Goal: Task Accomplishment & Management: Complete application form

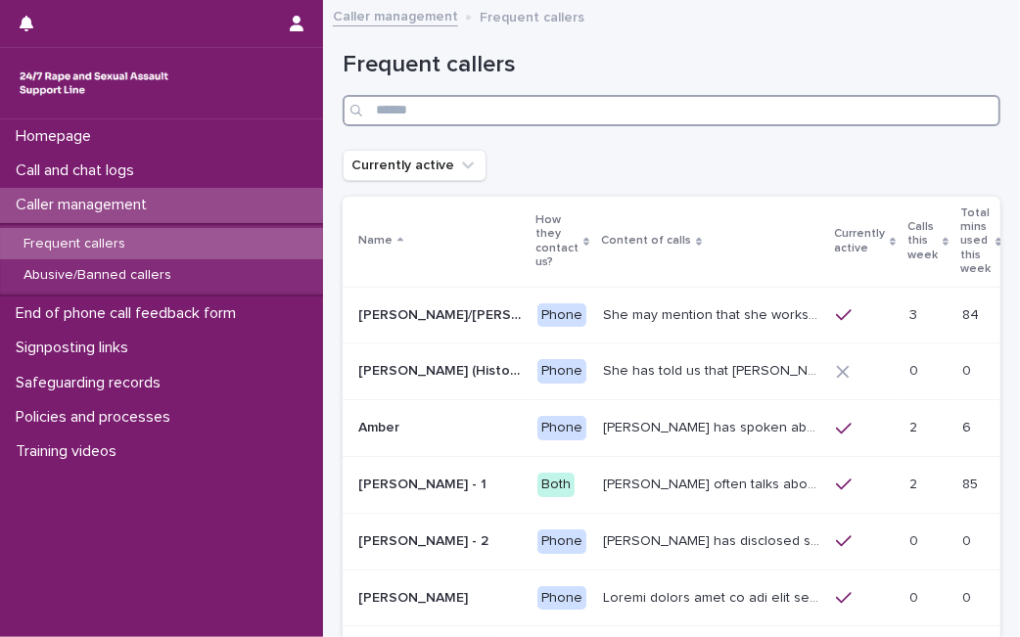
click at [457, 117] on input "Search" at bounding box center [672, 110] width 658 height 31
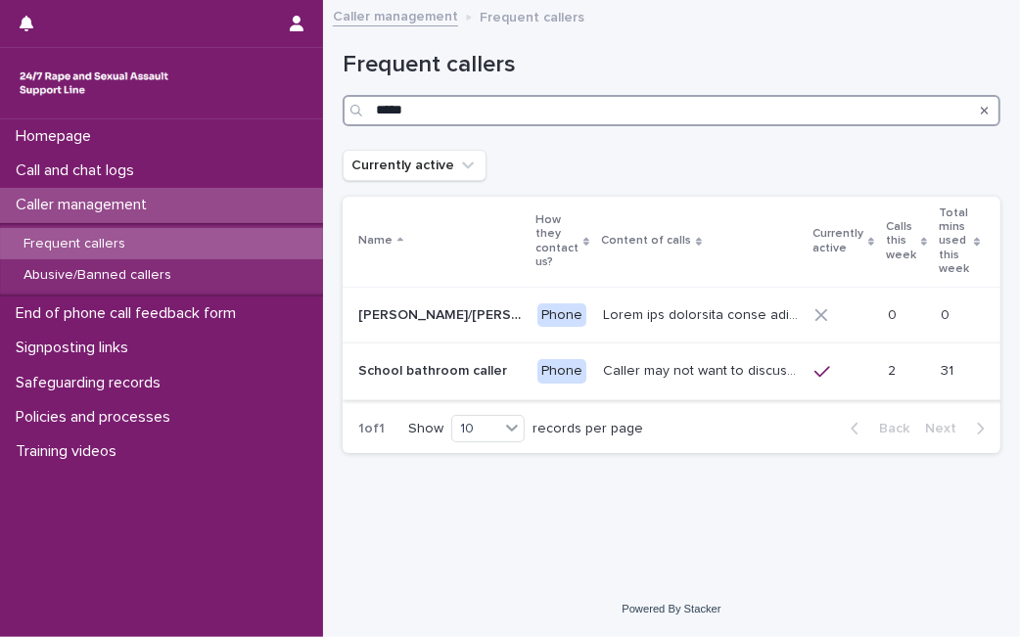
type input "*****"
click at [638, 364] on td "Caller may not want to discuss personal details but she has mentioned being in …" at bounding box center [700, 372] width 211 height 57
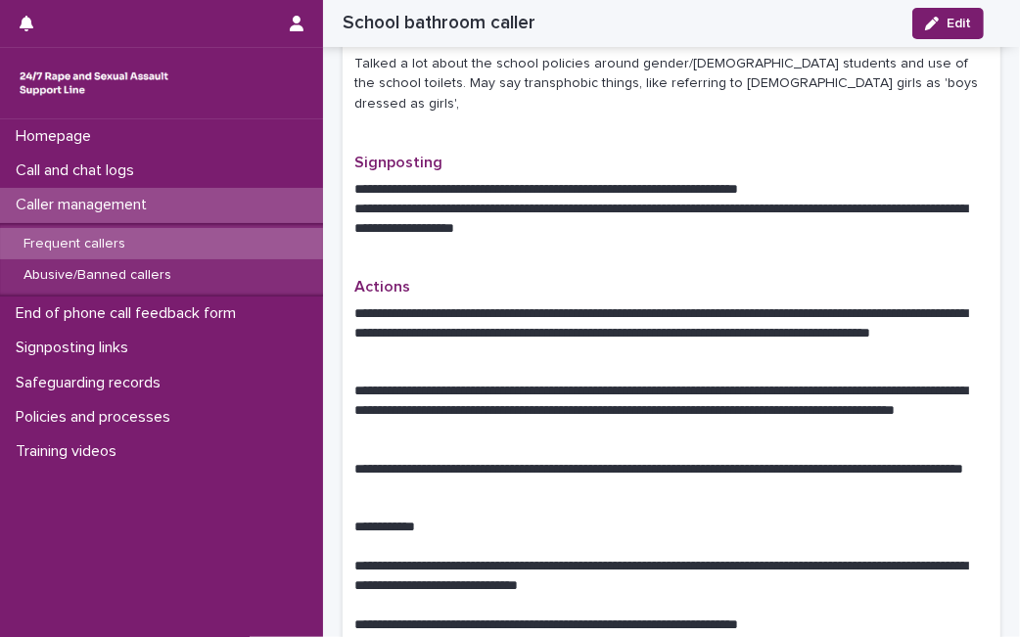
scroll to position [791, 0]
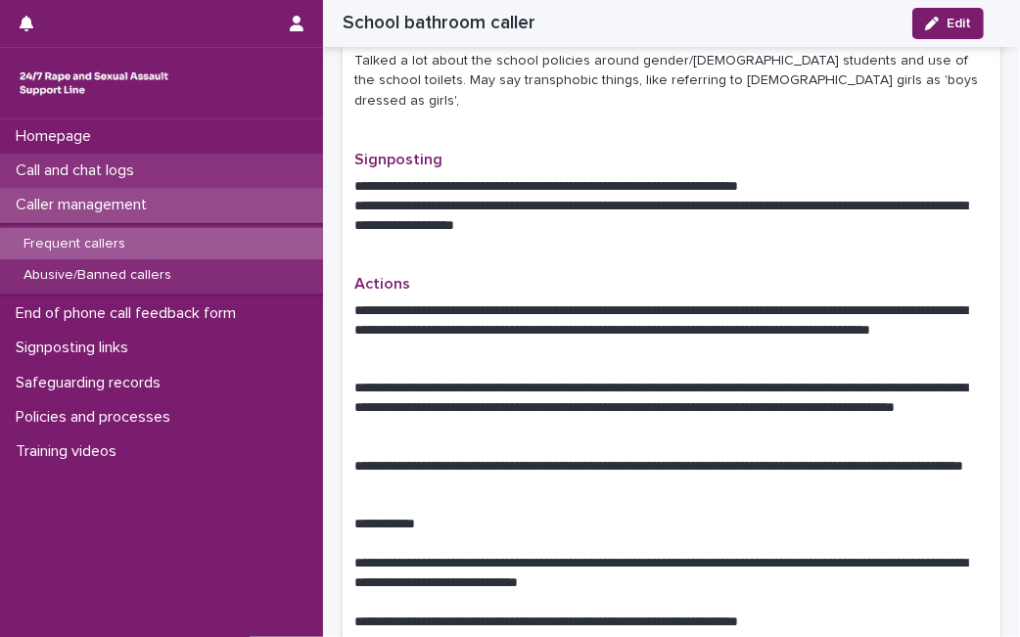
click at [202, 169] on div "Call and chat logs" at bounding box center [161, 171] width 323 height 34
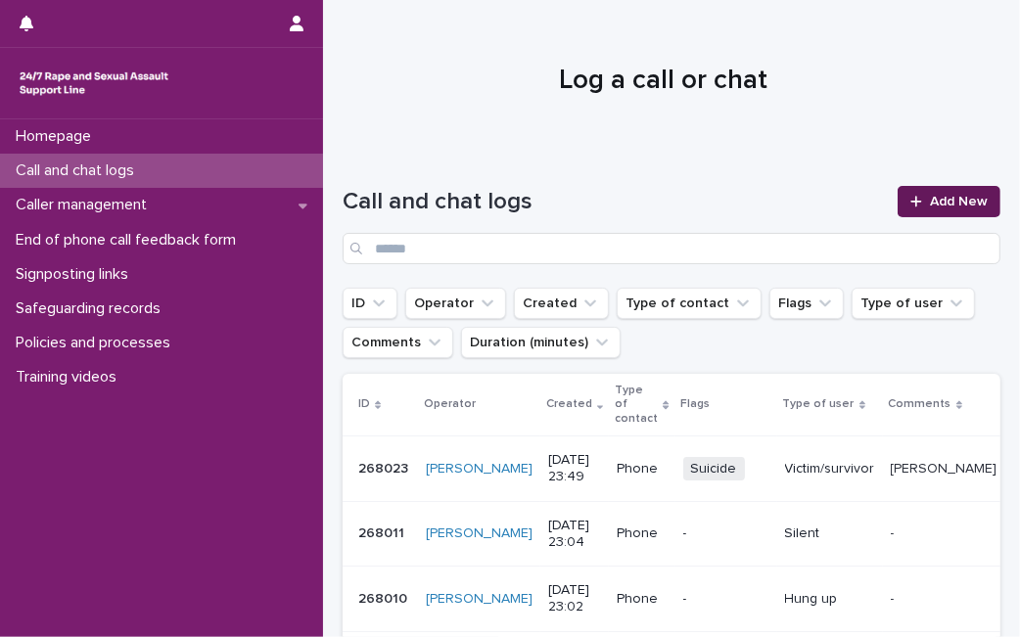
click at [912, 205] on div at bounding box center [921, 202] width 20 height 14
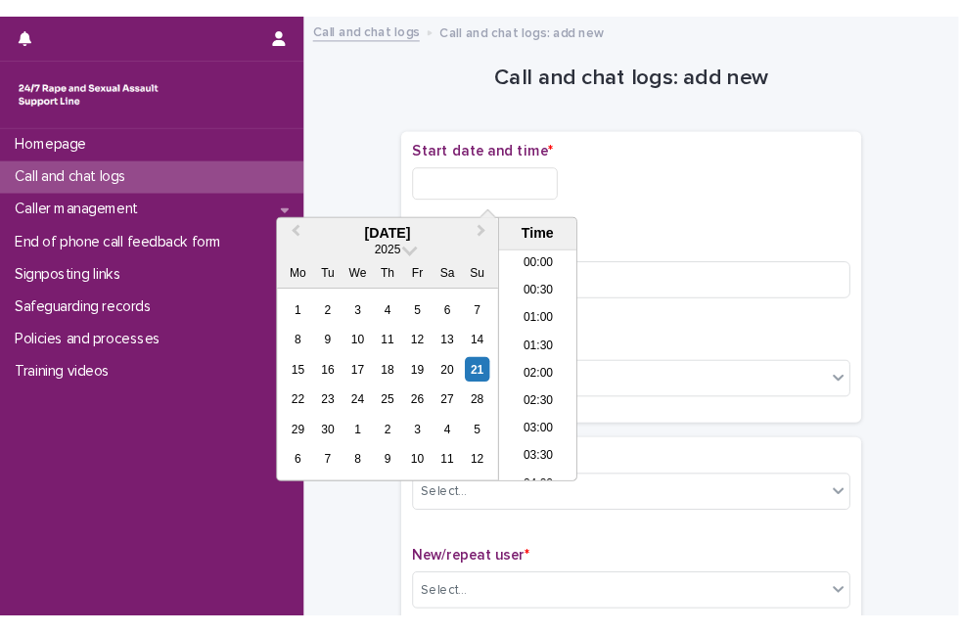
scroll to position [831, 0]
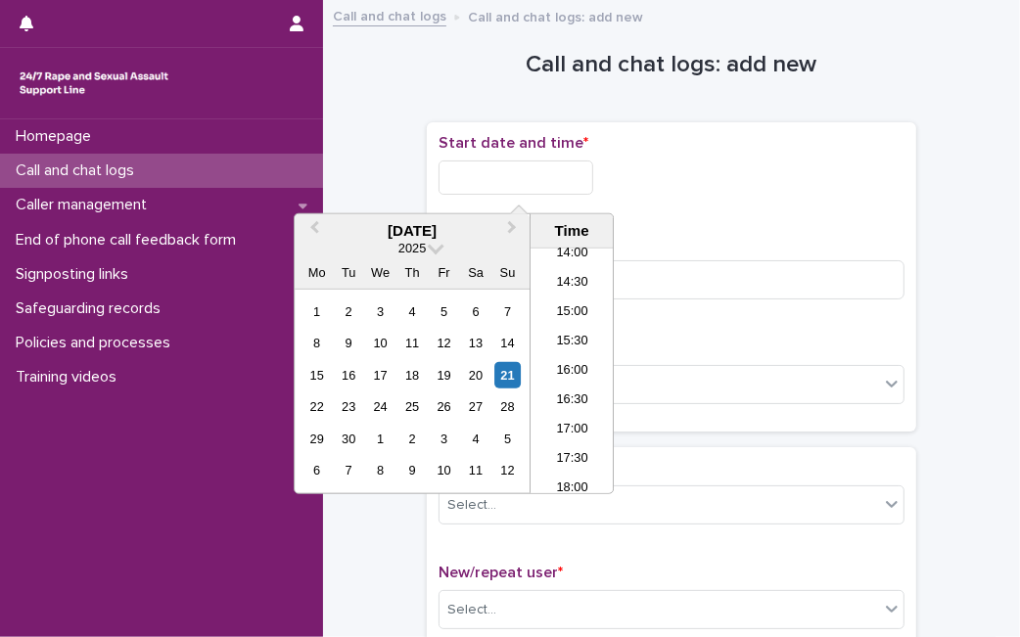
click at [568, 176] on input "text" at bounding box center [516, 178] width 155 height 34
click at [505, 369] on div "21" at bounding box center [507, 375] width 26 height 26
click at [568, 166] on input "**********" at bounding box center [516, 178] width 155 height 34
type input "**********"
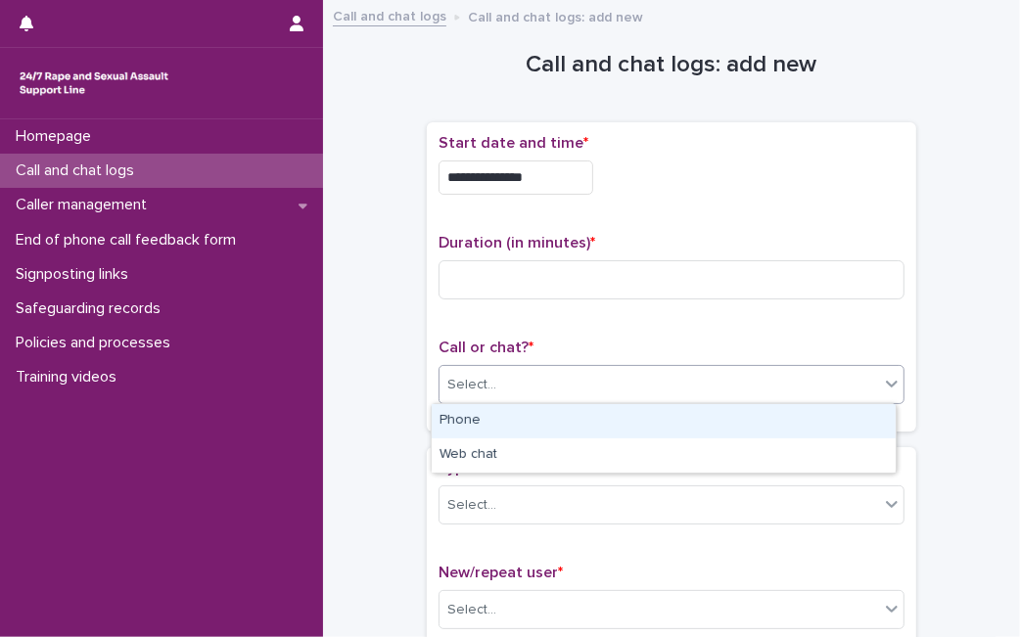
click at [669, 389] on div "Select..." at bounding box center [660, 385] width 440 height 32
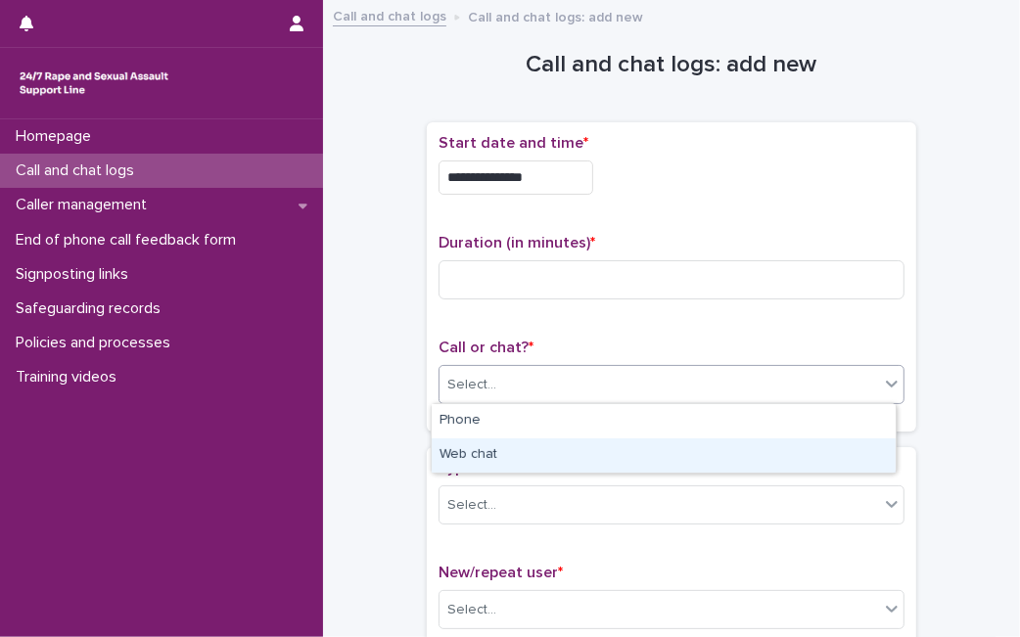
click at [629, 465] on div "Web chat" at bounding box center [664, 456] width 464 height 34
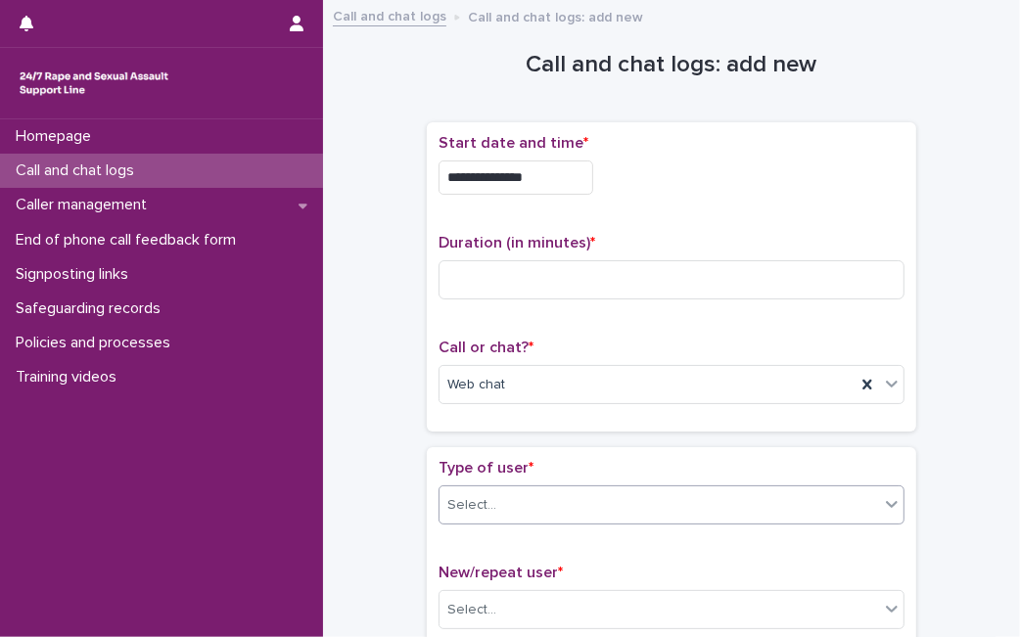
drag, startPoint x: 595, startPoint y: 523, endPoint x: 619, endPoint y: 496, distance: 35.4
click at [619, 496] on div "Type of user * Select..." at bounding box center [672, 499] width 466 height 81
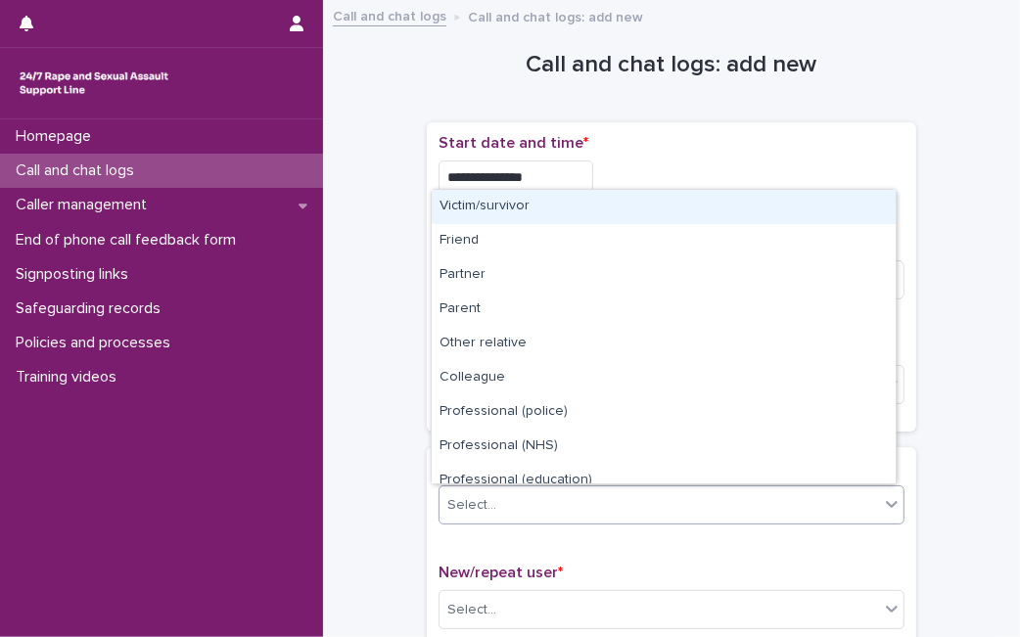
click at [619, 496] on div "Select..." at bounding box center [660, 506] width 440 height 32
click at [648, 197] on div "Victim/survivor" at bounding box center [664, 207] width 464 height 34
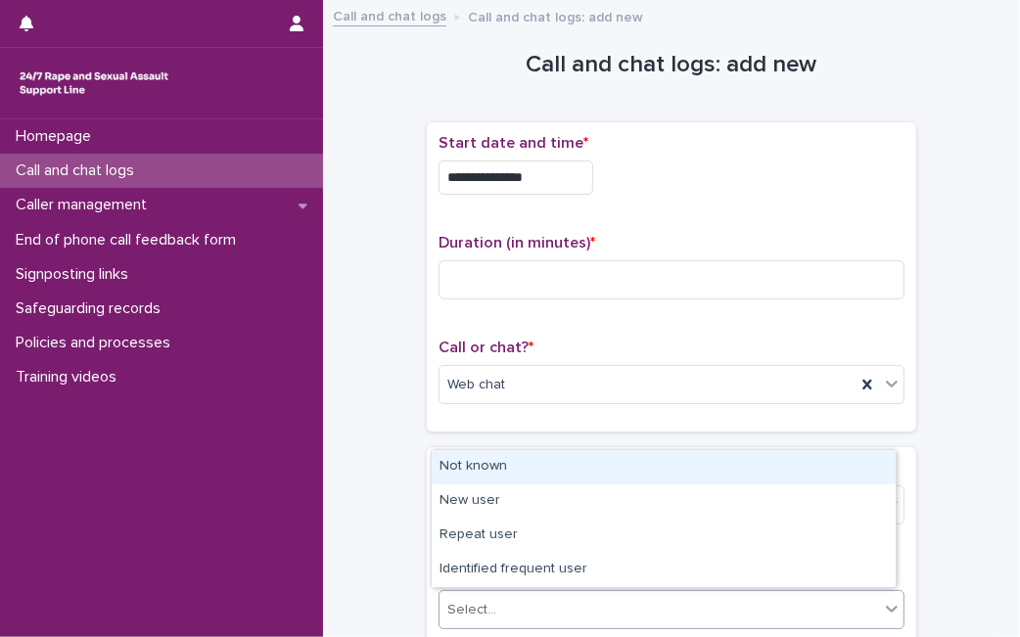
click at [522, 619] on div "Select..." at bounding box center [660, 610] width 440 height 32
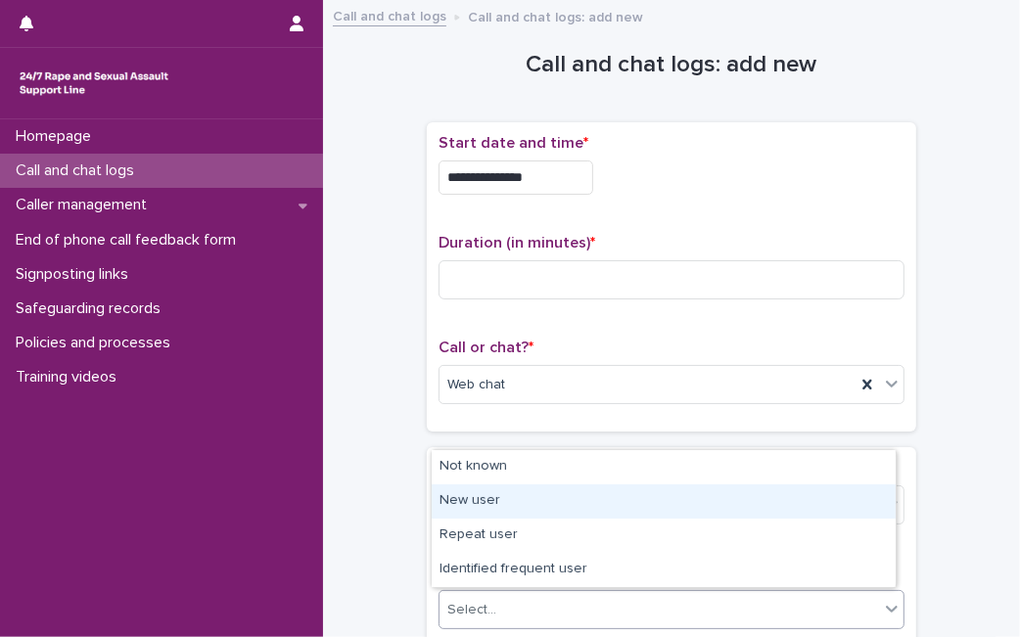
click at [540, 505] on div "New user" at bounding box center [664, 502] width 464 height 34
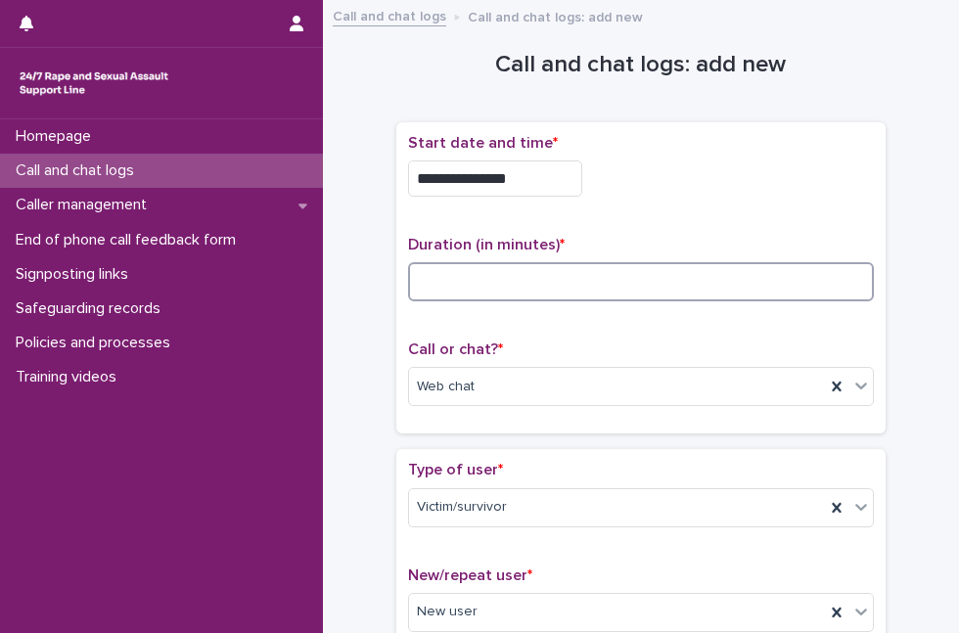
click at [444, 295] on input at bounding box center [641, 281] width 466 height 39
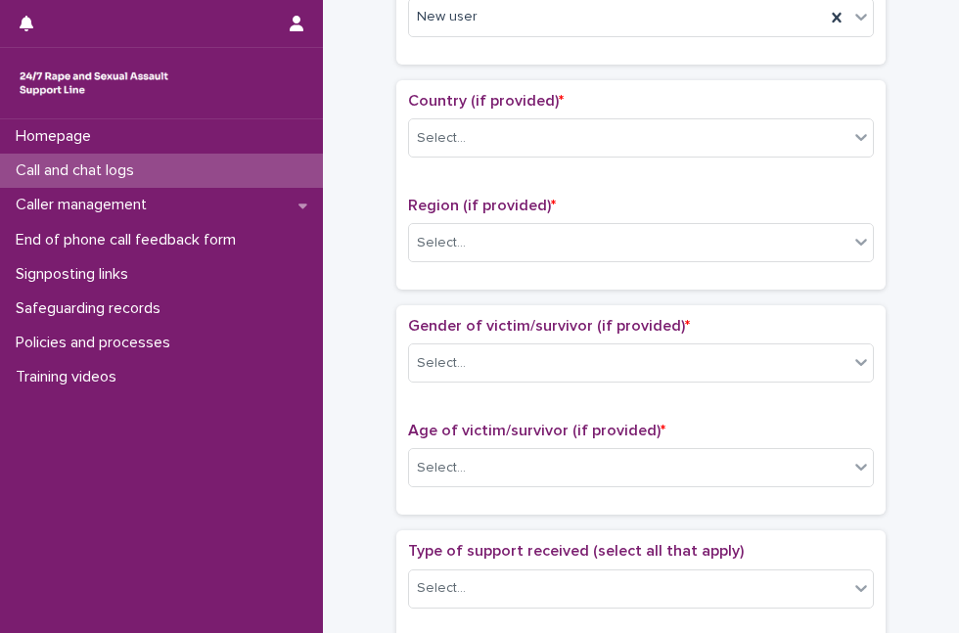
scroll to position [609, 0]
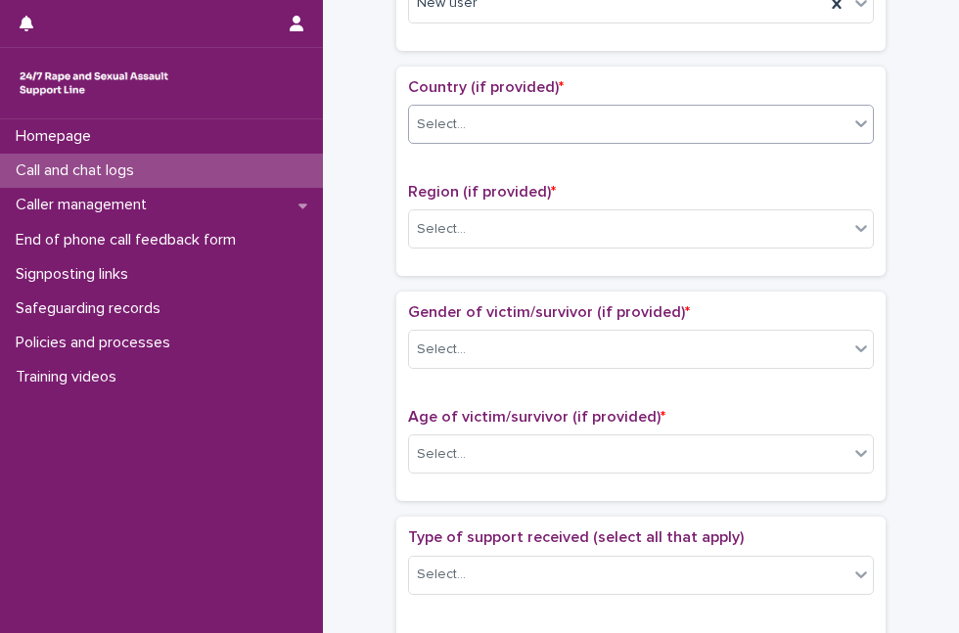
type input "**"
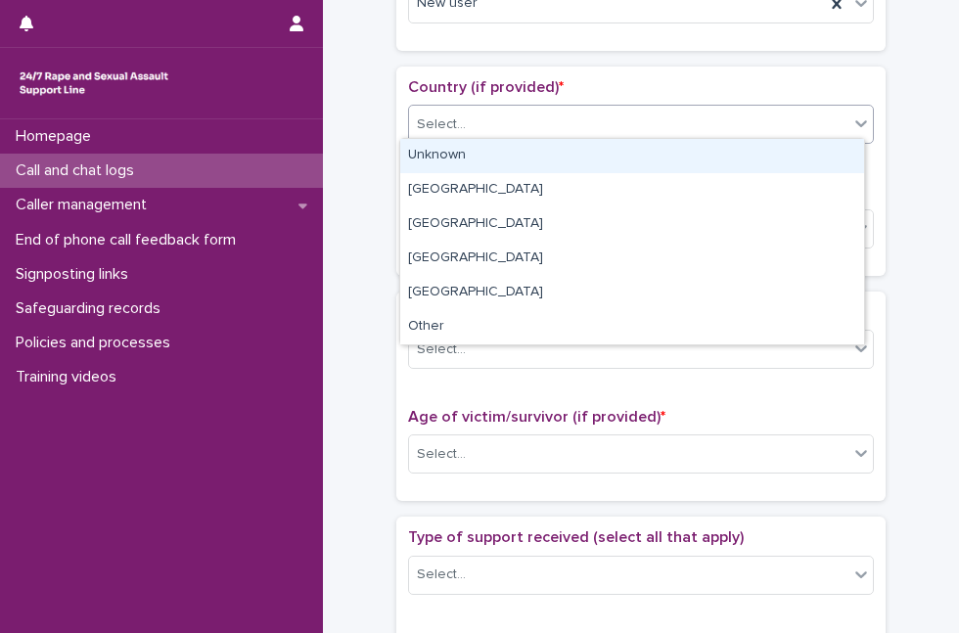
click at [850, 121] on div at bounding box center [861, 123] width 23 height 35
click at [781, 166] on div "Unknown" at bounding box center [632, 156] width 464 height 34
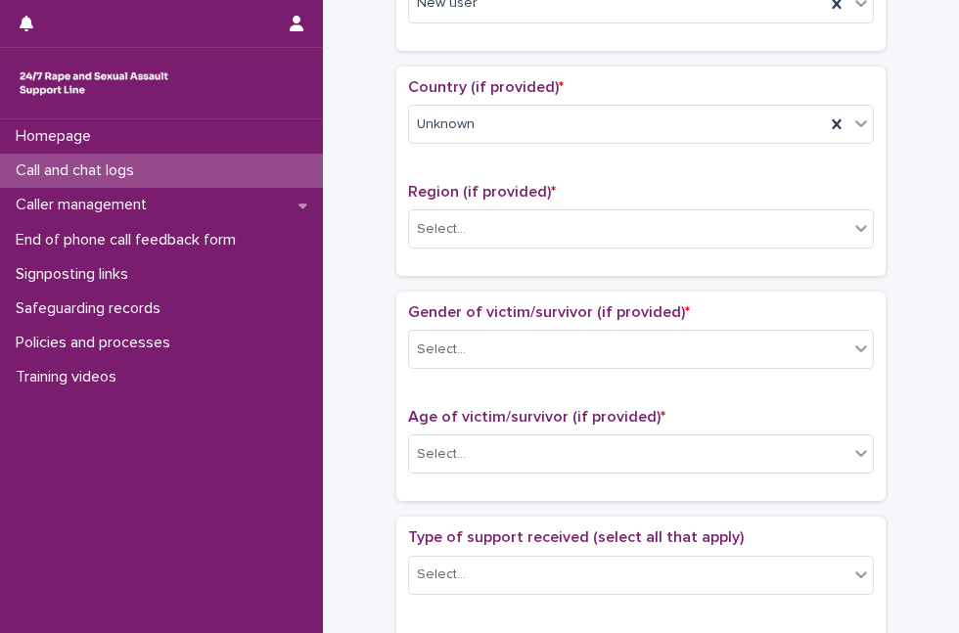
click at [765, 244] on div "Region (if provided) * Select..." at bounding box center [641, 223] width 466 height 81
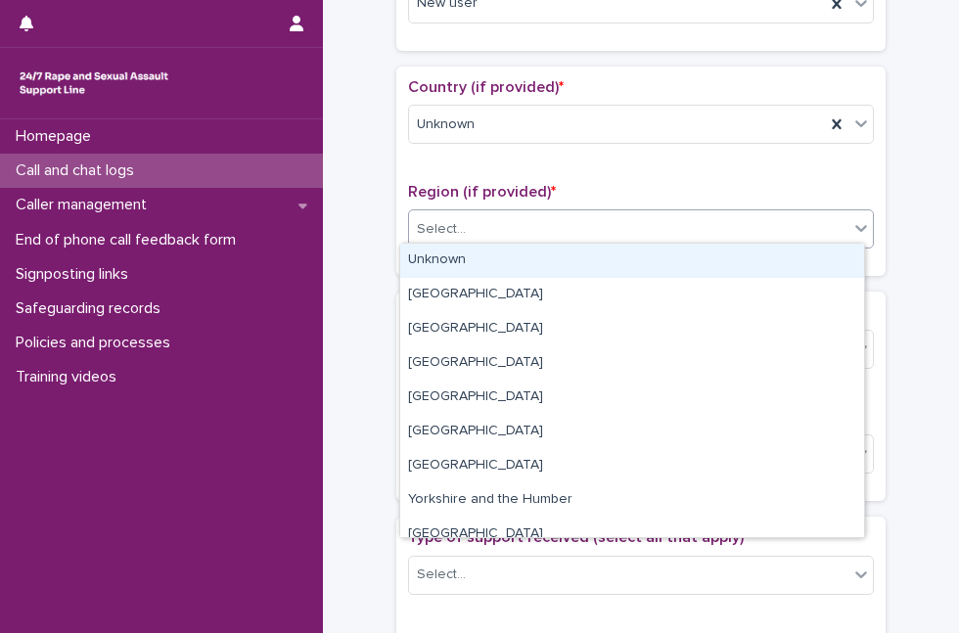
drag, startPoint x: 772, startPoint y: 227, endPoint x: 747, endPoint y: 263, distance: 44.3
click at [747, 263] on body "**********" at bounding box center [479, 316] width 959 height 633
click at [747, 263] on div "Unknown" at bounding box center [632, 261] width 464 height 34
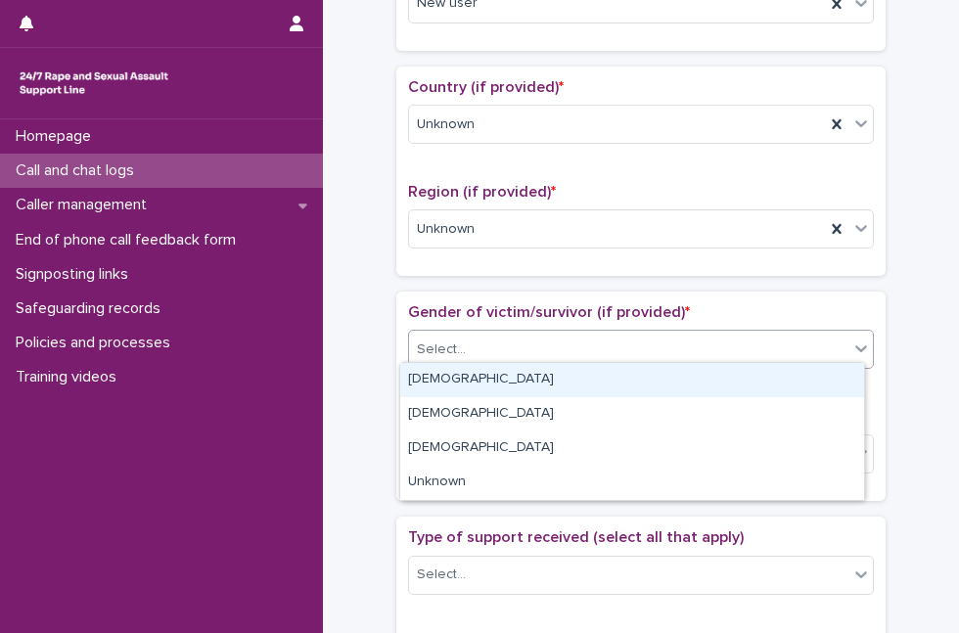
click at [674, 347] on div "Select..." at bounding box center [629, 350] width 440 height 32
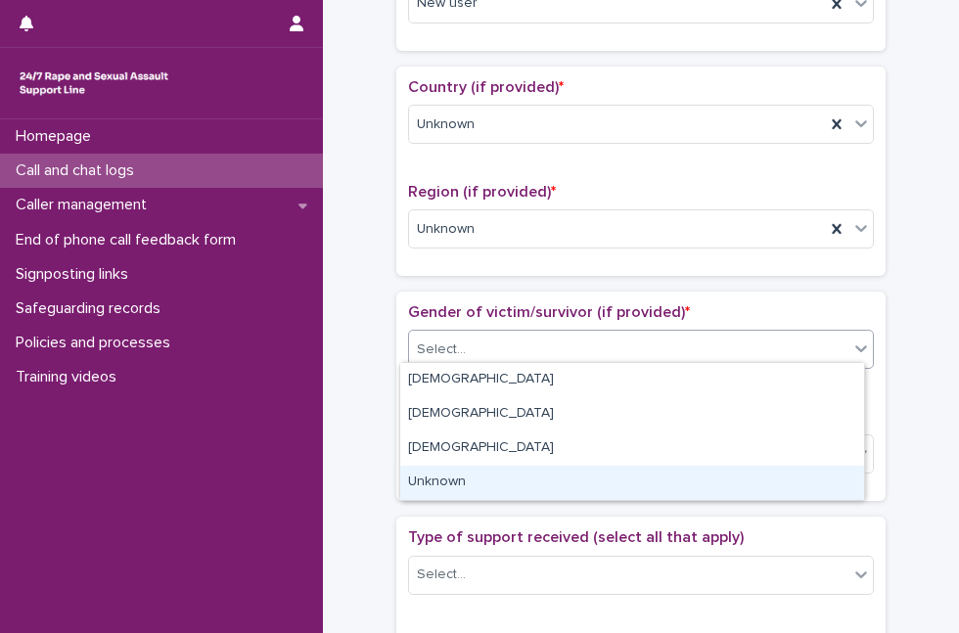
click at [574, 493] on div "Unknown" at bounding box center [632, 483] width 464 height 34
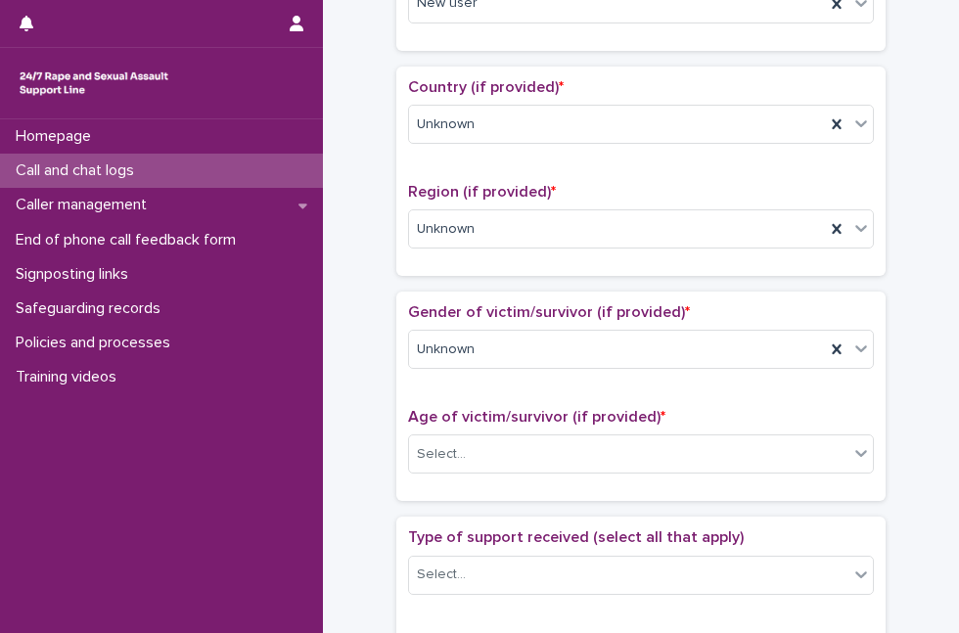
click at [601, 468] on div "Age of victim/survivor (if provided) * Select..." at bounding box center [641, 448] width 466 height 81
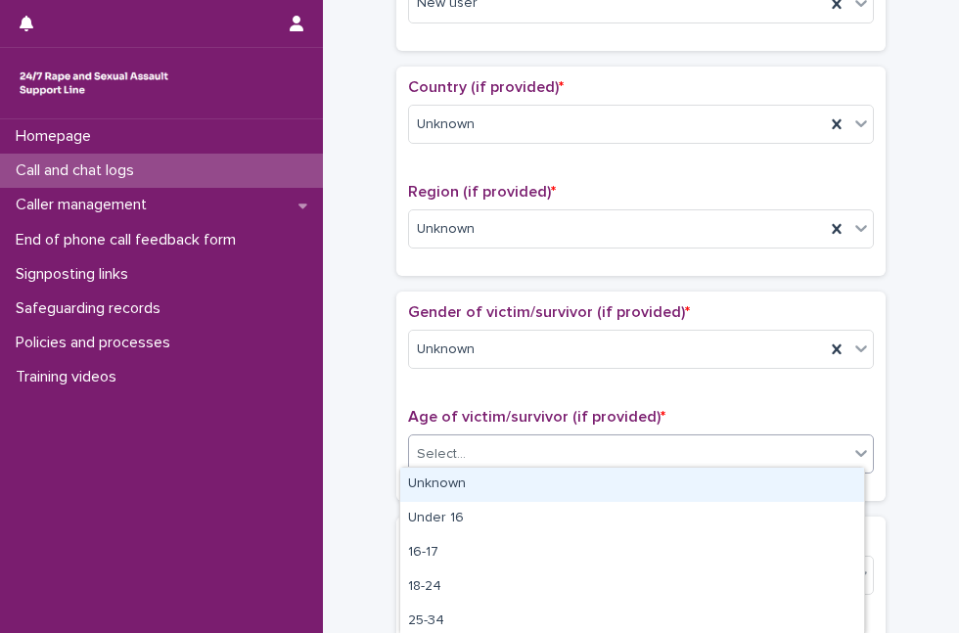
click at [611, 452] on div "Select..." at bounding box center [629, 455] width 440 height 32
click at [609, 483] on div "Unknown" at bounding box center [632, 485] width 464 height 34
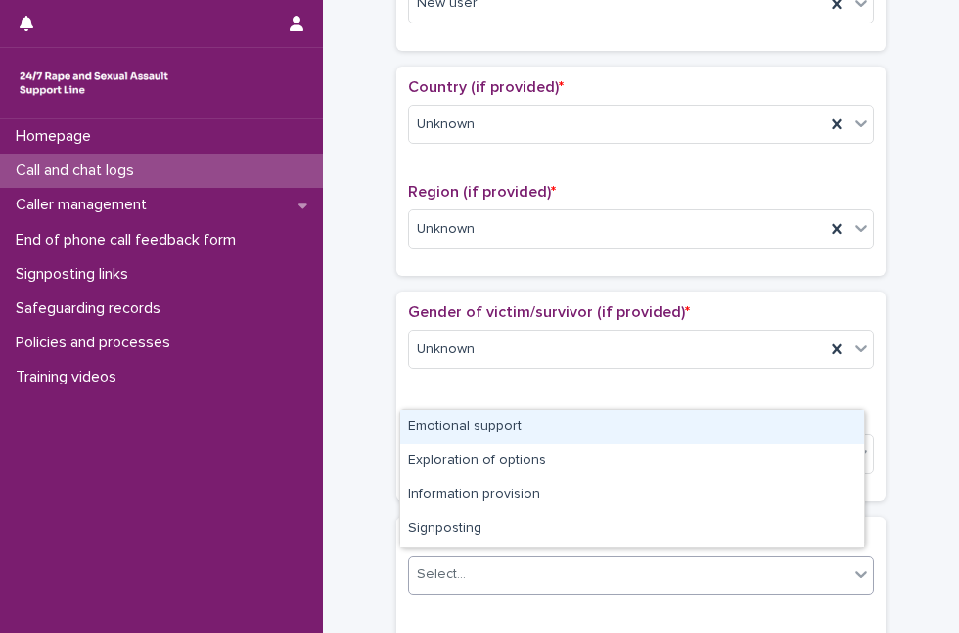
click at [648, 559] on div "Select..." at bounding box center [629, 575] width 440 height 32
click at [659, 441] on div "Emotional support" at bounding box center [632, 427] width 464 height 34
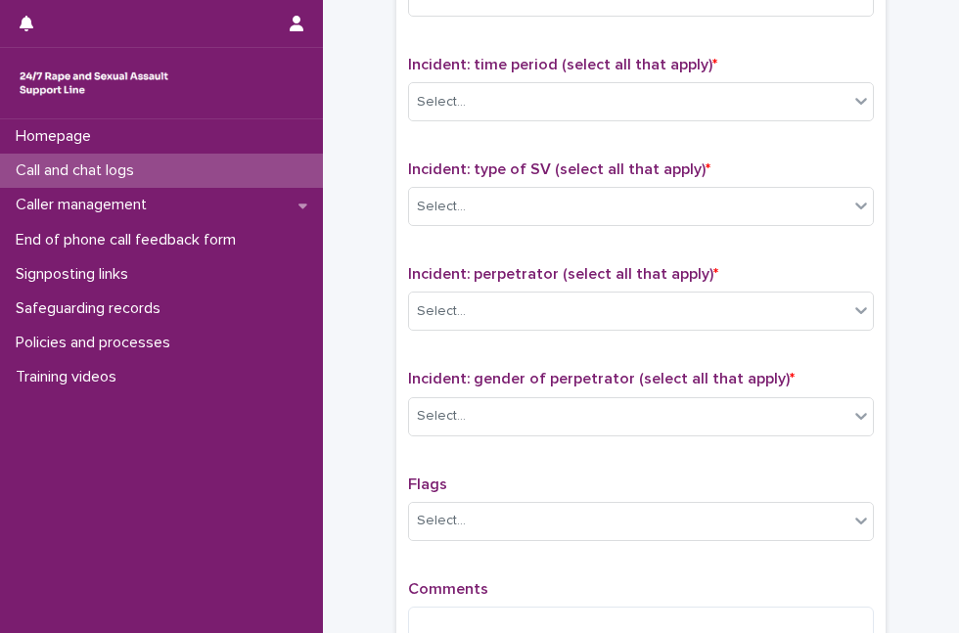
scroll to position [1306, 0]
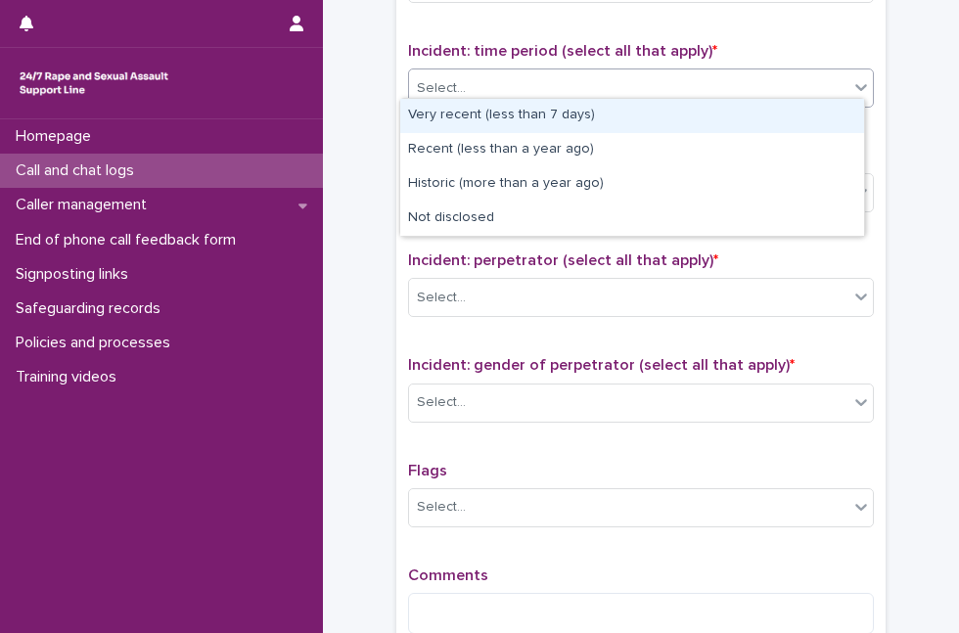
click at [770, 72] on div "Select..." at bounding box center [629, 88] width 440 height 32
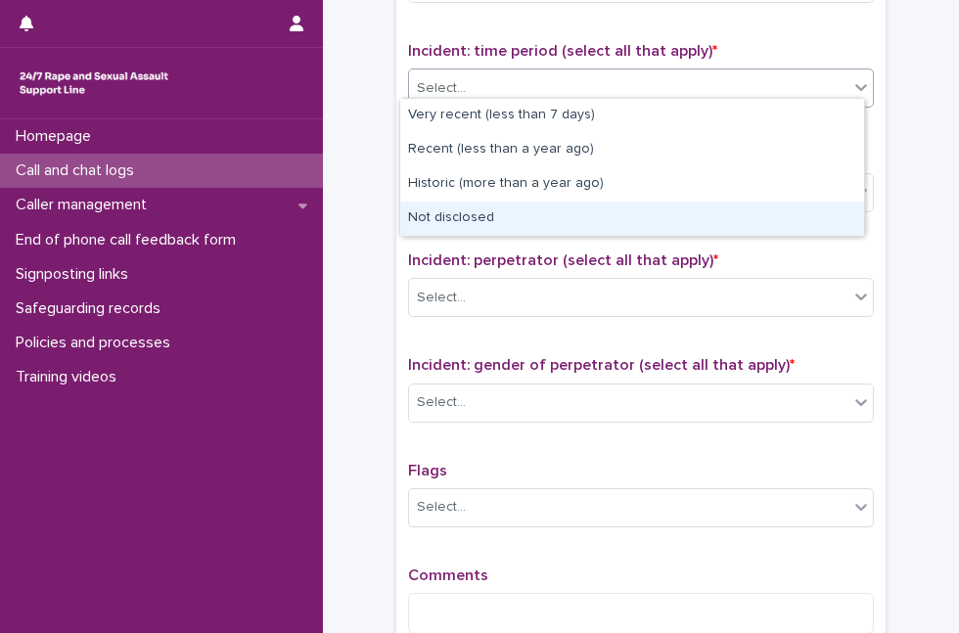
click at [679, 206] on div "Not disclosed" at bounding box center [632, 219] width 464 height 34
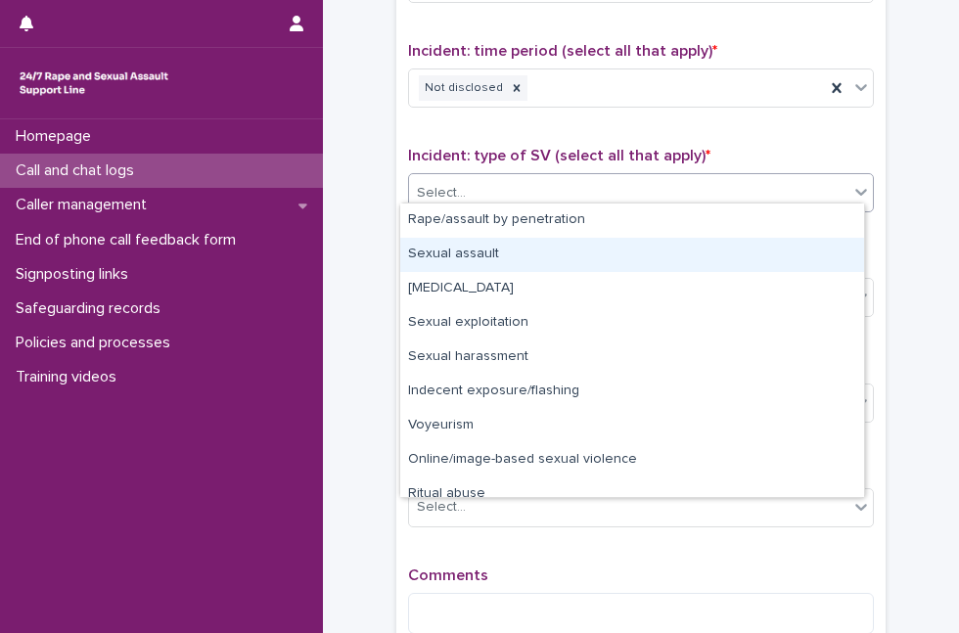
click at [844, 467] on body "**********" at bounding box center [479, 316] width 959 height 633
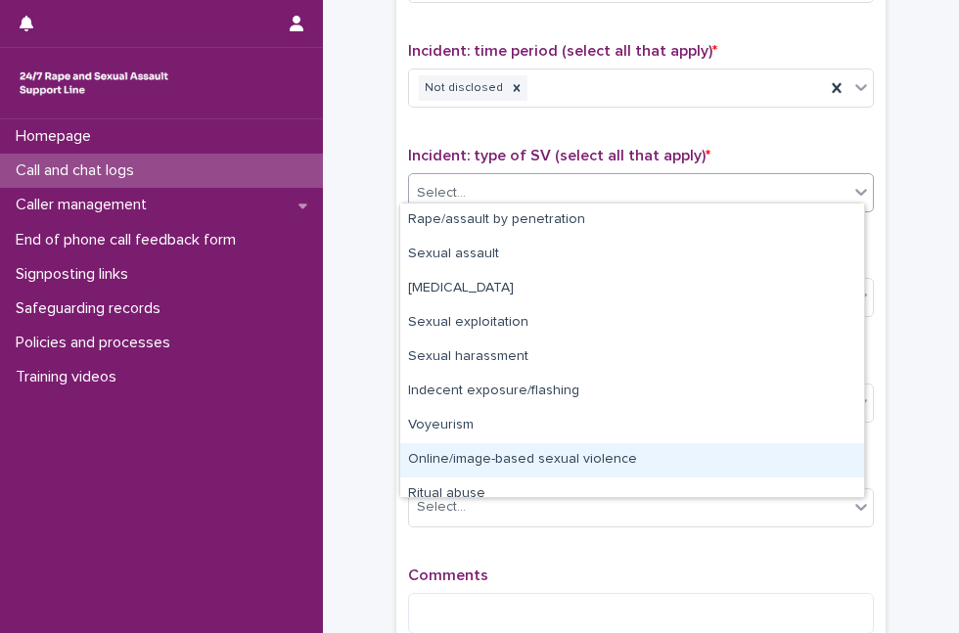
scroll to position [48, 0]
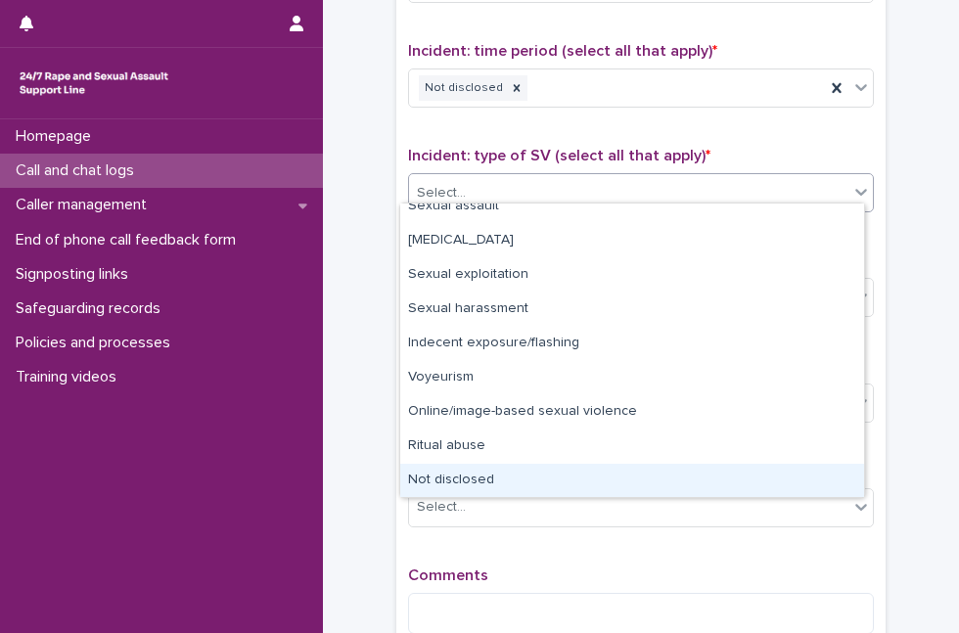
click at [760, 464] on div "Not disclosed" at bounding box center [632, 481] width 464 height 34
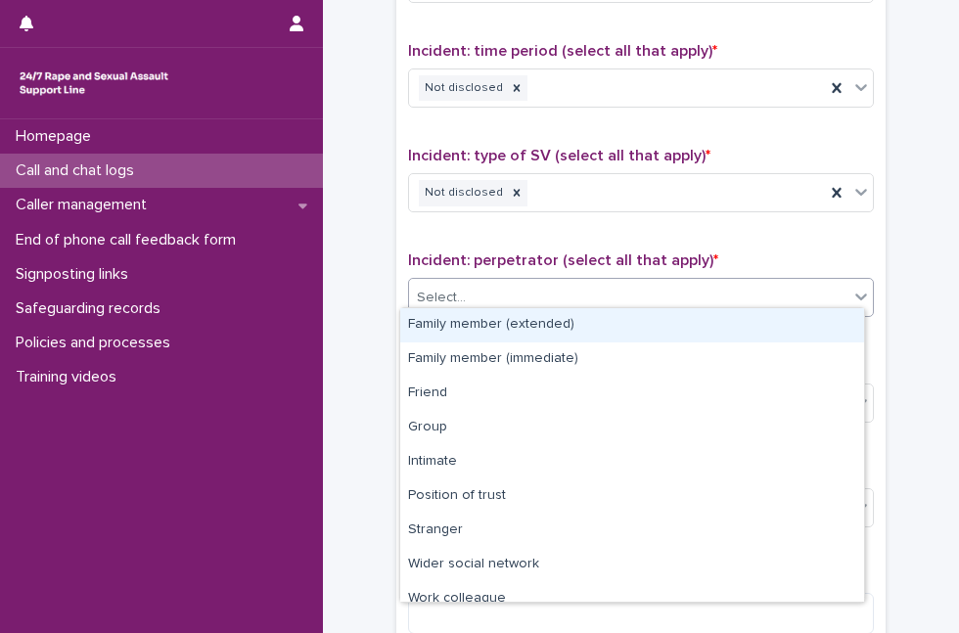
click at [760, 278] on div "Select..." at bounding box center [641, 297] width 466 height 39
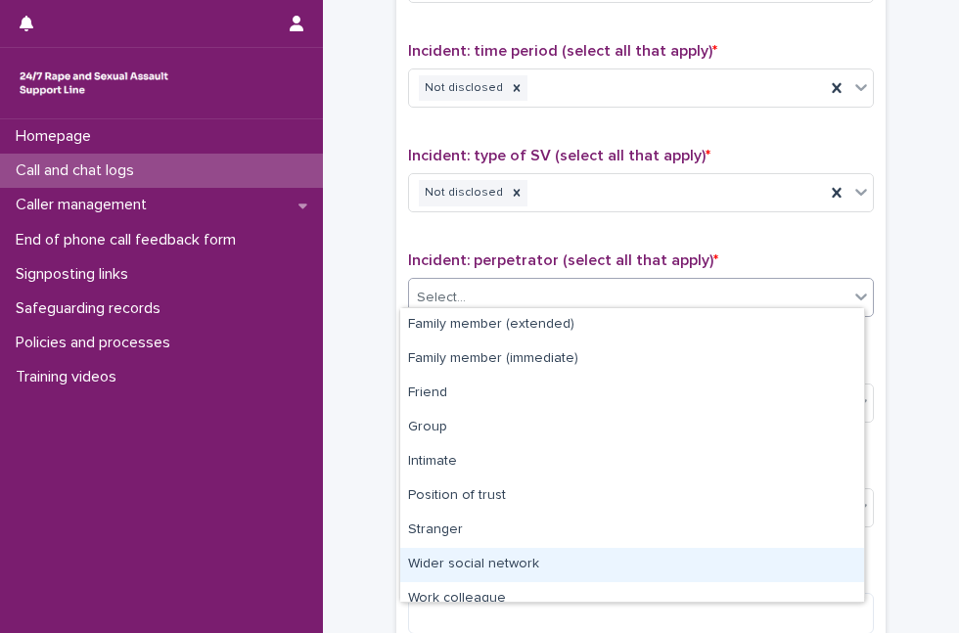
click at [865, 575] on div "Family member (extended) Family member (immediate) Friend Group Intimate Positi…" at bounding box center [632, 455] width 466 height 296
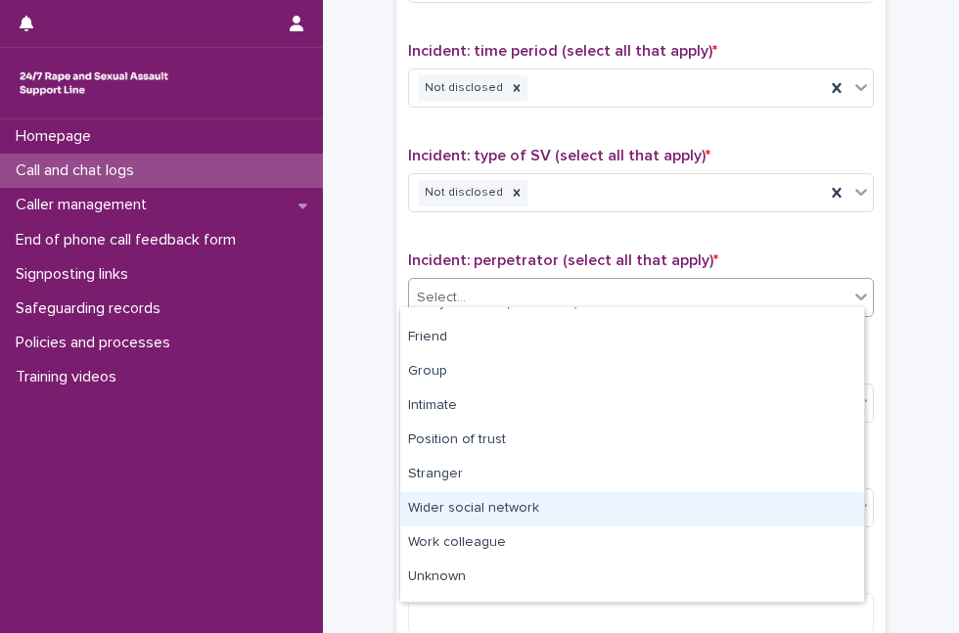
scroll to position [83, 0]
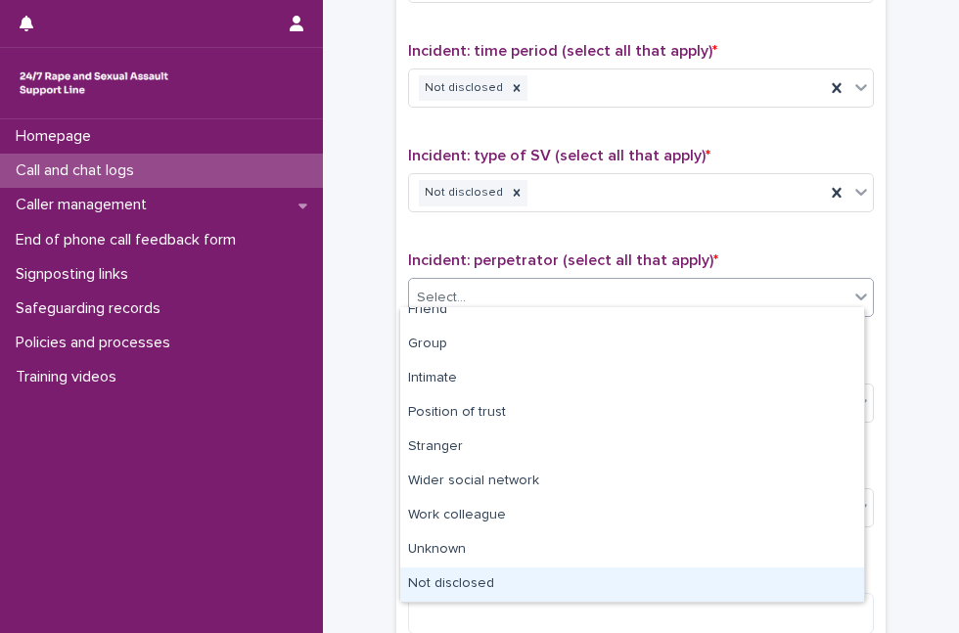
click at [788, 591] on div "Not disclosed" at bounding box center [632, 585] width 464 height 34
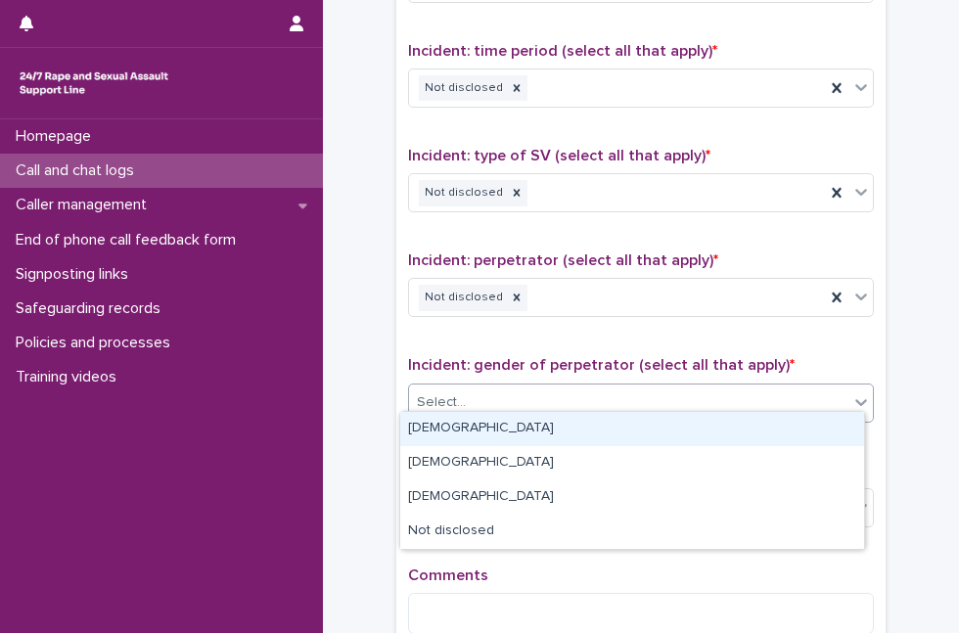
click at [797, 398] on div "Select..." at bounding box center [629, 403] width 440 height 32
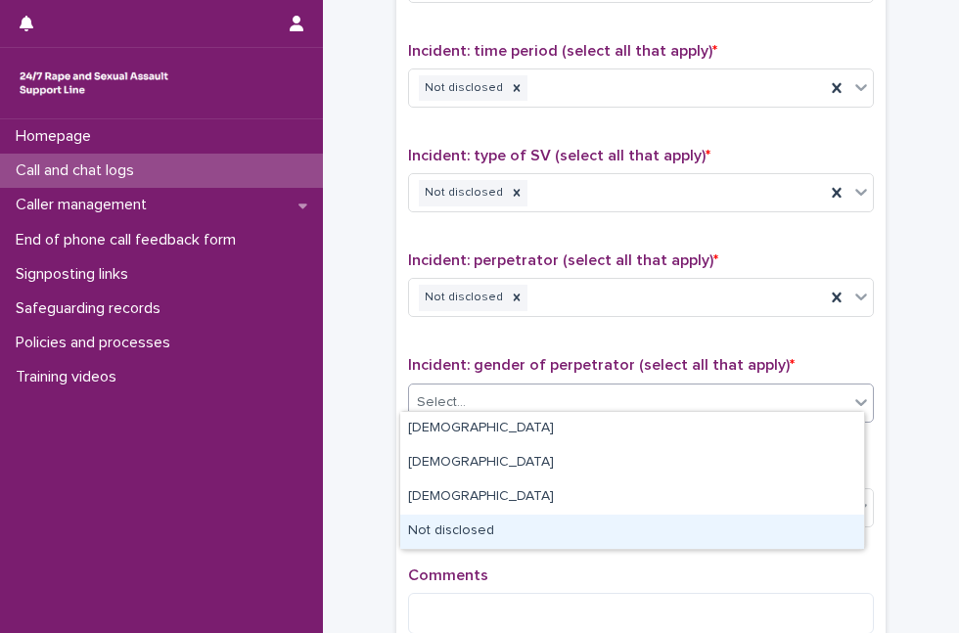
click at [669, 533] on div "Not disclosed" at bounding box center [632, 532] width 464 height 34
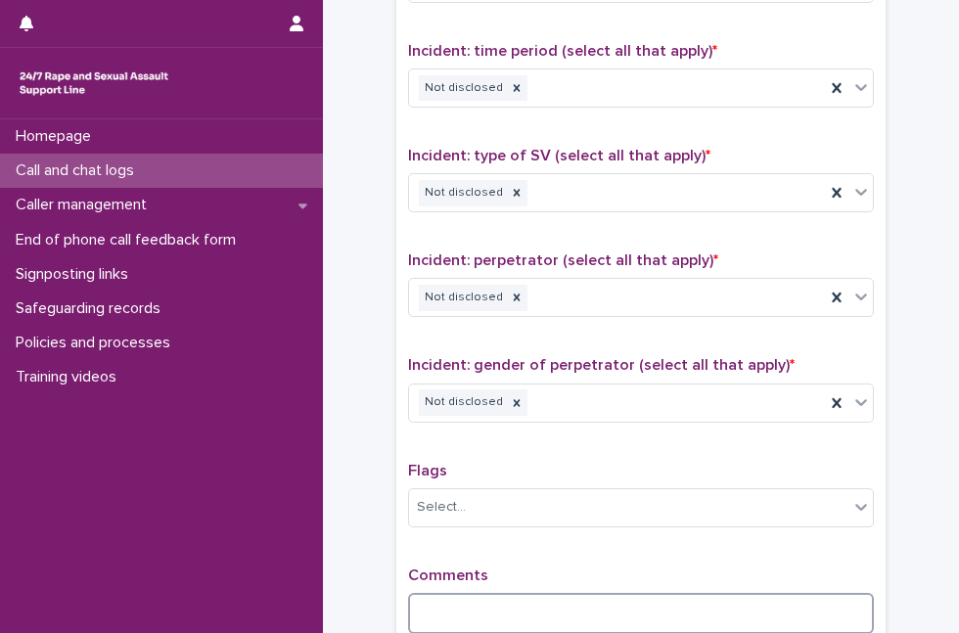
click at [601, 593] on textarea at bounding box center [641, 613] width 466 height 41
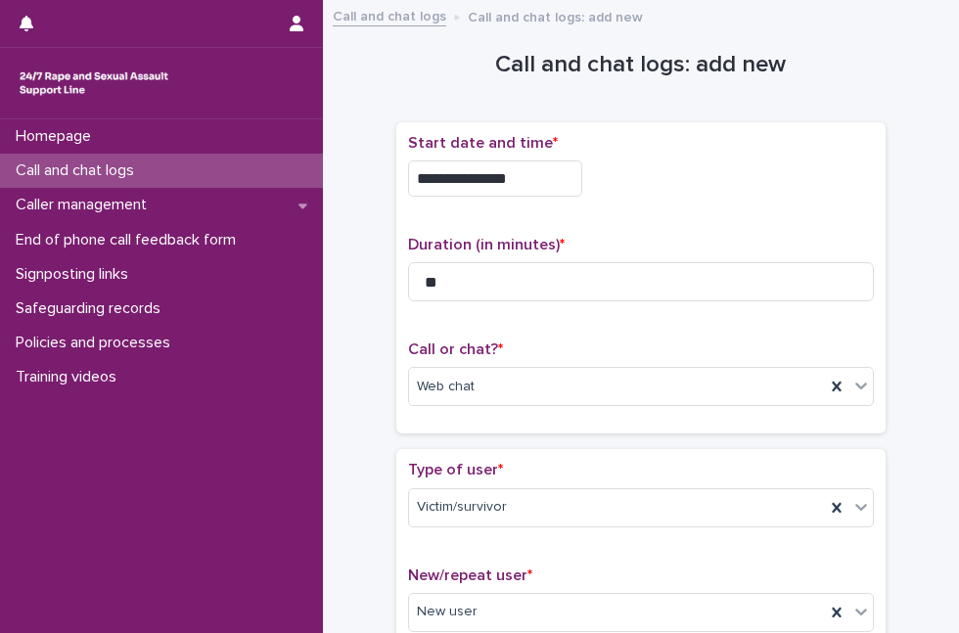
scroll to position [1541, 0]
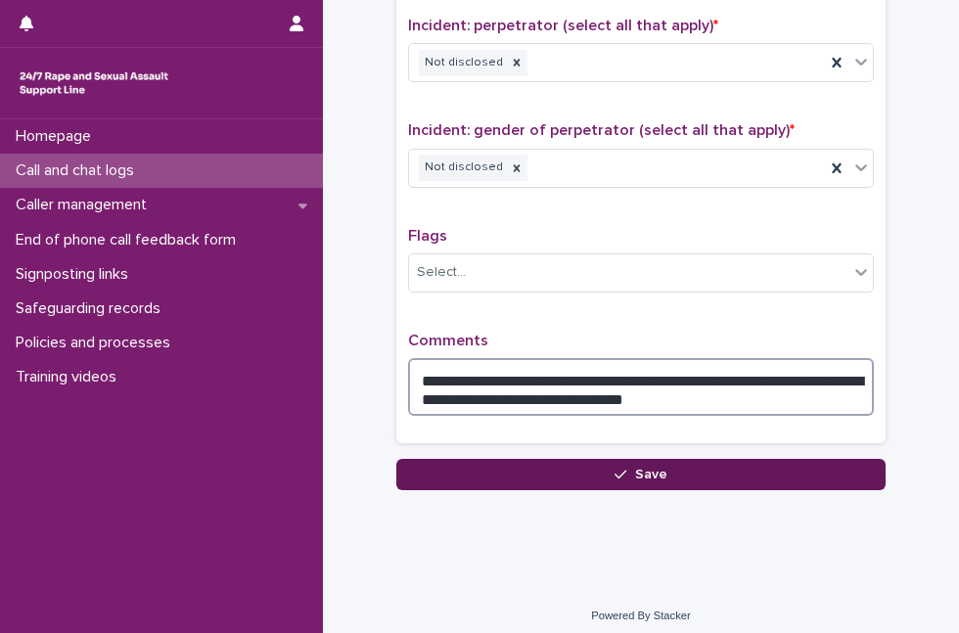
type textarea "**********"
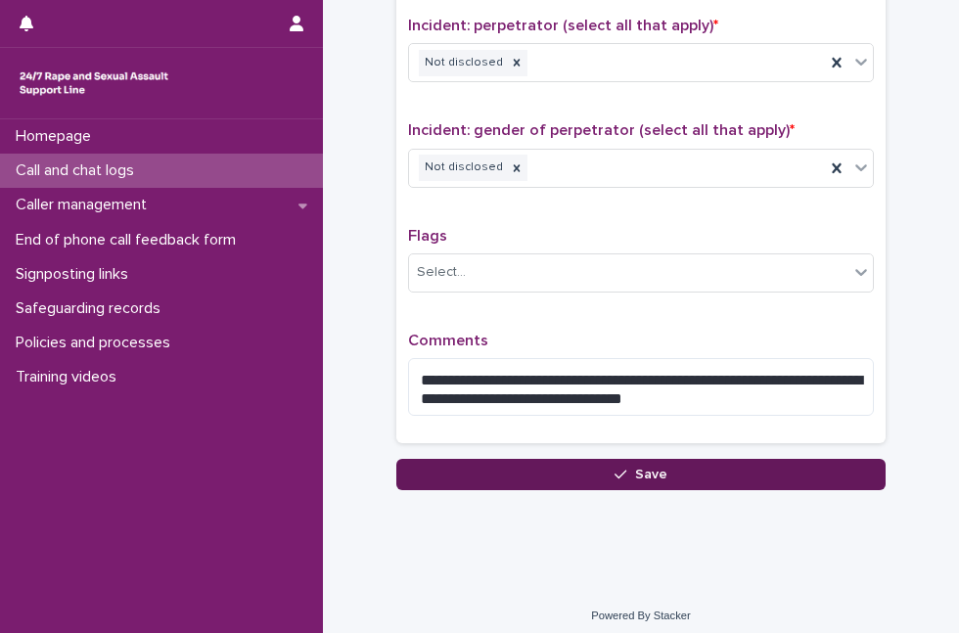
click at [805, 466] on button "Save" at bounding box center [642, 474] width 490 height 31
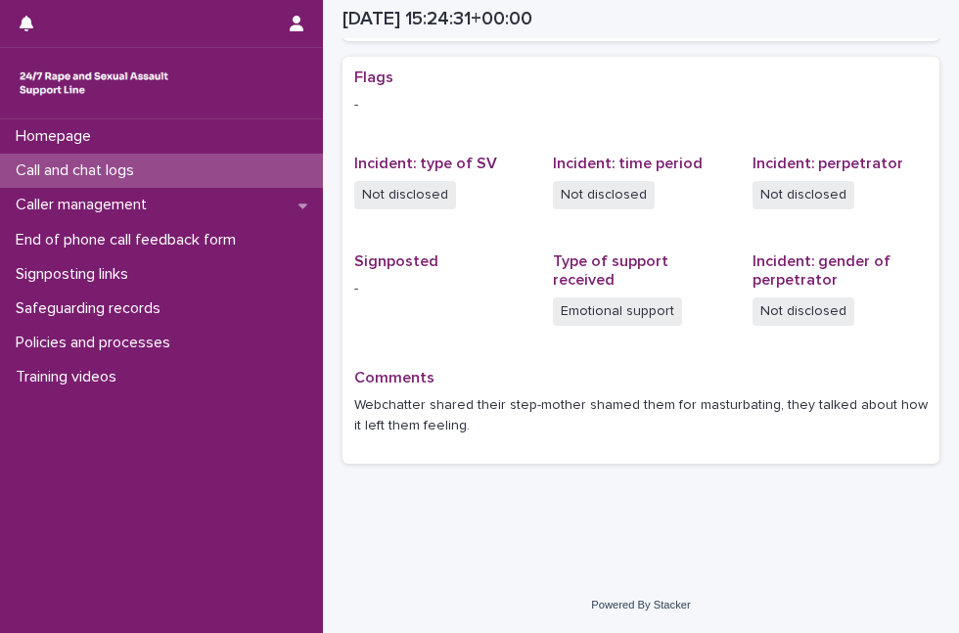
scroll to position [387, 0]
click at [211, 161] on div "Call and chat logs" at bounding box center [161, 171] width 323 height 34
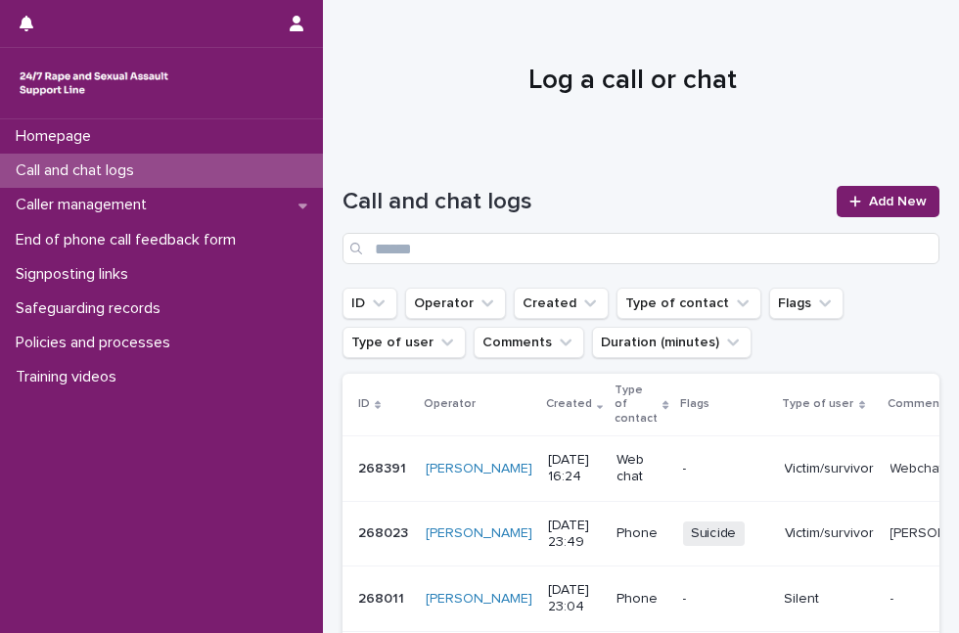
click at [374, 144] on div at bounding box center [633, 72] width 620 height 147
click at [869, 206] on span "Add New" at bounding box center [898, 202] width 58 height 14
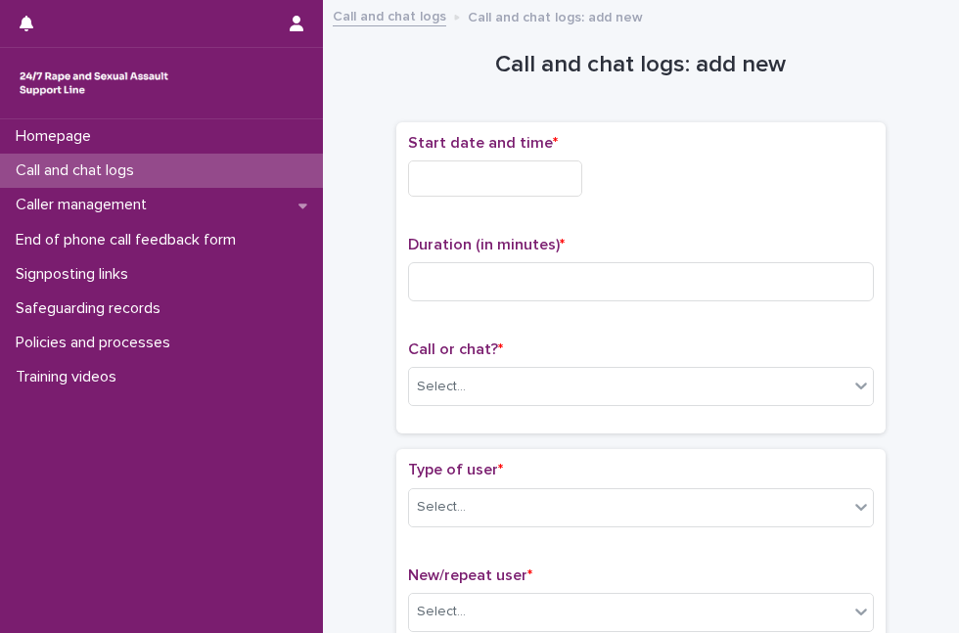
click at [480, 155] on div "Start date and time *" at bounding box center [641, 173] width 466 height 78
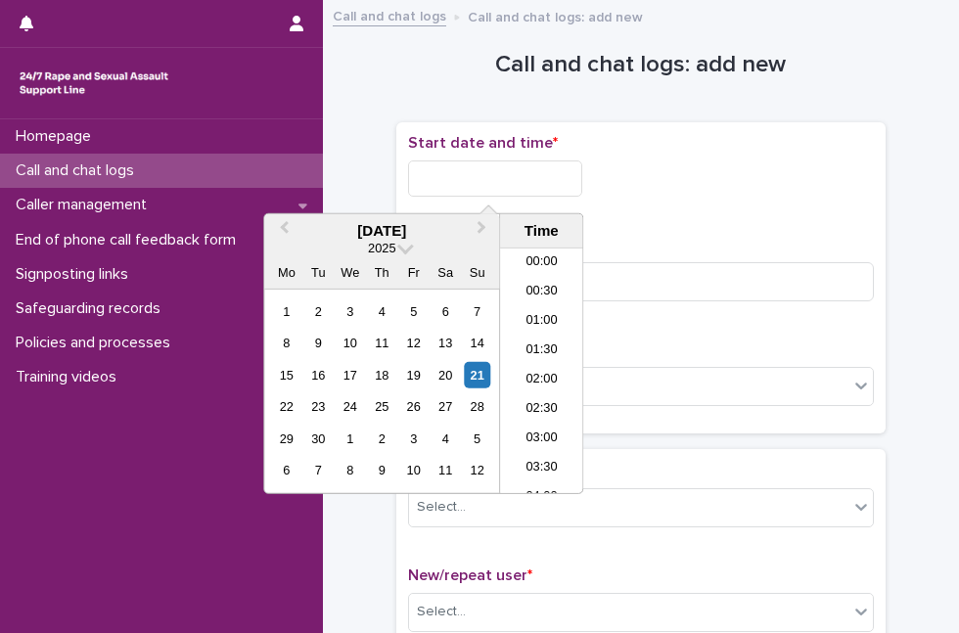
click at [467, 181] on input "text" at bounding box center [495, 179] width 174 height 36
click at [472, 381] on div "21" at bounding box center [477, 375] width 26 height 26
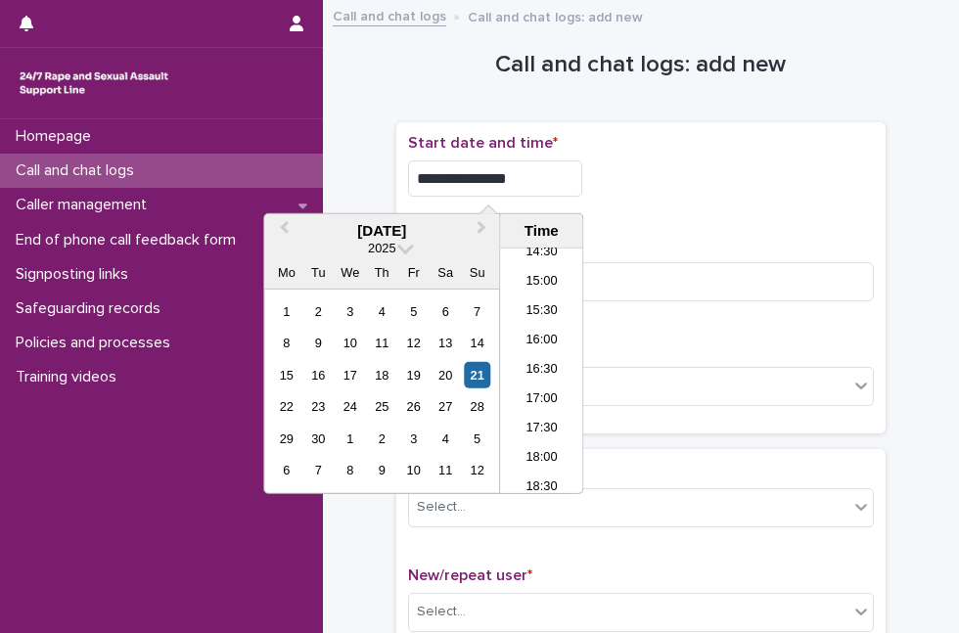
click at [515, 171] on input "**********" at bounding box center [495, 179] width 174 height 36
type input "**********"
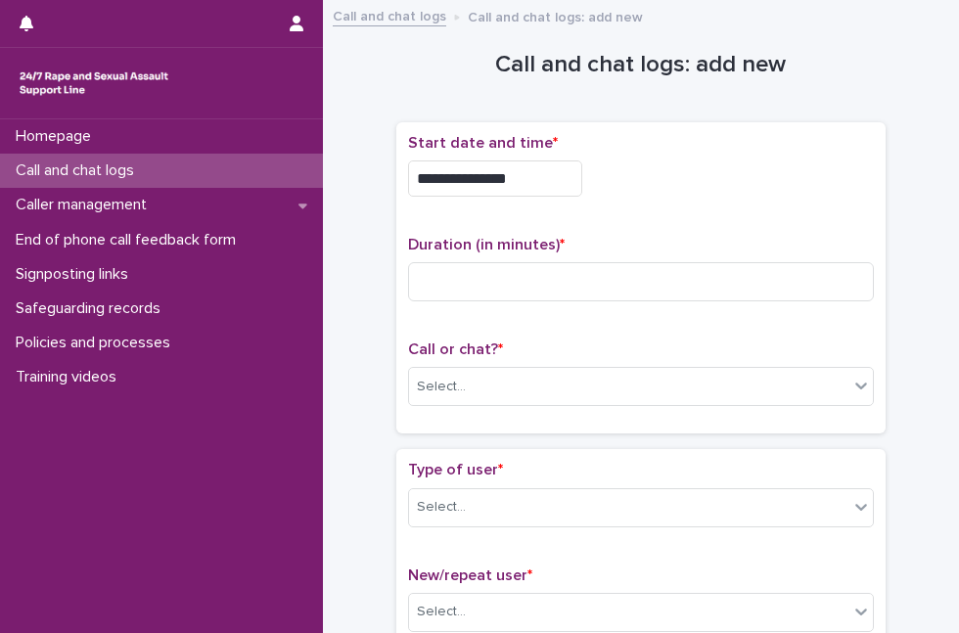
click at [737, 304] on div "Duration (in minutes) *" at bounding box center [641, 276] width 466 height 81
click at [475, 408] on div "Call or chat? * Select..." at bounding box center [641, 381] width 466 height 81
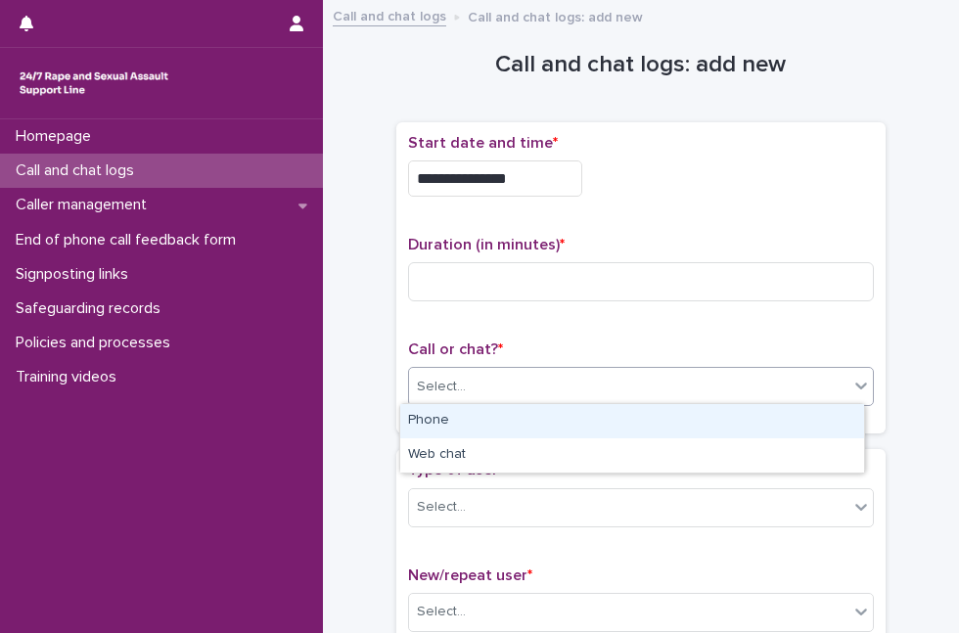
click at [482, 391] on div "Select..." at bounding box center [629, 387] width 440 height 32
click at [475, 418] on div "Phone" at bounding box center [632, 421] width 464 height 34
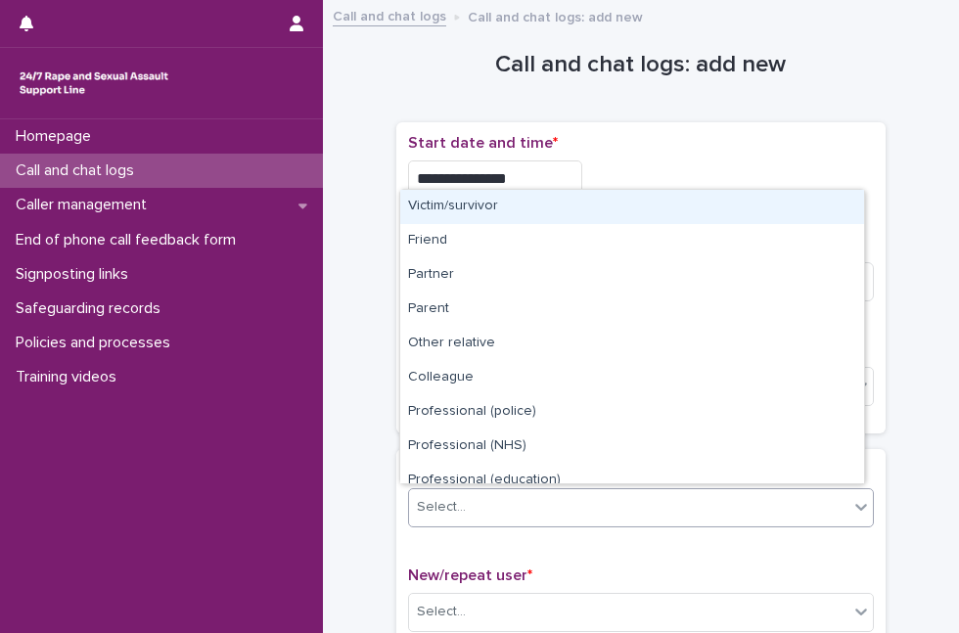
click at [468, 496] on div "Select..." at bounding box center [629, 507] width 440 height 32
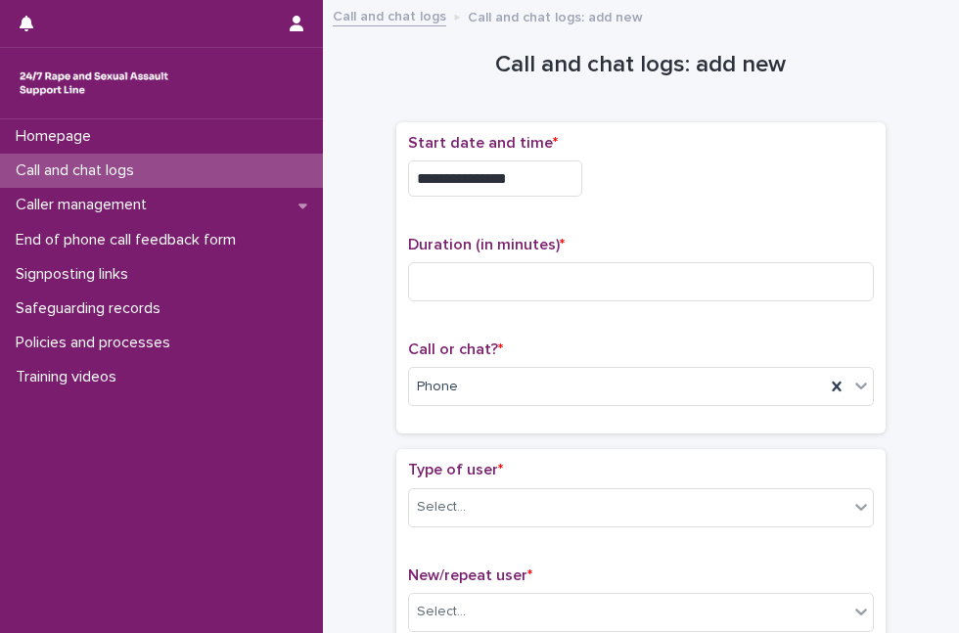
click at [458, 281] on input at bounding box center [641, 281] width 466 height 39
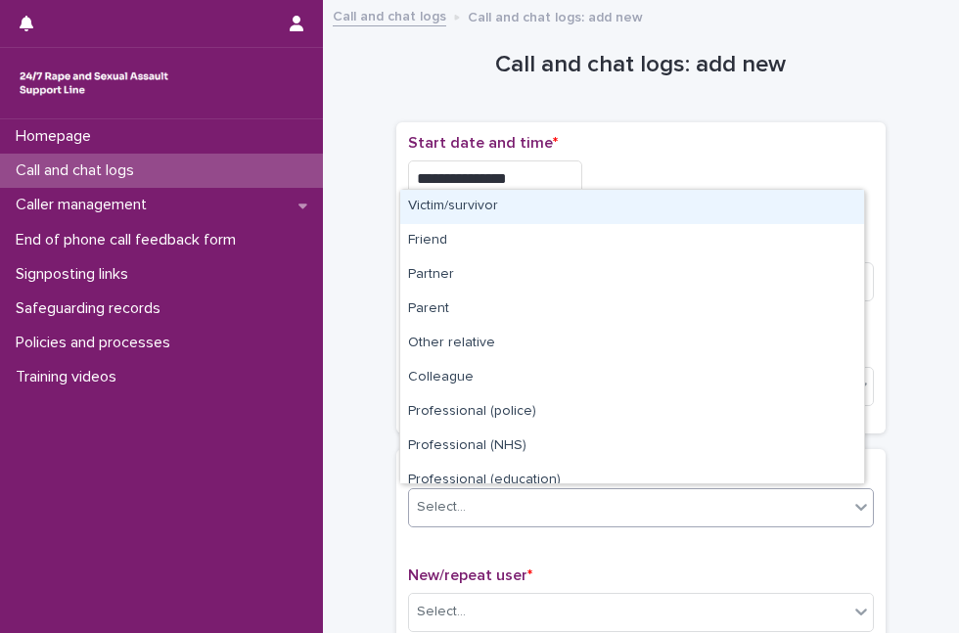
click at [567, 503] on div "Select..." at bounding box center [629, 507] width 440 height 32
click at [640, 214] on div "Victim/survivor" at bounding box center [632, 207] width 464 height 34
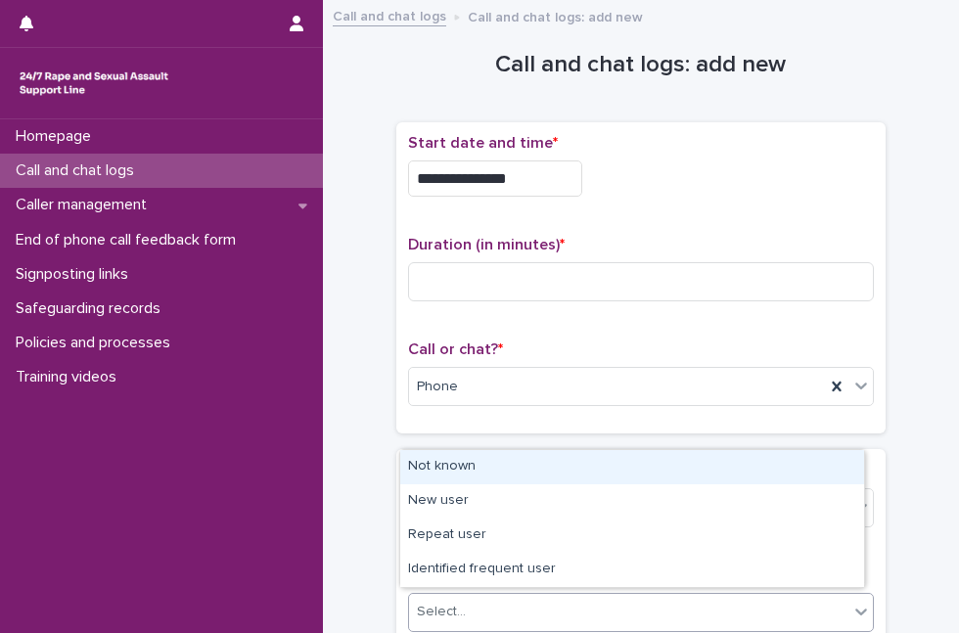
click at [528, 596] on div "Select..." at bounding box center [629, 612] width 440 height 32
click at [573, 462] on div "Not known" at bounding box center [632, 467] width 464 height 34
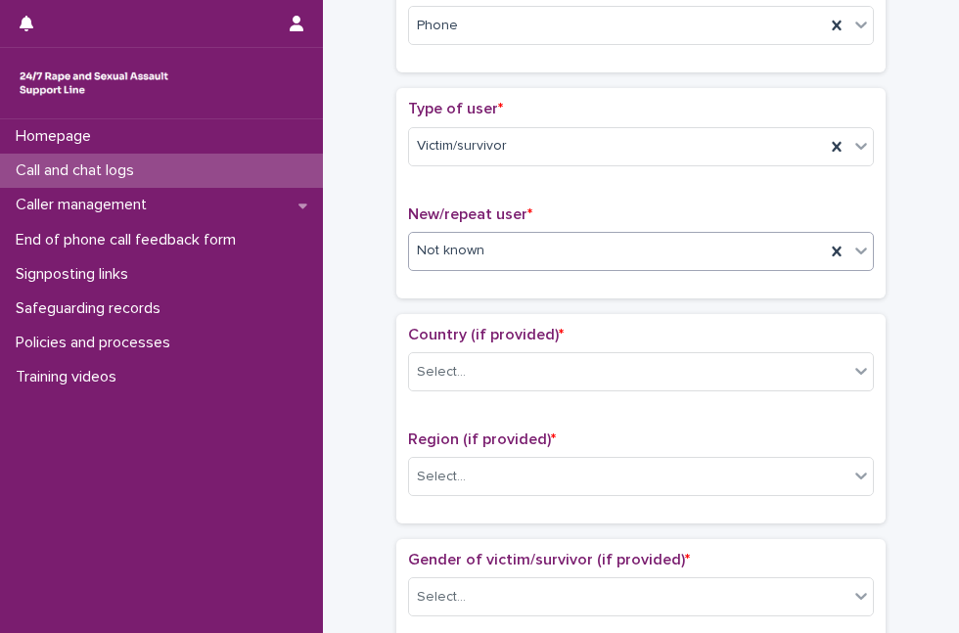
scroll to position [0, 0]
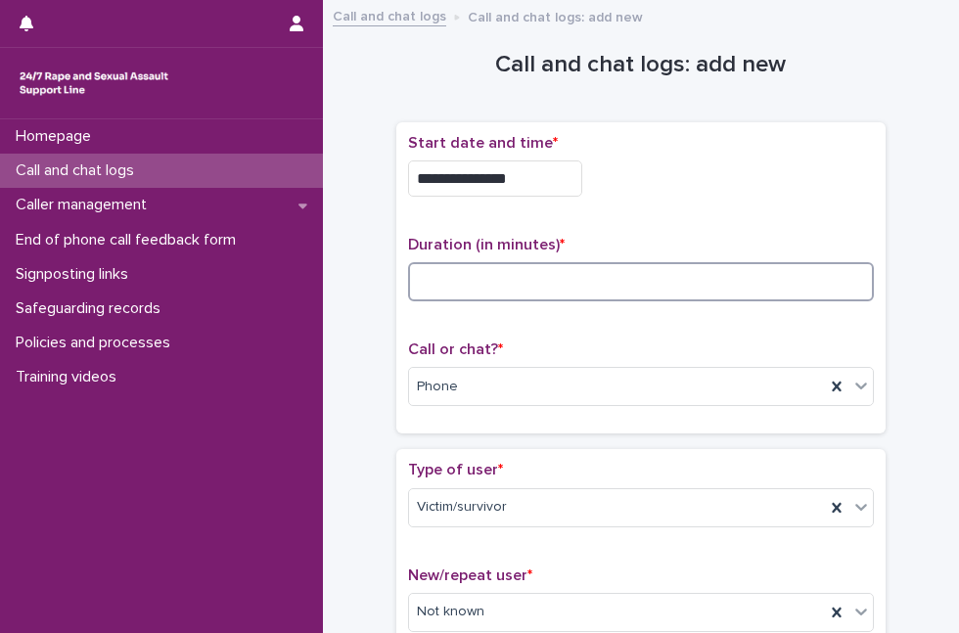
click at [626, 265] on input at bounding box center [641, 281] width 466 height 39
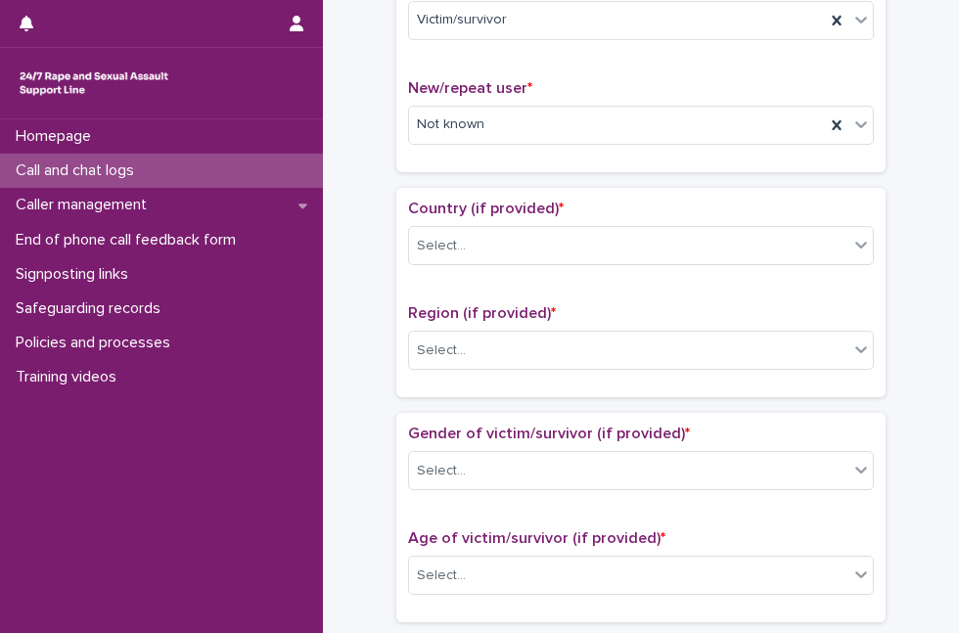
scroll to position [509, 0]
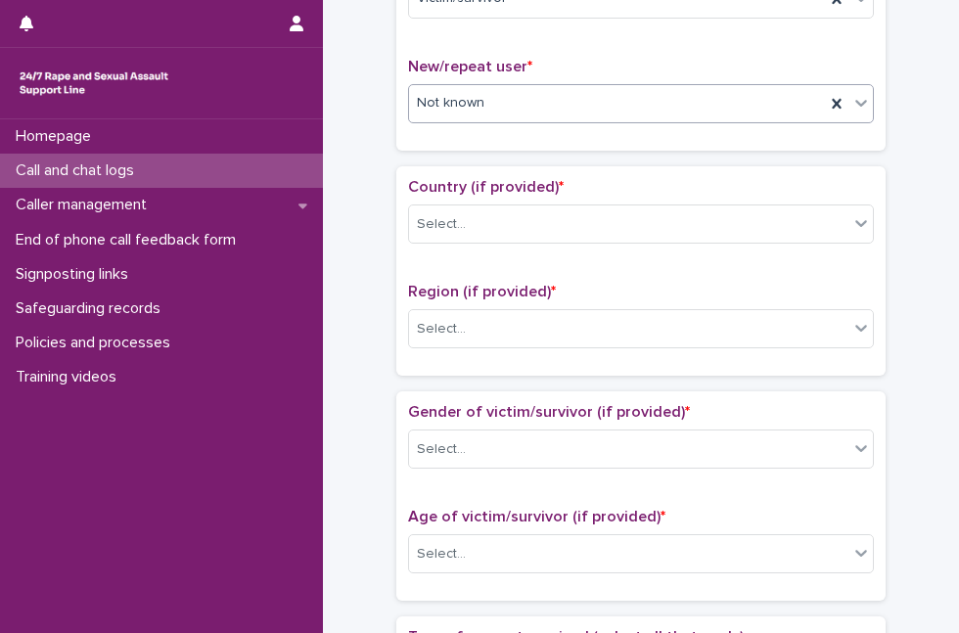
type input "**"
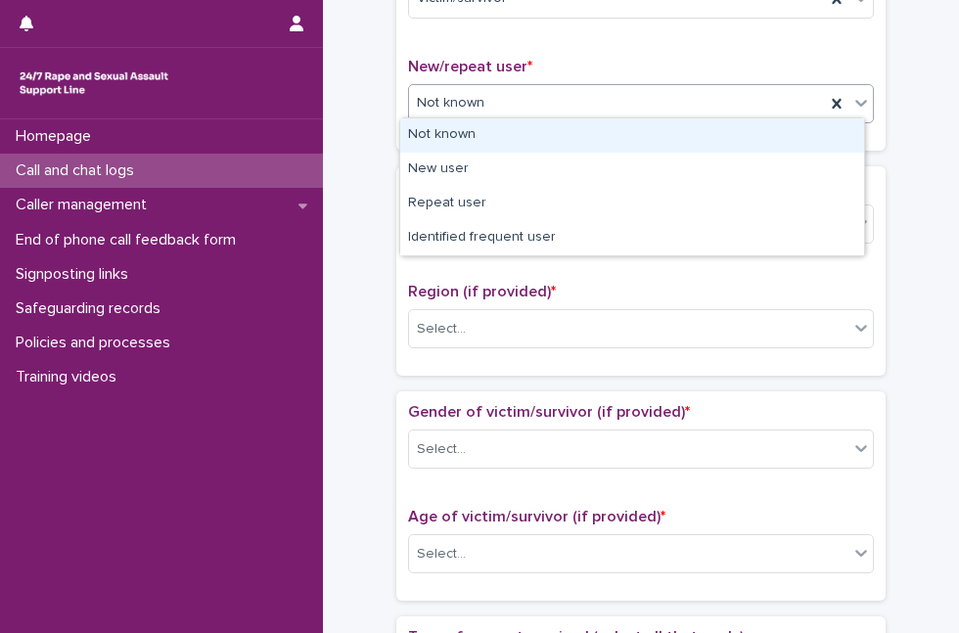
click at [577, 111] on div "Not known" at bounding box center [617, 103] width 416 height 32
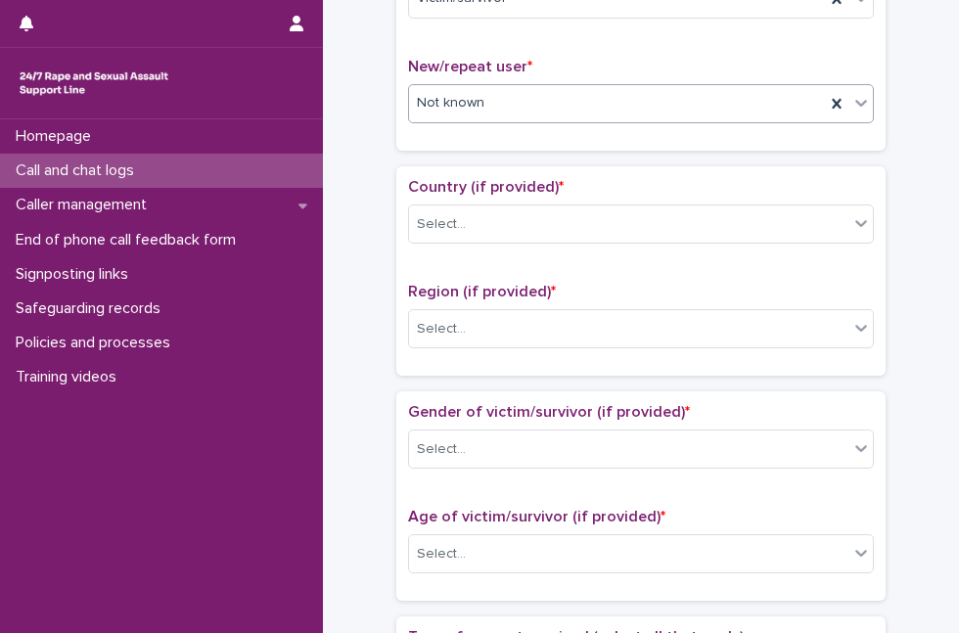
drag, startPoint x: 577, startPoint y: 98, endPoint x: 578, endPoint y: 108, distance: 9.8
click at [578, 108] on div "Not known" at bounding box center [617, 103] width 416 height 32
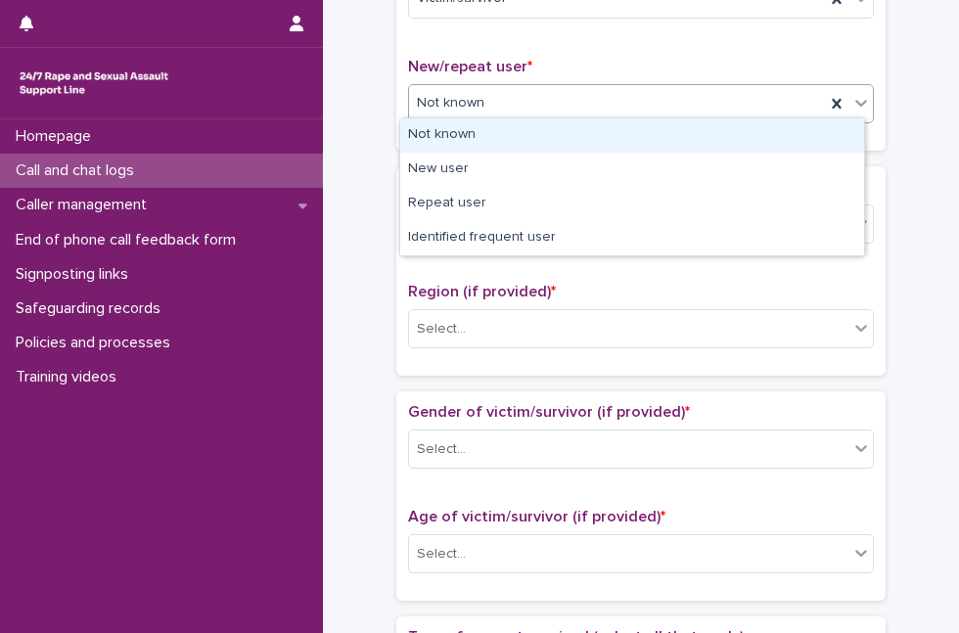
click at [578, 108] on div "Not known" at bounding box center [617, 103] width 416 height 32
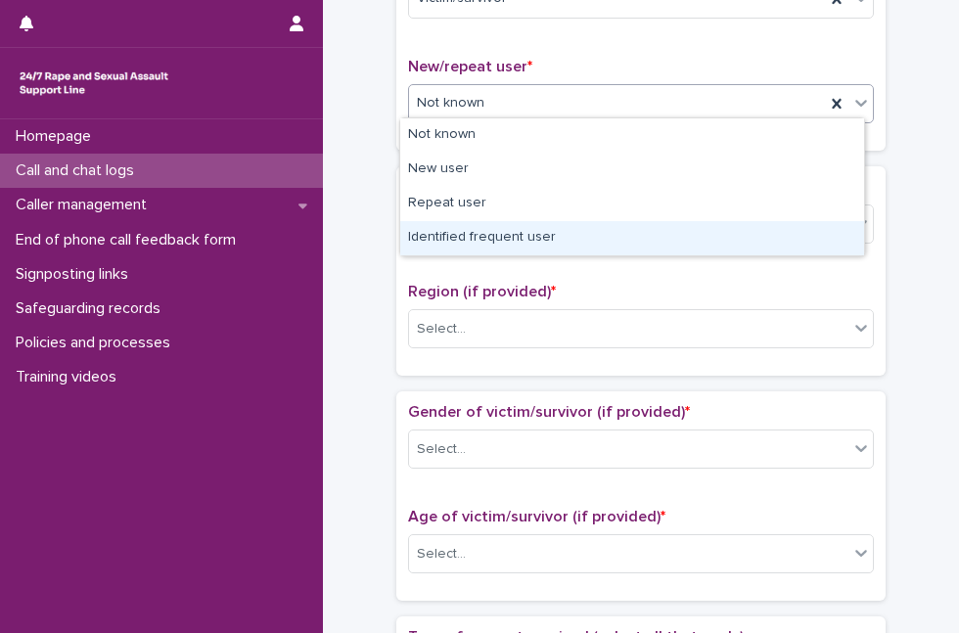
click at [544, 249] on div "Identified frequent user" at bounding box center [632, 238] width 464 height 34
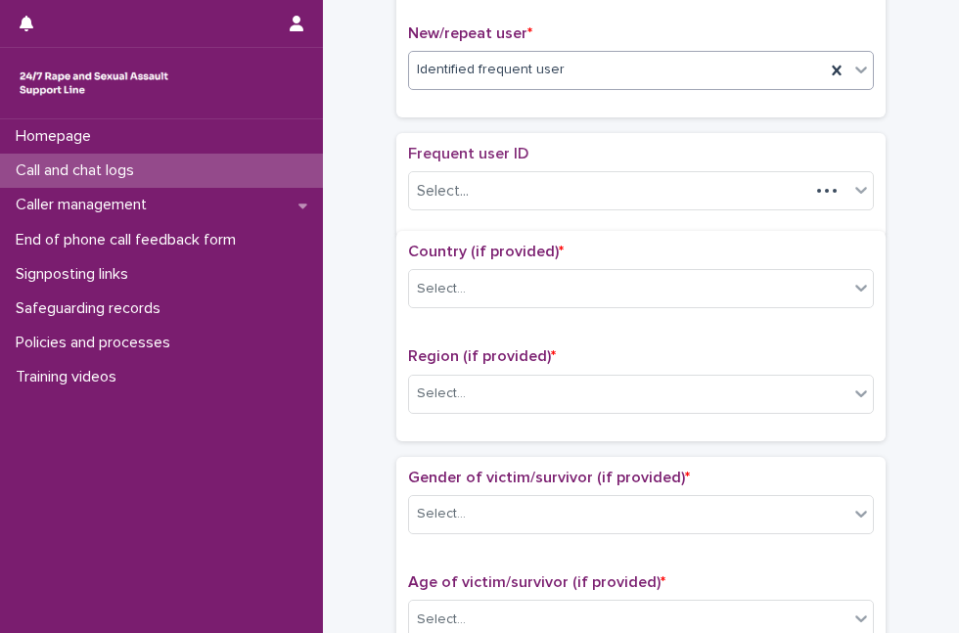
scroll to position [569, 0]
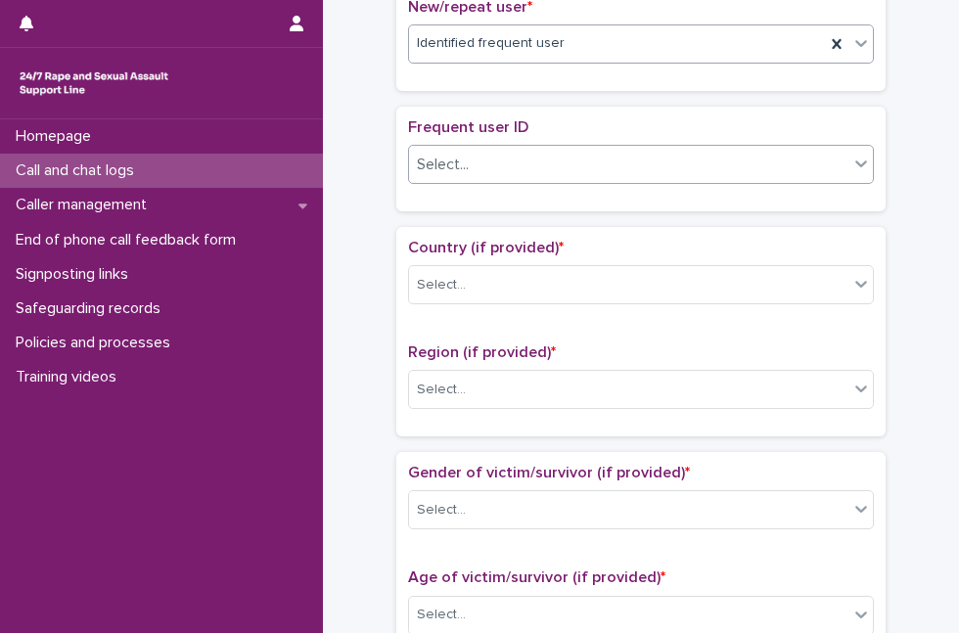
click at [556, 158] on div "Select..." at bounding box center [629, 165] width 440 height 32
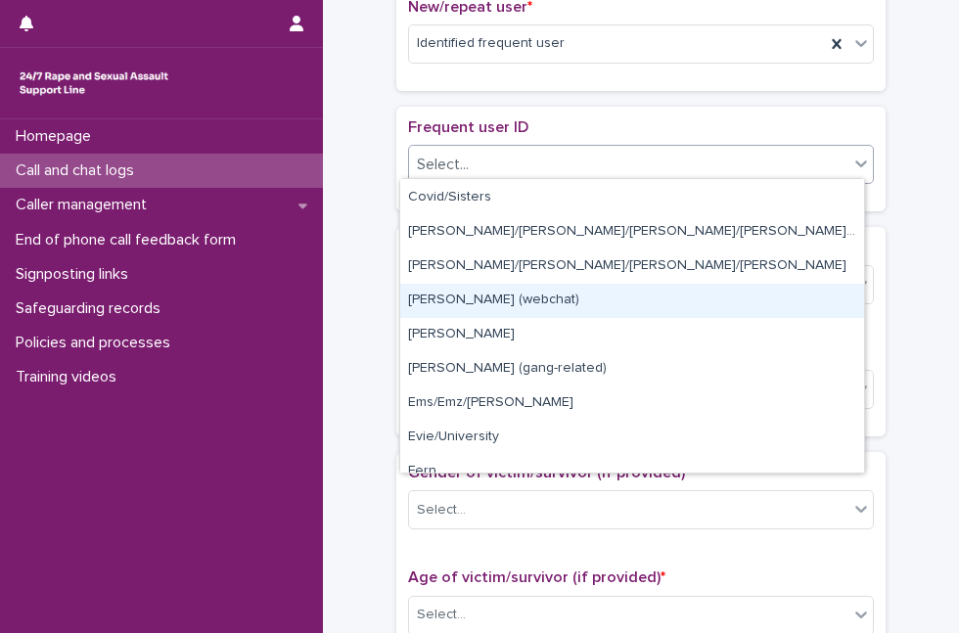
scroll to position [0, 0]
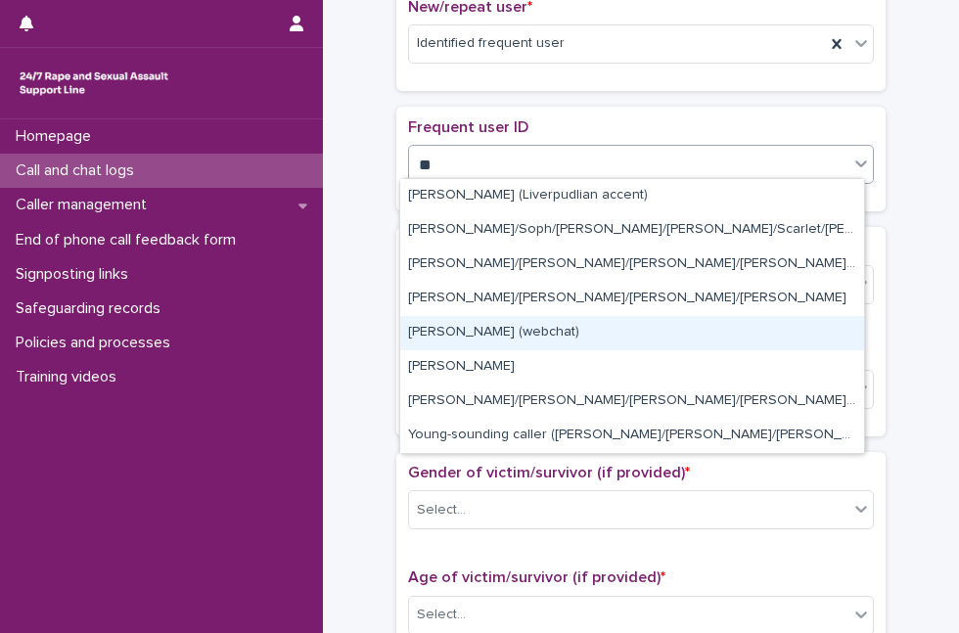
type input "***"
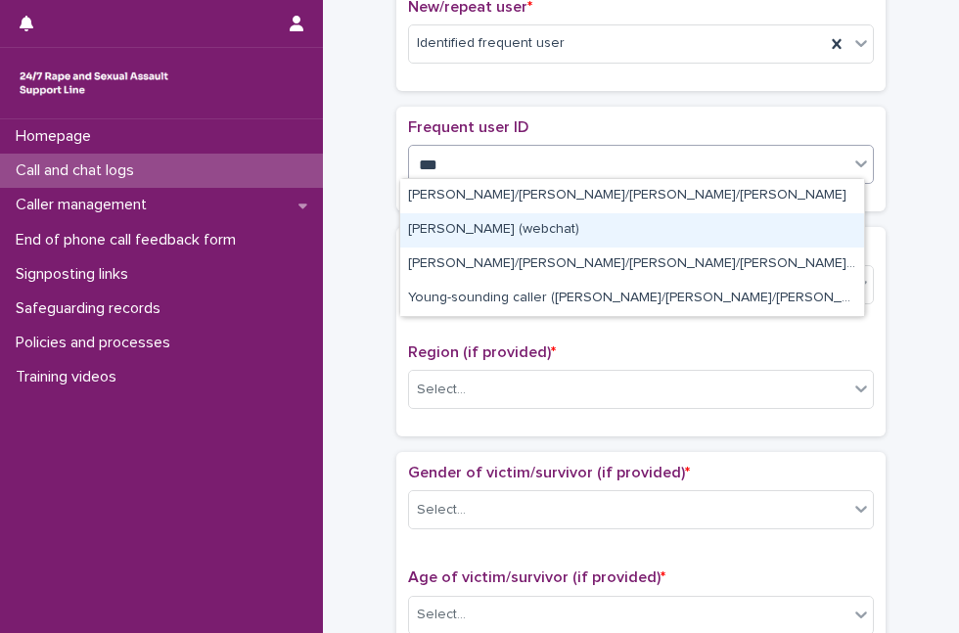
click at [749, 227] on div "[PERSON_NAME] (webchat)" at bounding box center [632, 230] width 464 height 34
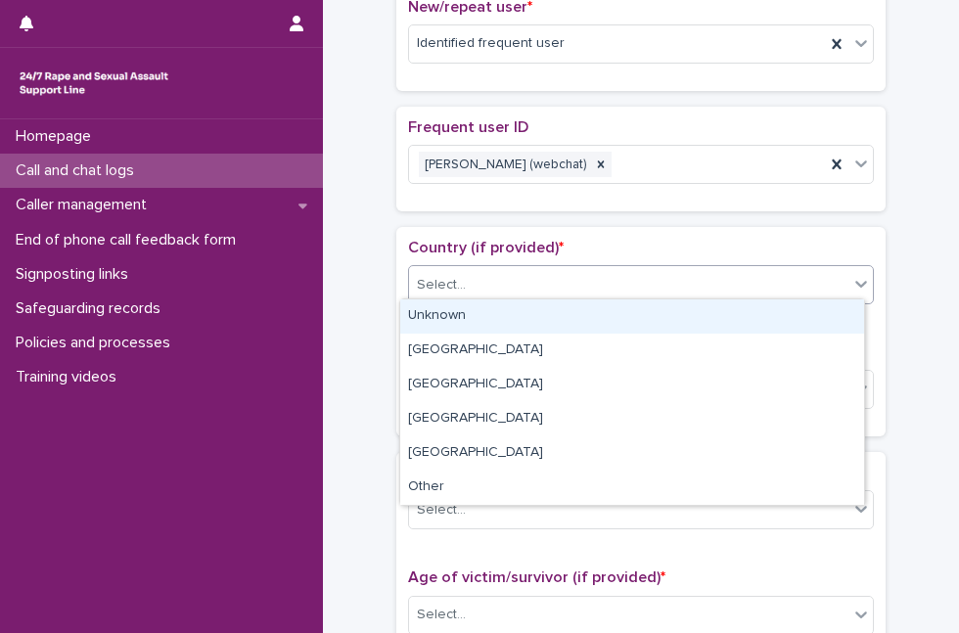
drag, startPoint x: 645, startPoint y: 275, endPoint x: 615, endPoint y: 327, distance: 60.1
click at [615, 327] on body "**********" at bounding box center [479, 316] width 959 height 633
click at [615, 327] on div "Unknown" at bounding box center [632, 317] width 464 height 34
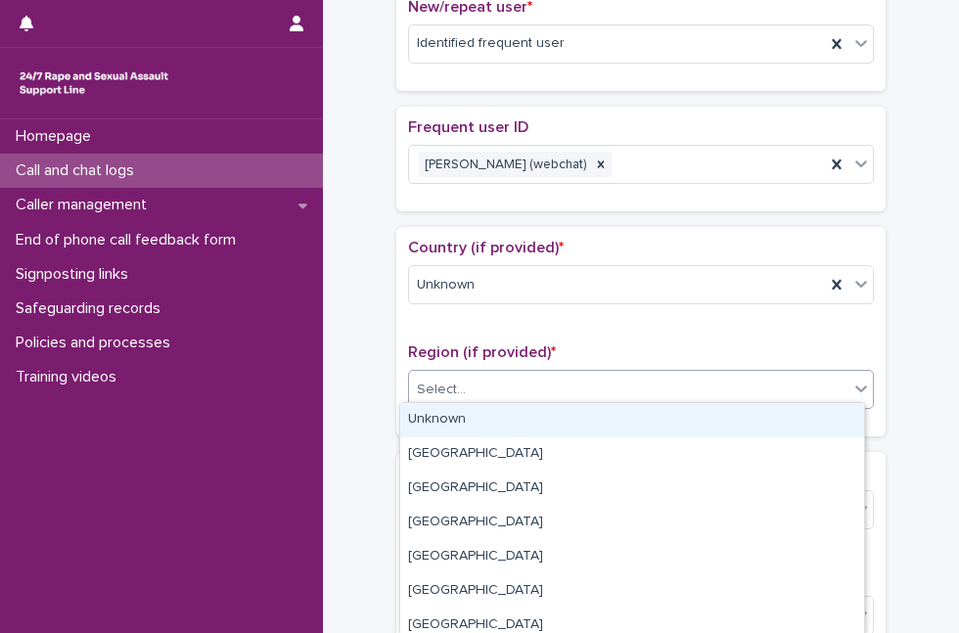
drag, startPoint x: 582, startPoint y: 379, endPoint x: 567, endPoint y: 418, distance: 41.8
click at [567, 418] on body "**********" at bounding box center [479, 316] width 959 height 633
click at [567, 418] on div "Unknown" at bounding box center [632, 420] width 464 height 34
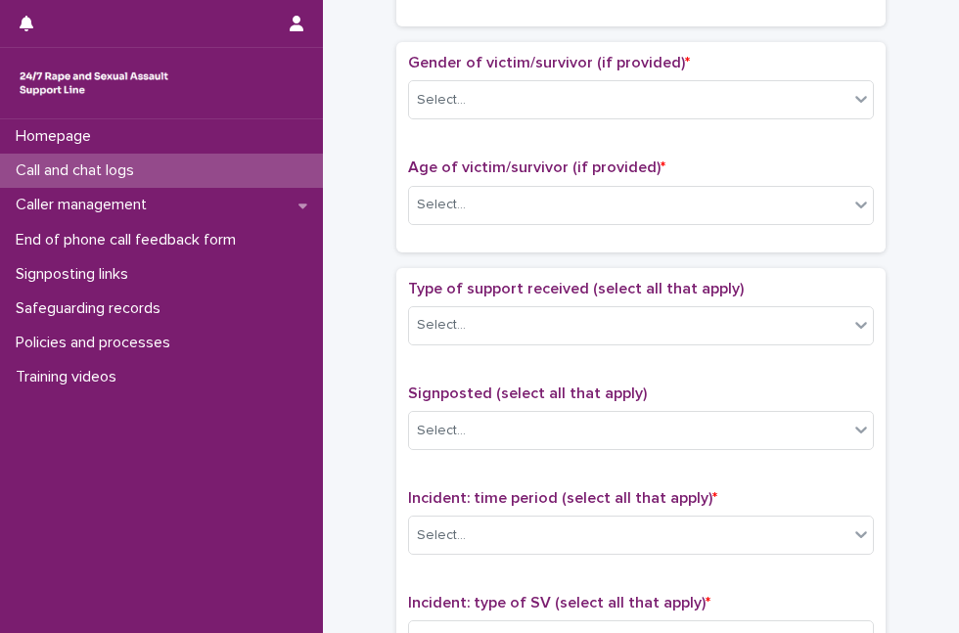
scroll to position [967, 0]
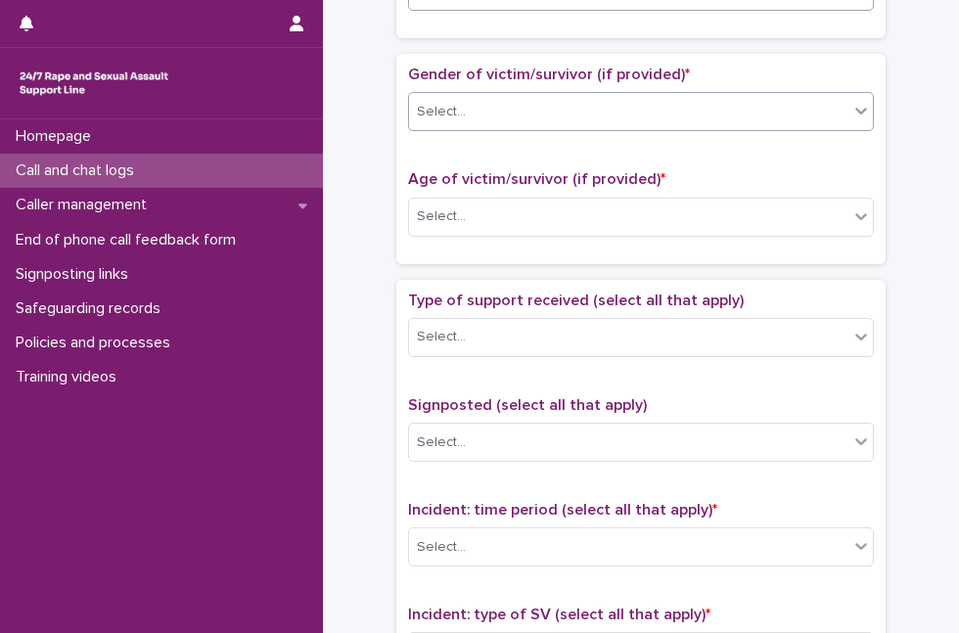
click at [818, 108] on div "Select..." at bounding box center [629, 112] width 440 height 32
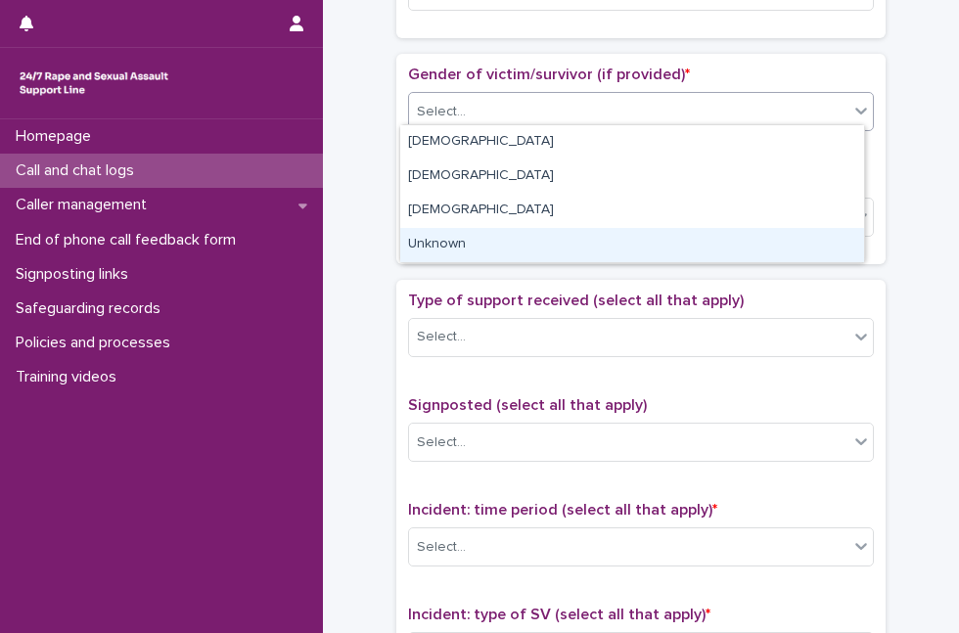
click at [702, 247] on div "Unknown" at bounding box center [632, 245] width 464 height 34
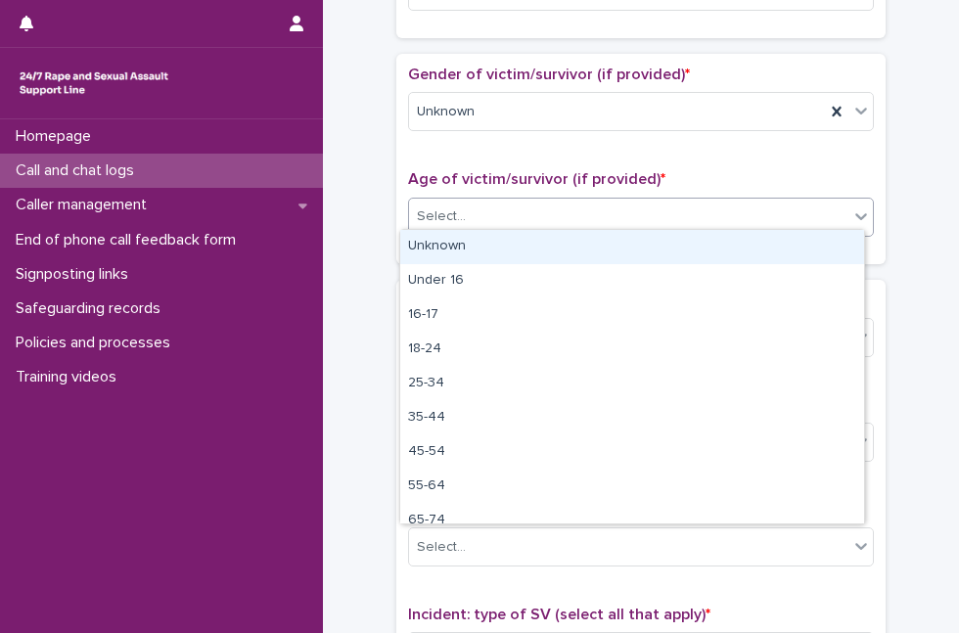
click at [705, 201] on div "Select..." at bounding box center [629, 217] width 440 height 32
click at [671, 250] on div "Unknown" at bounding box center [632, 247] width 464 height 34
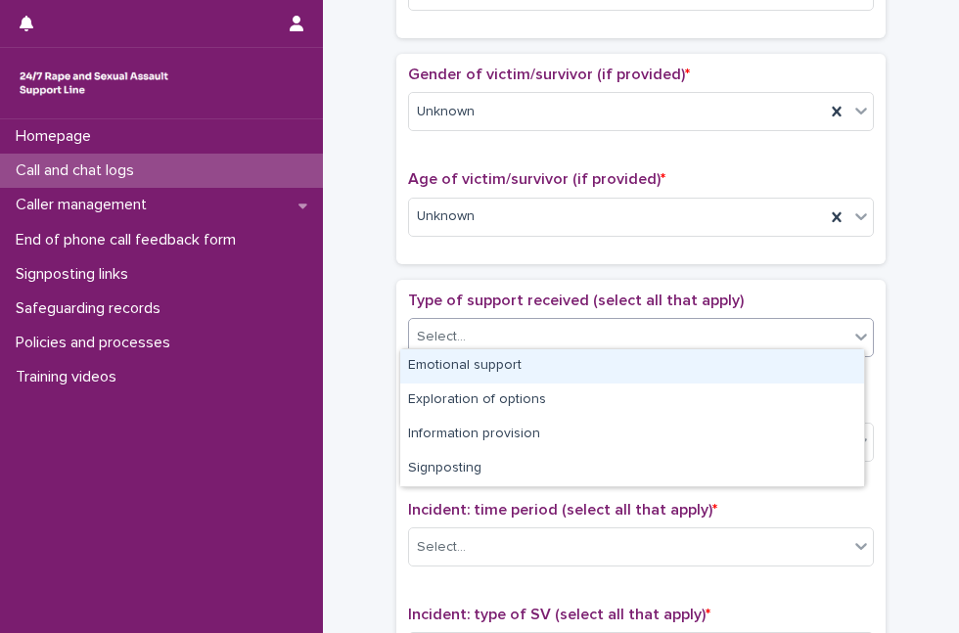
drag, startPoint x: 643, startPoint y: 329, endPoint x: 623, endPoint y: 364, distance: 40.8
click at [623, 364] on body "**********" at bounding box center [479, 316] width 959 height 633
click at [623, 364] on div "Emotional support" at bounding box center [632, 367] width 464 height 34
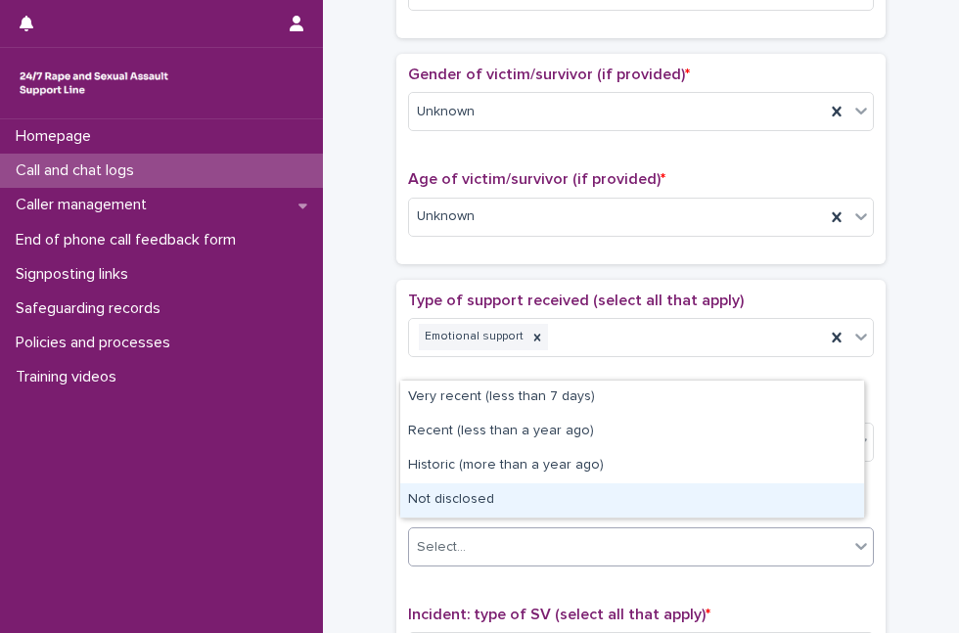
drag, startPoint x: 597, startPoint y: 531, endPoint x: 582, endPoint y: 483, distance: 50.5
click at [582, 490] on body "**********" at bounding box center [479, 316] width 959 height 633
click at [582, 490] on div "Not disclosed" at bounding box center [632, 501] width 464 height 34
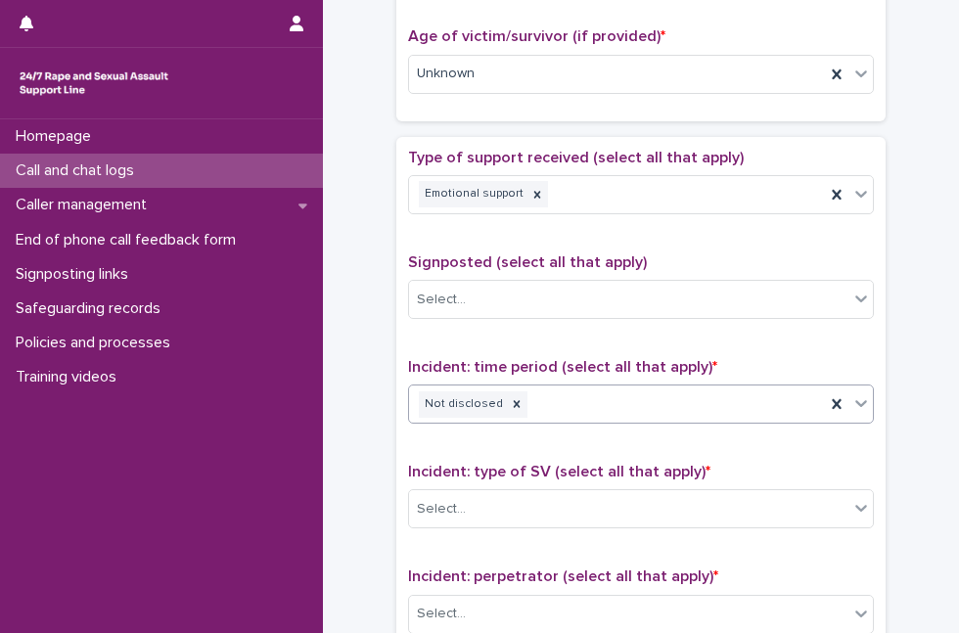
scroll to position [1152, 0]
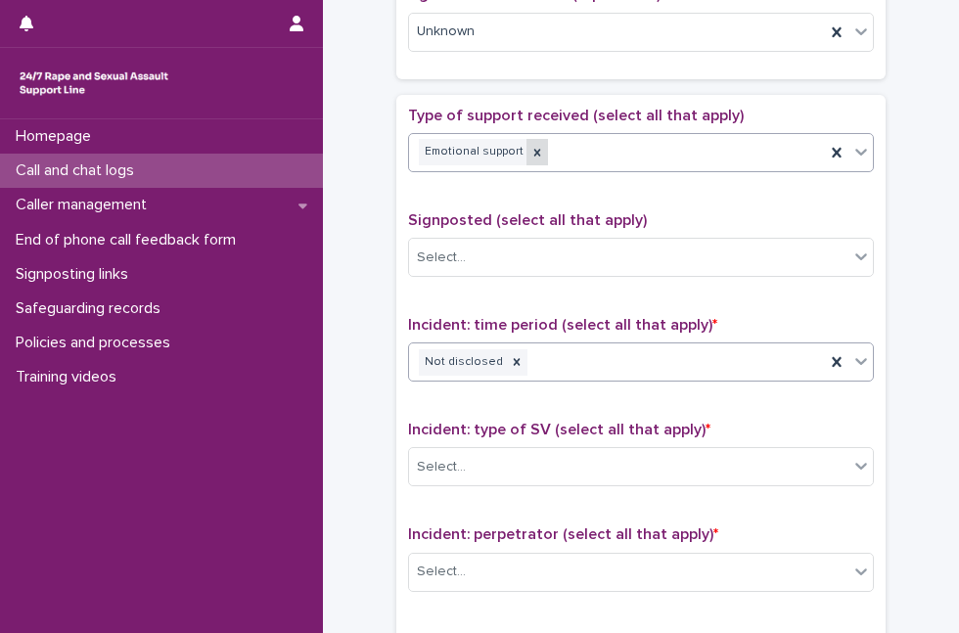
click at [531, 146] on icon at bounding box center [538, 153] width 14 height 14
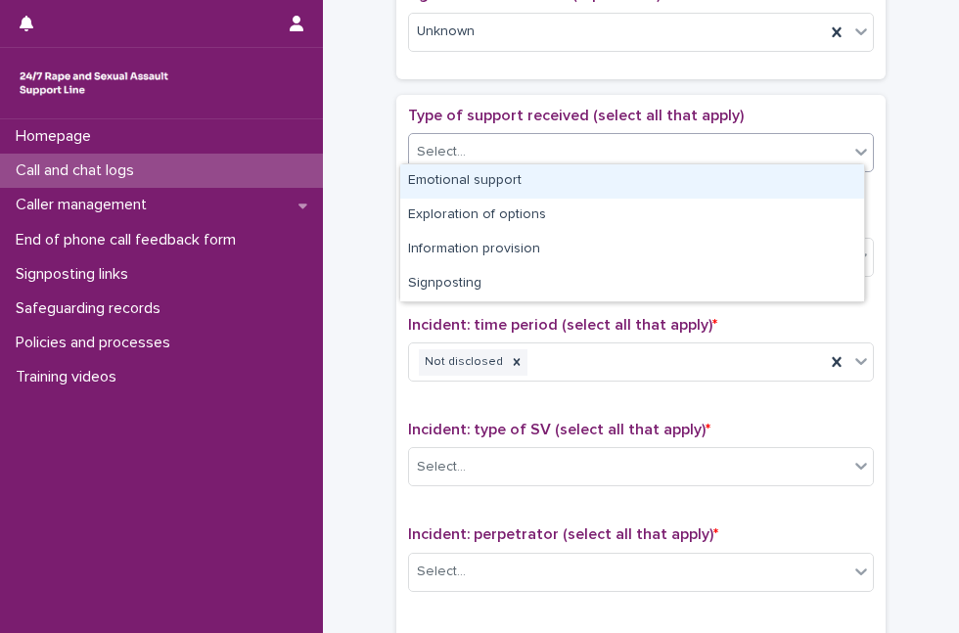
click at [529, 138] on div "Select..." at bounding box center [629, 152] width 440 height 32
click at [525, 173] on div "Emotional support" at bounding box center [632, 181] width 464 height 34
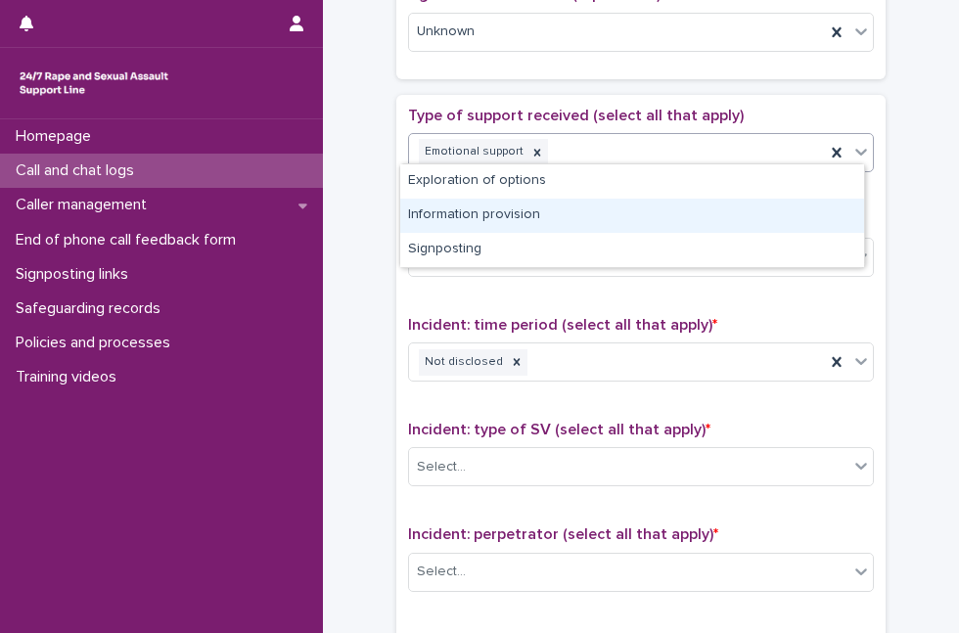
drag, startPoint x: 853, startPoint y: 152, endPoint x: 772, endPoint y: 214, distance: 101.8
click at [772, 214] on body "**********" at bounding box center [479, 316] width 959 height 633
click at [772, 214] on div "Information provision" at bounding box center [632, 216] width 464 height 34
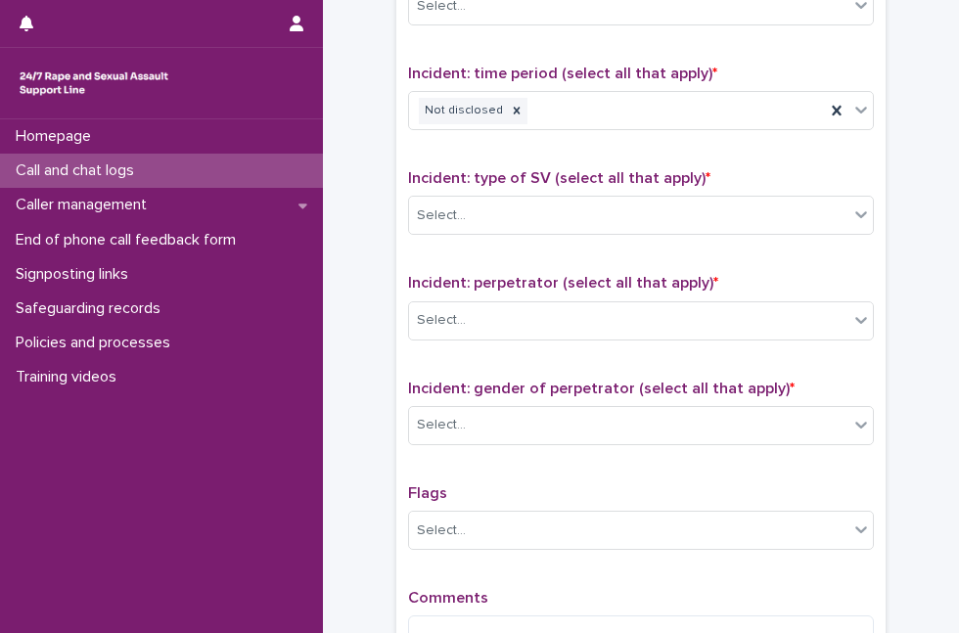
scroll to position [1412, 0]
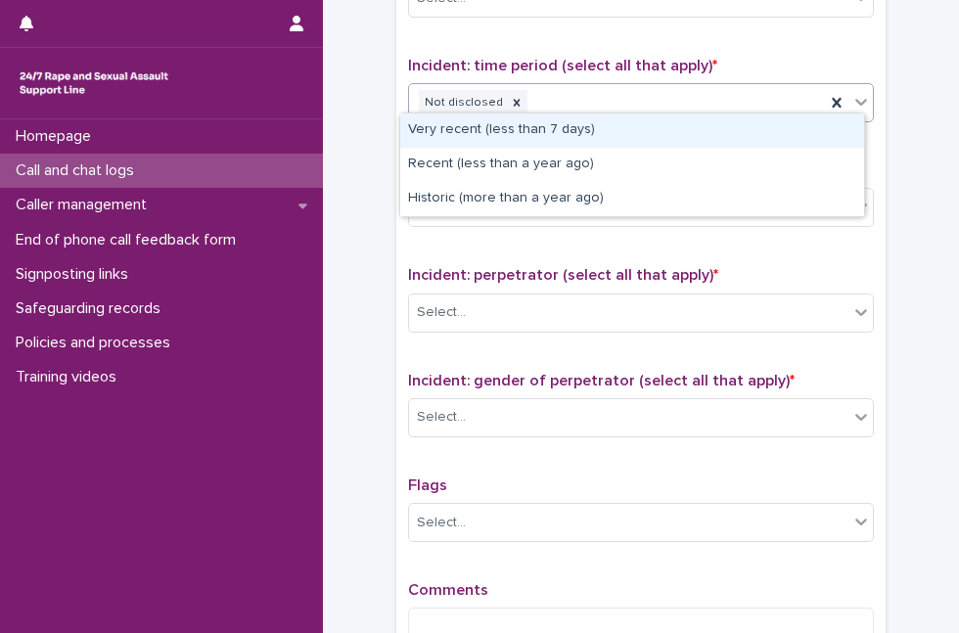
click at [752, 91] on div "Not disclosed" at bounding box center [617, 103] width 416 height 34
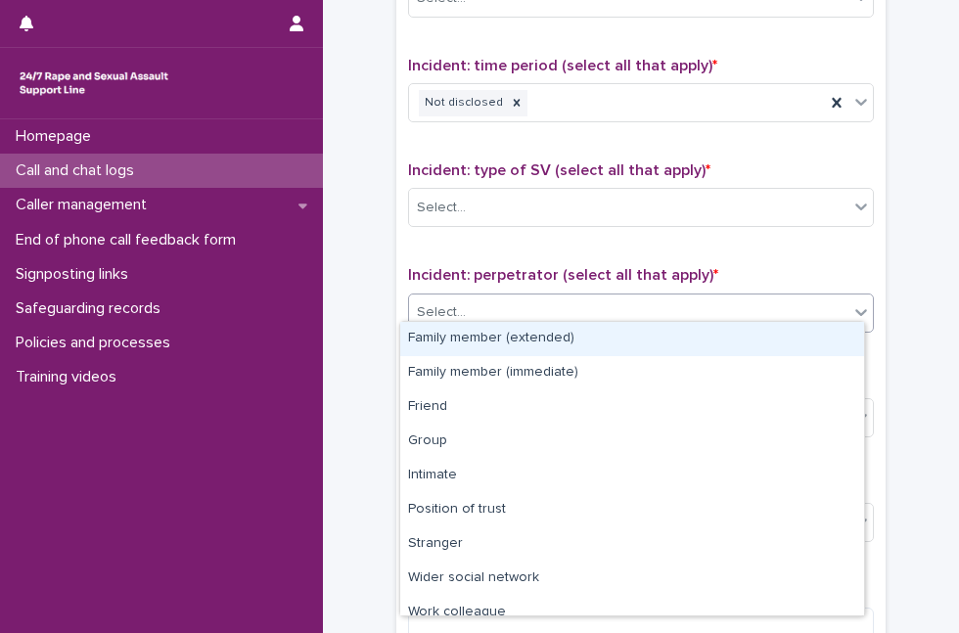
click at [685, 297] on div "Select..." at bounding box center [629, 313] width 440 height 32
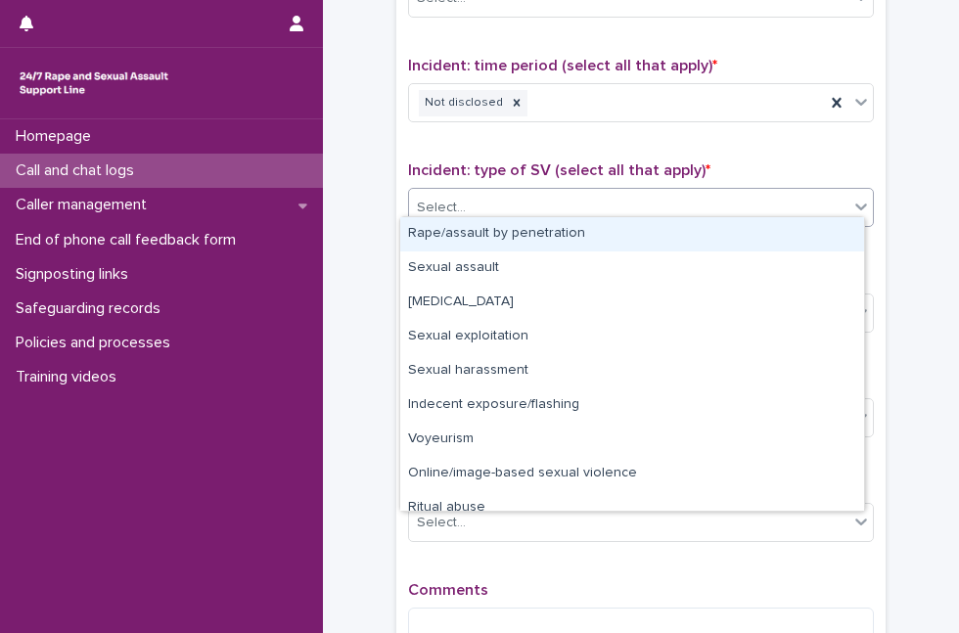
click at [692, 200] on div "Select..." at bounding box center [629, 208] width 440 height 32
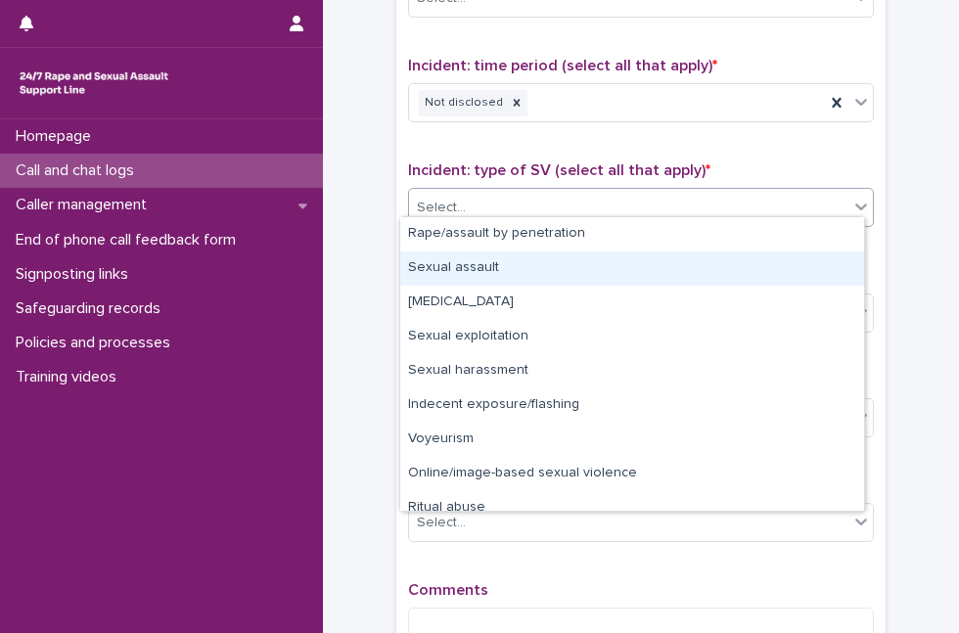
scroll to position [48, 0]
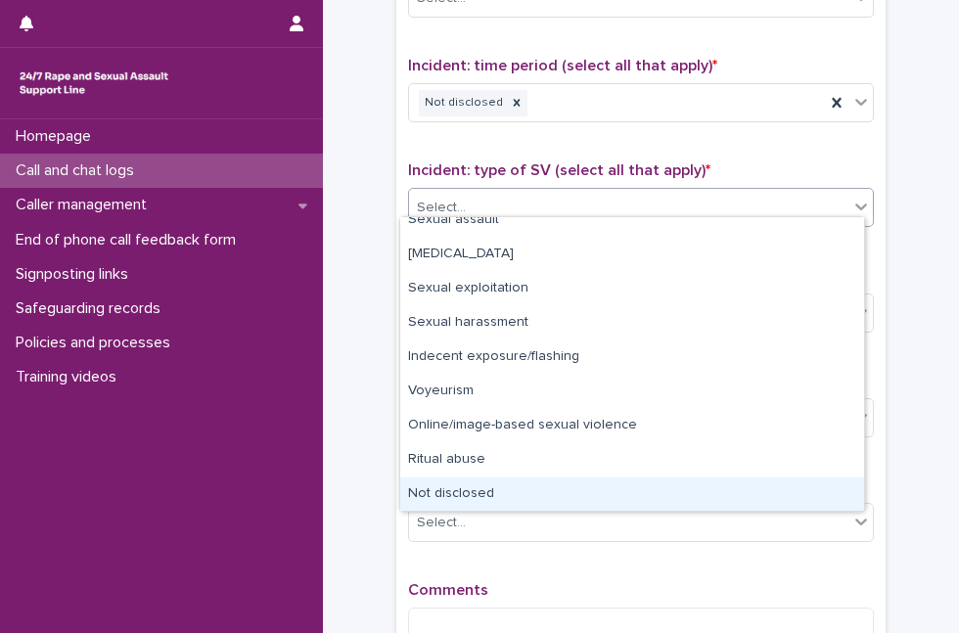
click at [684, 478] on div "Not disclosed" at bounding box center [632, 495] width 464 height 34
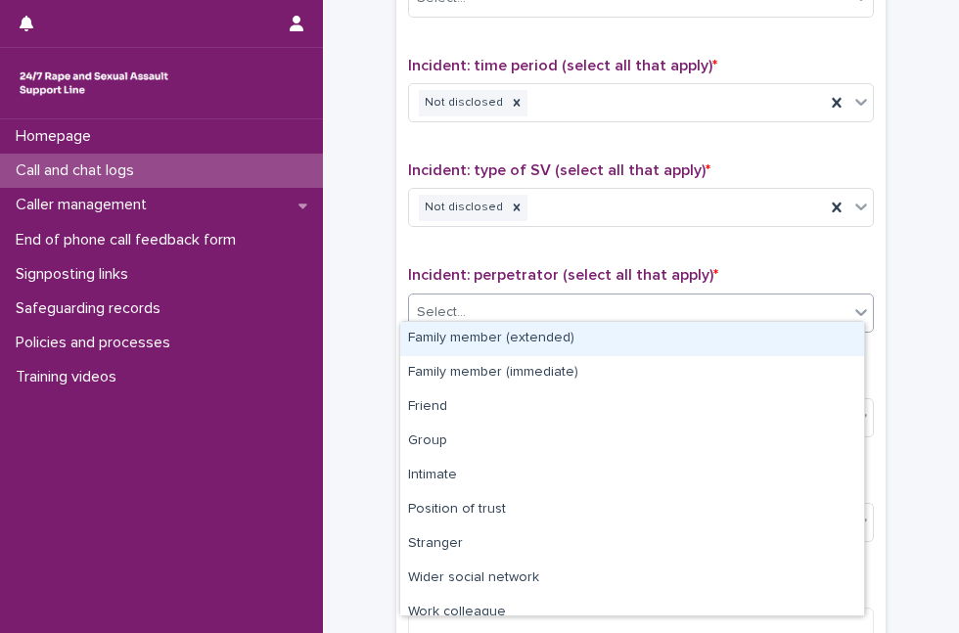
click at [723, 305] on div "Select..." at bounding box center [629, 313] width 440 height 32
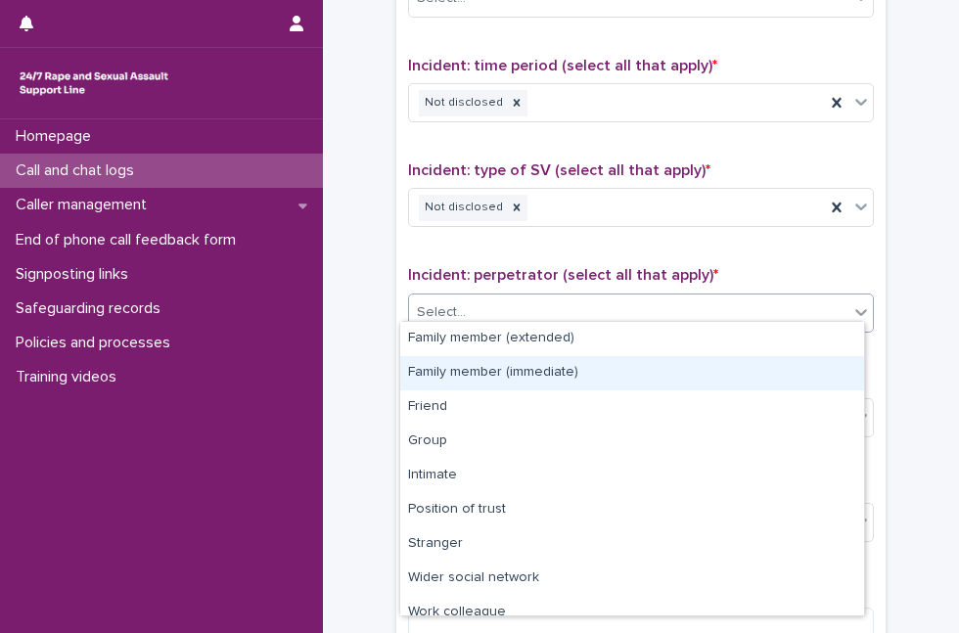
scroll to position [83, 0]
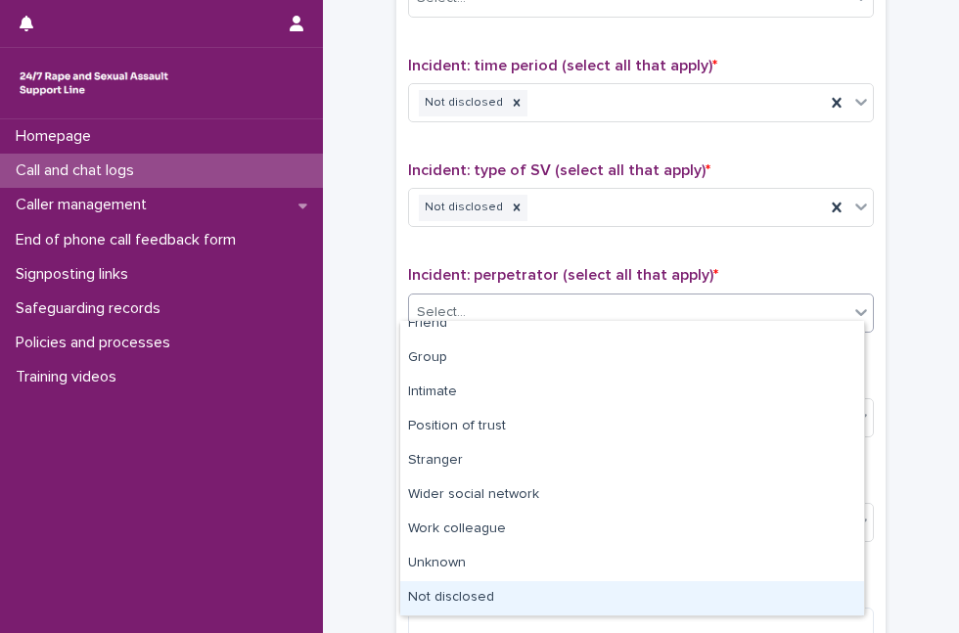
click at [723, 594] on div "Not disclosed" at bounding box center [632, 599] width 464 height 34
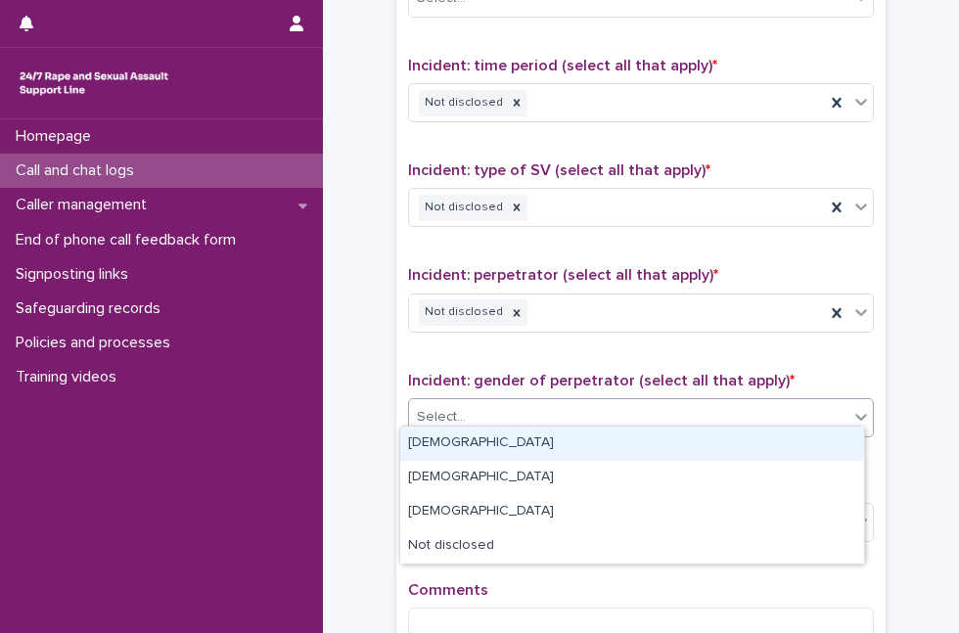
click at [721, 415] on div "Select..." at bounding box center [629, 417] width 440 height 32
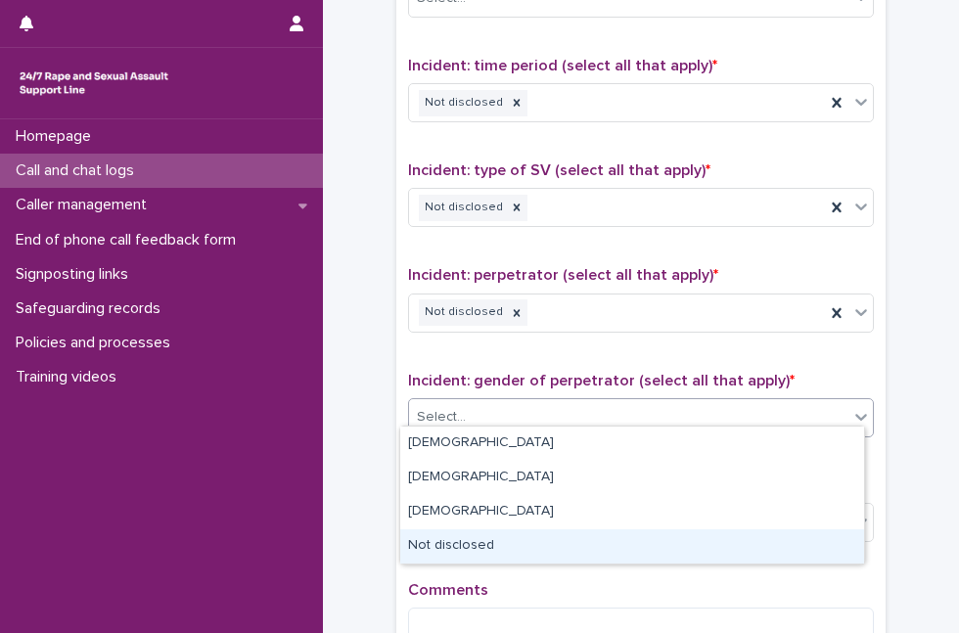
click at [691, 543] on div "Not disclosed" at bounding box center [632, 547] width 464 height 34
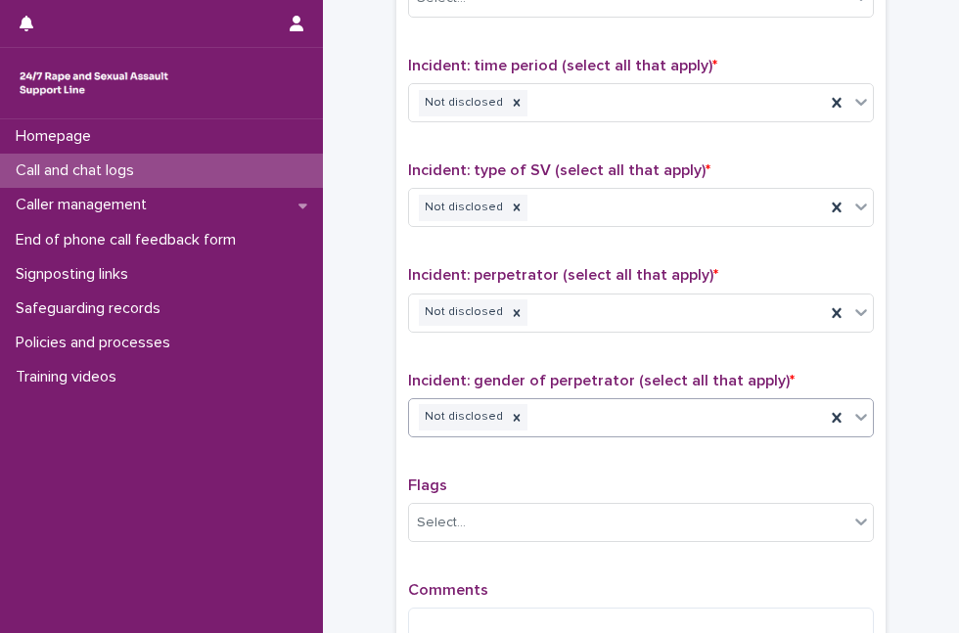
scroll to position [1645, 0]
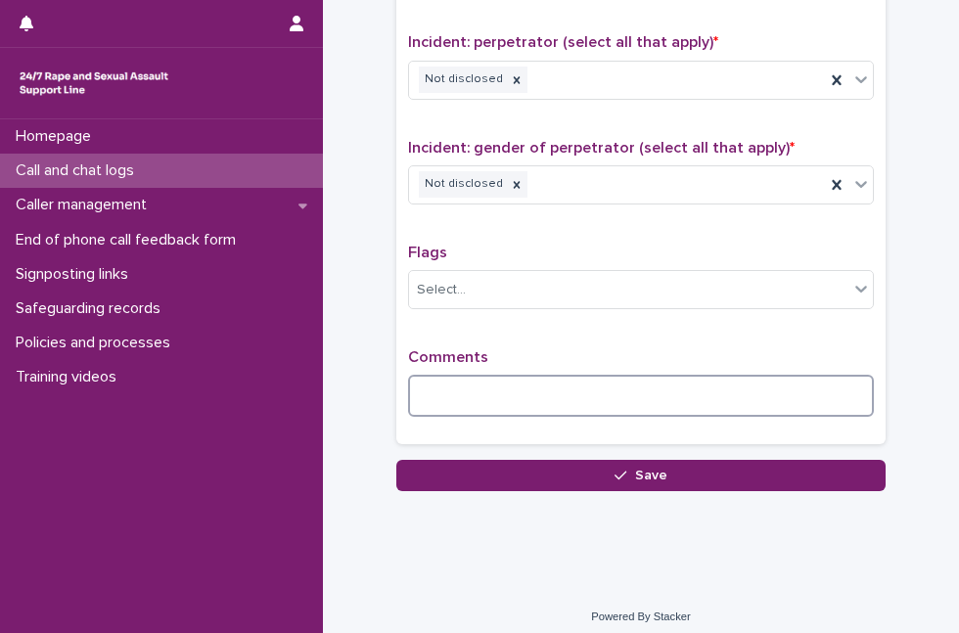
click at [738, 393] on textarea at bounding box center [641, 395] width 466 height 41
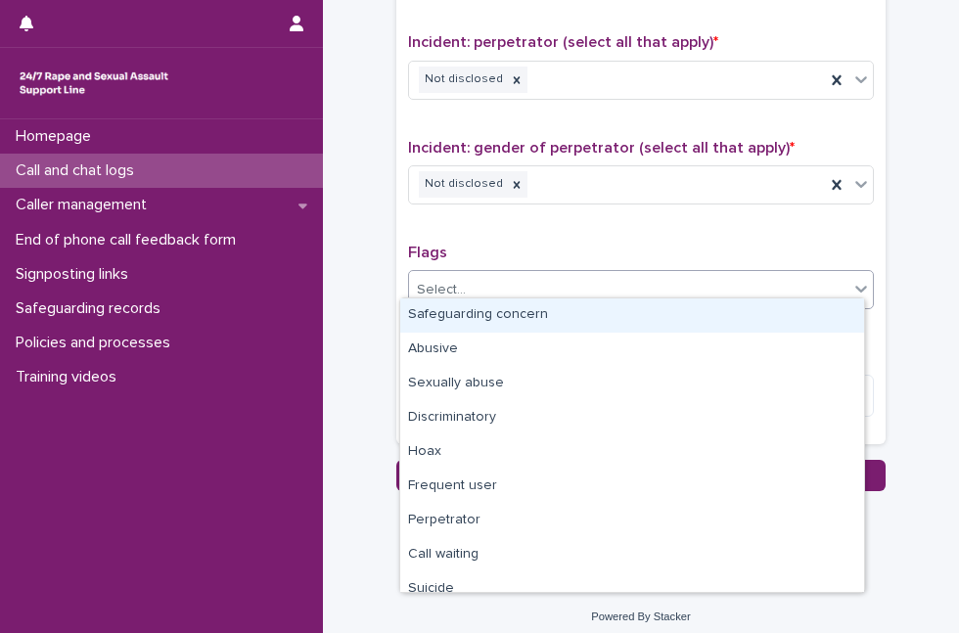
click at [722, 293] on div "Select..." at bounding box center [629, 290] width 440 height 32
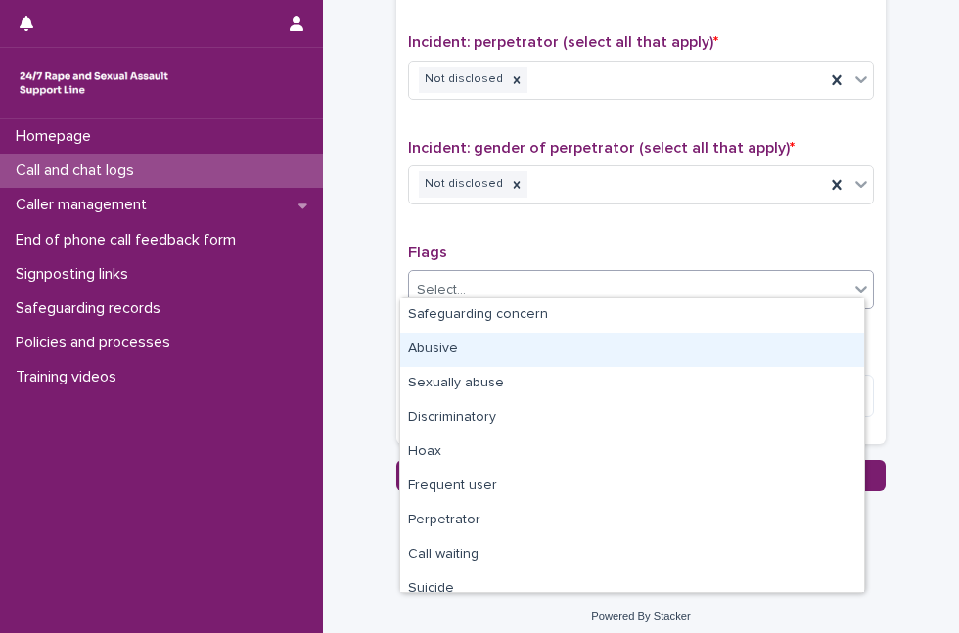
click at [650, 352] on div "Abusive" at bounding box center [632, 350] width 464 height 34
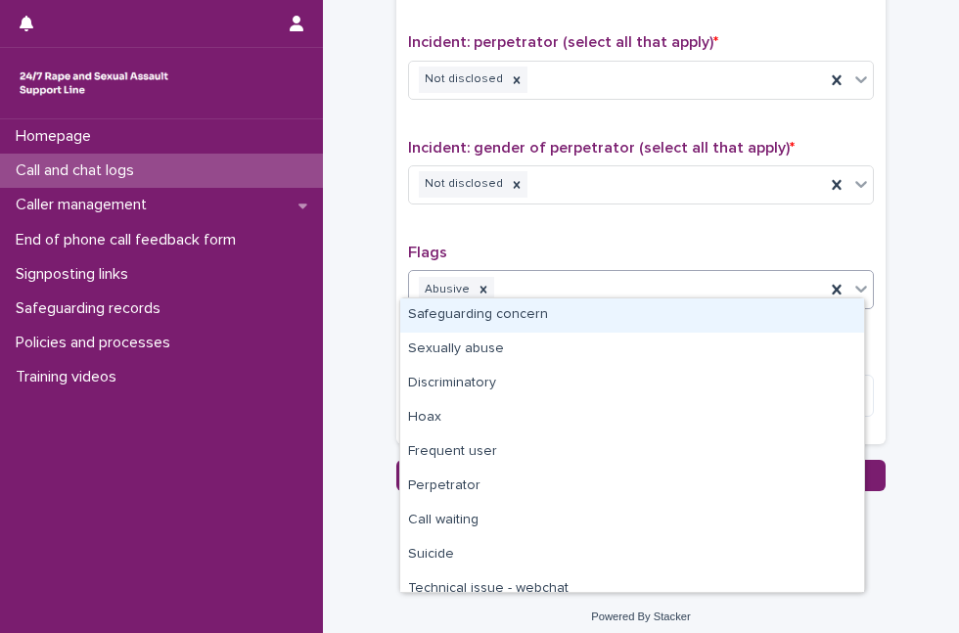
click at [862, 282] on icon at bounding box center [862, 289] width 20 height 20
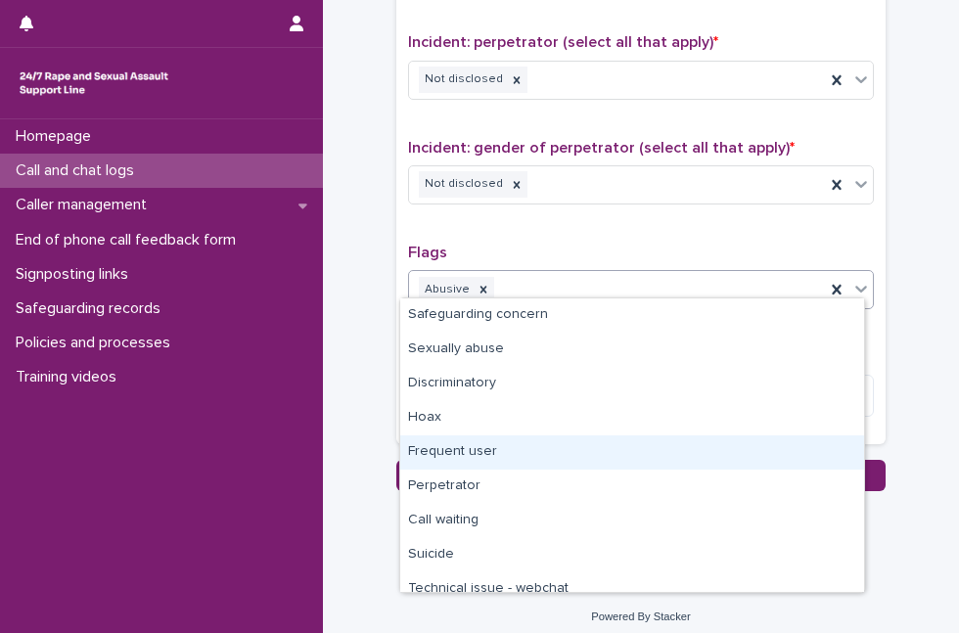
click at [713, 442] on div "Frequent user" at bounding box center [632, 453] width 464 height 34
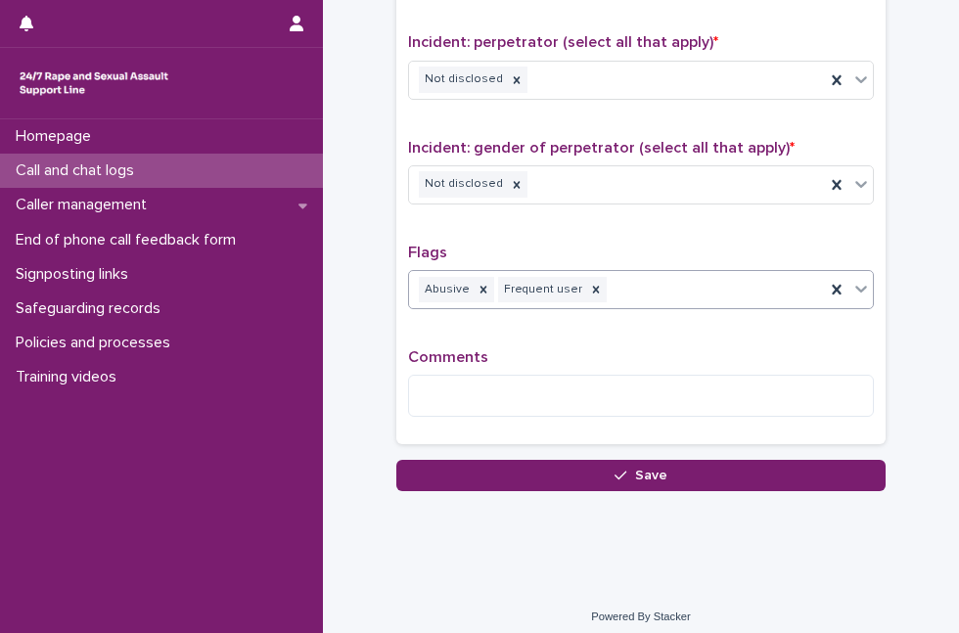
click at [855, 279] on icon at bounding box center [862, 289] width 20 height 20
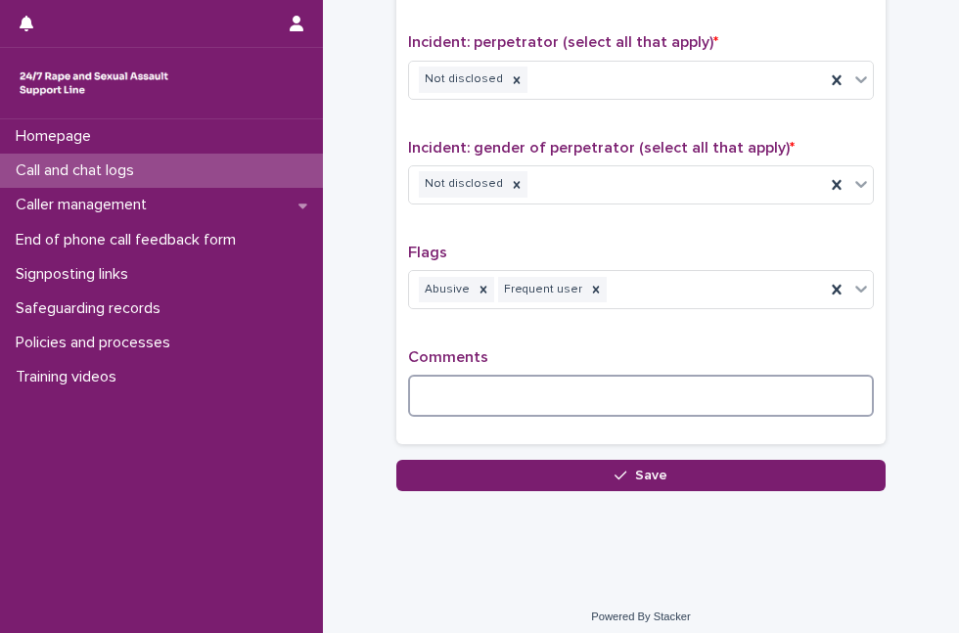
click at [439, 380] on textarea at bounding box center [641, 395] width 466 height 41
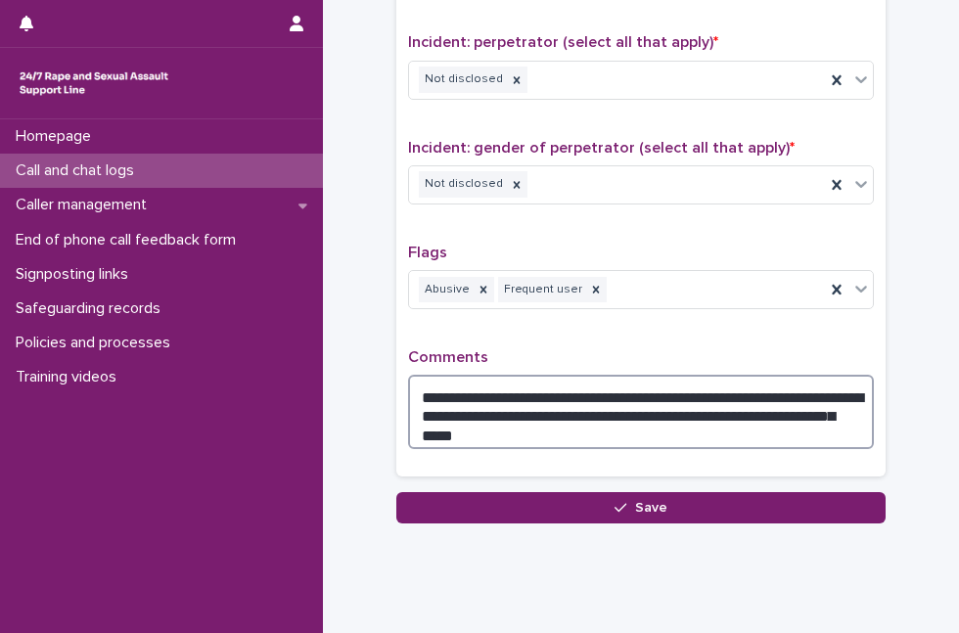
type textarea "**********"
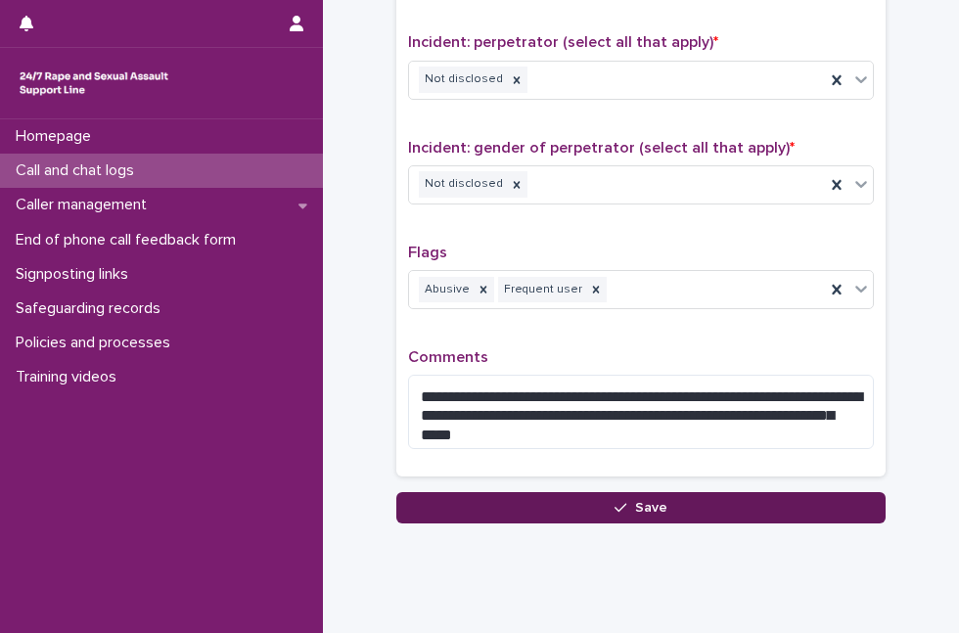
click at [495, 499] on button "Save" at bounding box center [642, 507] width 490 height 31
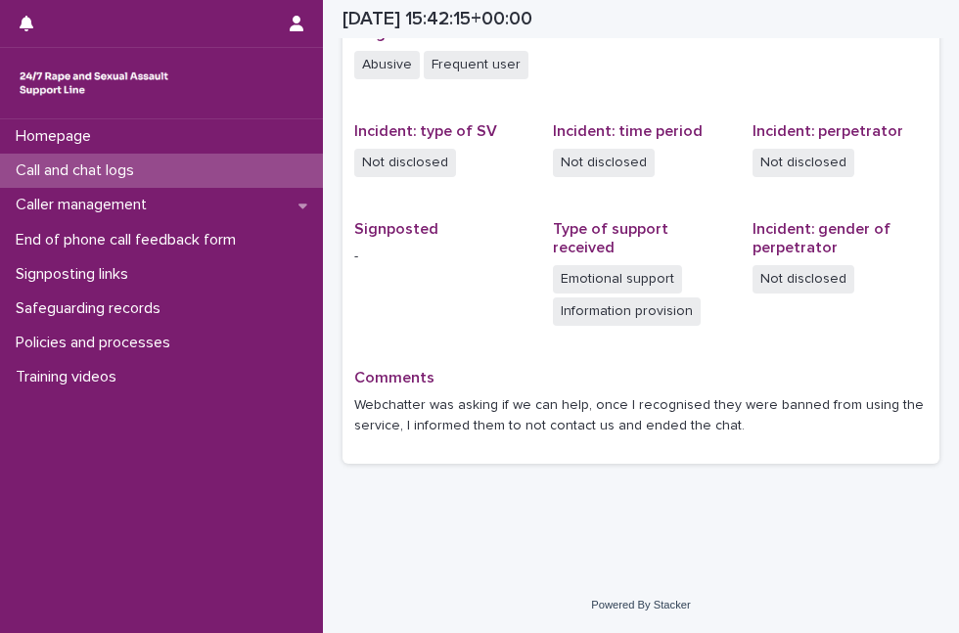
scroll to position [544, 0]
click at [164, 168] on div "Call and chat logs" at bounding box center [161, 171] width 323 height 34
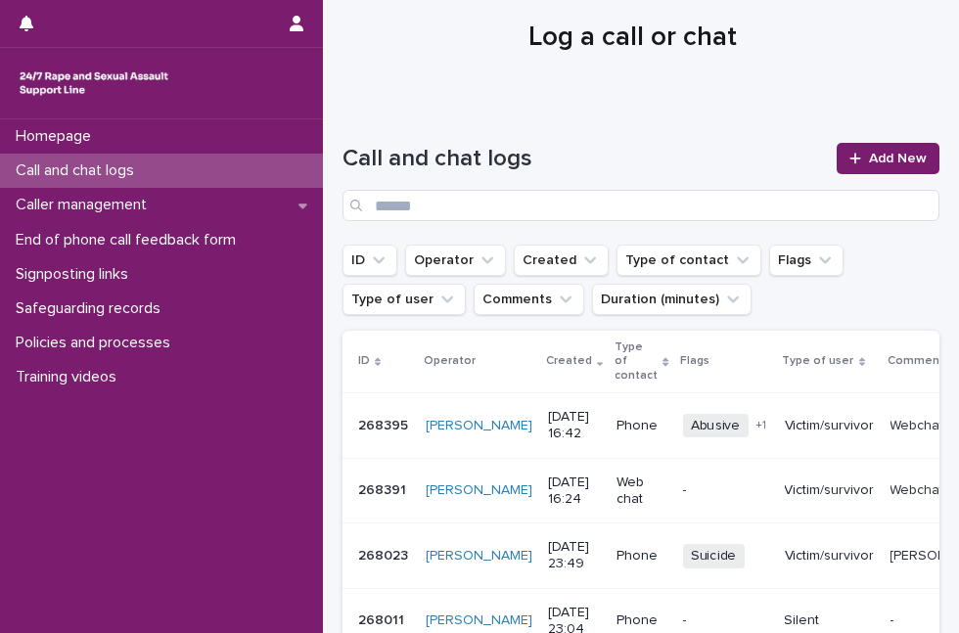
scroll to position [86, 0]
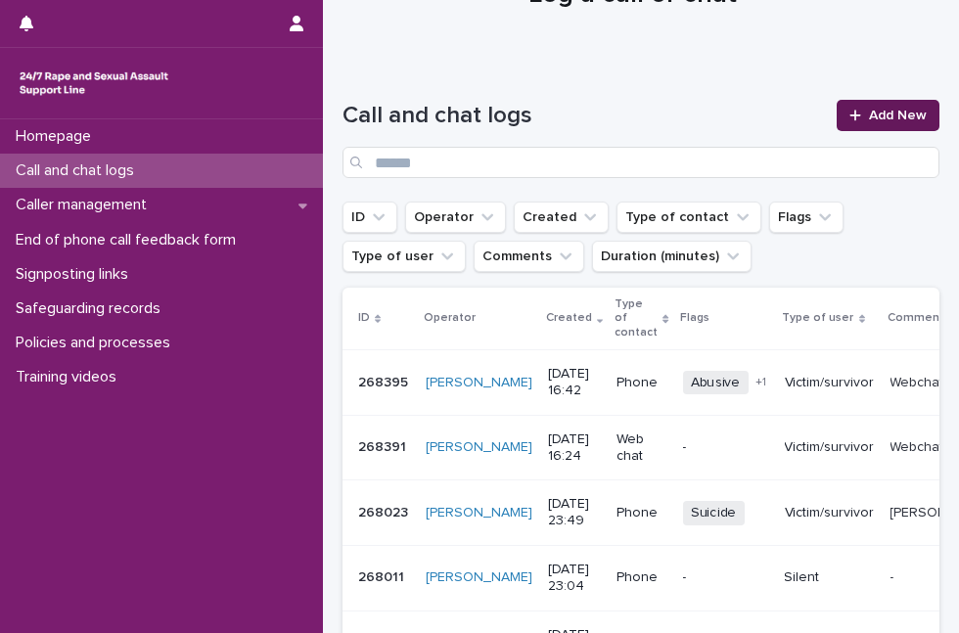
click at [857, 121] on link "Add New" at bounding box center [888, 115] width 103 height 31
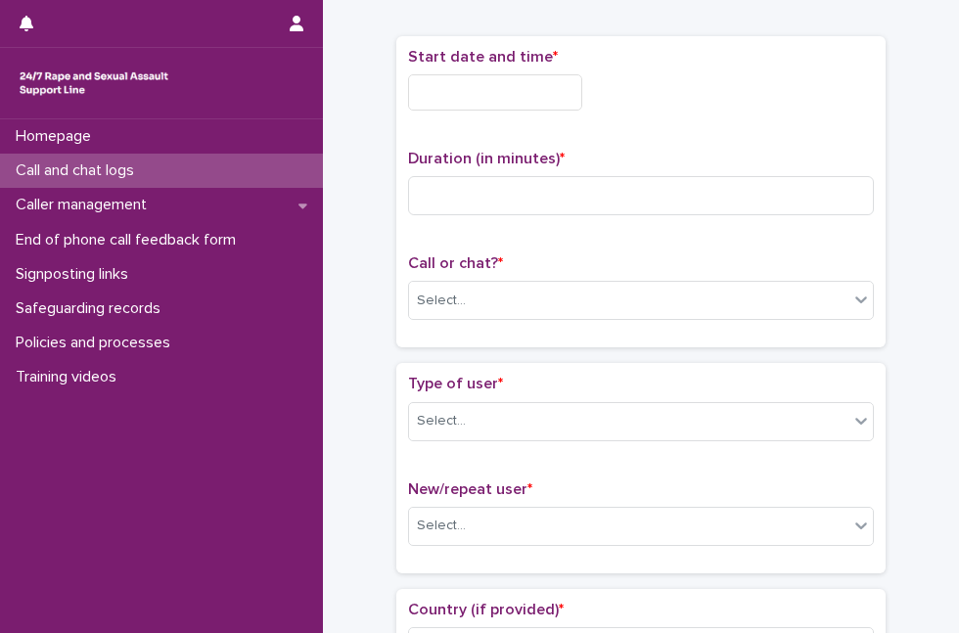
scroll to position [98, 0]
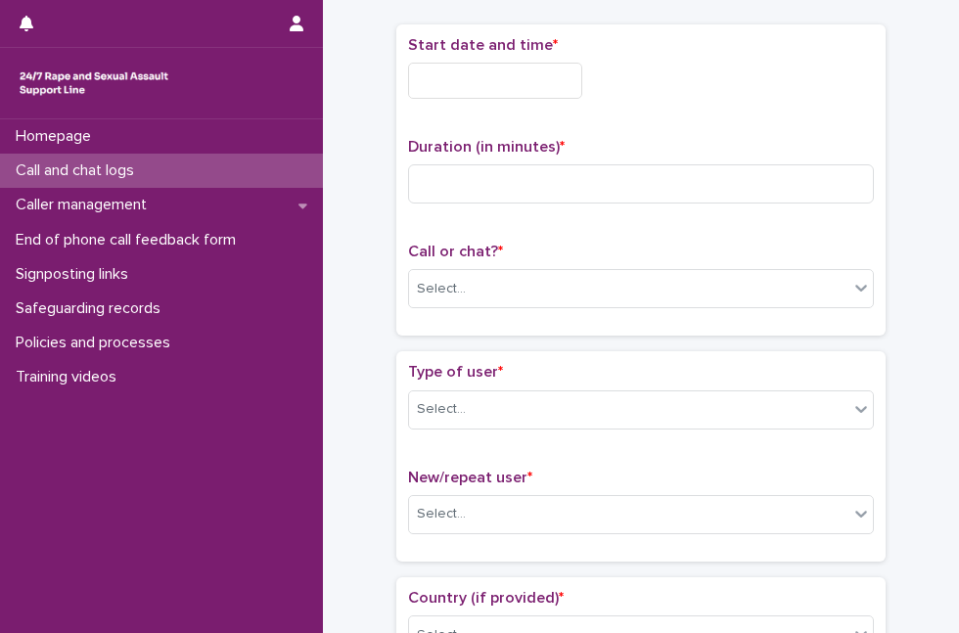
click at [484, 83] on input "text" at bounding box center [495, 81] width 174 height 36
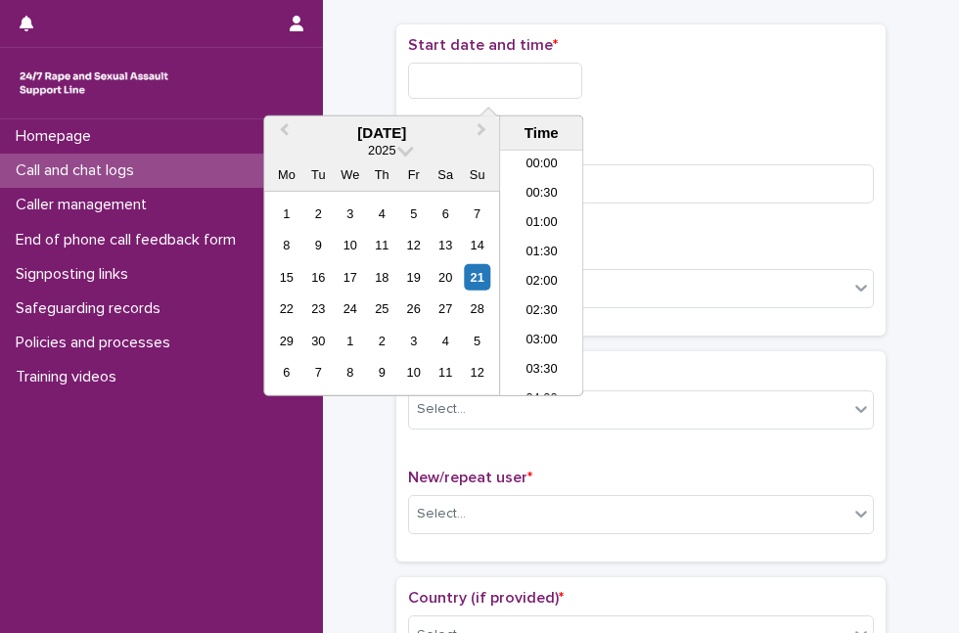
scroll to position [890, 0]
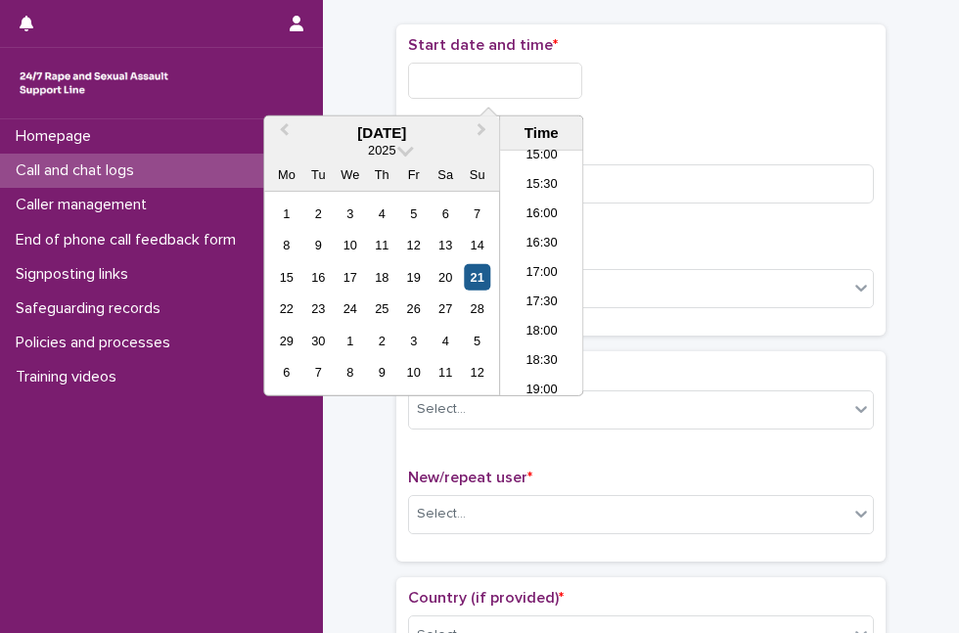
click at [477, 287] on div "21" at bounding box center [477, 277] width 26 height 26
click at [521, 85] on input "**********" at bounding box center [495, 81] width 174 height 36
type input "**********"
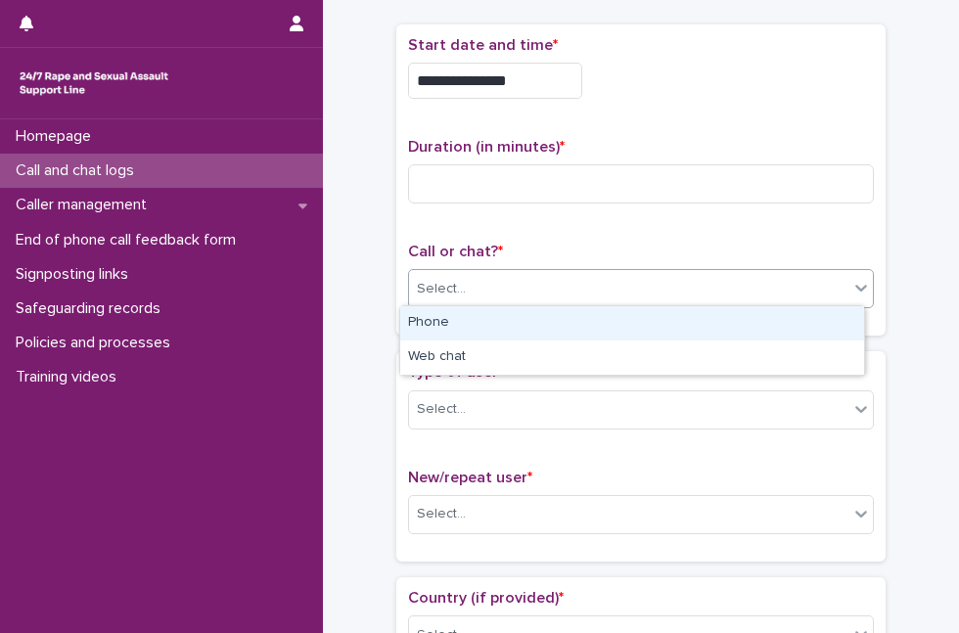
click at [733, 292] on div "Select..." at bounding box center [629, 289] width 440 height 32
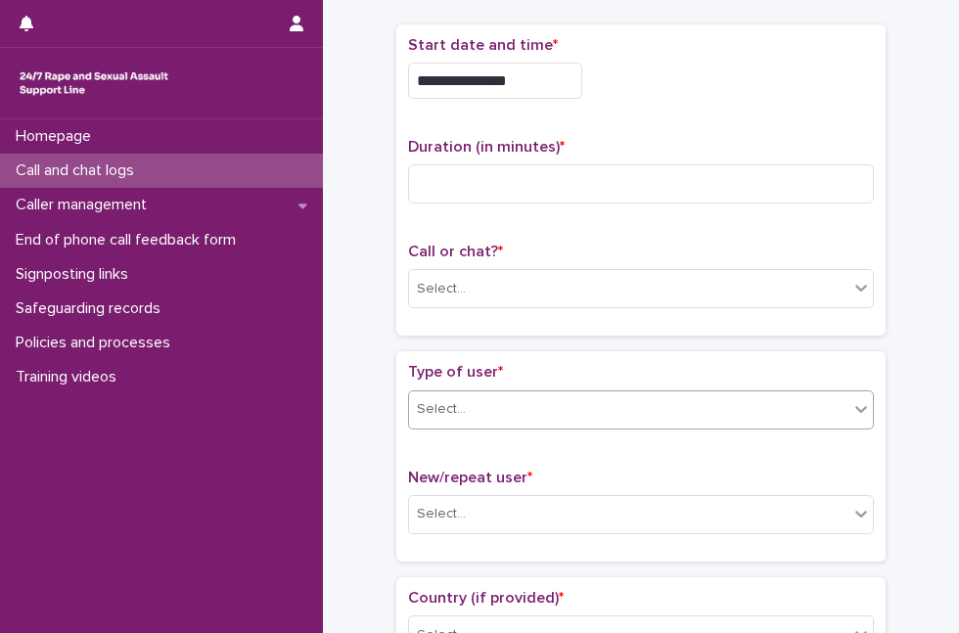
click at [528, 409] on div "Select..." at bounding box center [629, 410] width 440 height 32
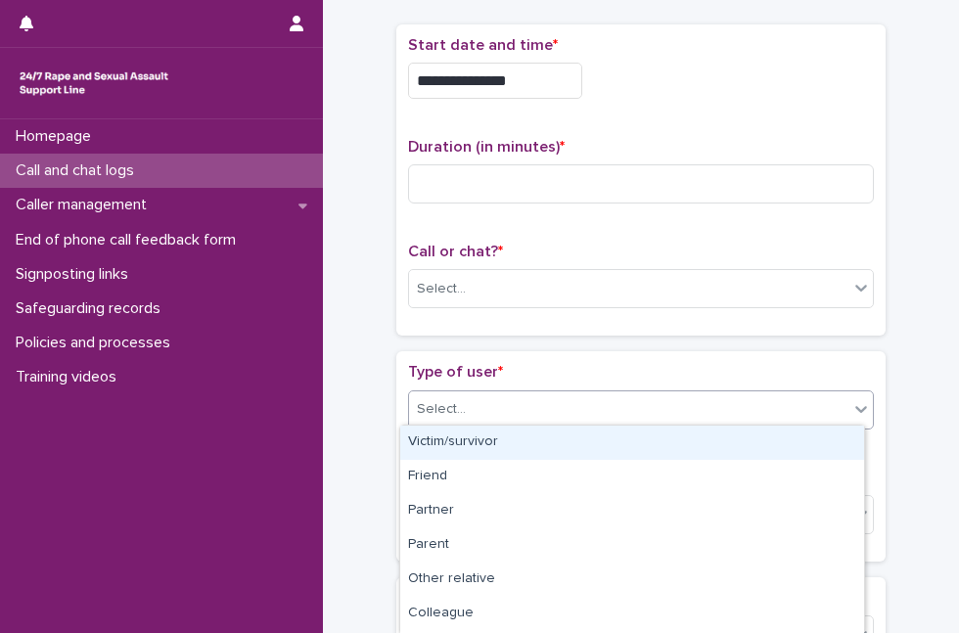
click at [511, 443] on div "Victim/survivor" at bounding box center [632, 443] width 464 height 34
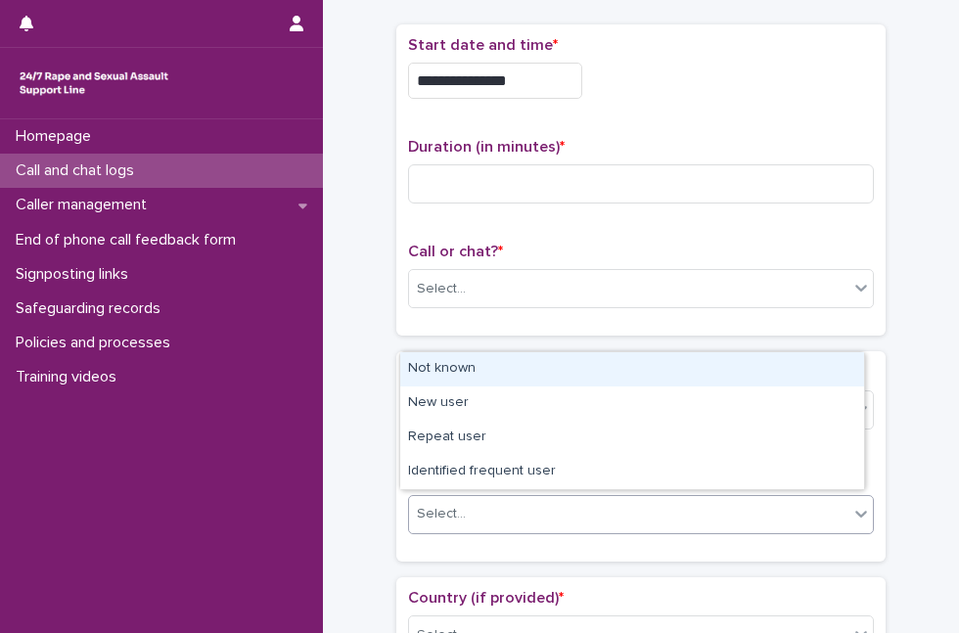
click at [494, 511] on div "Select..." at bounding box center [629, 514] width 440 height 32
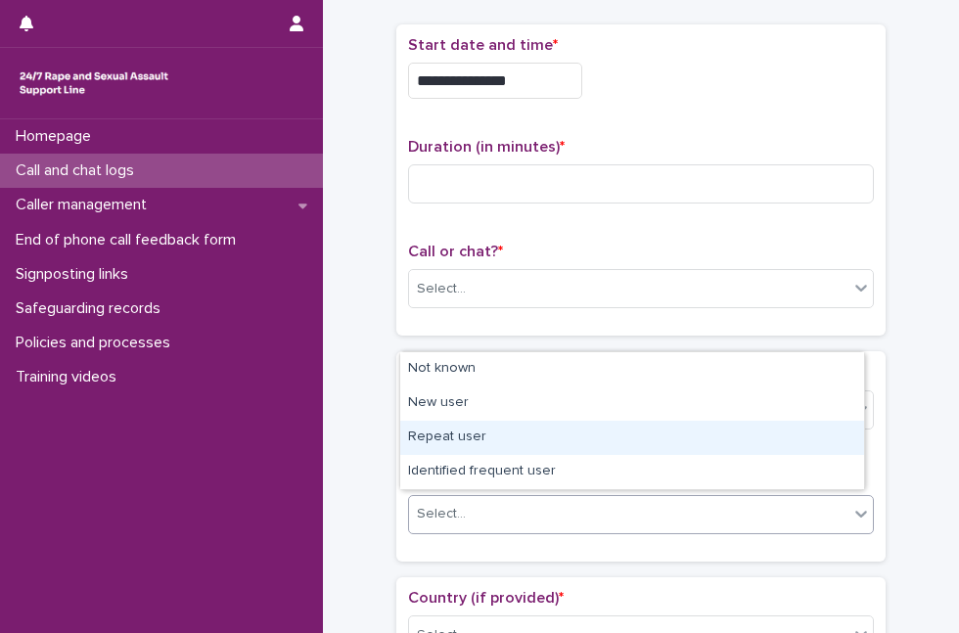
click at [501, 435] on div "Repeat user" at bounding box center [632, 438] width 464 height 34
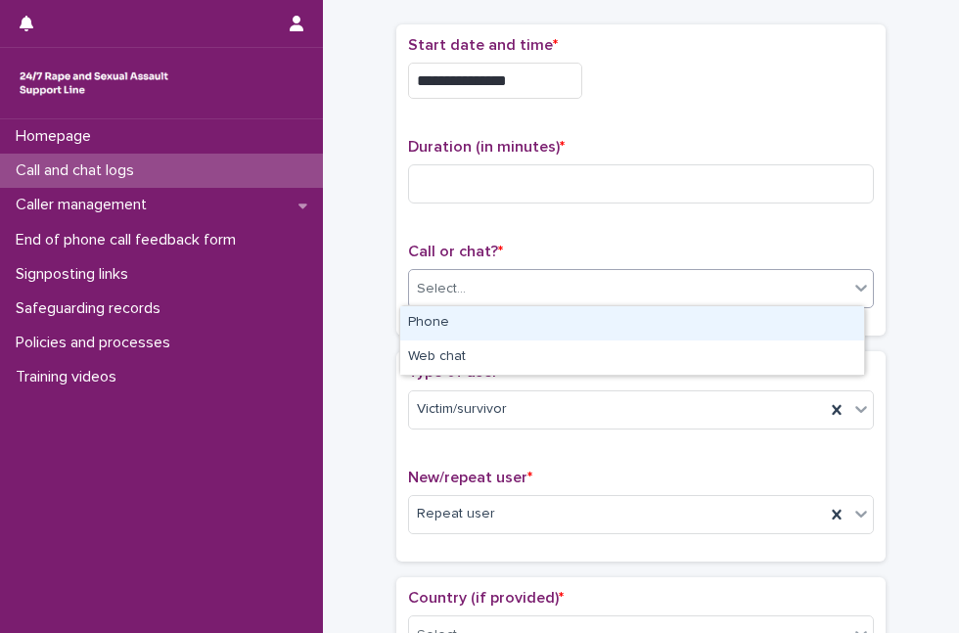
click at [569, 273] on div "Select..." at bounding box center [629, 289] width 440 height 32
click at [552, 312] on div "Phone" at bounding box center [632, 323] width 464 height 34
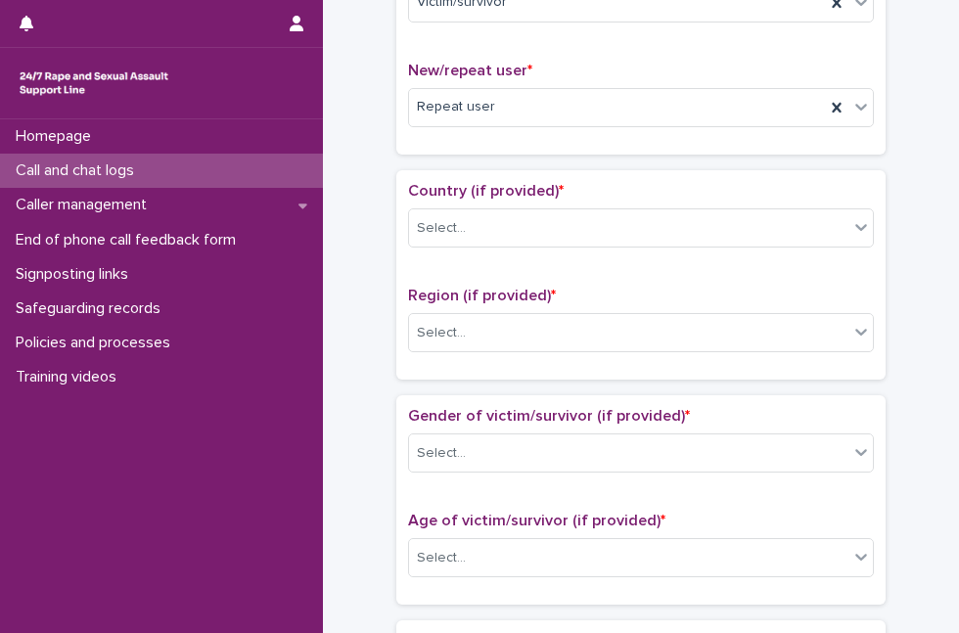
scroll to position [521, 0]
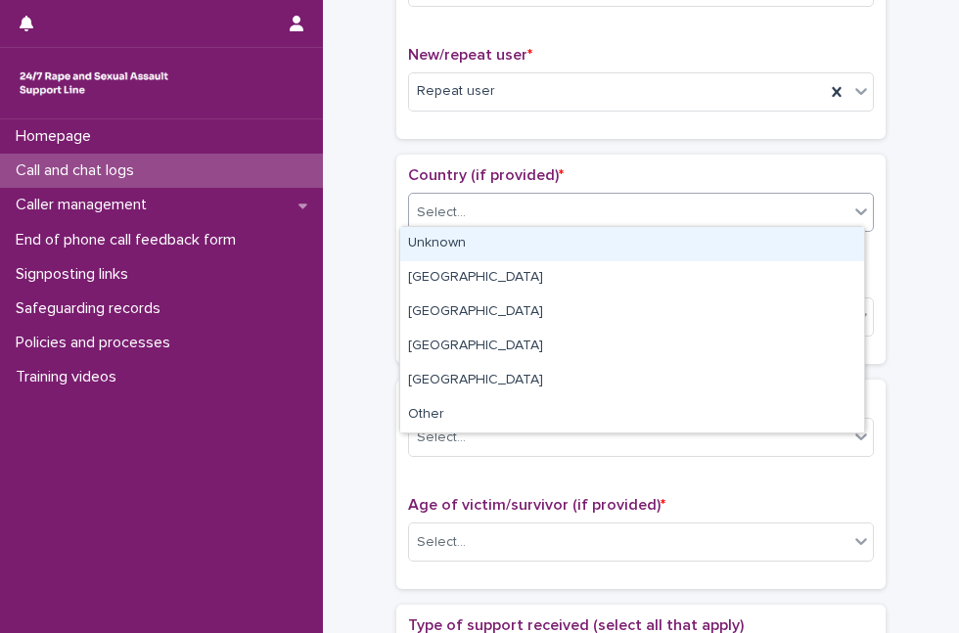
click at [604, 197] on div "Select..." at bounding box center [629, 213] width 440 height 32
drag, startPoint x: 607, startPoint y: 222, endPoint x: 593, endPoint y: 258, distance: 38.7
click at [593, 258] on body "**********" at bounding box center [479, 316] width 959 height 633
click at [593, 258] on div "Unknown" at bounding box center [632, 244] width 464 height 34
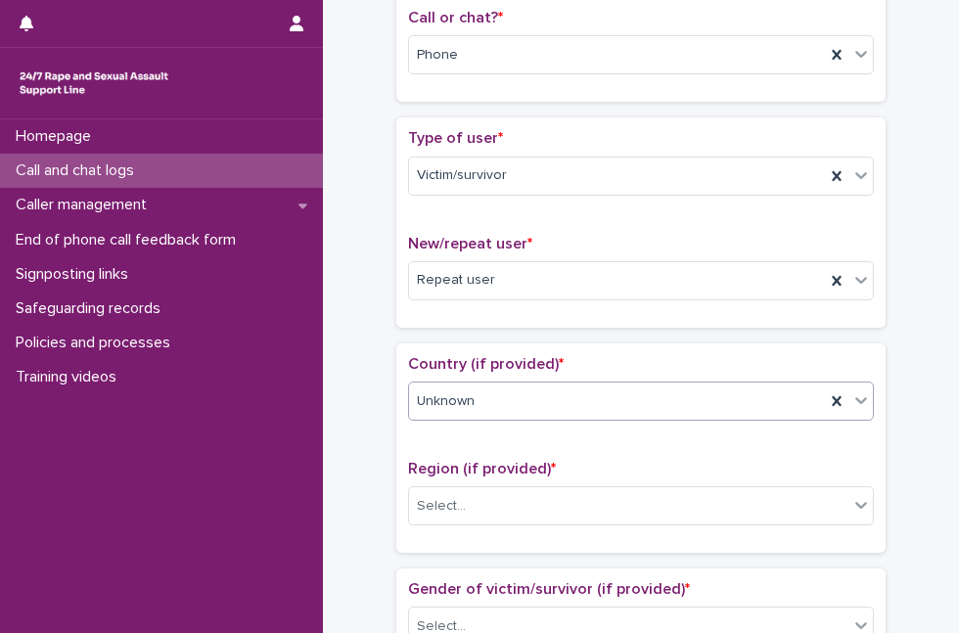
scroll to position [0, 0]
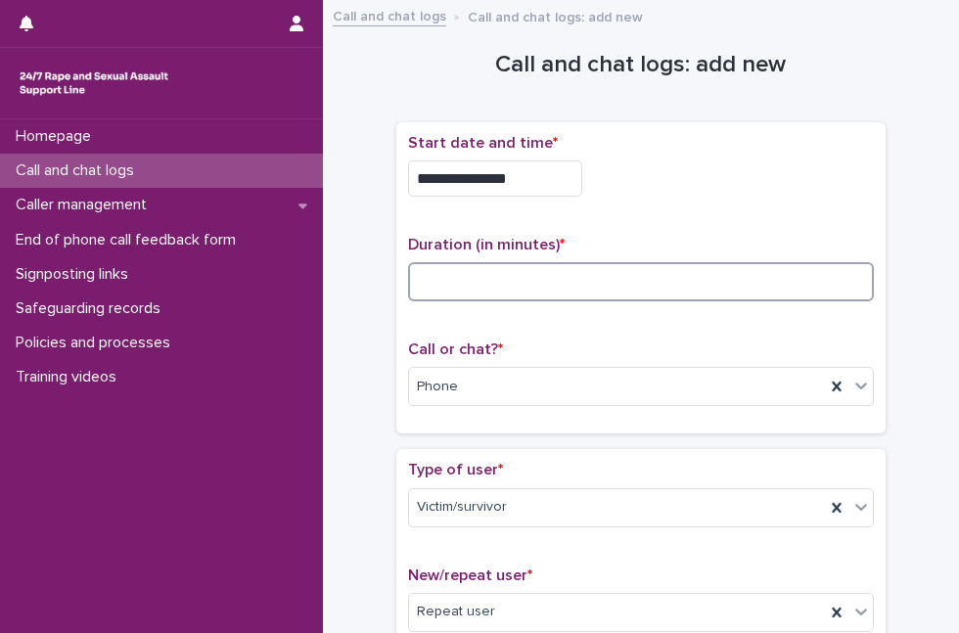
click at [712, 266] on input at bounding box center [641, 281] width 466 height 39
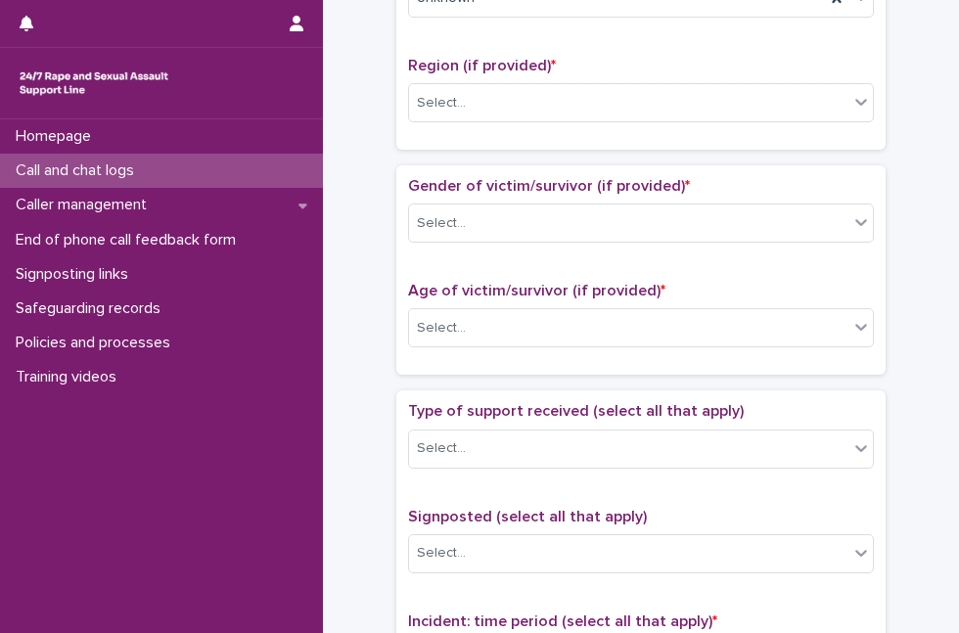
scroll to position [751, 0]
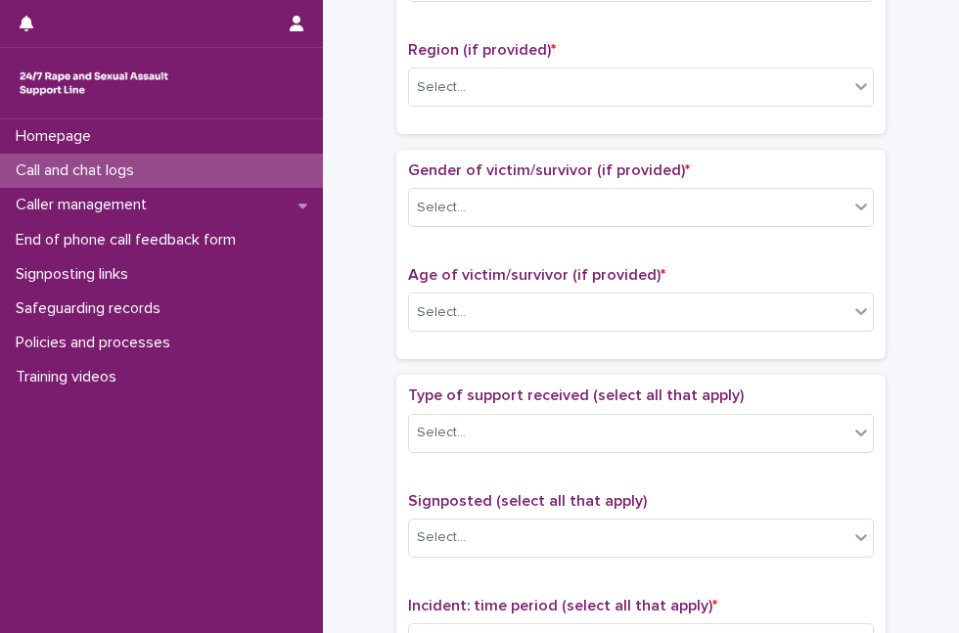
type input "**"
click at [752, 101] on div "Region (if provided) * Select..." at bounding box center [641, 81] width 466 height 81
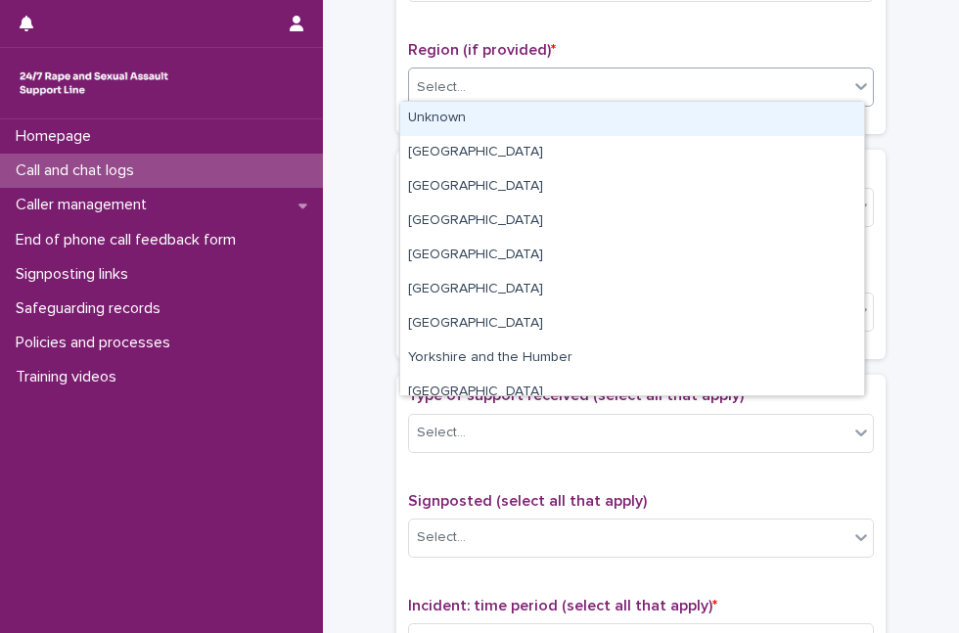
click at [759, 82] on div "Select..." at bounding box center [629, 87] width 440 height 32
click at [718, 117] on div "Unknown" at bounding box center [632, 119] width 464 height 34
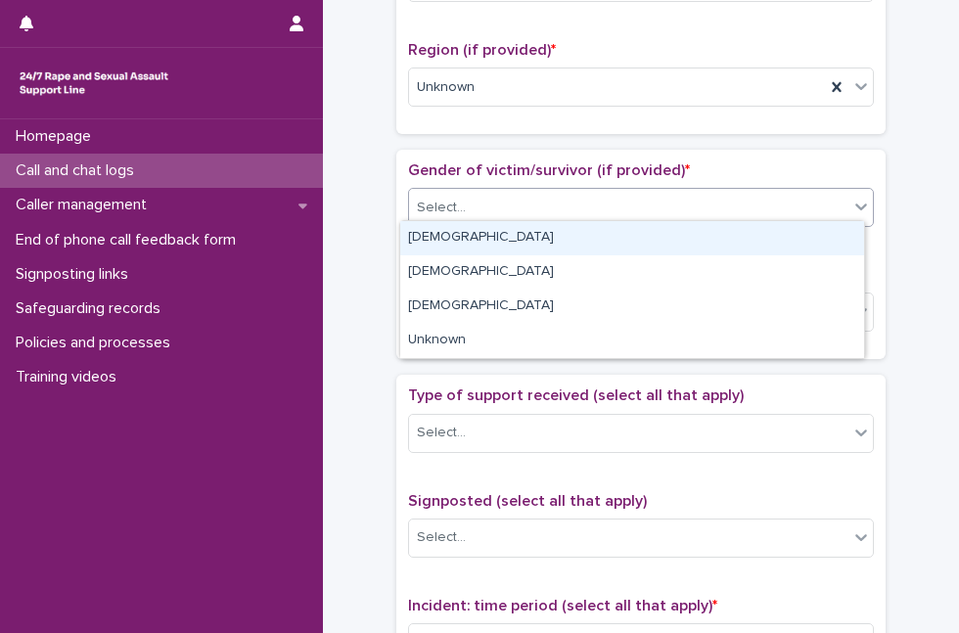
click at [618, 192] on div "Select..." at bounding box center [629, 208] width 440 height 32
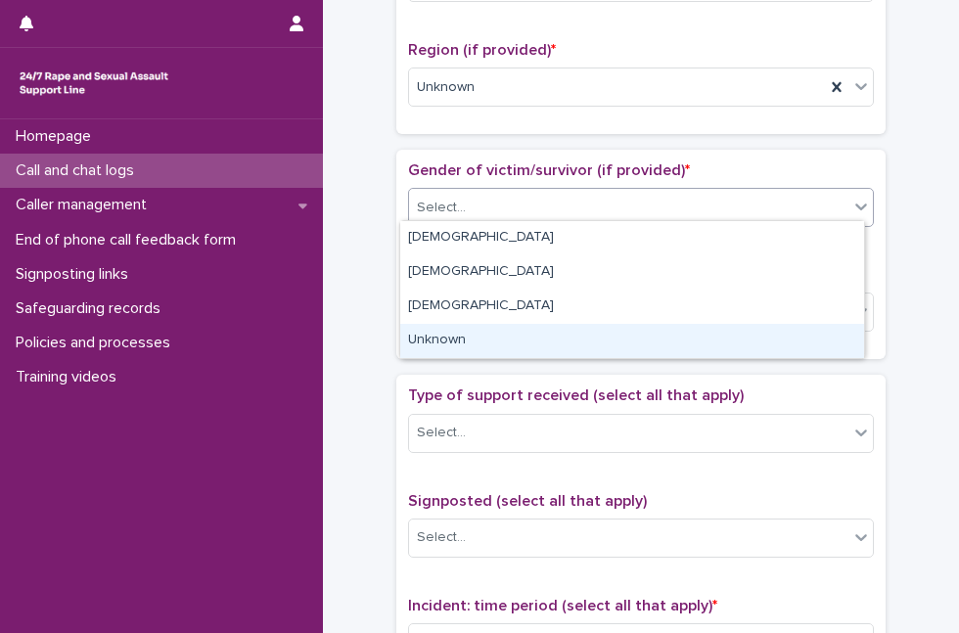
click at [537, 334] on div "Unknown" at bounding box center [632, 341] width 464 height 34
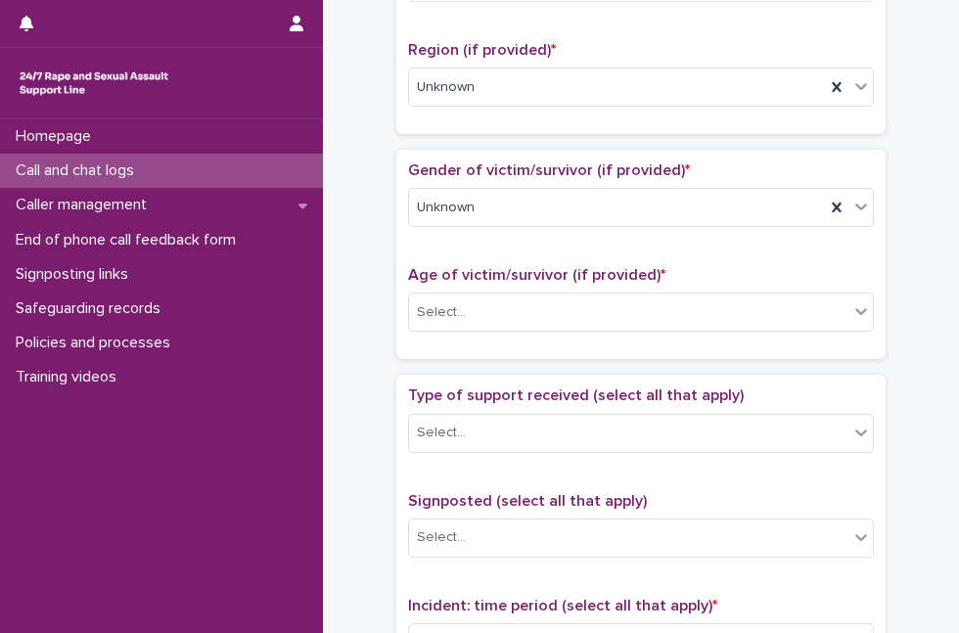
click at [552, 278] on p "Age of victim/survivor (if provided) *" at bounding box center [641, 275] width 466 height 19
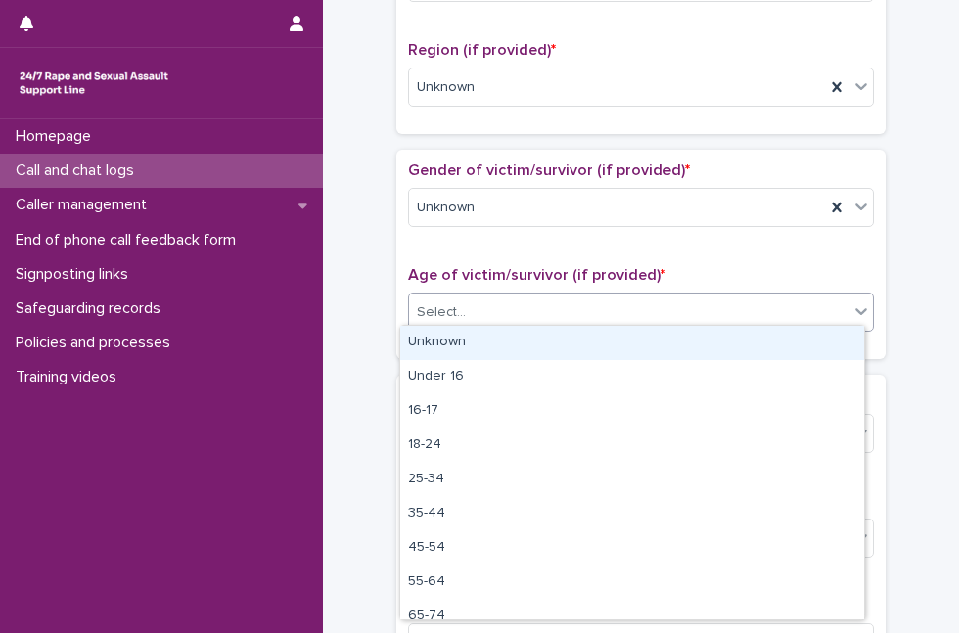
click at [544, 315] on div "Select..." at bounding box center [629, 313] width 440 height 32
click at [538, 331] on div "Unknown" at bounding box center [632, 343] width 464 height 34
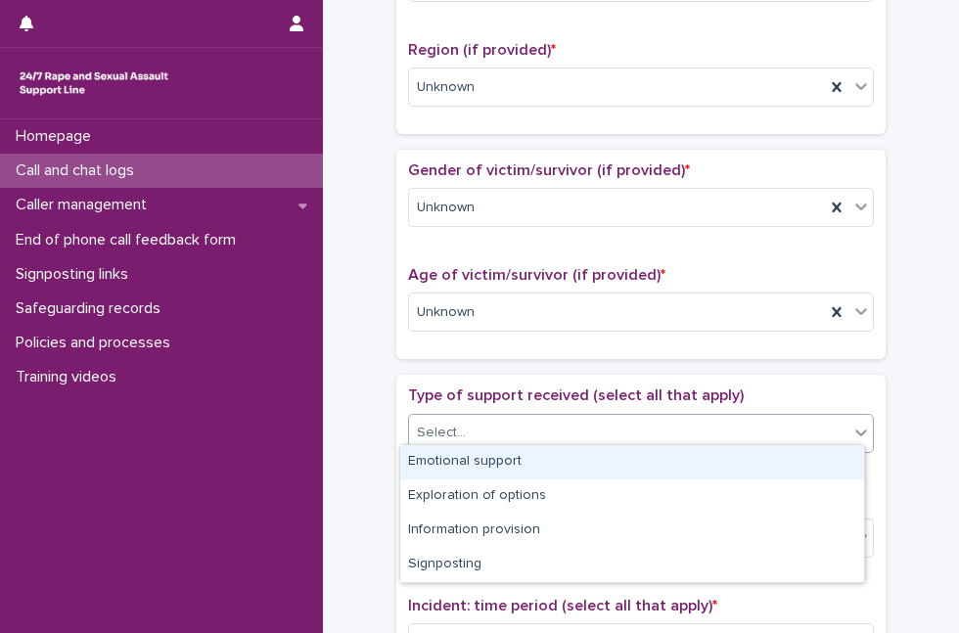
drag, startPoint x: 494, startPoint y: 429, endPoint x: 490, endPoint y: 459, distance: 30.7
click at [490, 459] on body "**********" at bounding box center [479, 316] width 959 height 633
click at [490, 459] on div "Emotional support" at bounding box center [632, 462] width 464 height 34
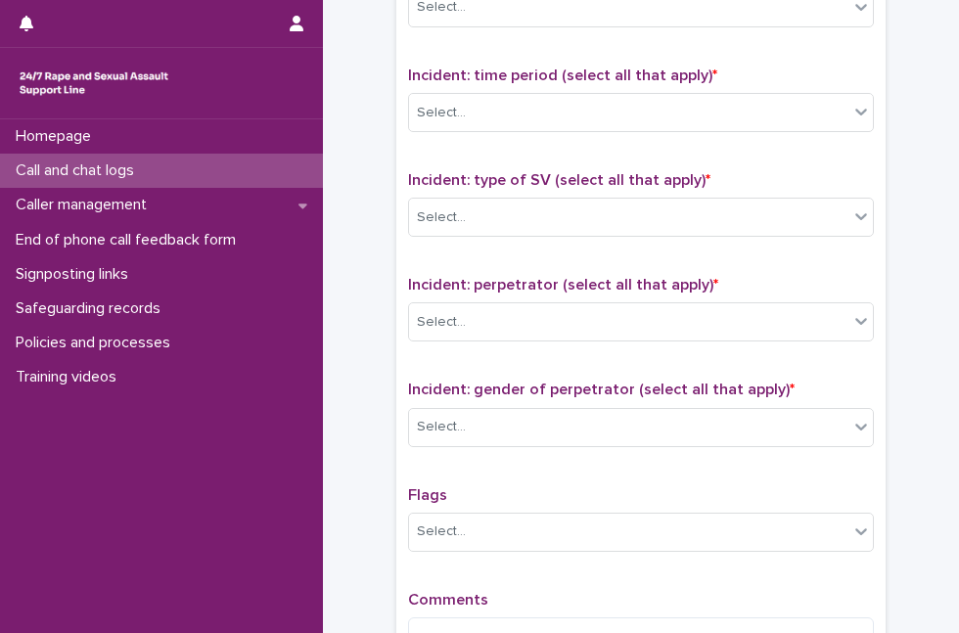
scroll to position [1303, 0]
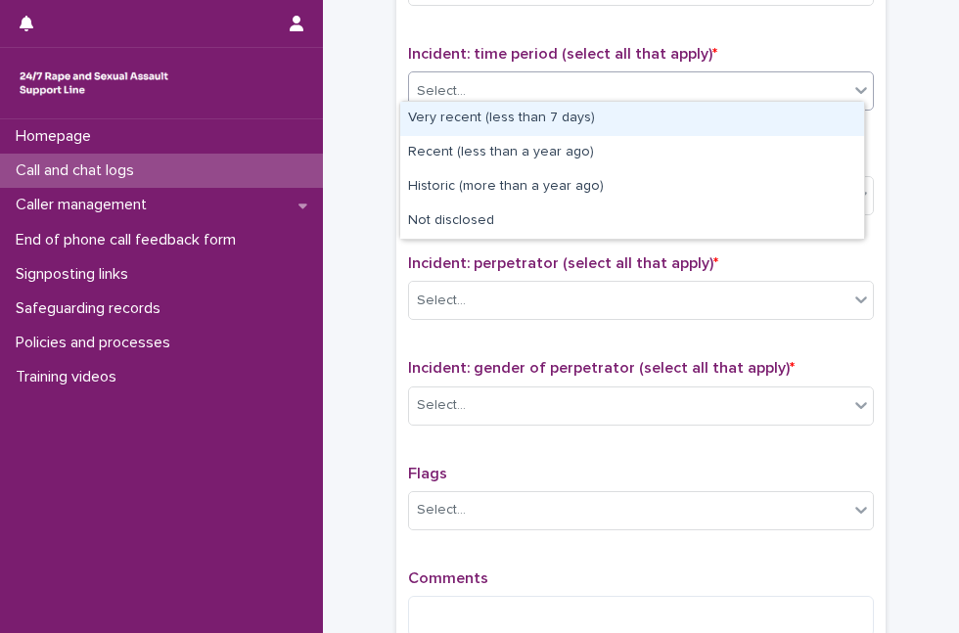
click at [779, 75] on div "Select..." at bounding box center [629, 91] width 440 height 32
click at [598, 97] on div "Select..." at bounding box center [629, 91] width 440 height 32
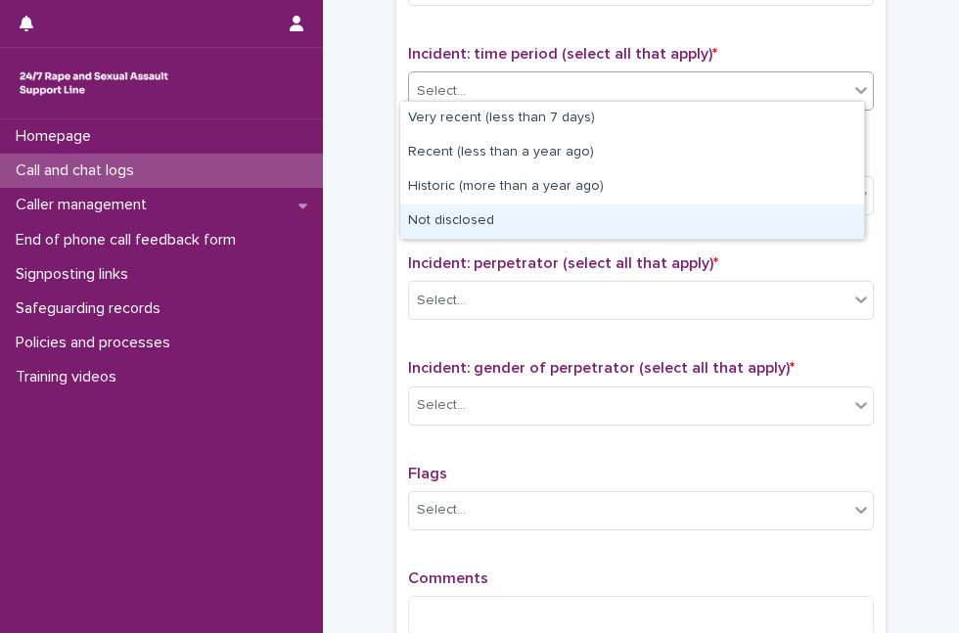
click at [529, 211] on div "Not disclosed" at bounding box center [632, 222] width 464 height 34
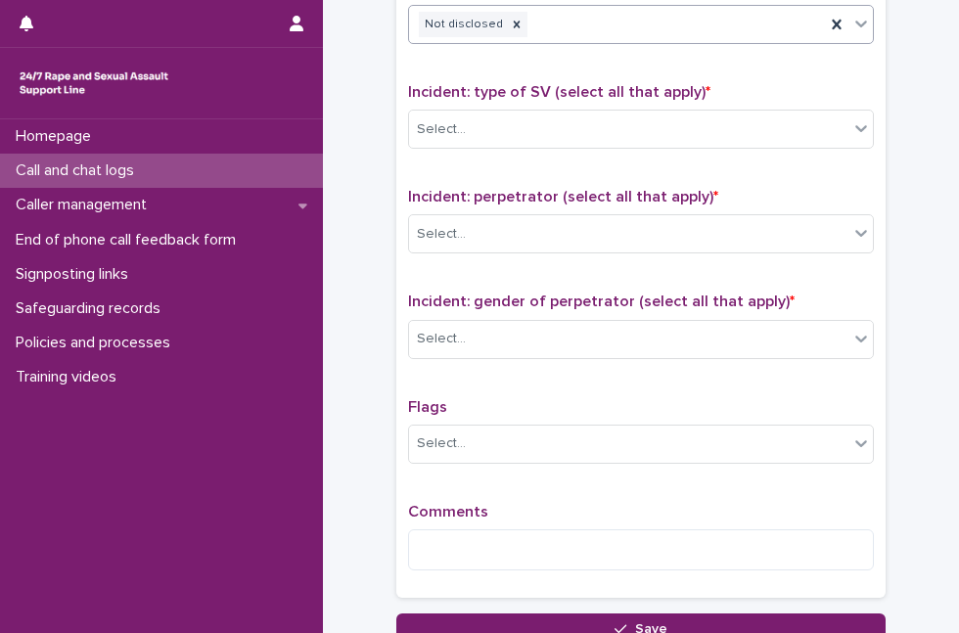
scroll to position [1375, 0]
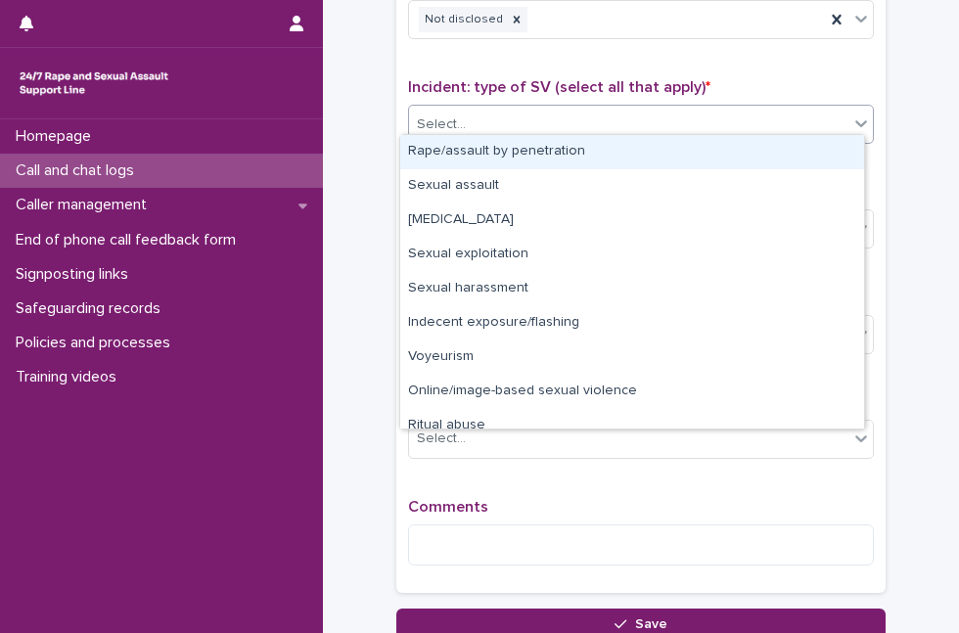
click at [796, 128] on div "Select..." at bounding box center [629, 125] width 440 height 32
click at [711, 150] on div "Rape/assault by penetration" at bounding box center [632, 152] width 464 height 34
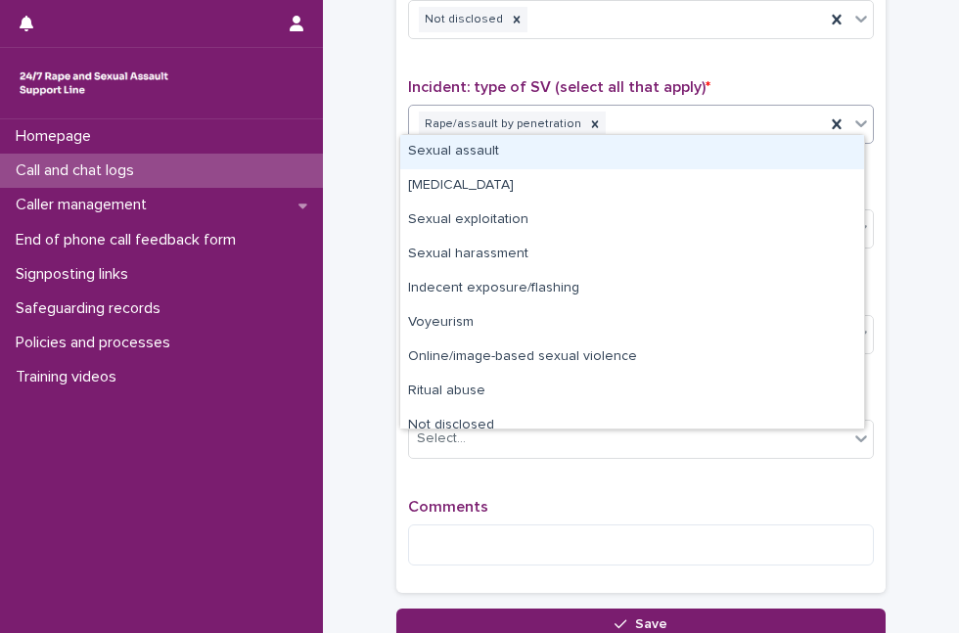
click at [856, 120] on icon at bounding box center [862, 123] width 12 height 7
click at [783, 160] on div "Sexual assault" at bounding box center [632, 152] width 464 height 34
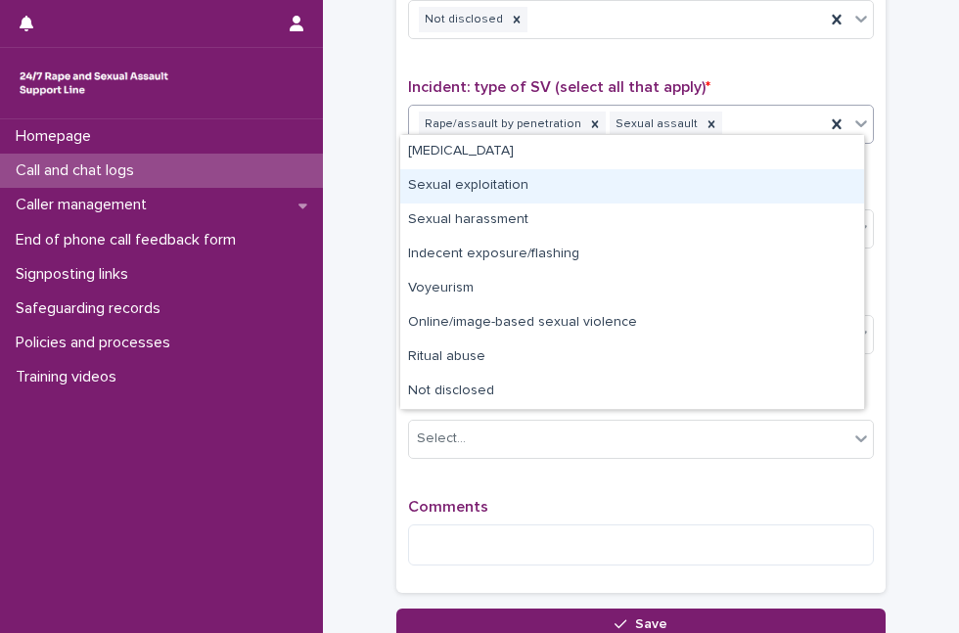
drag, startPoint x: 856, startPoint y: 111, endPoint x: 749, endPoint y: 186, distance: 130.7
click at [749, 186] on body "**********" at bounding box center [479, 316] width 959 height 633
click at [749, 186] on div "Sexual exploitation" at bounding box center [632, 186] width 464 height 34
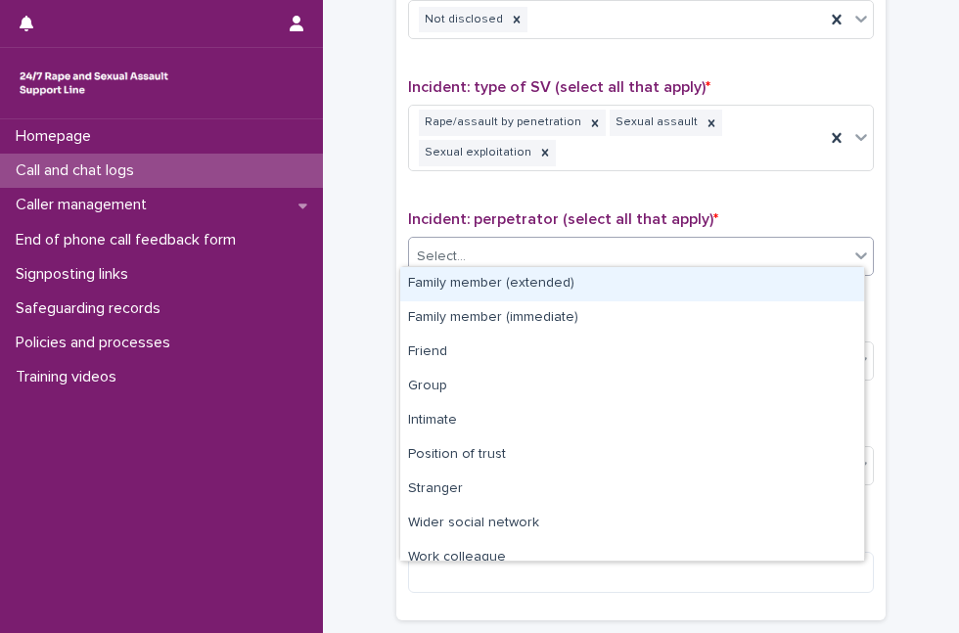
click at [719, 241] on div "Select..." at bounding box center [629, 257] width 440 height 32
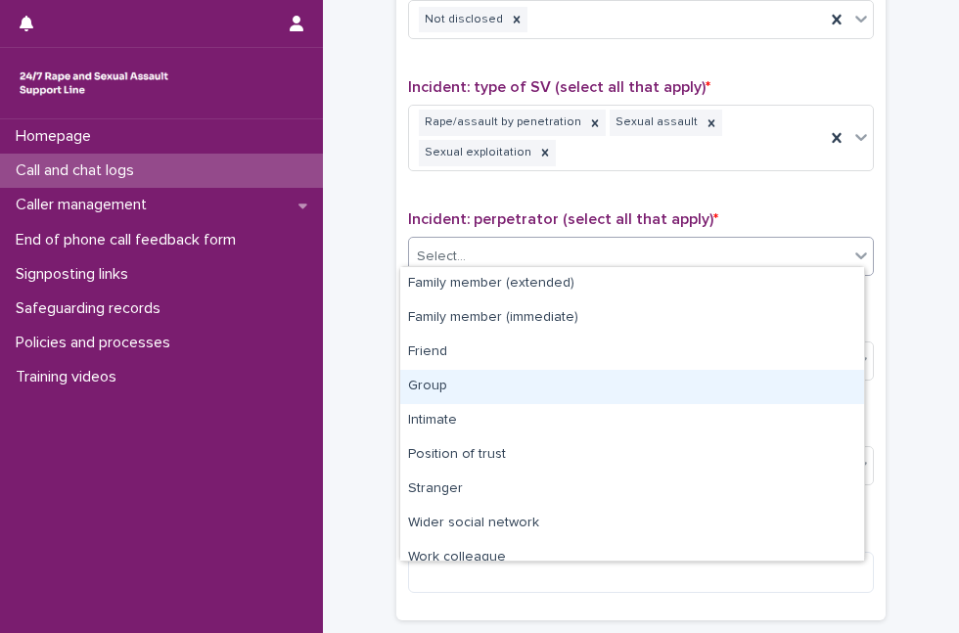
click at [559, 386] on div "Group" at bounding box center [632, 387] width 464 height 34
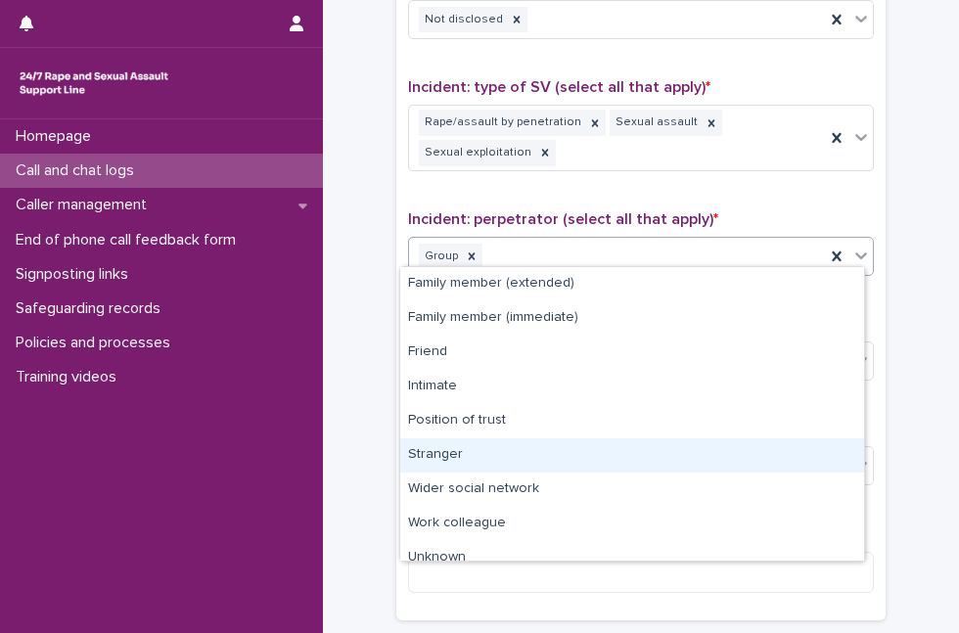
drag, startPoint x: 853, startPoint y: 250, endPoint x: 533, endPoint y: 461, distance: 383.7
click at [533, 461] on body "**********" at bounding box center [479, 316] width 959 height 633
click at [533, 461] on div "Stranger" at bounding box center [632, 456] width 464 height 34
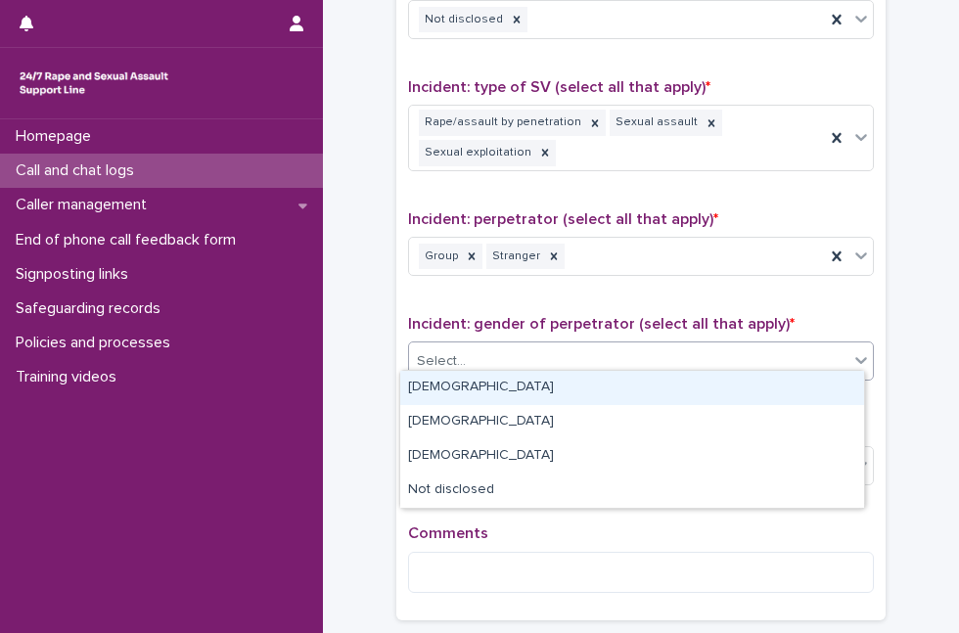
click at [573, 346] on div "Select..." at bounding box center [629, 362] width 440 height 32
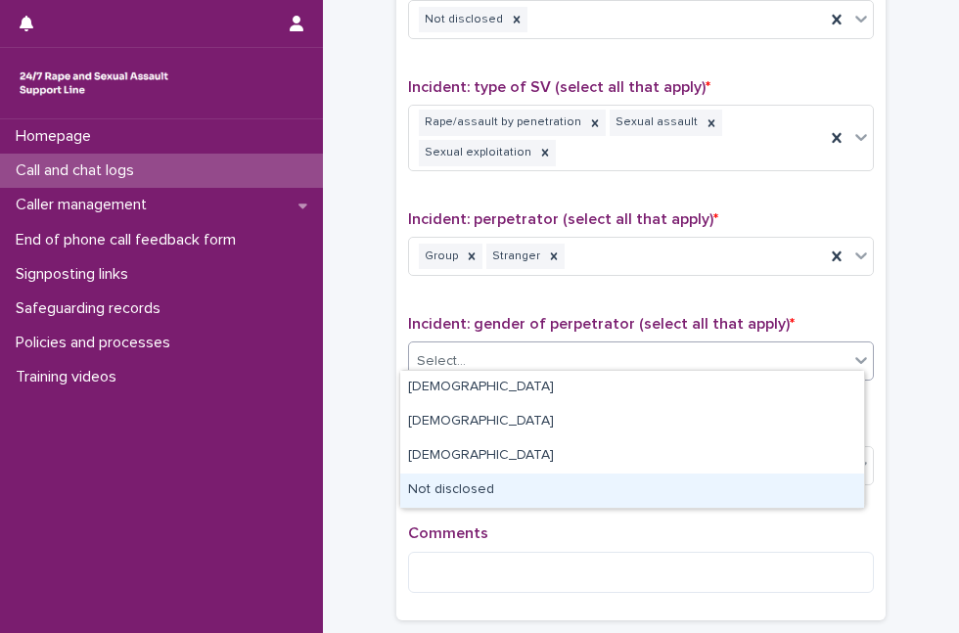
click at [464, 491] on div "Not disclosed" at bounding box center [632, 491] width 464 height 34
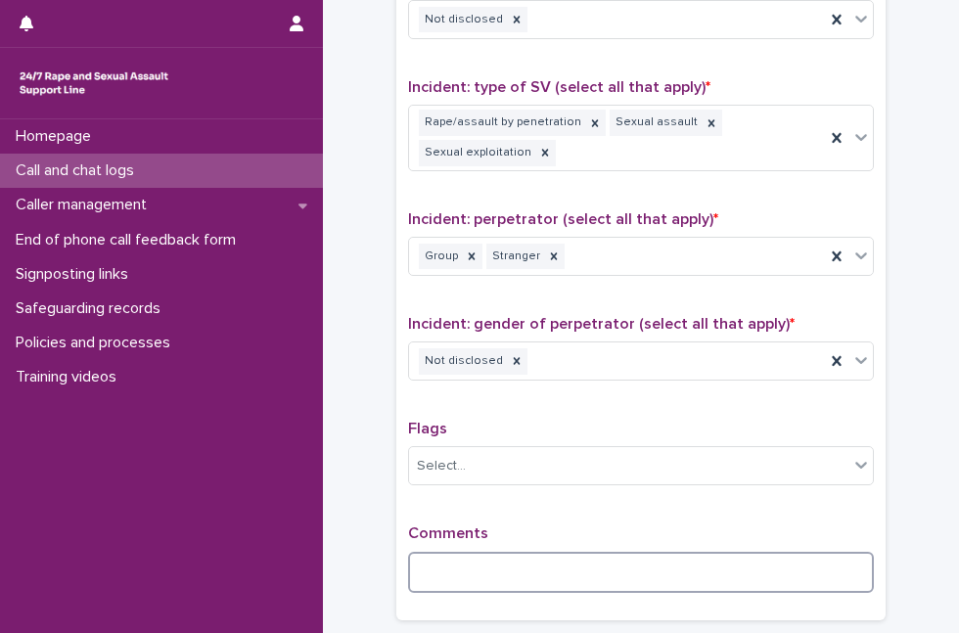
click at [448, 558] on textarea at bounding box center [641, 572] width 466 height 41
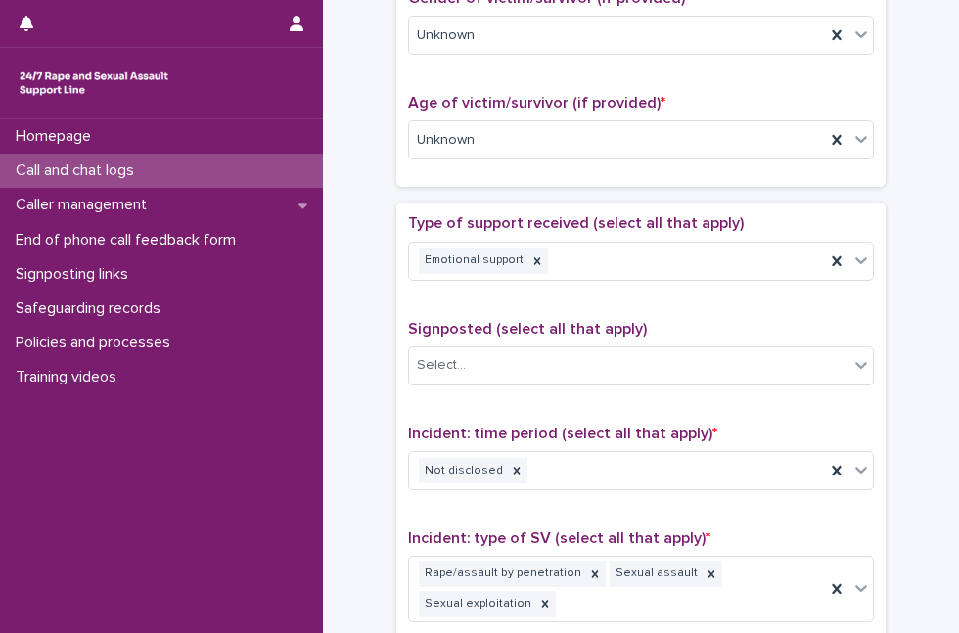
scroll to position [920, 0]
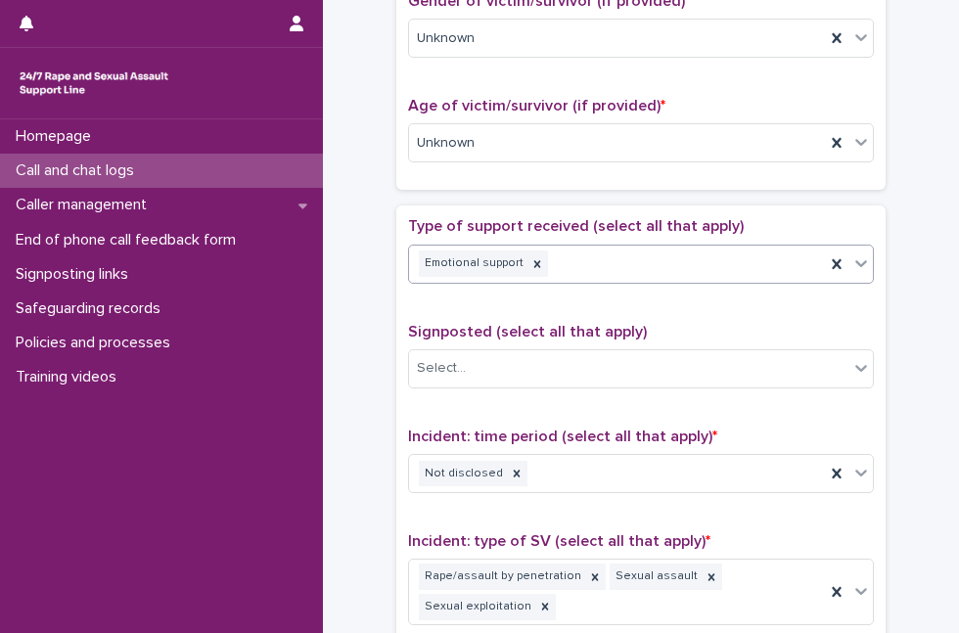
type textarea "**********"
click at [852, 254] on icon at bounding box center [862, 264] width 20 height 20
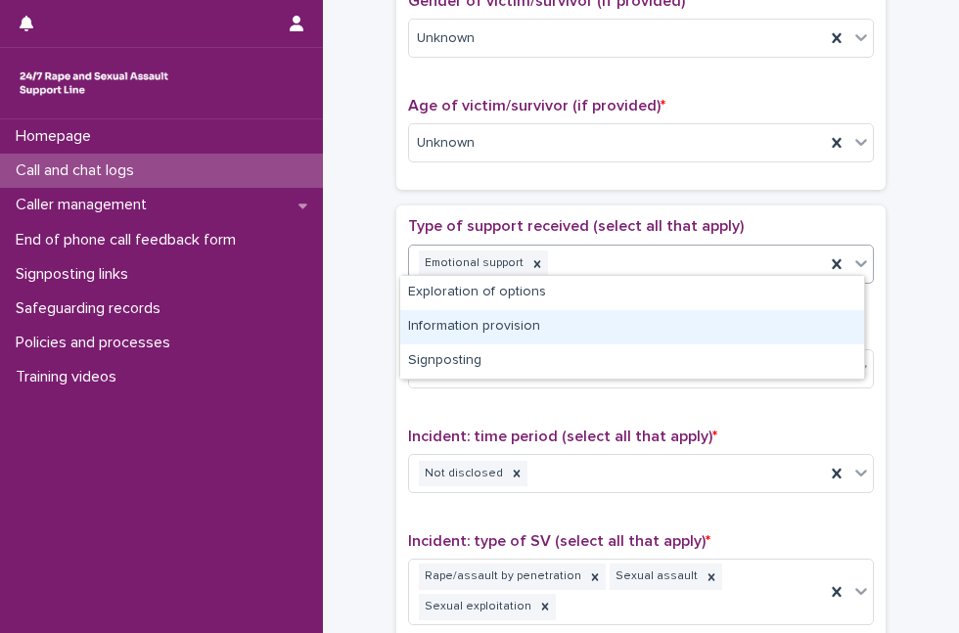
click at [715, 330] on div "Information provision" at bounding box center [632, 327] width 464 height 34
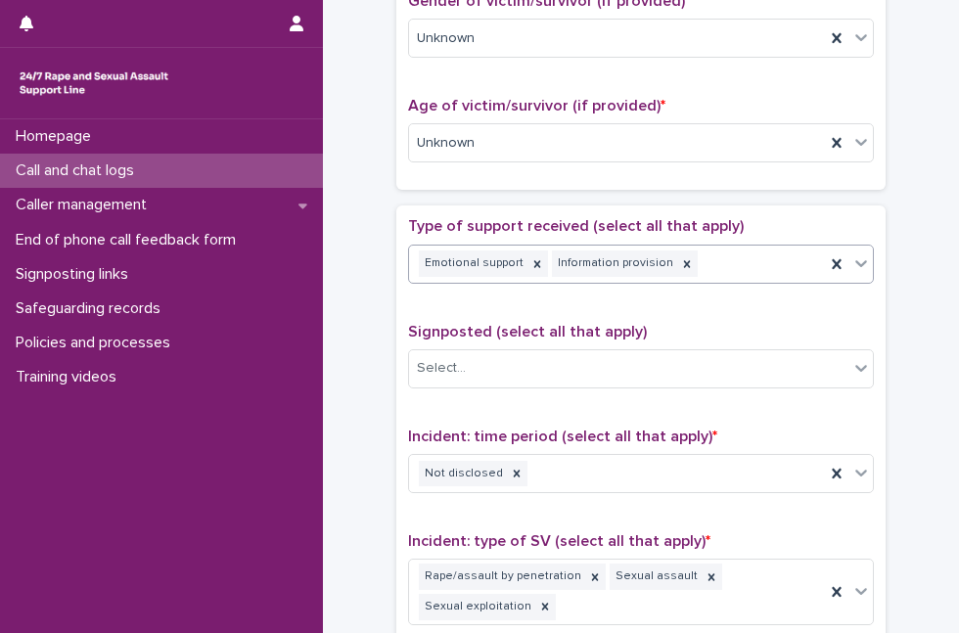
scroll to position [1583, 0]
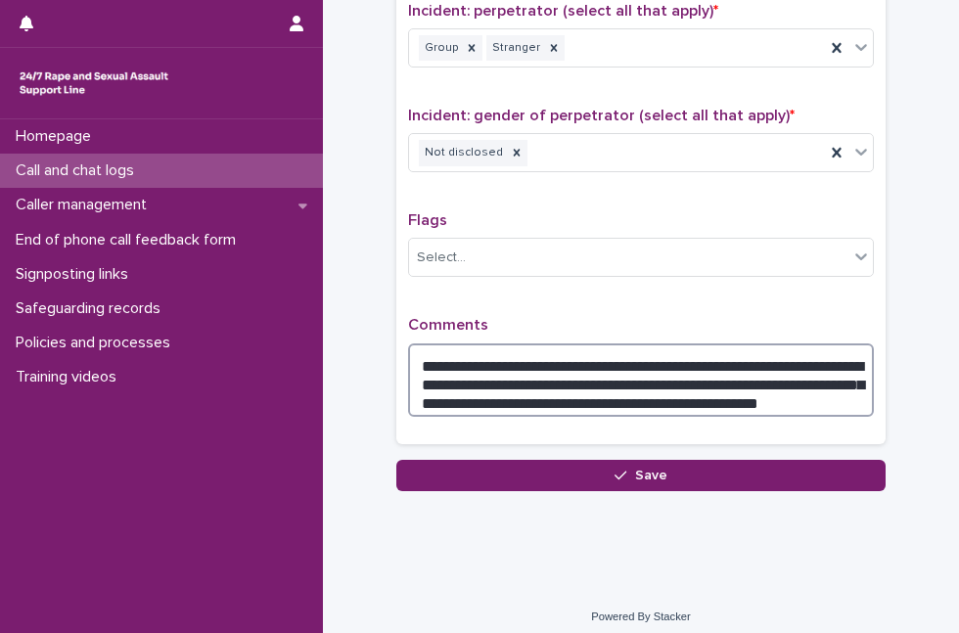
click at [829, 382] on textarea "**********" at bounding box center [641, 380] width 466 height 73
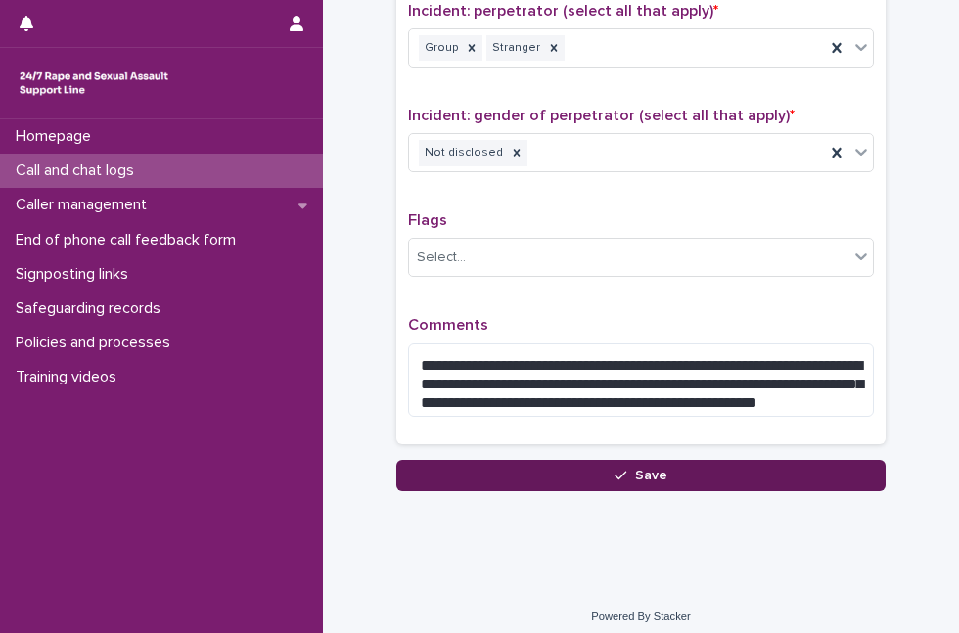
click at [710, 471] on button "Save" at bounding box center [642, 475] width 490 height 31
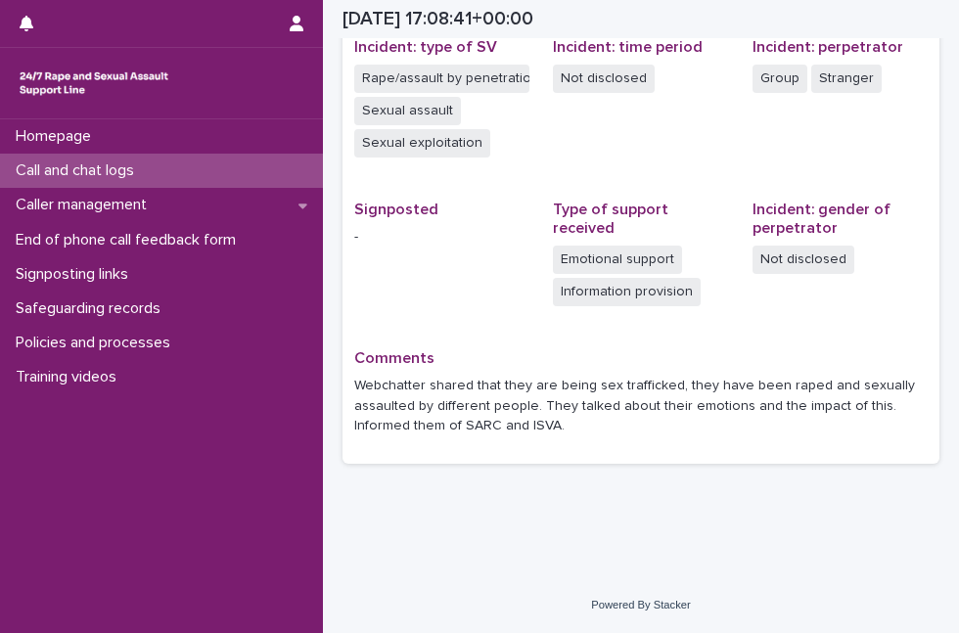
scroll to position [503, 0]
click at [133, 162] on p "Call and chat logs" at bounding box center [79, 171] width 142 height 19
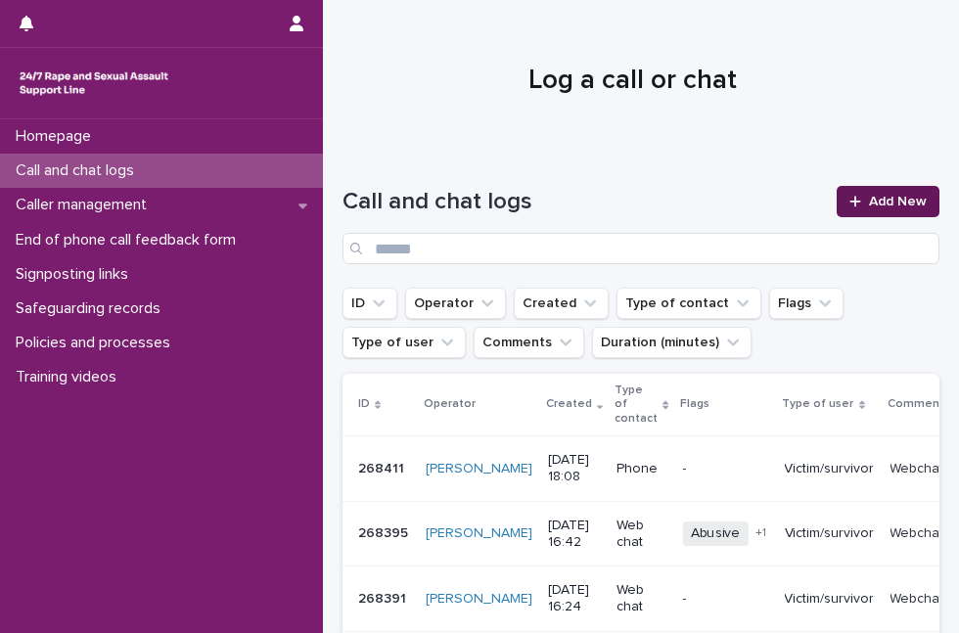
click at [846, 211] on link "Add New" at bounding box center [888, 201] width 103 height 31
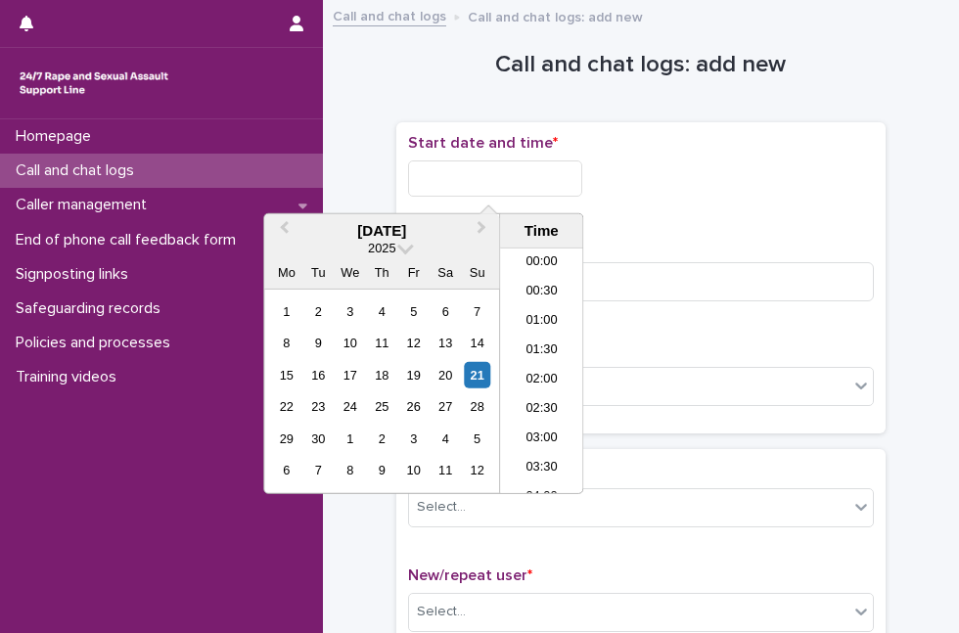
click at [439, 173] on input "text" at bounding box center [495, 179] width 174 height 36
click at [482, 381] on div "21" at bounding box center [477, 375] width 26 height 26
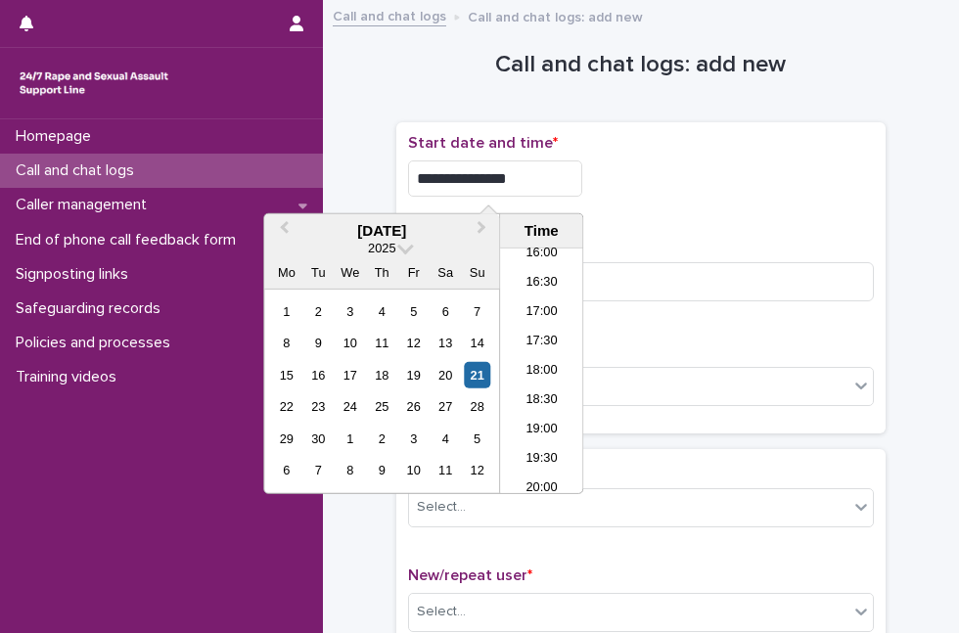
click at [550, 182] on input "**********" at bounding box center [495, 179] width 174 height 36
type input "**********"
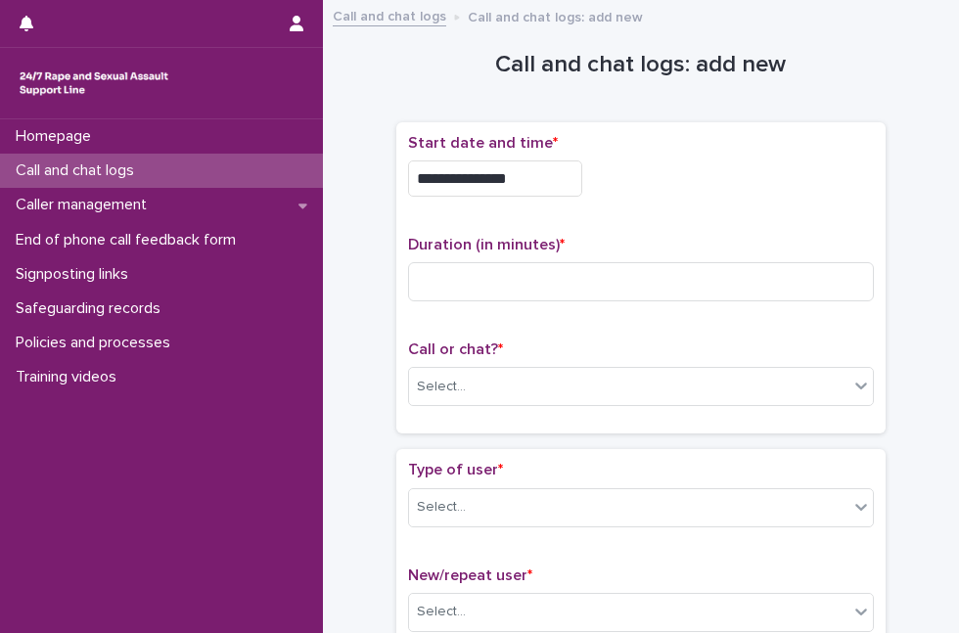
click at [657, 299] on div "Duration (in minutes) *" at bounding box center [641, 276] width 466 height 81
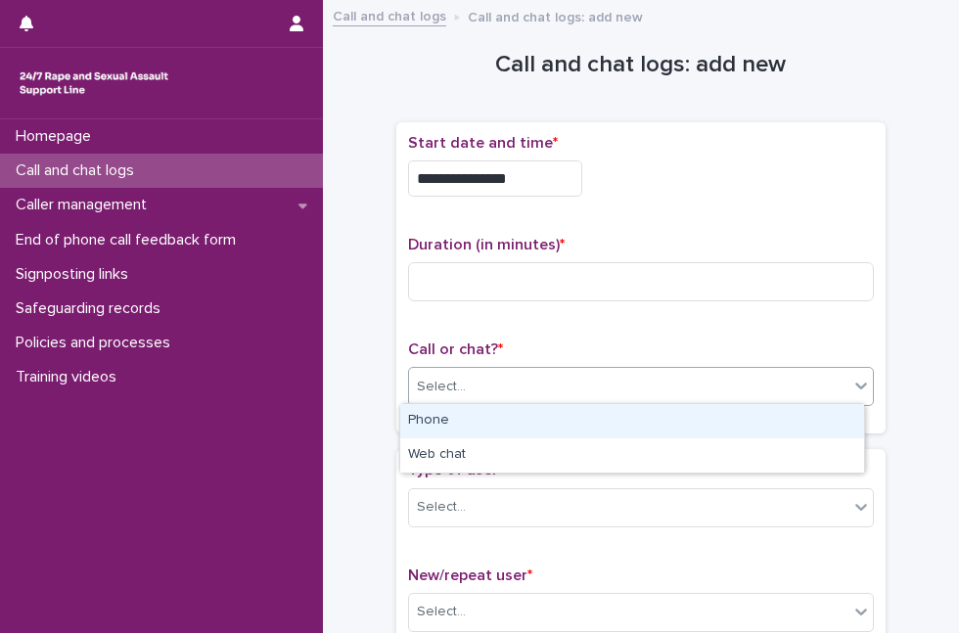
click at [484, 390] on div "Select..." at bounding box center [629, 387] width 440 height 32
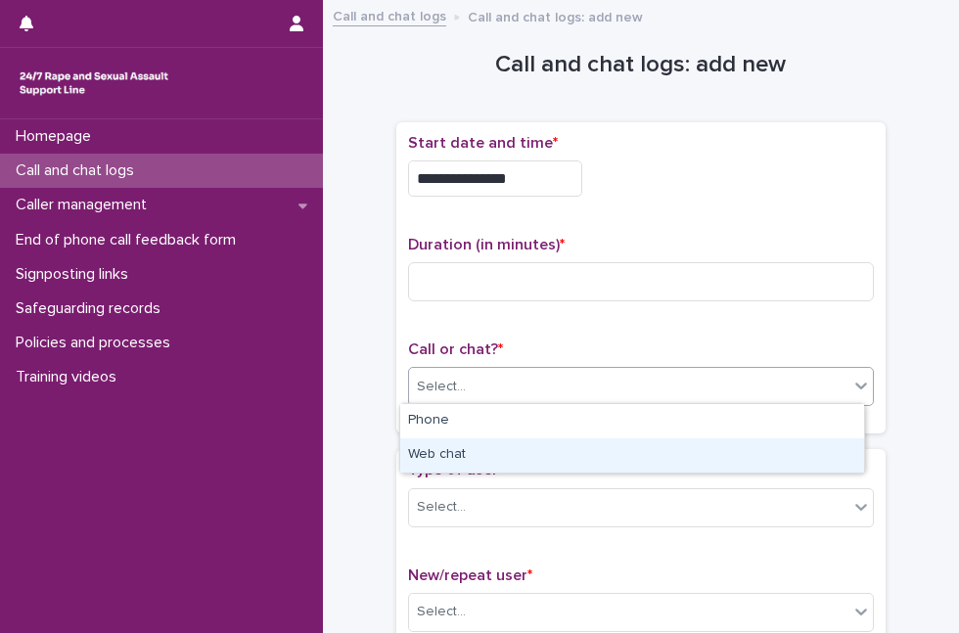
click at [497, 443] on div "Web chat" at bounding box center [632, 456] width 464 height 34
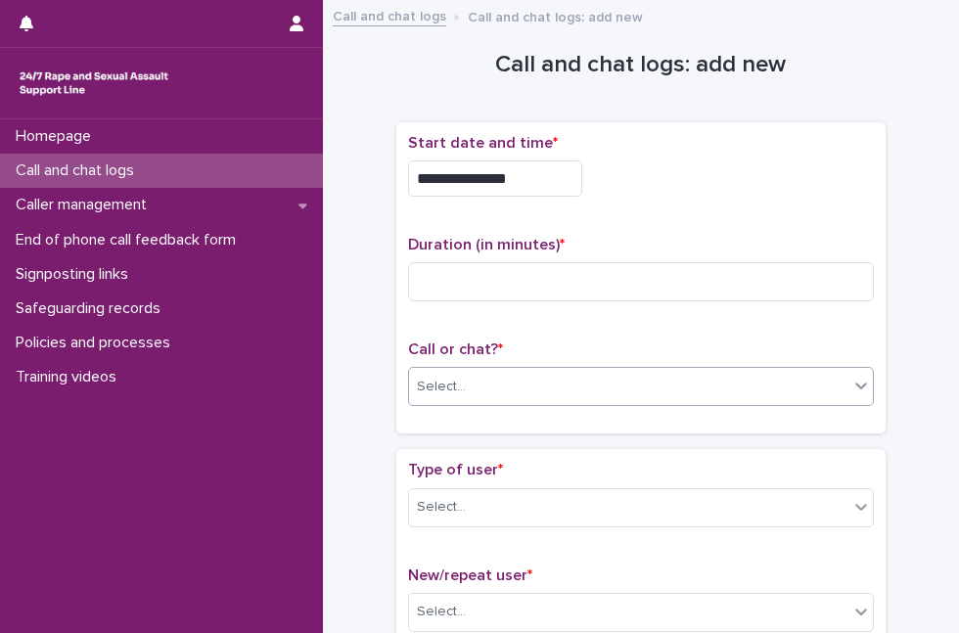
click at [497, 443] on div "**********" at bounding box center [642, 286] width 490 height 328
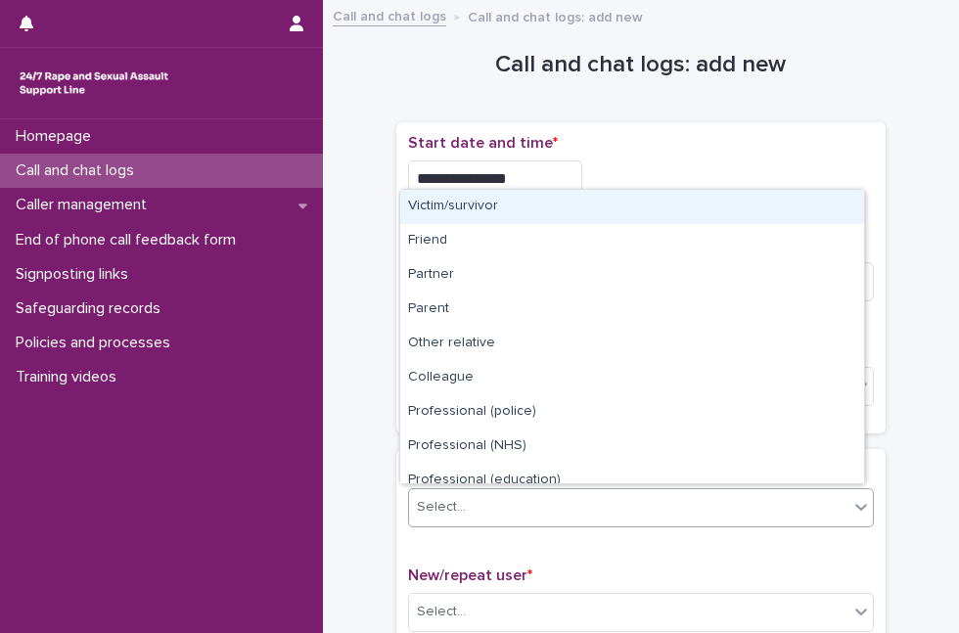
drag, startPoint x: 497, startPoint y: 435, endPoint x: 490, endPoint y: 505, distance: 70.9
click at [490, 505] on div "Select..." at bounding box center [629, 507] width 440 height 32
click at [542, 210] on div "Victim/survivor" at bounding box center [632, 207] width 464 height 34
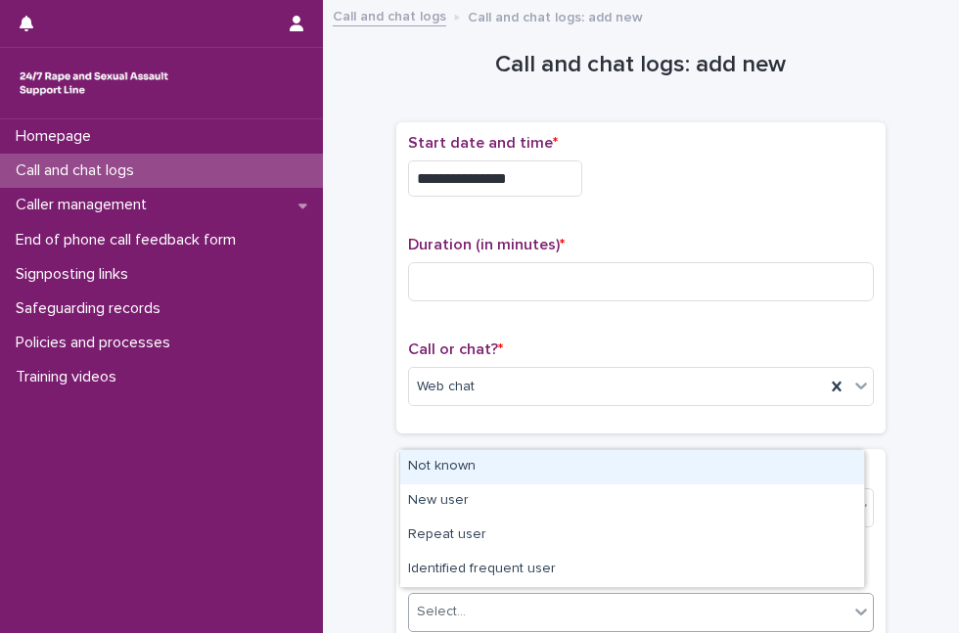
click at [497, 601] on div "Select..." at bounding box center [629, 612] width 440 height 32
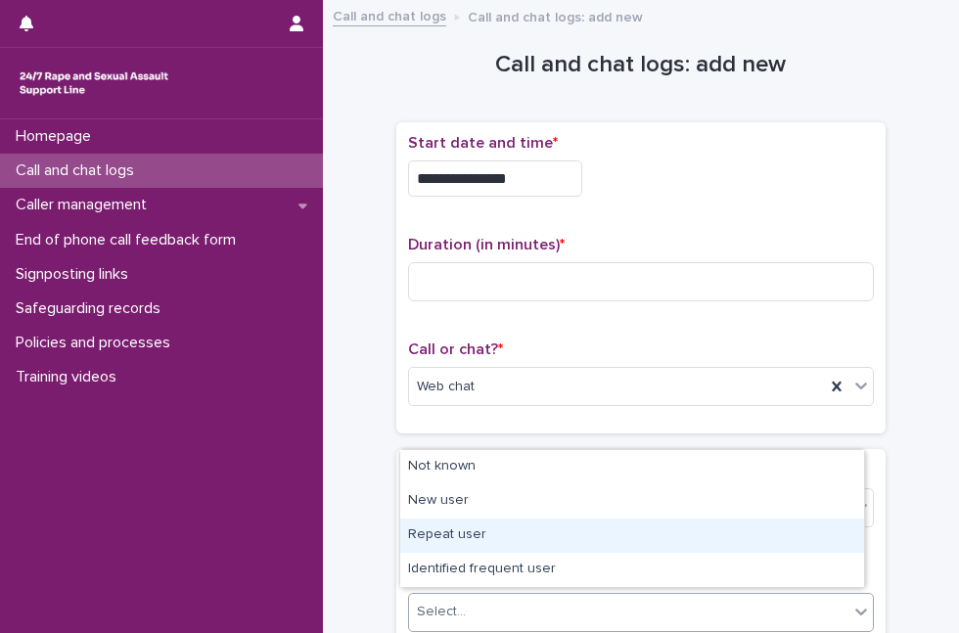
click at [495, 535] on div "Repeat user" at bounding box center [632, 536] width 464 height 34
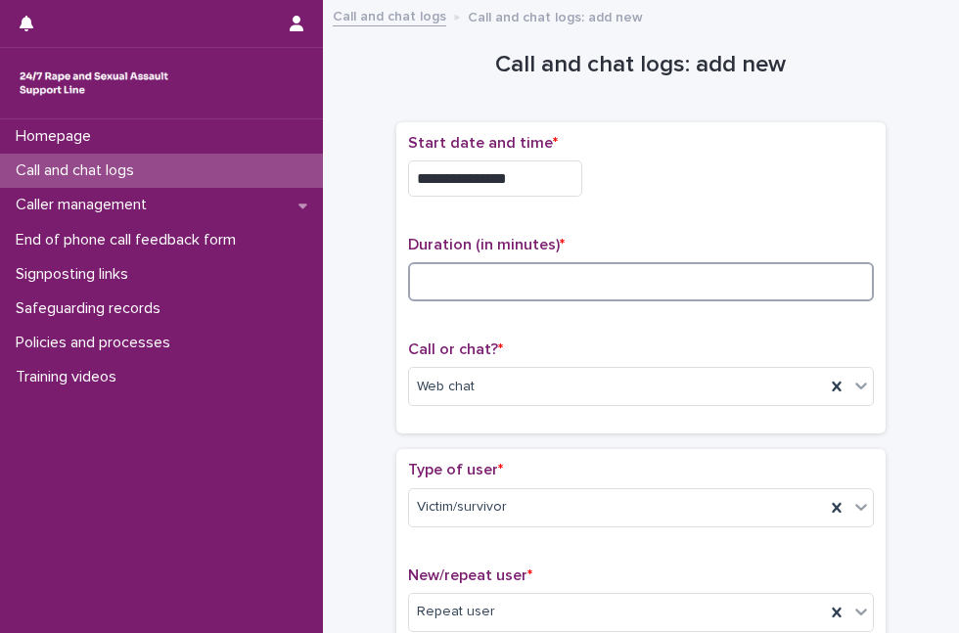
click at [417, 296] on input at bounding box center [641, 281] width 466 height 39
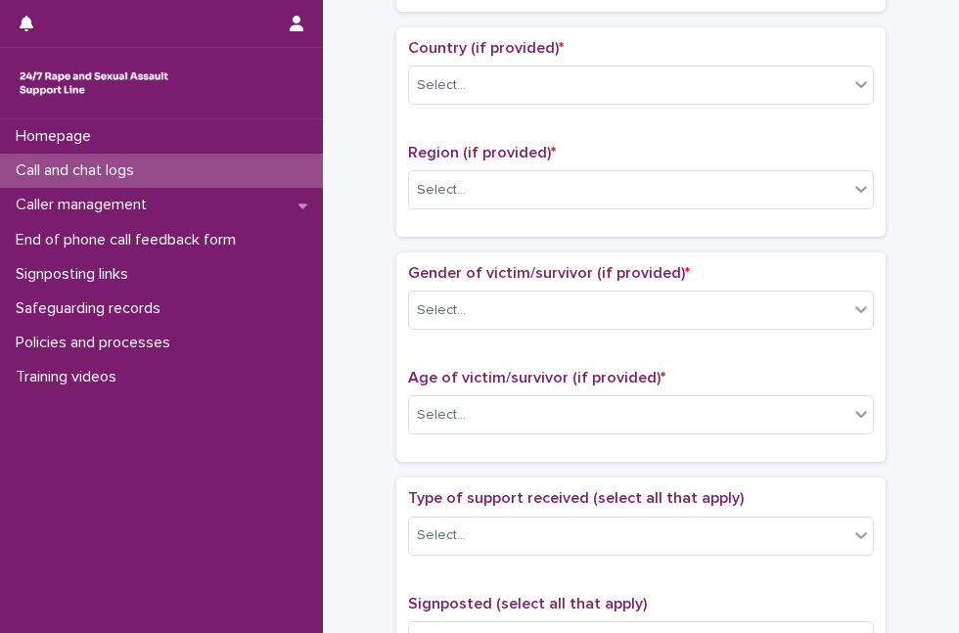
scroll to position [660, 0]
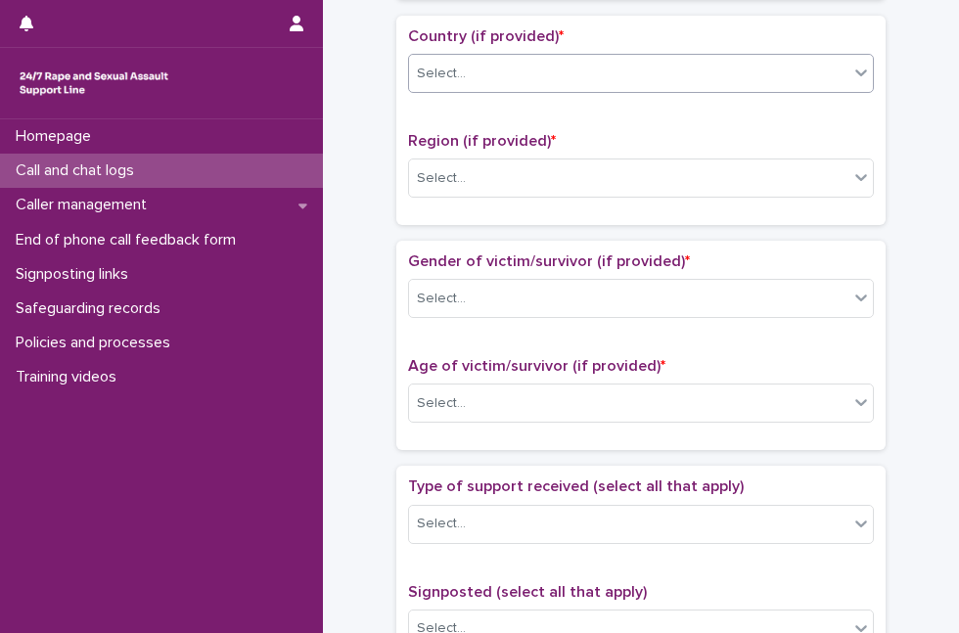
type input "**"
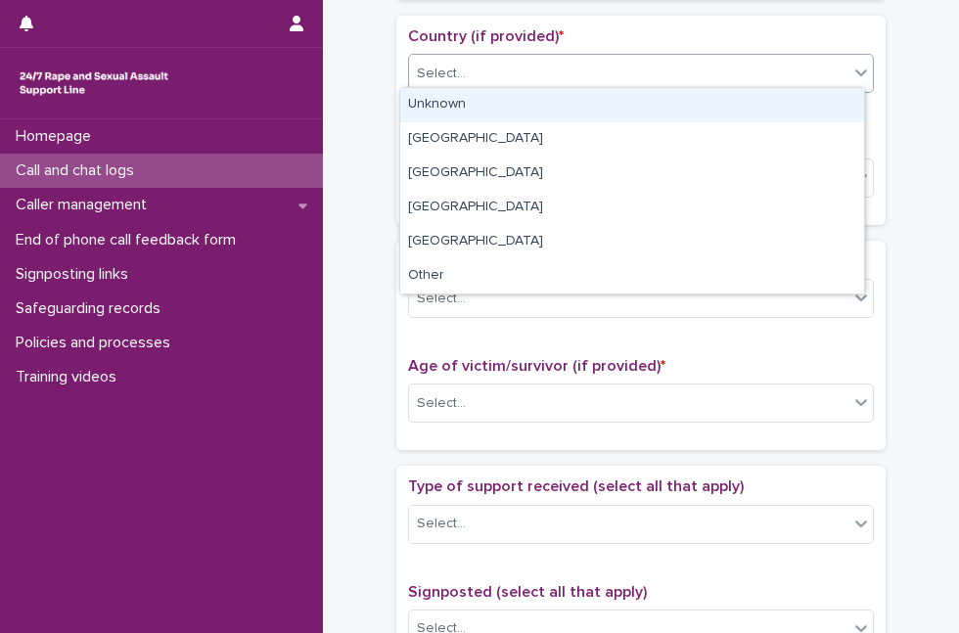
click at [772, 85] on div "Select..." at bounding box center [641, 73] width 466 height 39
drag, startPoint x: 746, startPoint y: 120, endPoint x: 746, endPoint y: 101, distance: 19.6
click at [746, 101] on div "Unknown" at bounding box center [632, 105] width 464 height 34
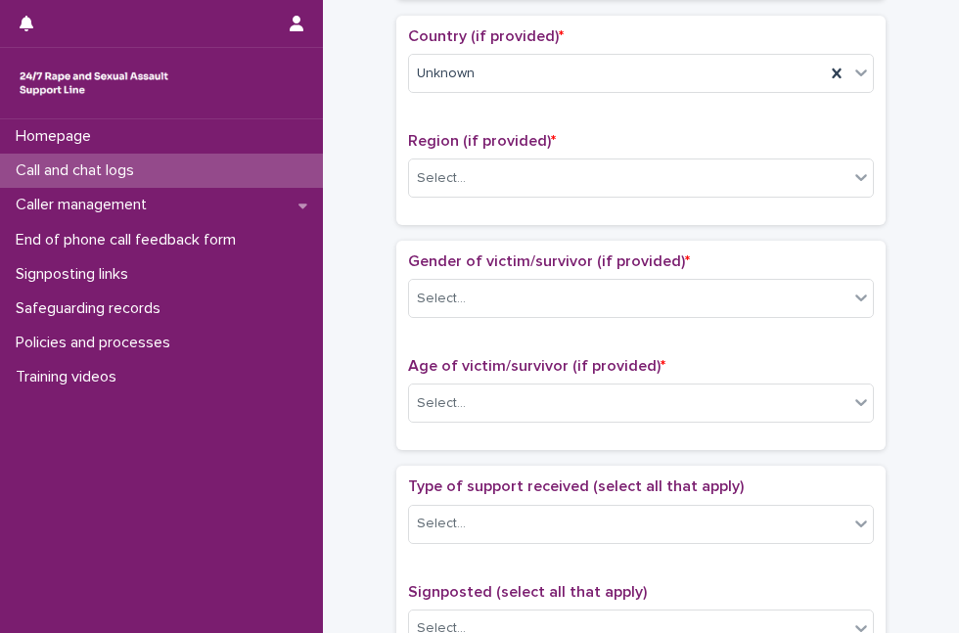
click at [746, 101] on div "Country (if provided) * Unknown" at bounding box center [641, 67] width 466 height 81
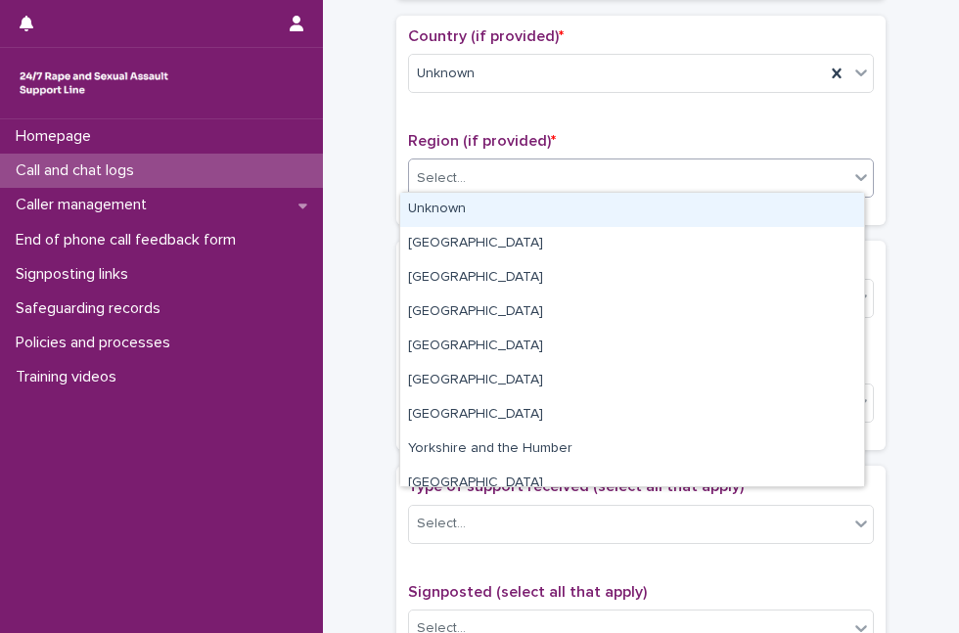
click at [679, 187] on div "Select..." at bounding box center [629, 179] width 440 height 32
click at [646, 223] on div "Unknown" at bounding box center [632, 210] width 464 height 34
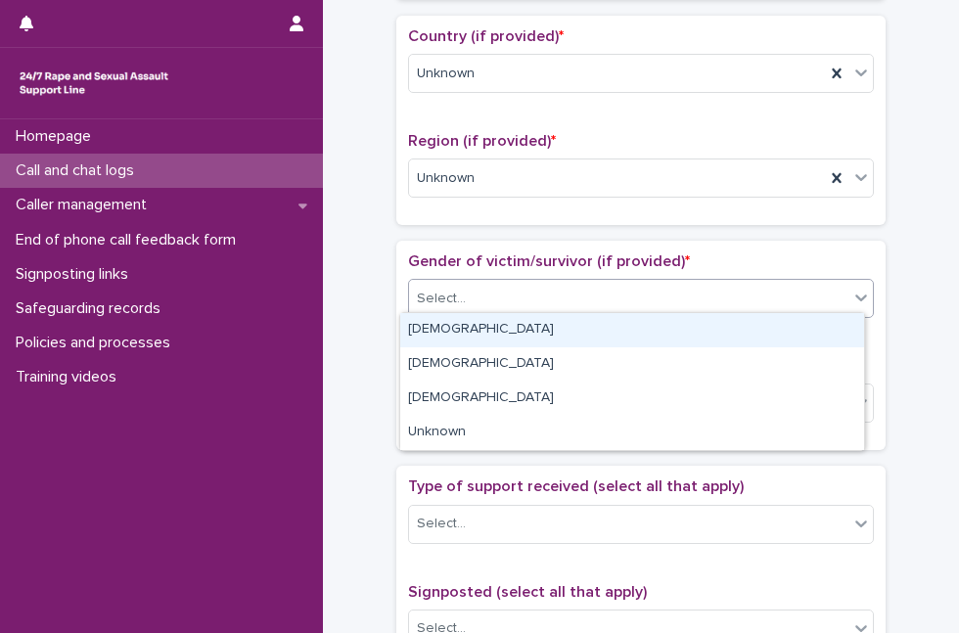
click at [603, 289] on div "Select..." at bounding box center [629, 299] width 440 height 32
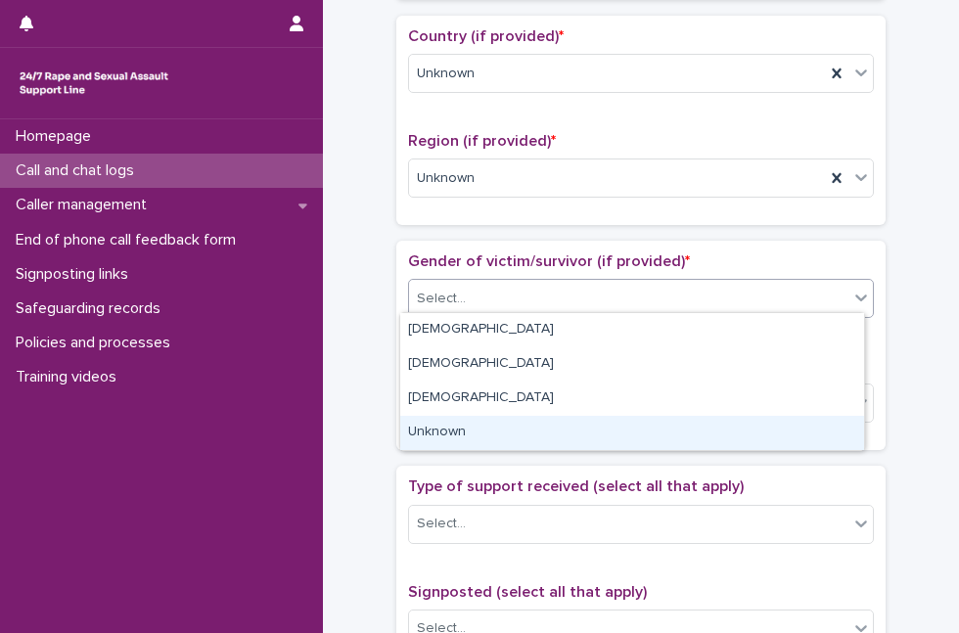
click at [491, 438] on div "Unknown" at bounding box center [632, 433] width 464 height 34
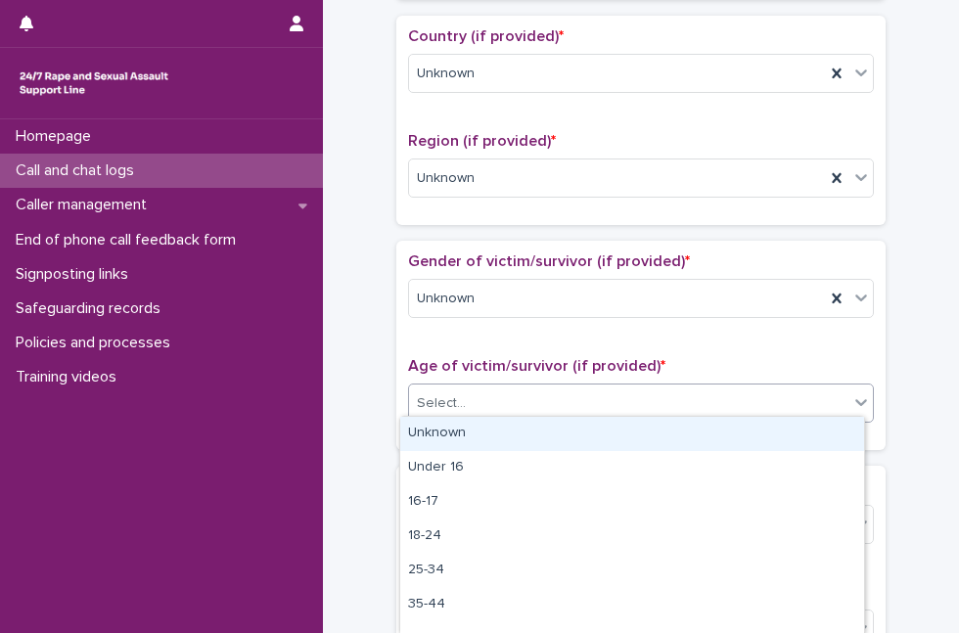
click at [534, 384] on div "Select..." at bounding box center [641, 403] width 466 height 39
click at [516, 428] on div "Unknown" at bounding box center [632, 434] width 464 height 34
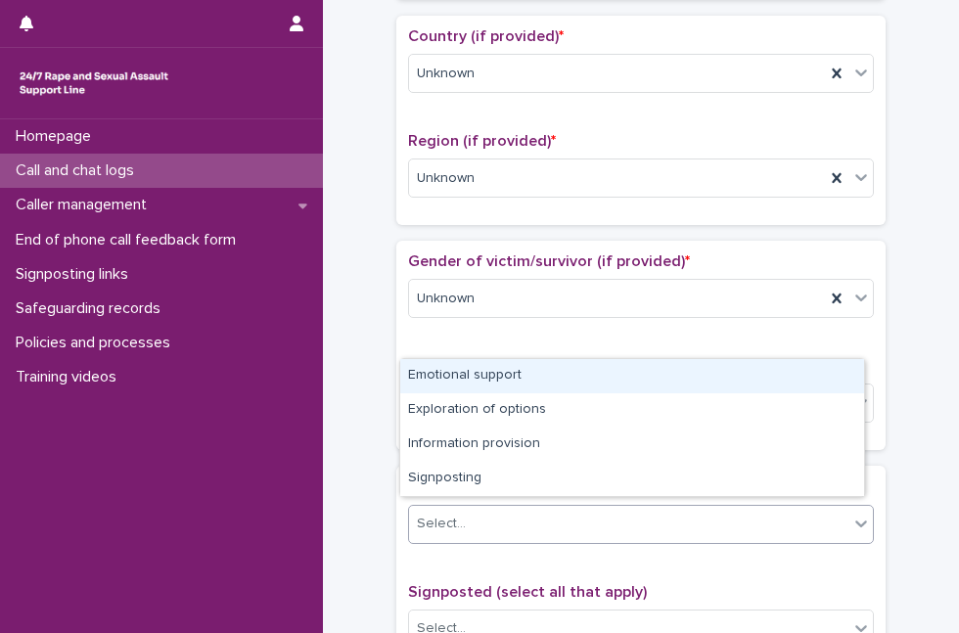
click at [475, 529] on div "Select..." at bounding box center [629, 524] width 440 height 32
click at [548, 388] on div "Emotional support" at bounding box center [632, 376] width 464 height 34
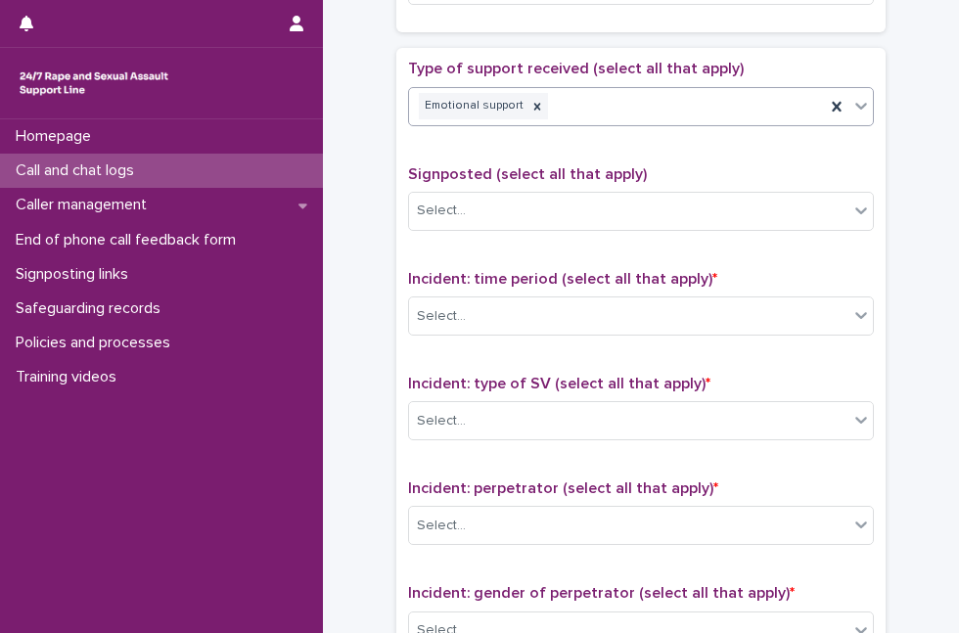
scroll to position [1212, 0]
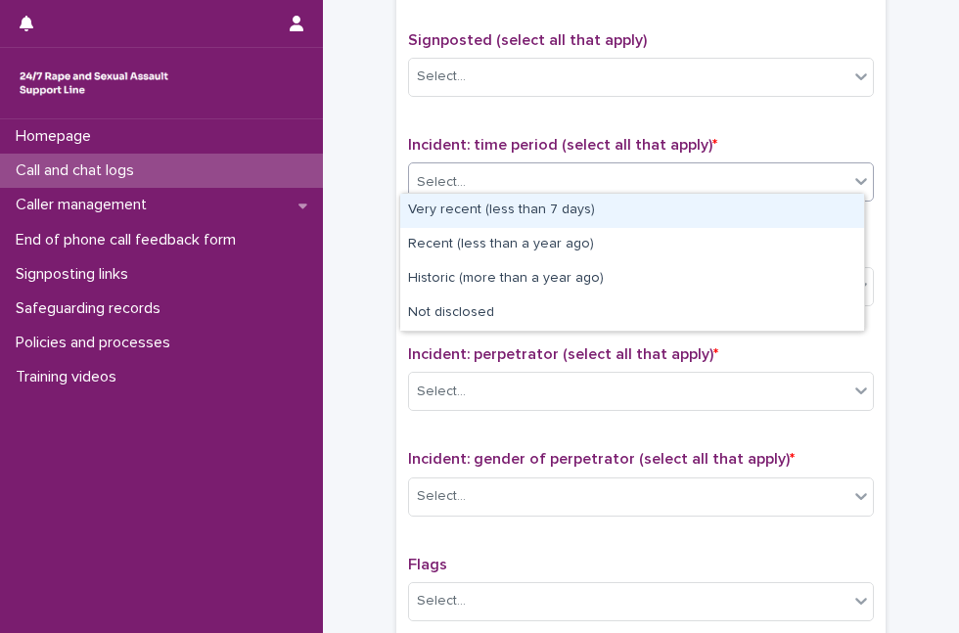
click at [766, 171] on div "Select..." at bounding box center [629, 182] width 440 height 32
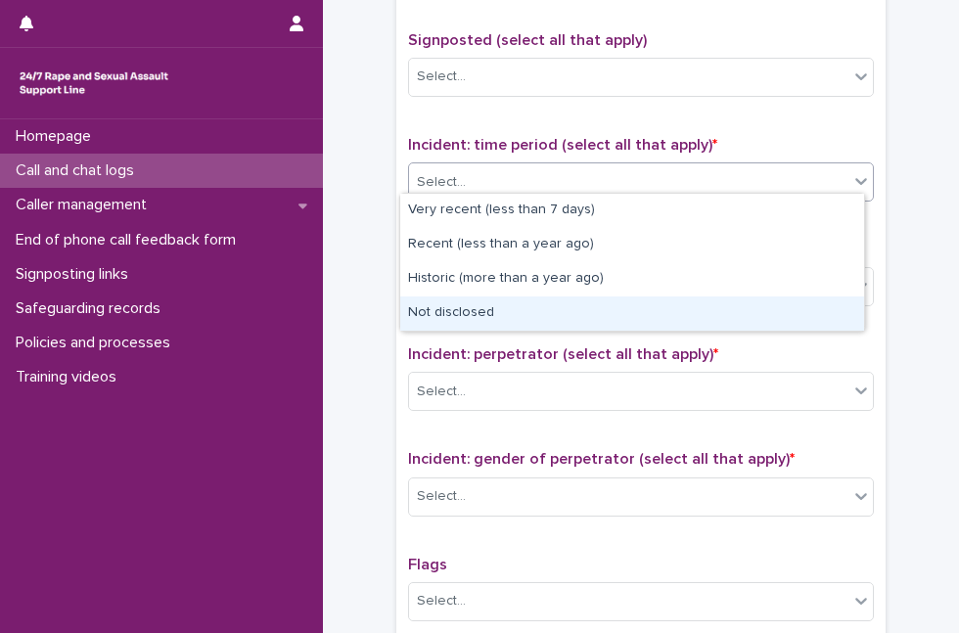
click at [616, 298] on div "Not disclosed" at bounding box center [632, 314] width 464 height 34
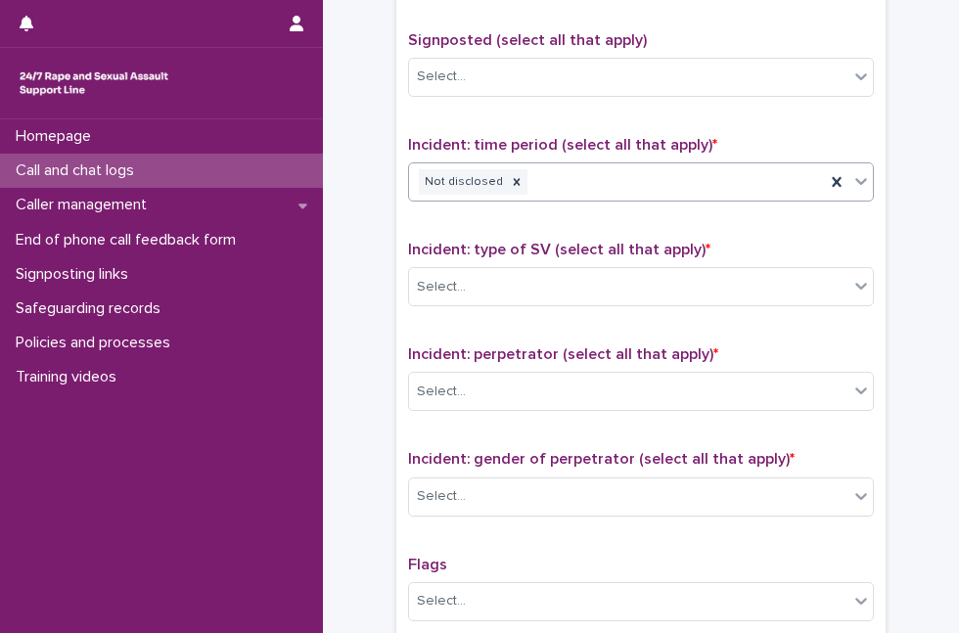
click at [634, 250] on div "Incident: type of SV (select all that apply) * Select..." at bounding box center [641, 281] width 466 height 81
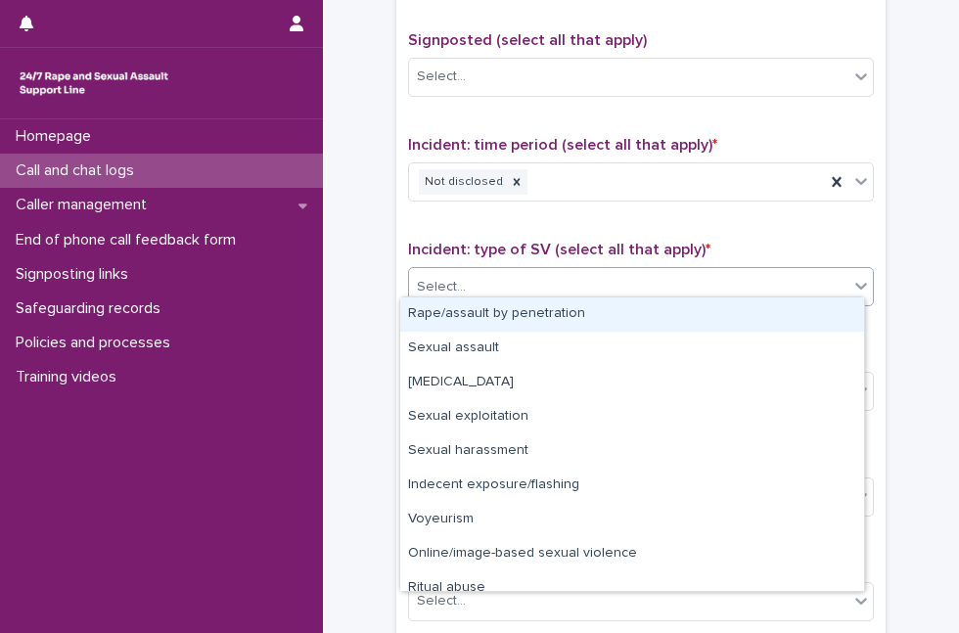
click at [623, 278] on div "Select..." at bounding box center [629, 287] width 440 height 32
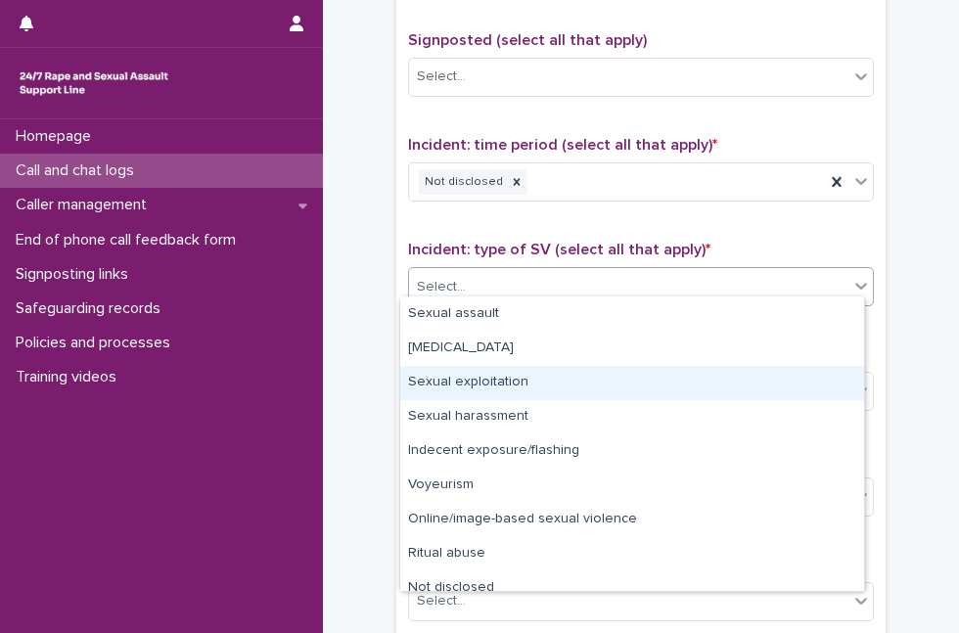
scroll to position [48, 0]
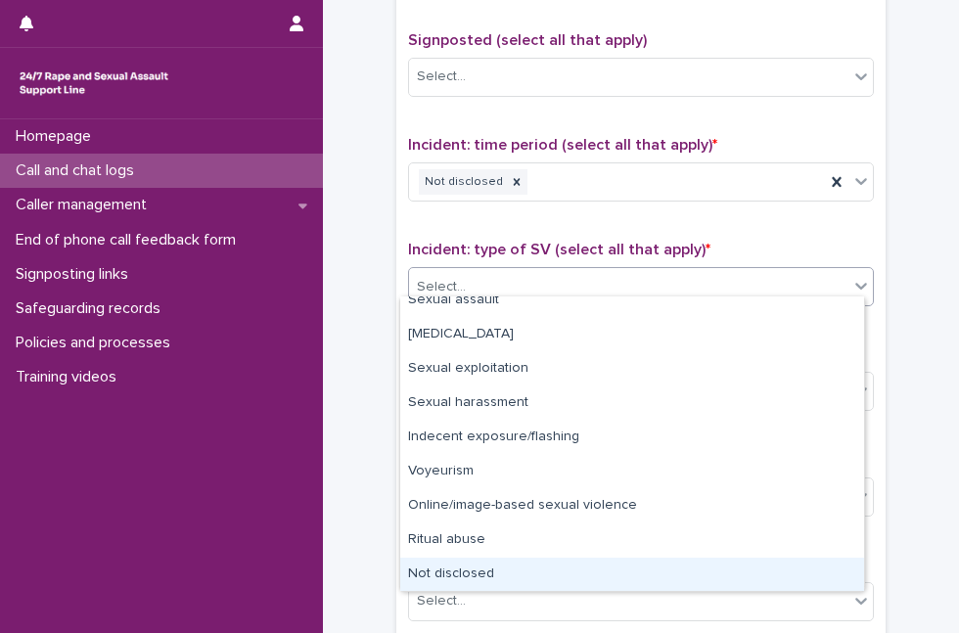
click at [732, 564] on div "Not disclosed" at bounding box center [632, 575] width 464 height 34
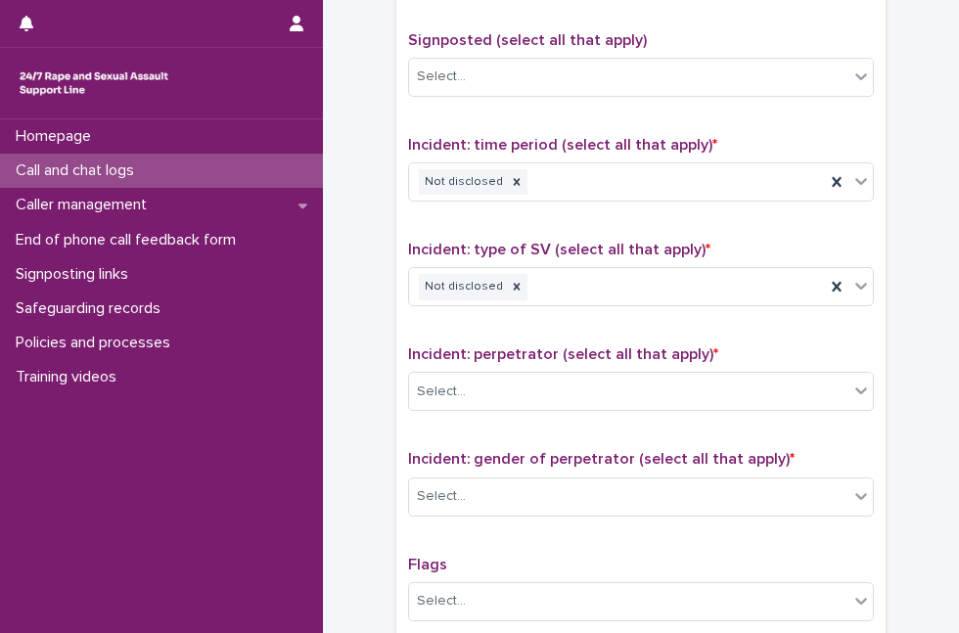
click at [746, 353] on p "Incident: perpetrator (select all that apply) *" at bounding box center [641, 355] width 466 height 19
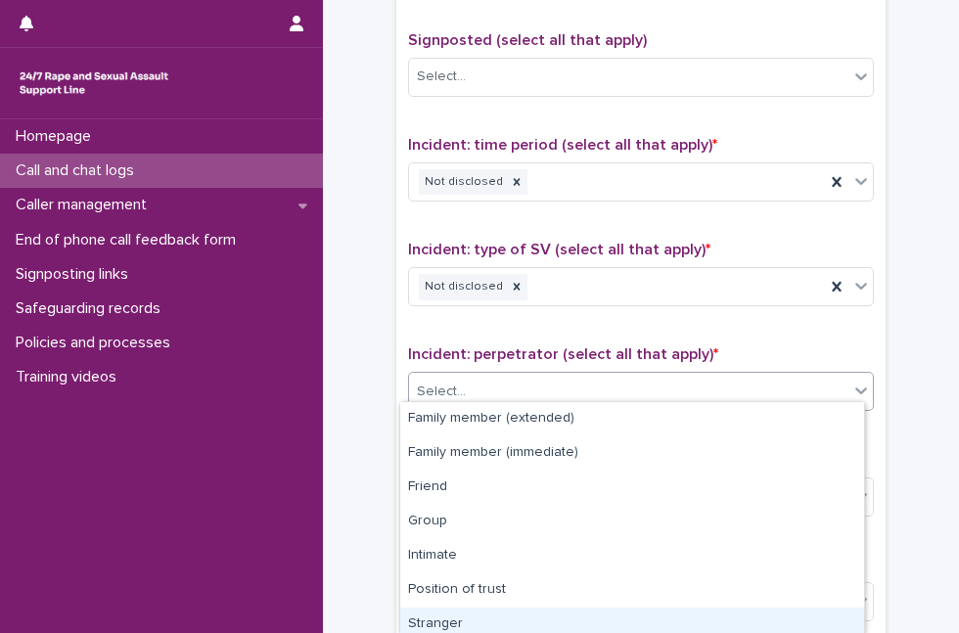
drag, startPoint x: 746, startPoint y: 368, endPoint x: 858, endPoint y: 600, distance: 257.5
click at [858, 600] on body "**********" at bounding box center [479, 316] width 959 height 633
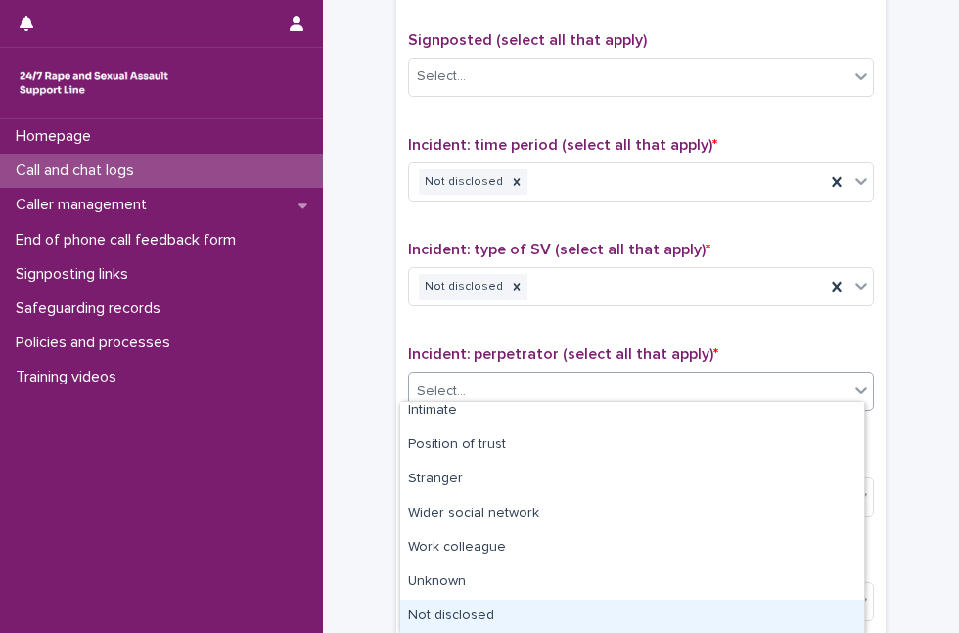
click at [732, 611] on div "Not disclosed" at bounding box center [632, 617] width 464 height 34
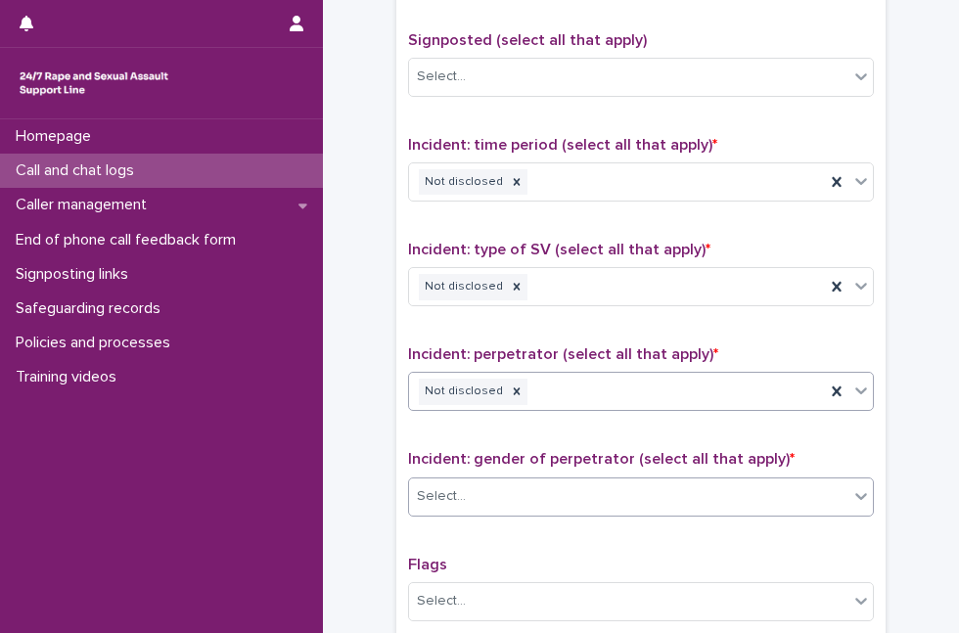
click at [743, 485] on div "Select..." at bounding box center [629, 497] width 440 height 32
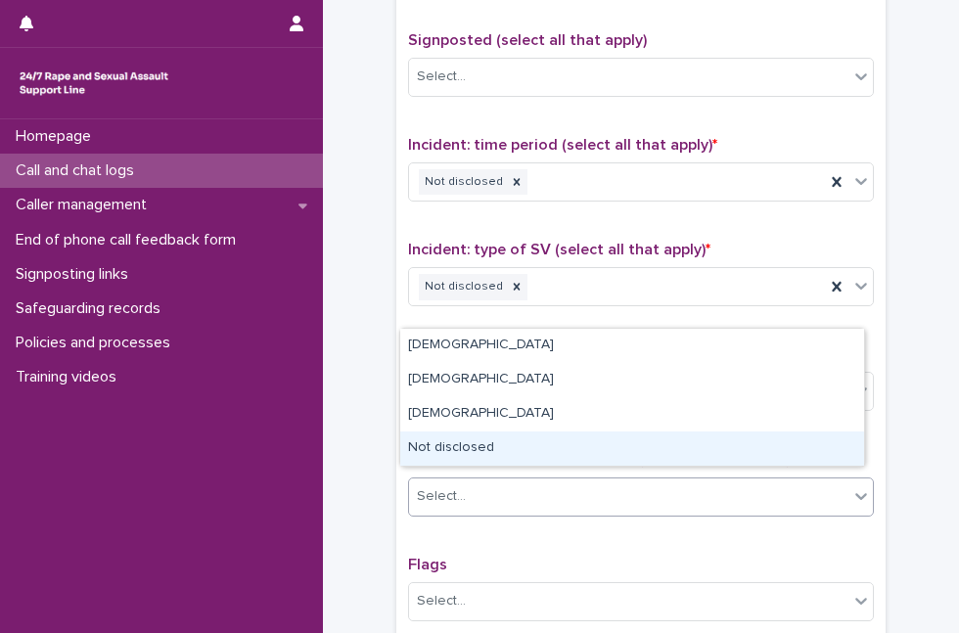
click at [624, 443] on div "Not disclosed" at bounding box center [632, 449] width 464 height 34
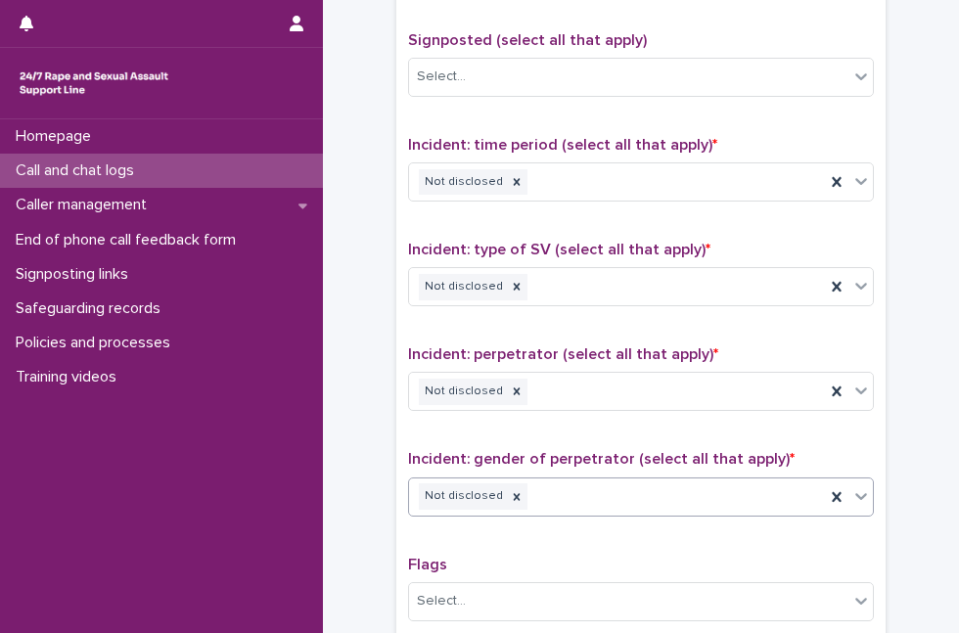
scroll to position [1524, 0]
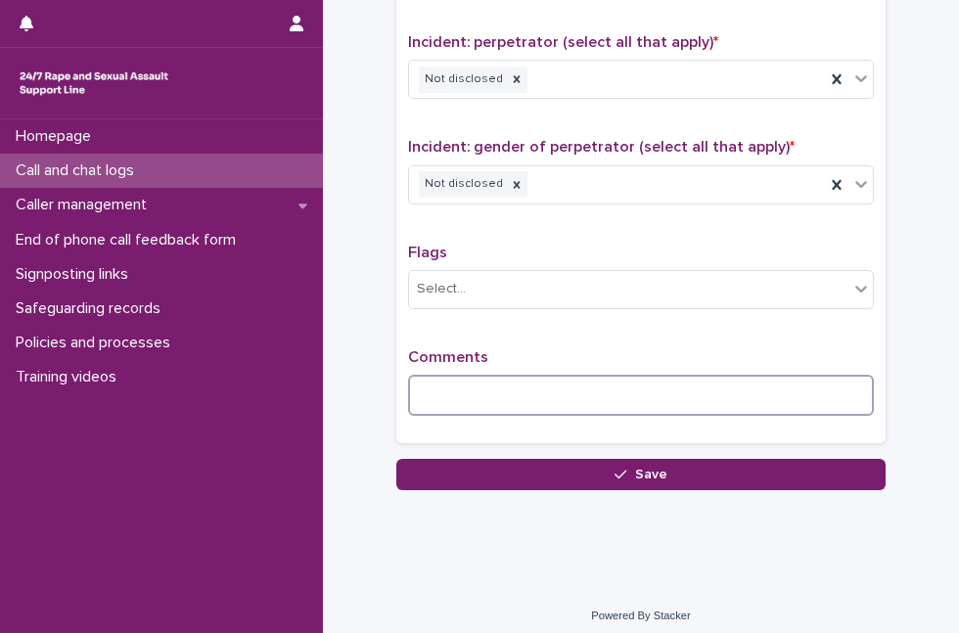
click at [686, 398] on textarea at bounding box center [641, 395] width 466 height 41
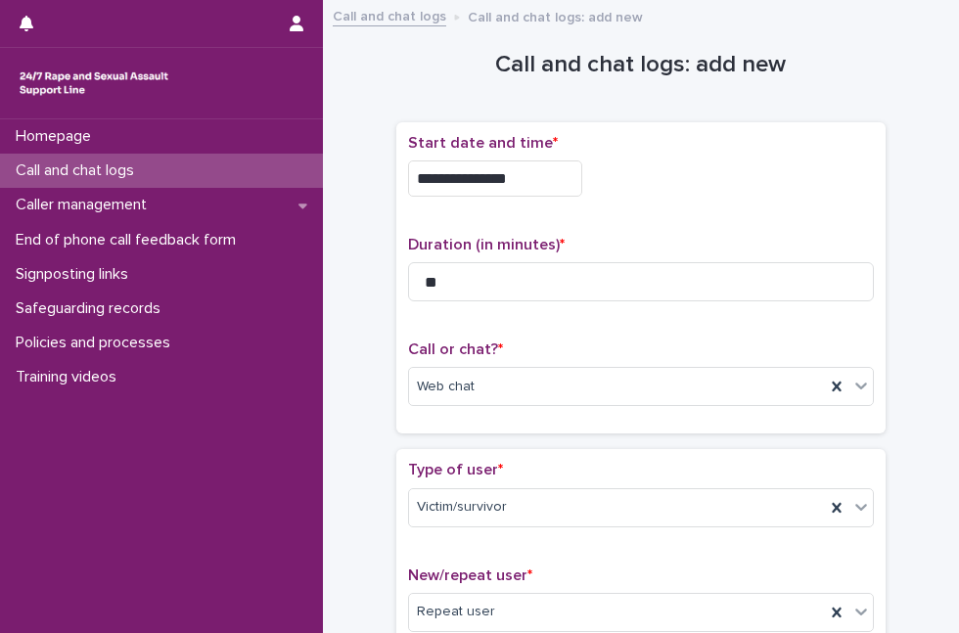
scroll to position [1557, 0]
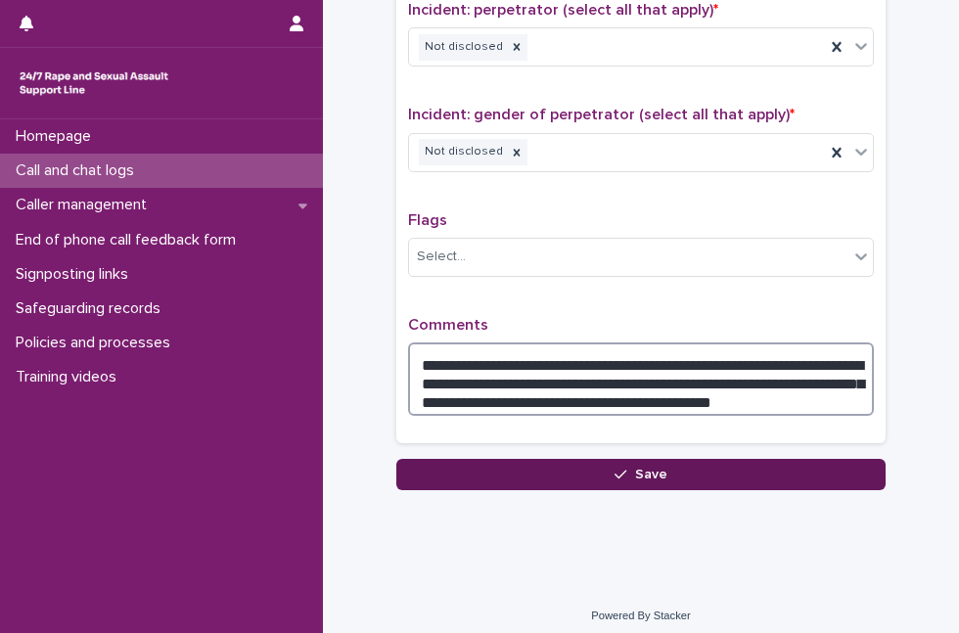
type textarea "**********"
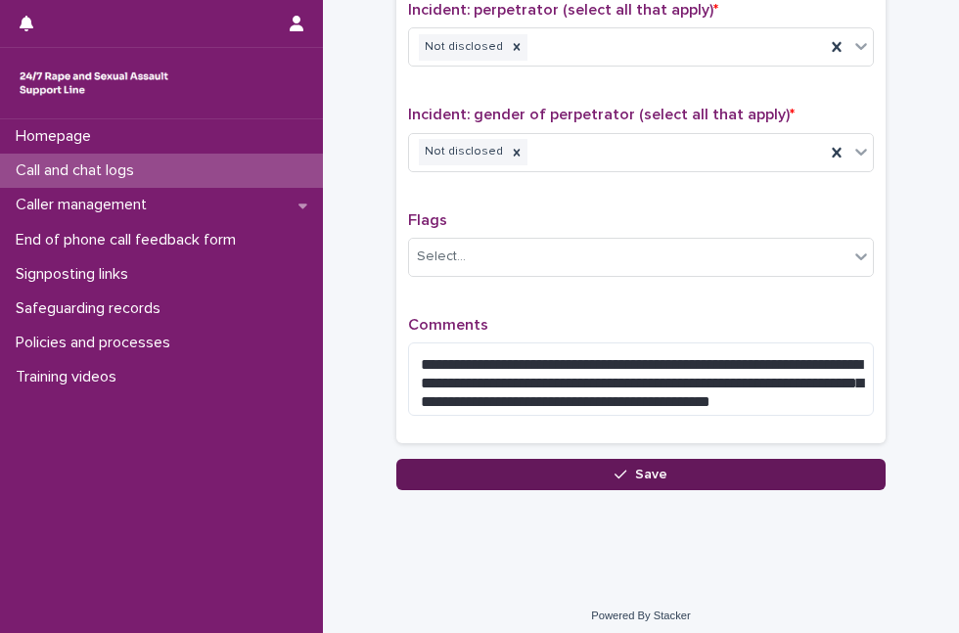
click at [841, 477] on button "Save" at bounding box center [642, 474] width 490 height 31
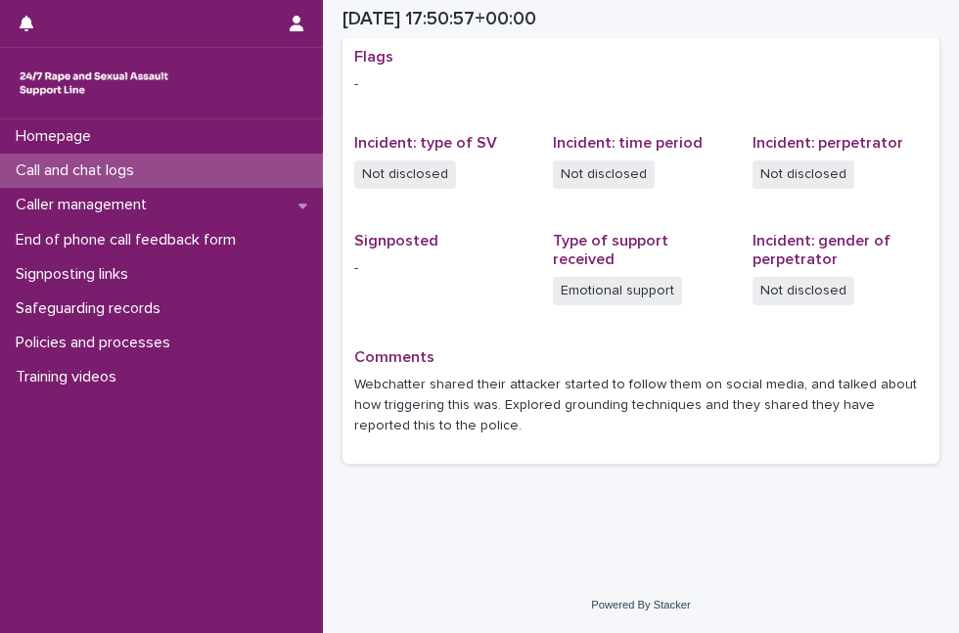
scroll to position [407, 0]
click at [156, 165] on div "Call and chat logs" at bounding box center [161, 171] width 323 height 34
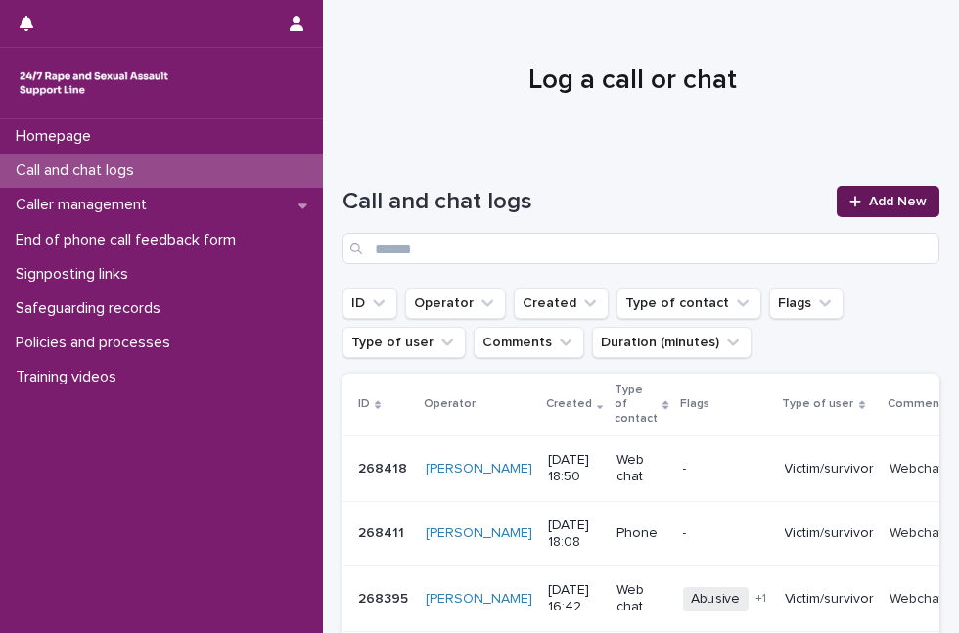
click at [837, 216] on link "Add New" at bounding box center [888, 201] width 103 height 31
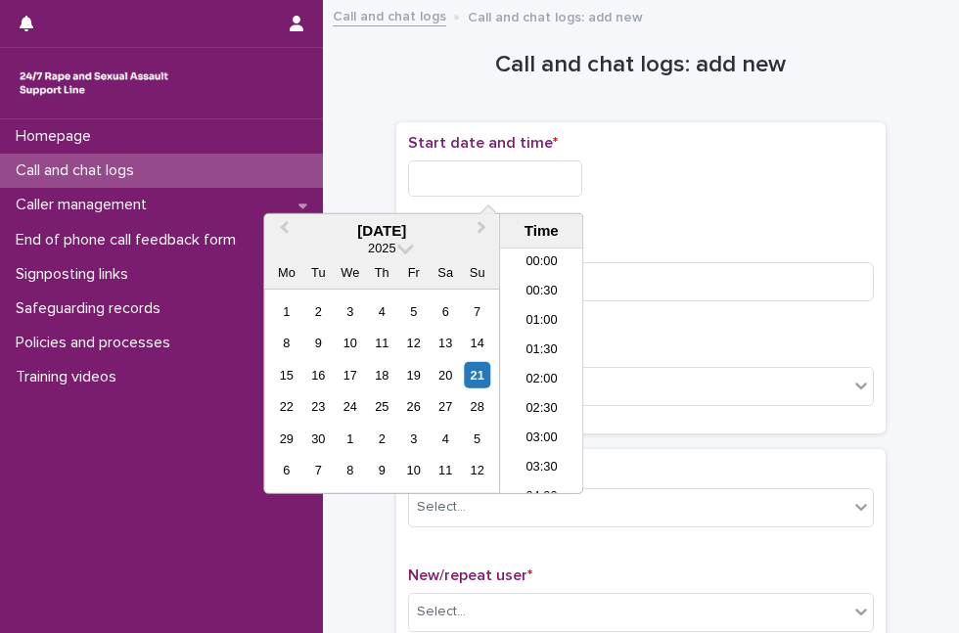
scroll to position [1007, 0]
click at [514, 177] on input "text" at bounding box center [495, 179] width 174 height 36
click at [472, 381] on div "21" at bounding box center [477, 375] width 26 height 26
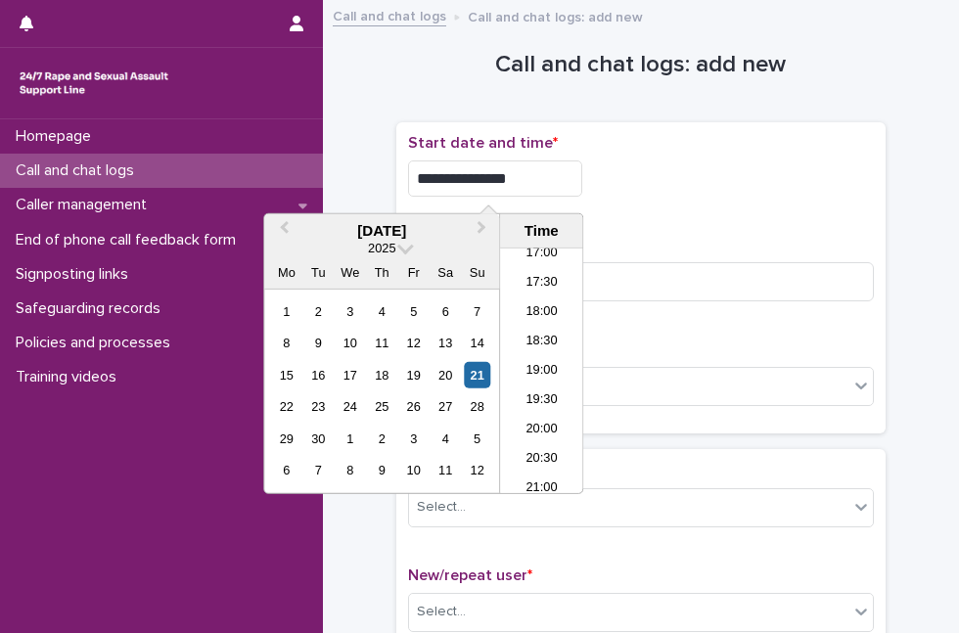
click at [523, 178] on input "**********" at bounding box center [495, 179] width 174 height 36
type input "**********"
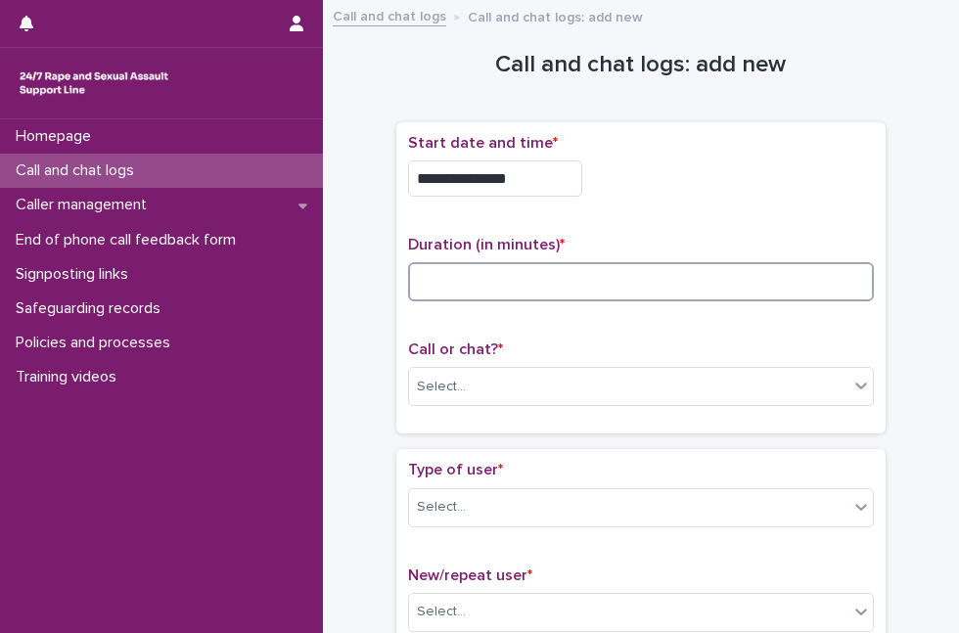
click at [612, 271] on input at bounding box center [641, 281] width 466 height 39
type input "*"
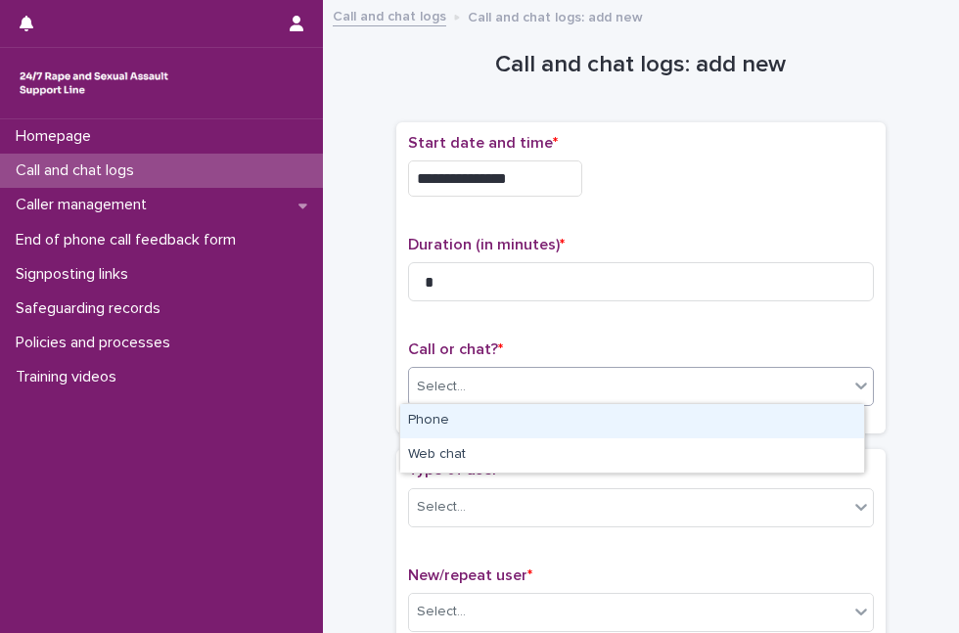
click at [584, 384] on div "Select..." at bounding box center [629, 387] width 440 height 32
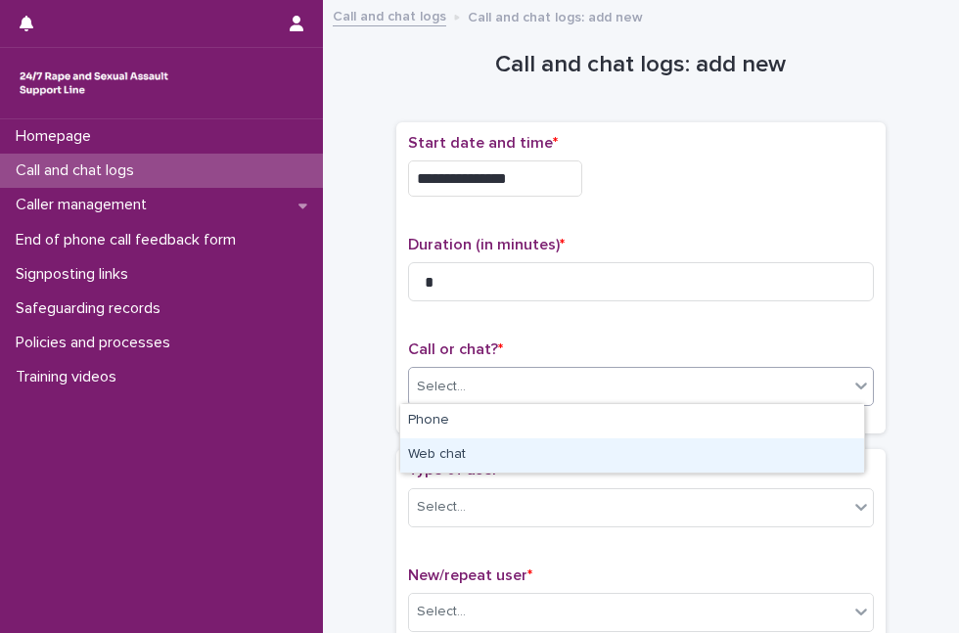
click at [553, 444] on div "Web chat" at bounding box center [632, 456] width 464 height 34
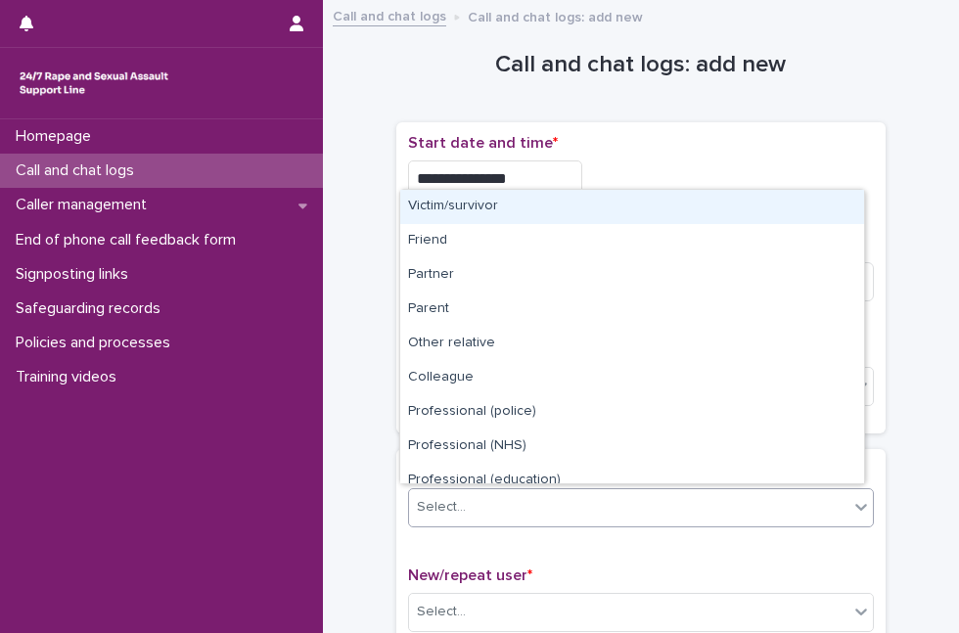
click at [526, 504] on div "Select..." at bounding box center [629, 507] width 440 height 32
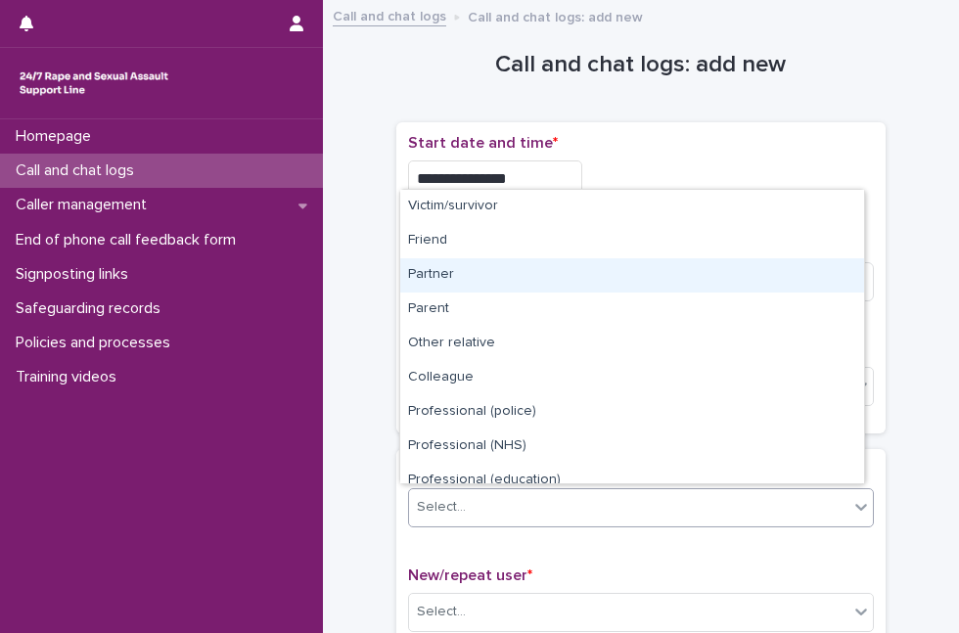
scroll to position [220, 0]
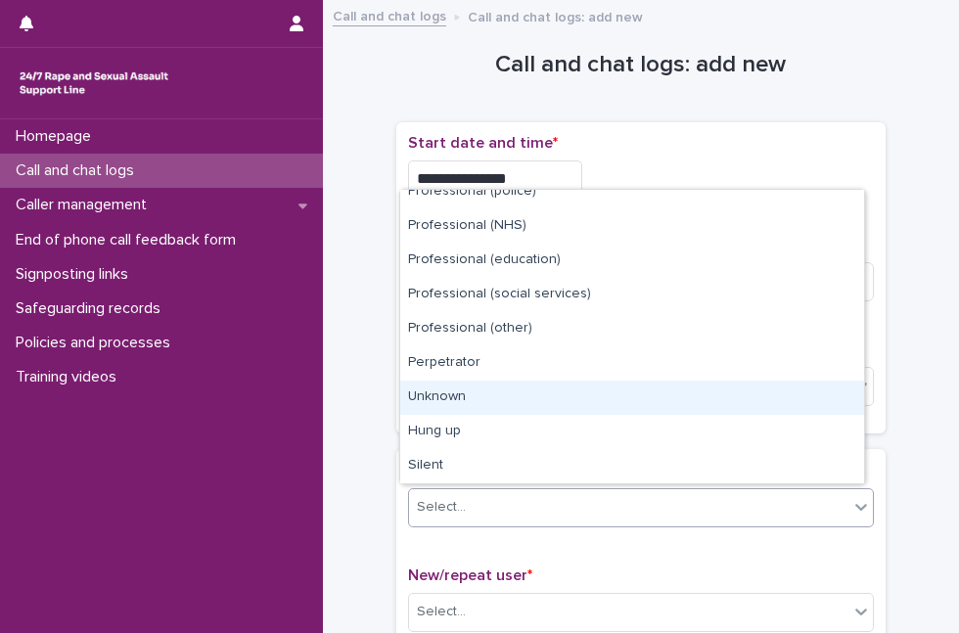
click at [709, 406] on div "Unknown" at bounding box center [632, 398] width 464 height 34
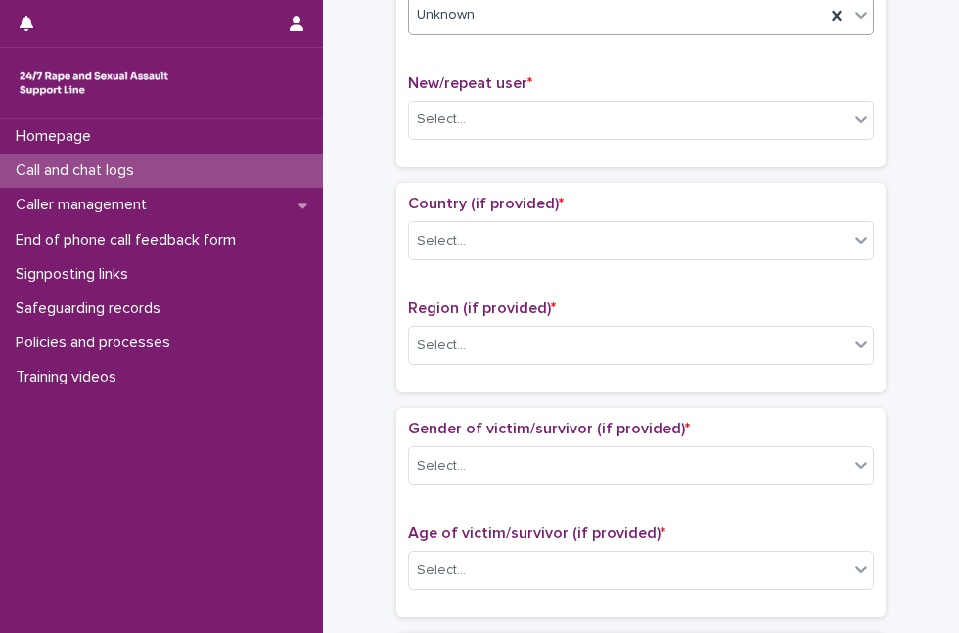
scroll to position [491, 0]
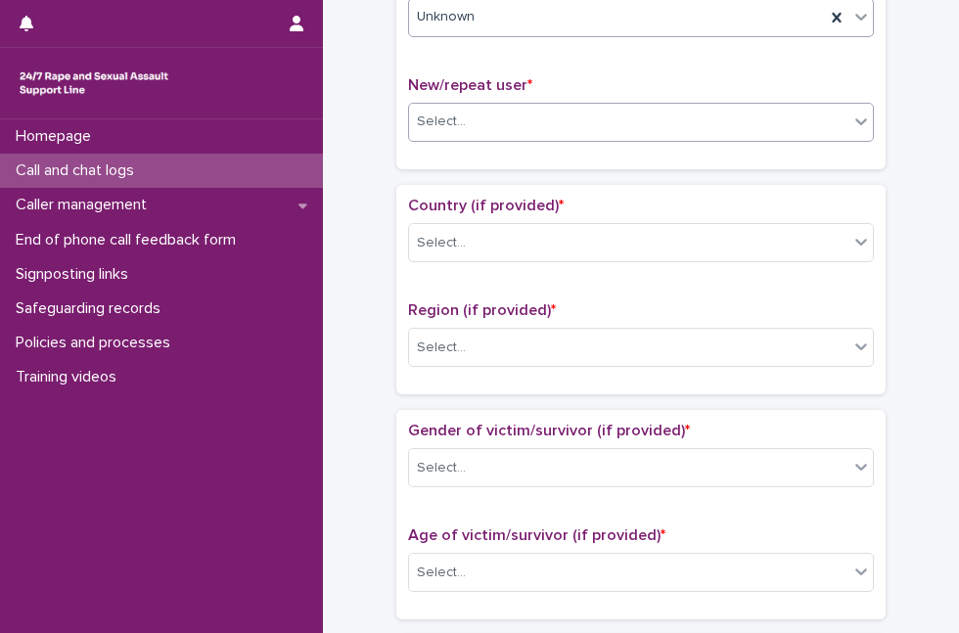
click at [699, 128] on div "Select..." at bounding box center [629, 122] width 440 height 32
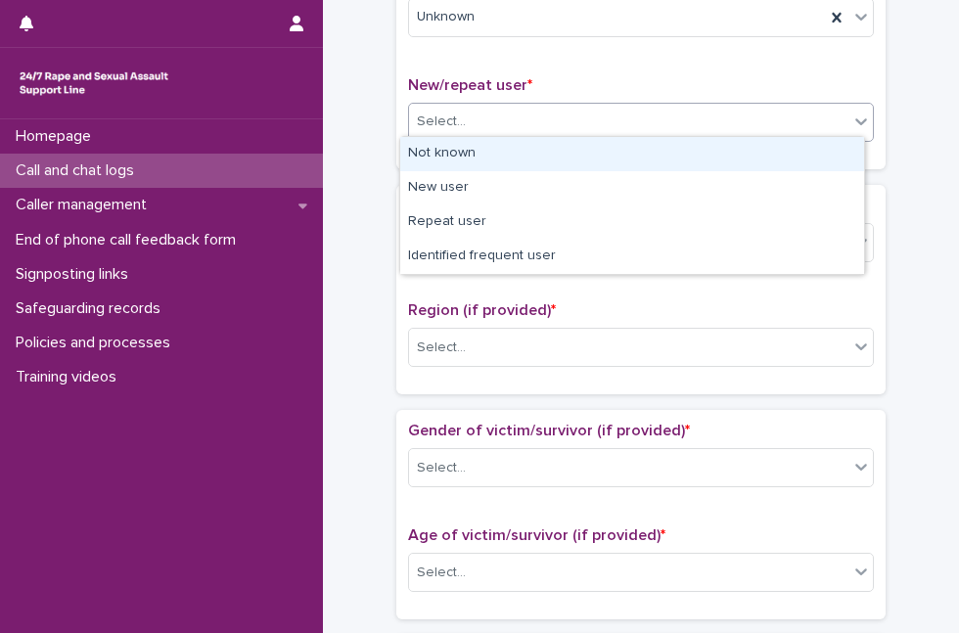
click at [649, 168] on div "Not known" at bounding box center [632, 154] width 464 height 34
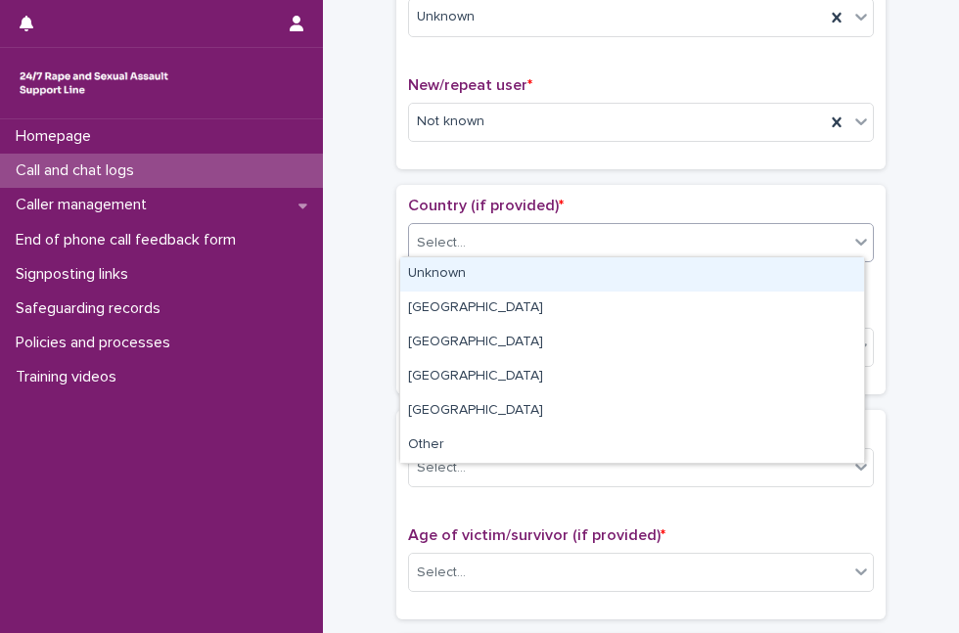
drag, startPoint x: 594, startPoint y: 241, endPoint x: 562, endPoint y: 268, distance: 42.4
click at [562, 268] on body "**********" at bounding box center [479, 316] width 959 height 633
click at [562, 268] on div "Unknown" at bounding box center [632, 274] width 464 height 34
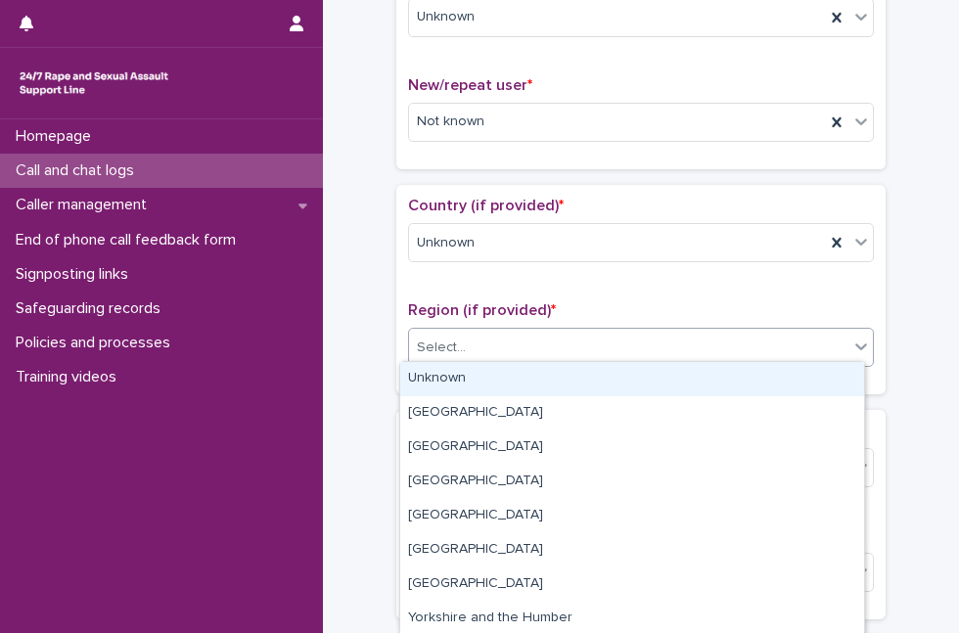
drag, startPoint x: 534, startPoint y: 338, endPoint x: 508, endPoint y: 378, distance: 47.5
click at [508, 378] on body "**********" at bounding box center [479, 316] width 959 height 633
click at [508, 378] on div "Unknown" at bounding box center [632, 379] width 464 height 34
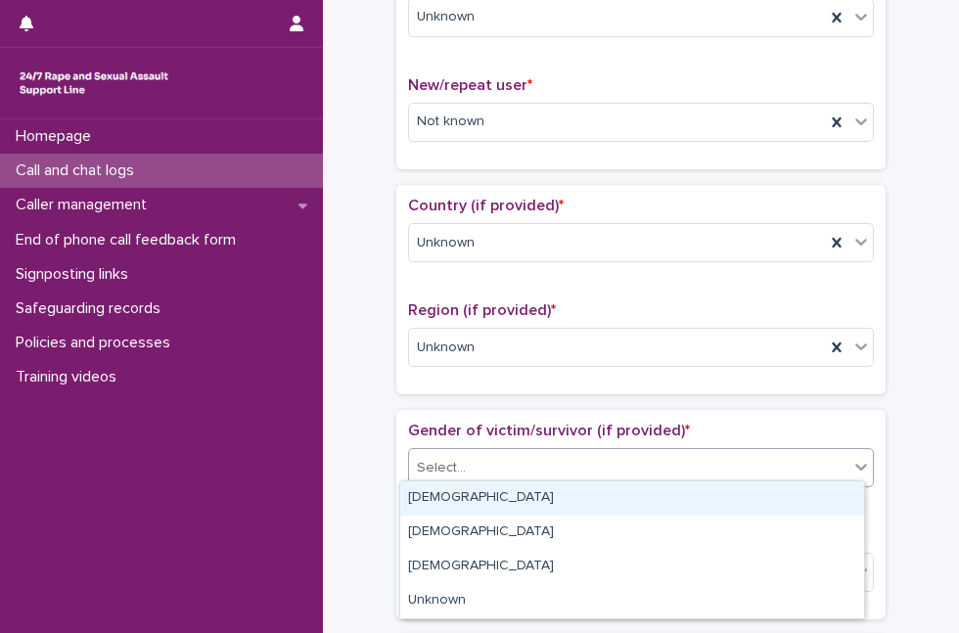
click at [488, 464] on div "Select..." at bounding box center [629, 468] width 440 height 32
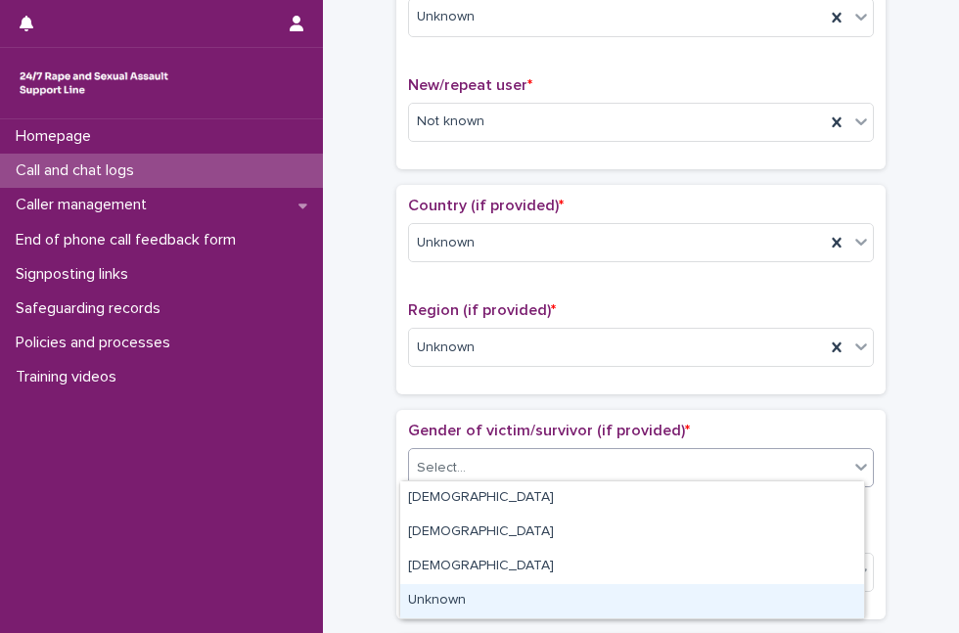
click at [467, 599] on div "Unknown" at bounding box center [632, 602] width 464 height 34
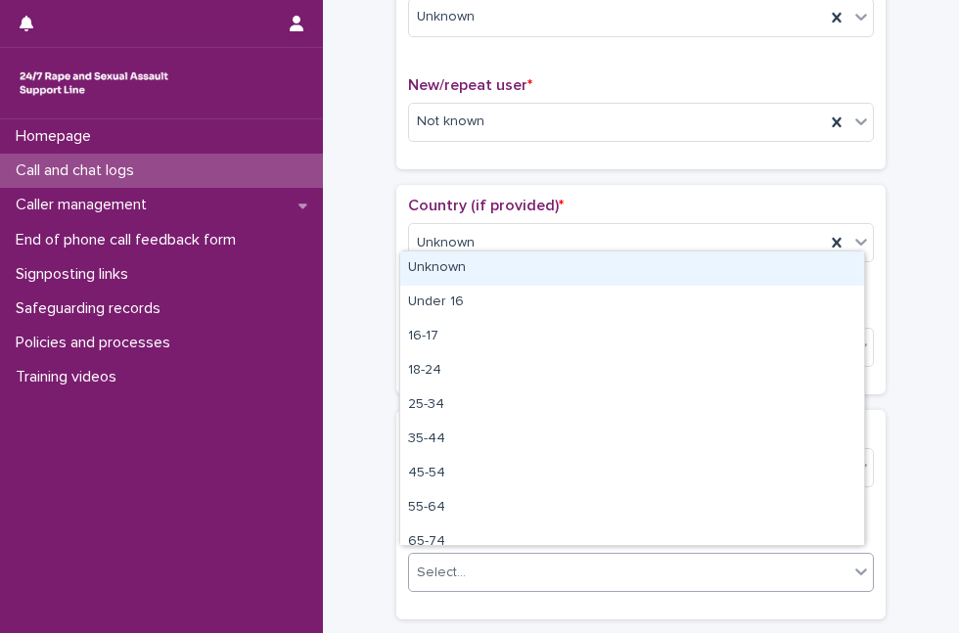
click at [494, 578] on div "Select..." at bounding box center [629, 573] width 440 height 32
click at [537, 266] on div "Unknown" at bounding box center [632, 269] width 464 height 34
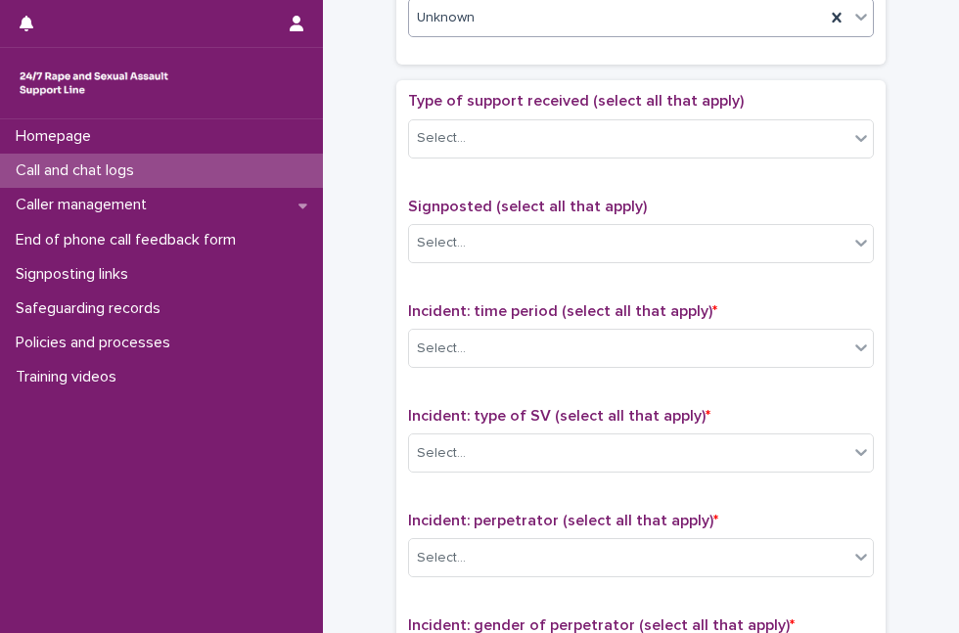
scroll to position [1075, 0]
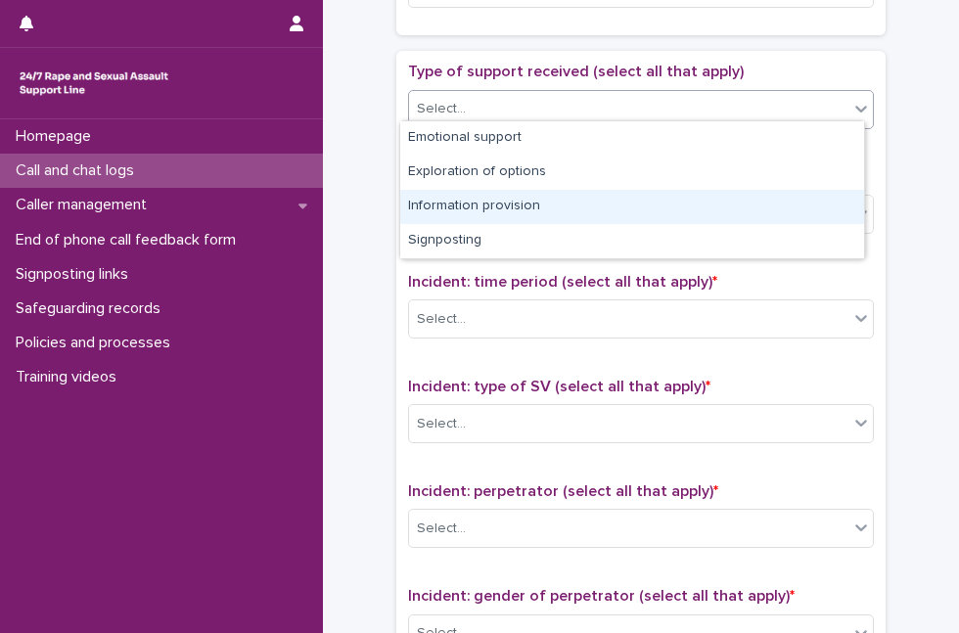
drag, startPoint x: 833, startPoint y: 88, endPoint x: 639, endPoint y: 206, distance: 226.7
click at [639, 206] on body "**********" at bounding box center [479, 316] width 959 height 633
click at [639, 206] on div "Information provision" at bounding box center [632, 207] width 464 height 34
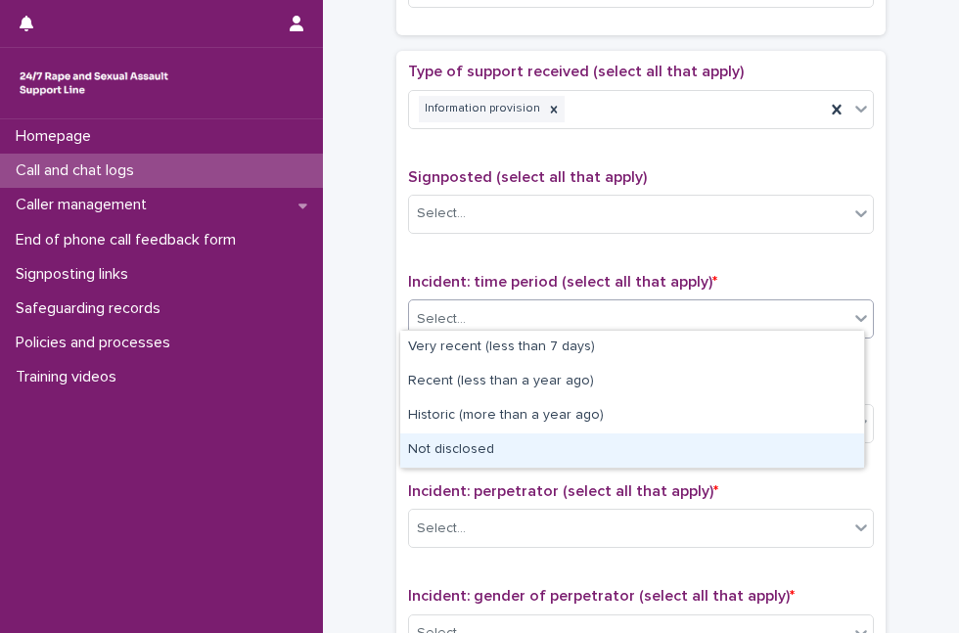
drag, startPoint x: 607, startPoint y: 301, endPoint x: 514, endPoint y: 445, distance: 172.2
click at [514, 445] on body "**********" at bounding box center [479, 316] width 959 height 633
click at [514, 445] on div "Not disclosed" at bounding box center [632, 451] width 464 height 34
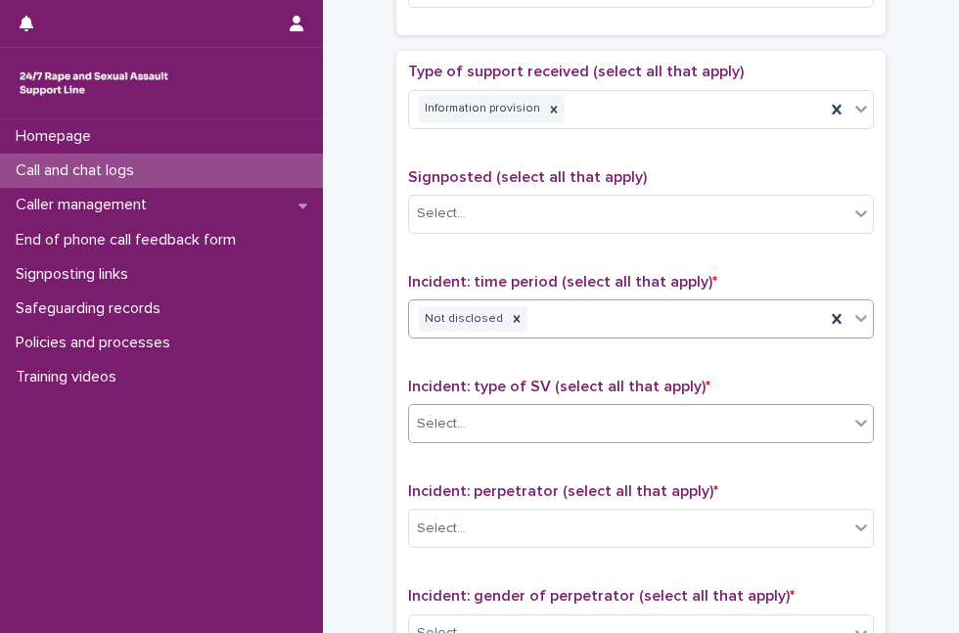
click at [551, 415] on div "Select..." at bounding box center [629, 424] width 440 height 32
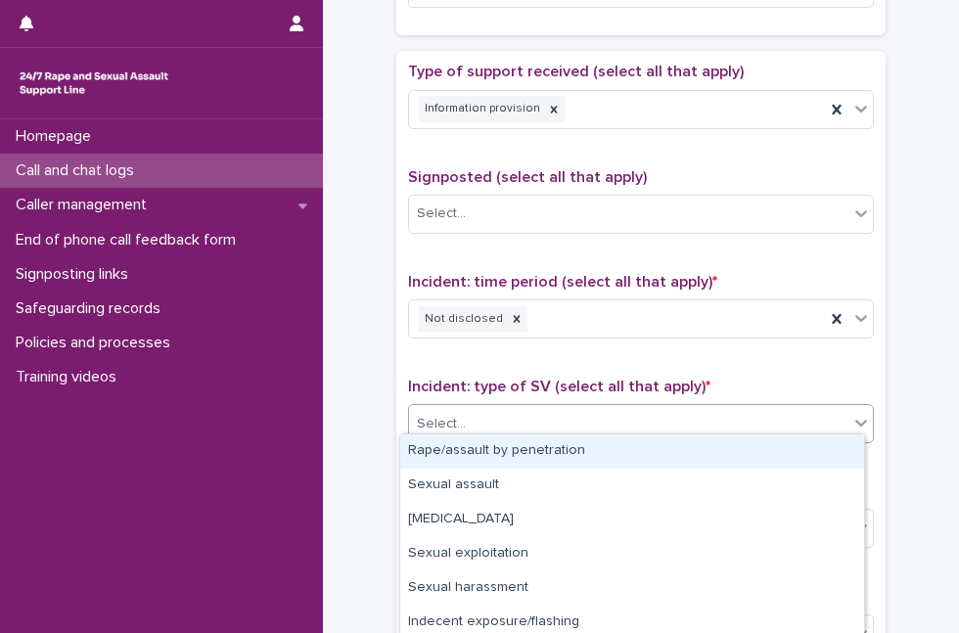
scroll to position [142, 0]
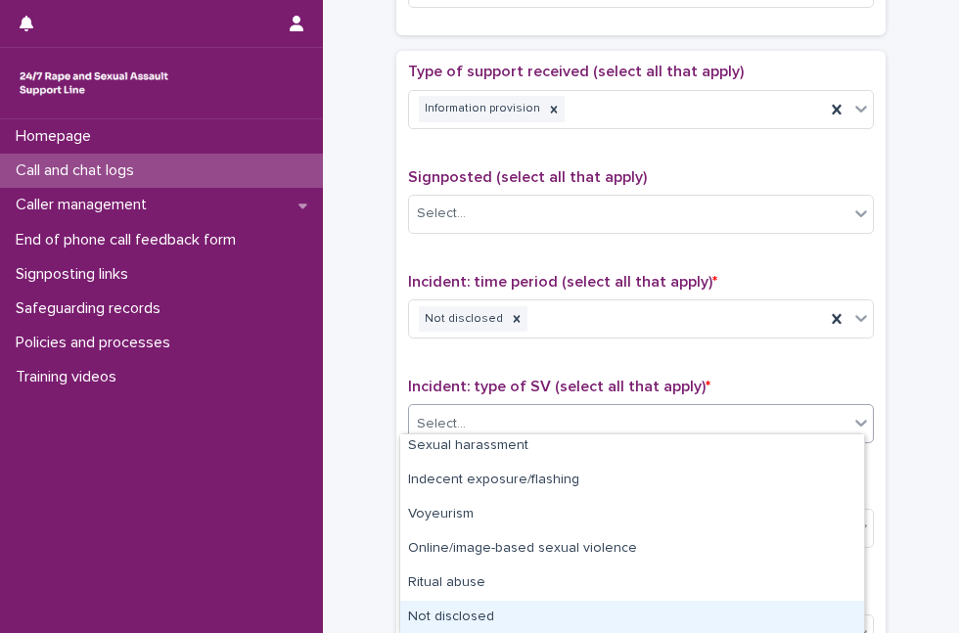
click at [728, 606] on div "Not disclosed" at bounding box center [632, 618] width 464 height 34
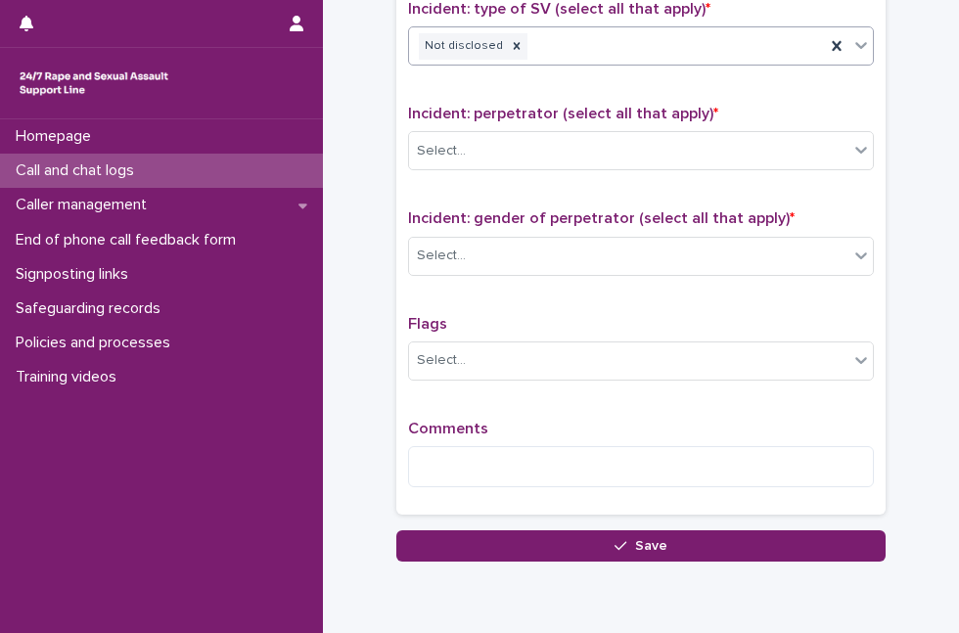
scroll to position [1466, 0]
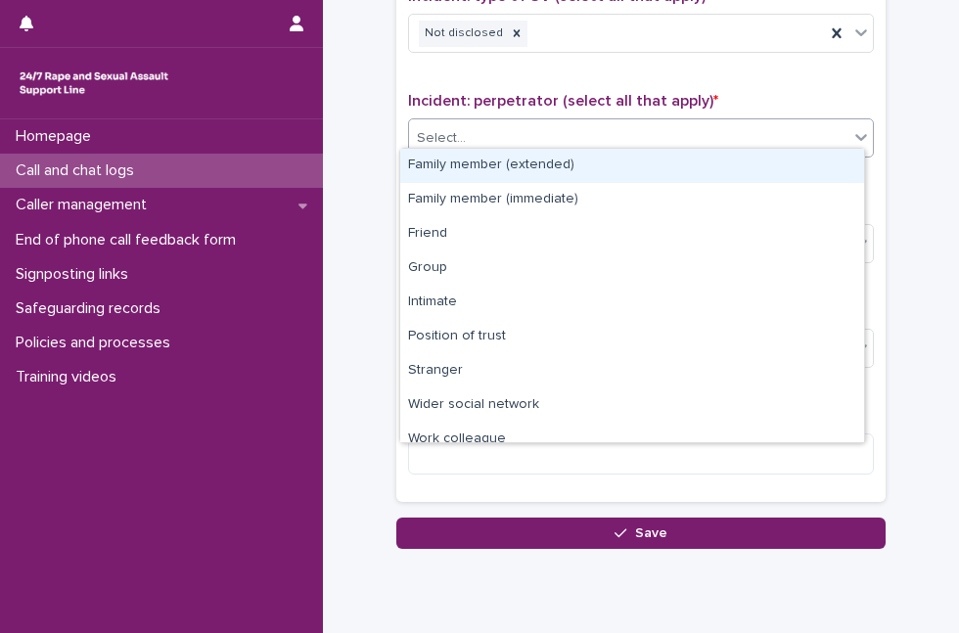
click at [791, 136] on div "Select..." at bounding box center [629, 138] width 440 height 32
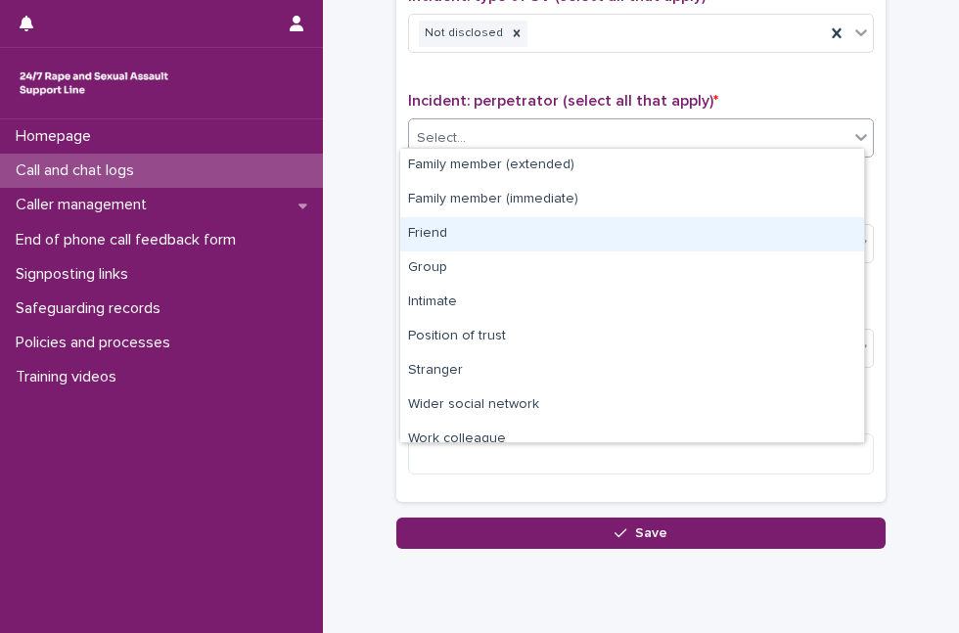
scroll to position [83, 0]
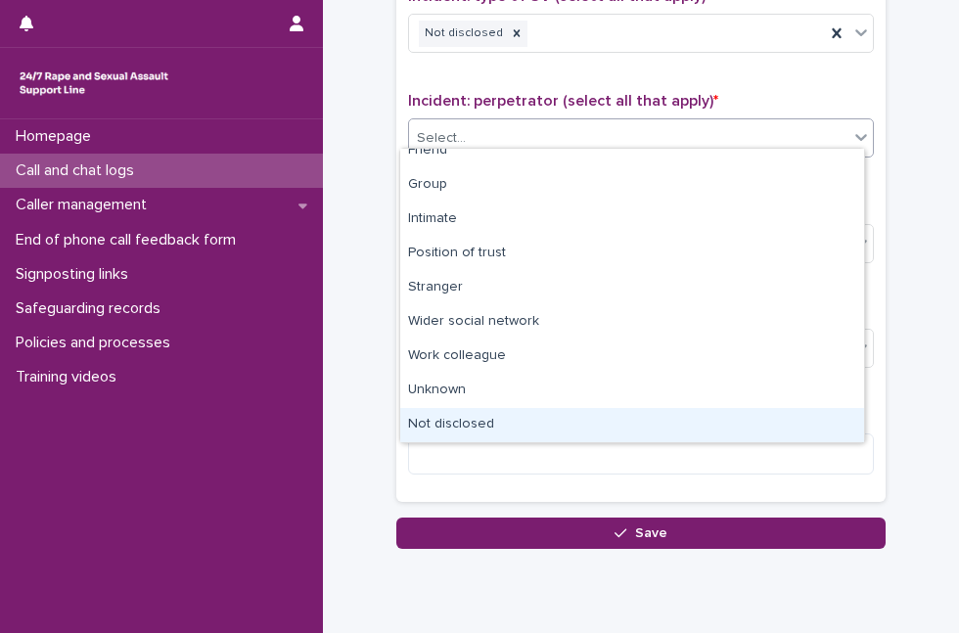
click at [738, 419] on div "Not disclosed" at bounding box center [632, 425] width 464 height 34
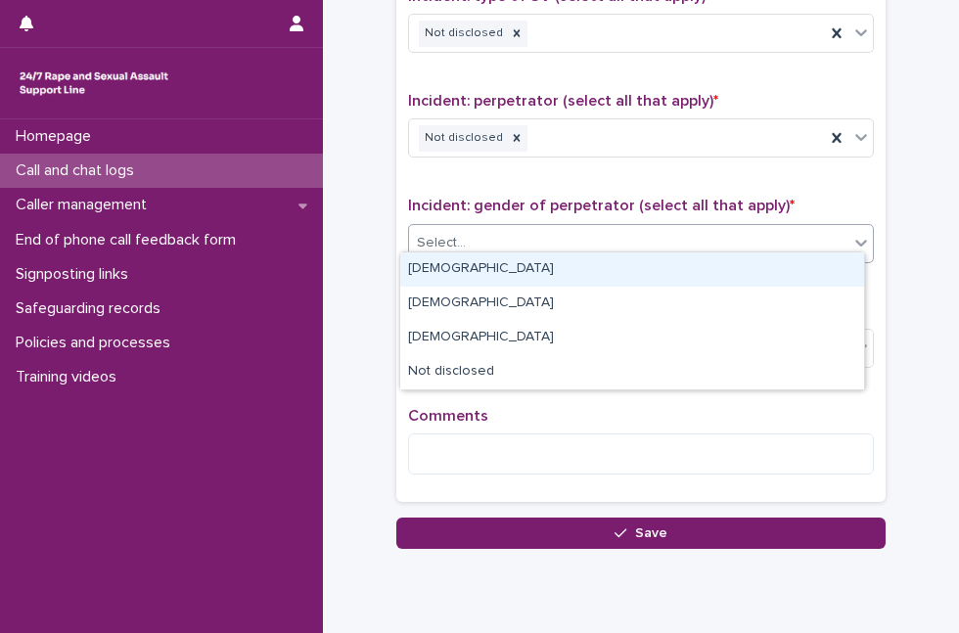
click at [771, 231] on div "Select..." at bounding box center [629, 243] width 440 height 32
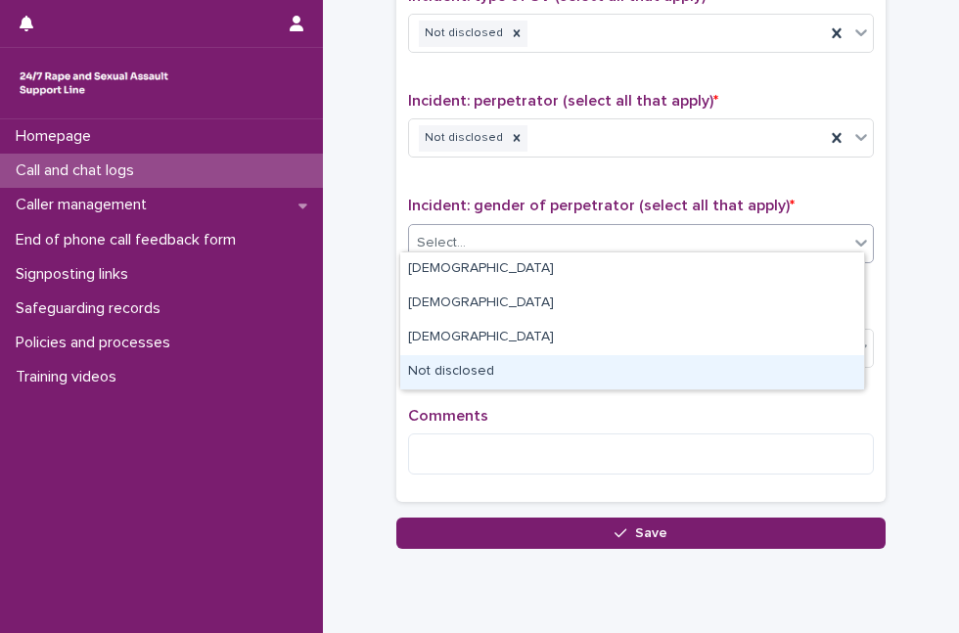
click at [588, 375] on div "Not disclosed" at bounding box center [632, 372] width 464 height 34
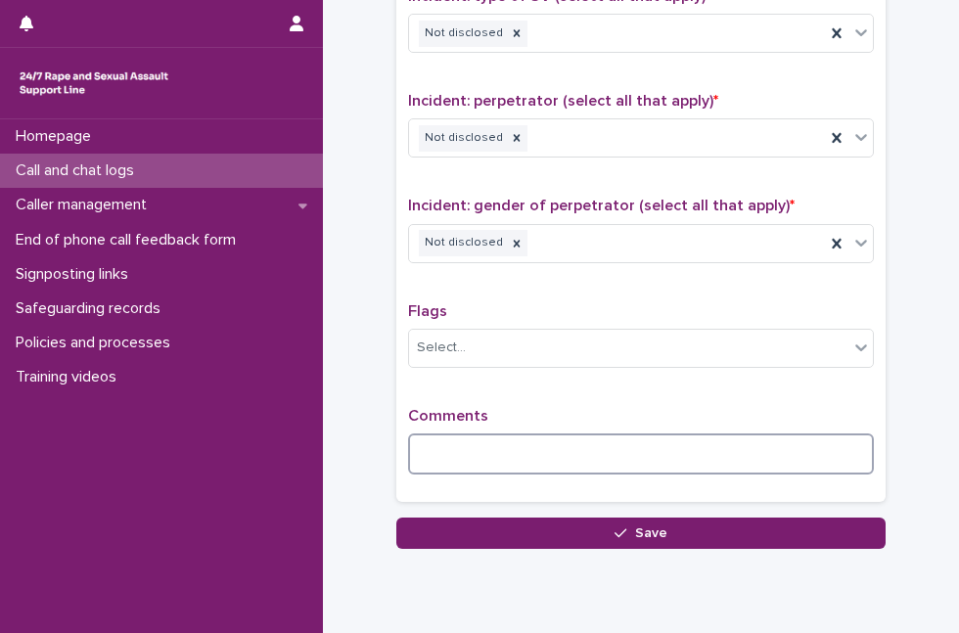
click at [542, 437] on textarea at bounding box center [641, 454] width 466 height 41
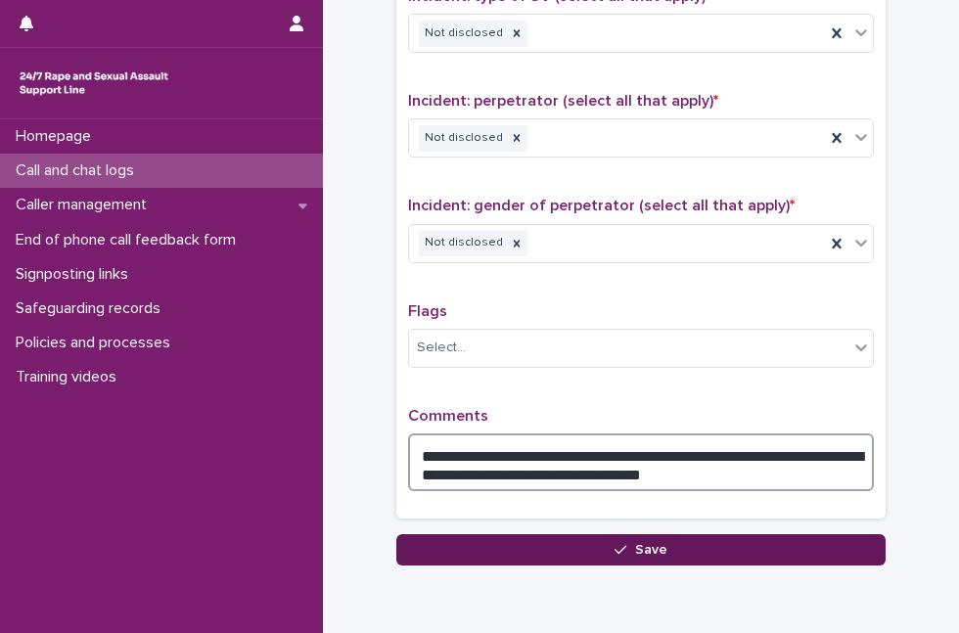
type textarea "**********"
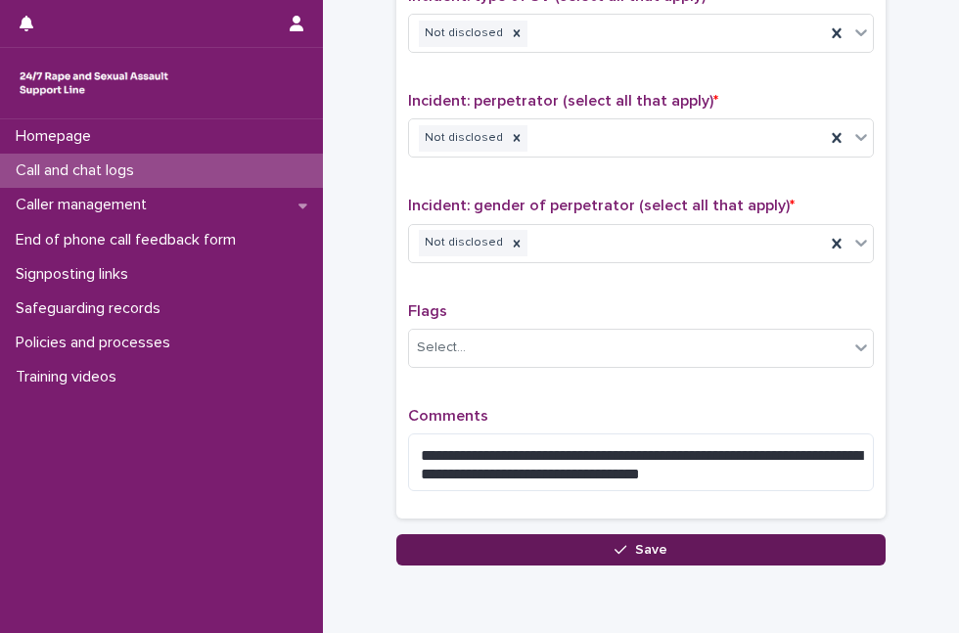
click at [515, 535] on button "Save" at bounding box center [642, 550] width 490 height 31
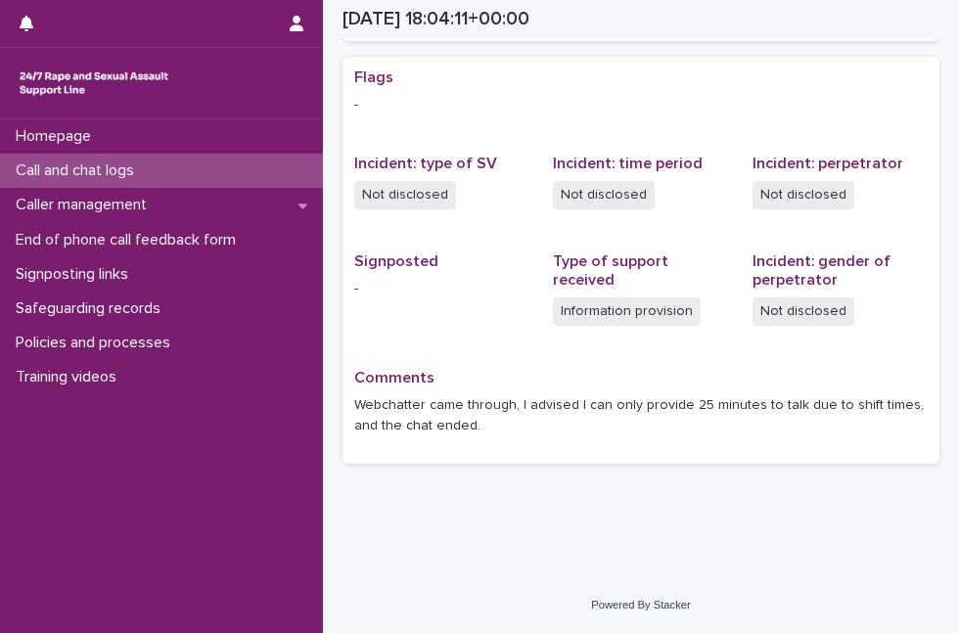
scroll to position [387, 0]
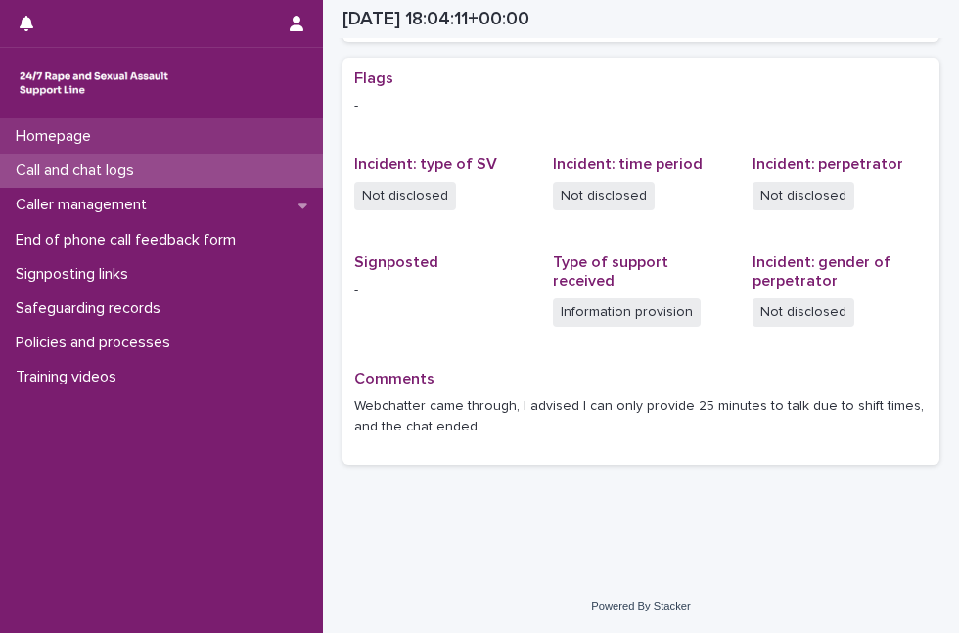
click at [100, 140] on p "Homepage" at bounding box center [57, 136] width 99 height 19
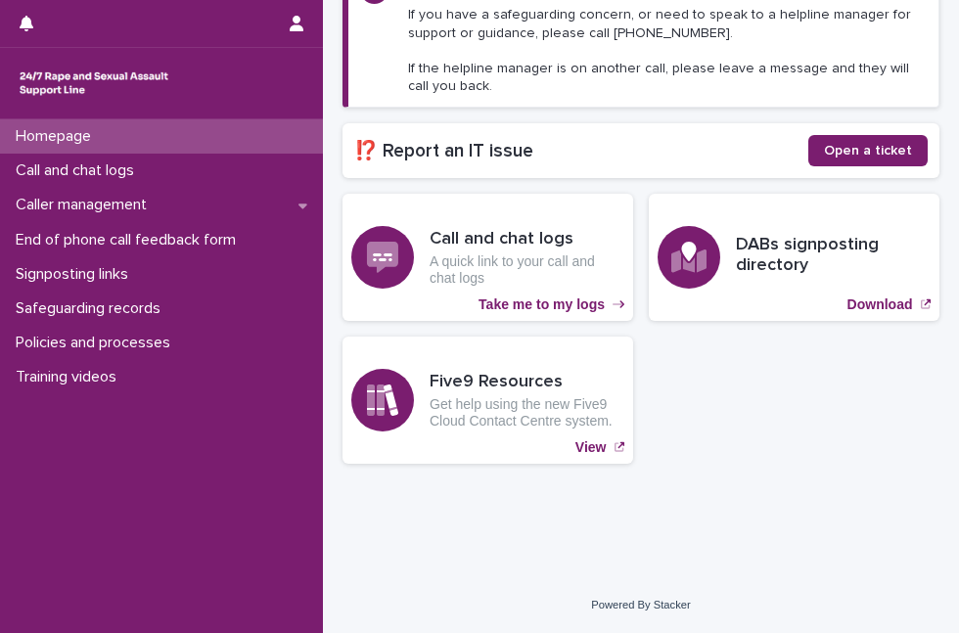
scroll to position [315, 0]
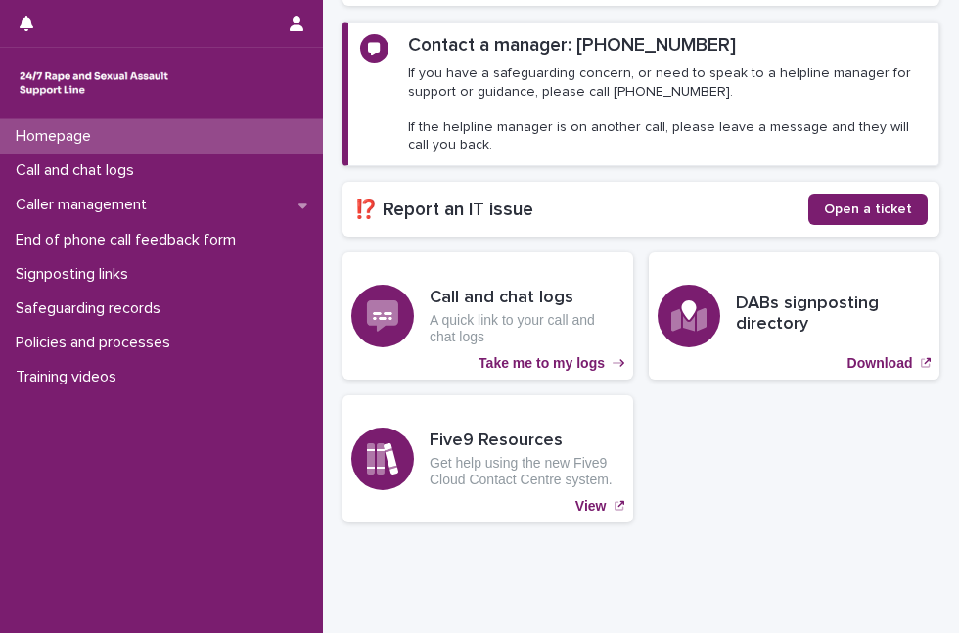
click at [100, 140] on p "Homepage" at bounding box center [57, 136] width 99 height 19
click at [108, 138] on div "Homepage" at bounding box center [161, 136] width 323 height 34
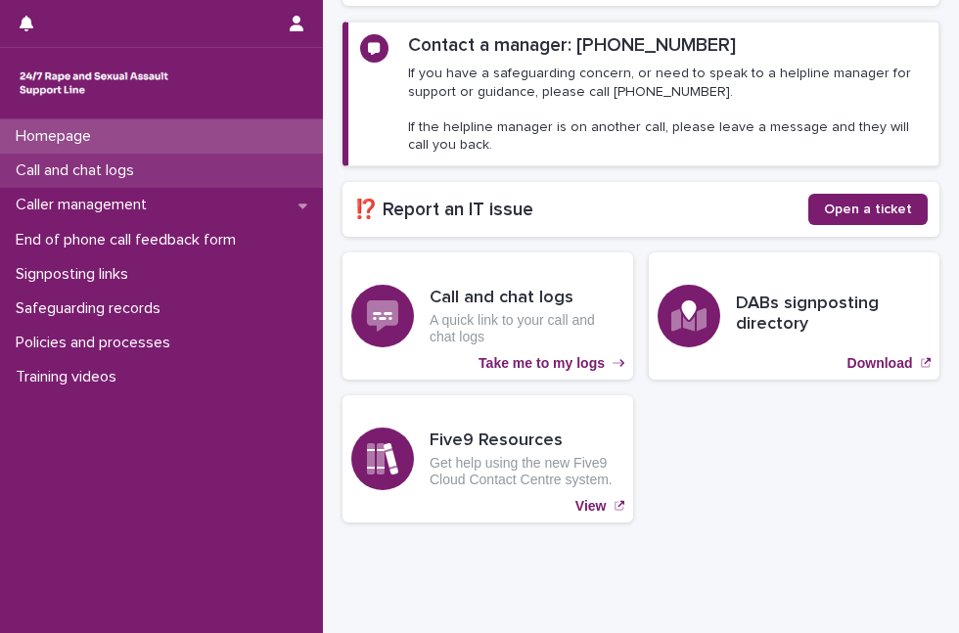
click at [102, 171] on p "Call and chat logs" at bounding box center [79, 171] width 142 height 19
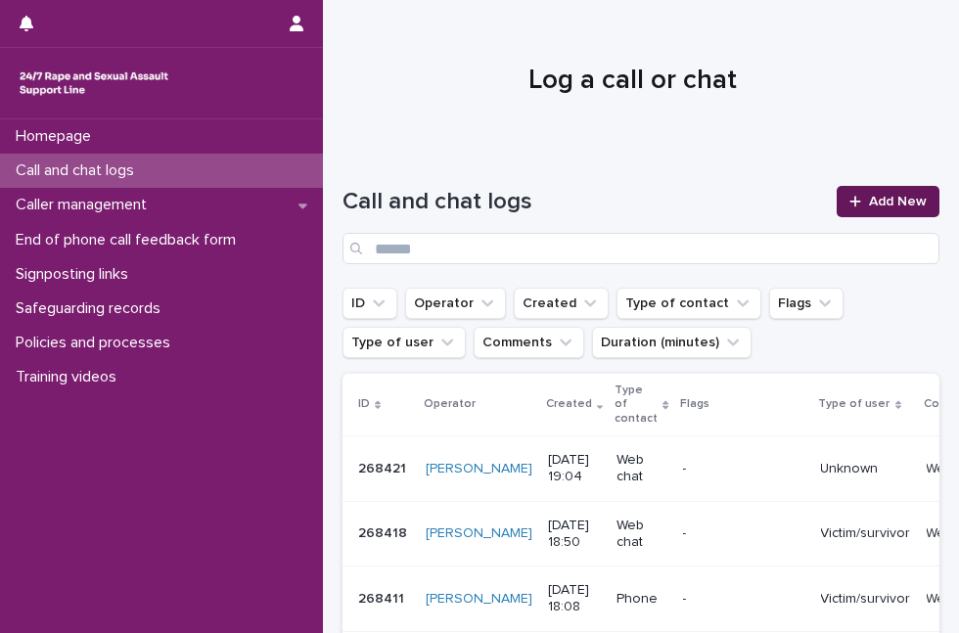
click at [850, 207] on icon at bounding box center [855, 201] width 11 height 11
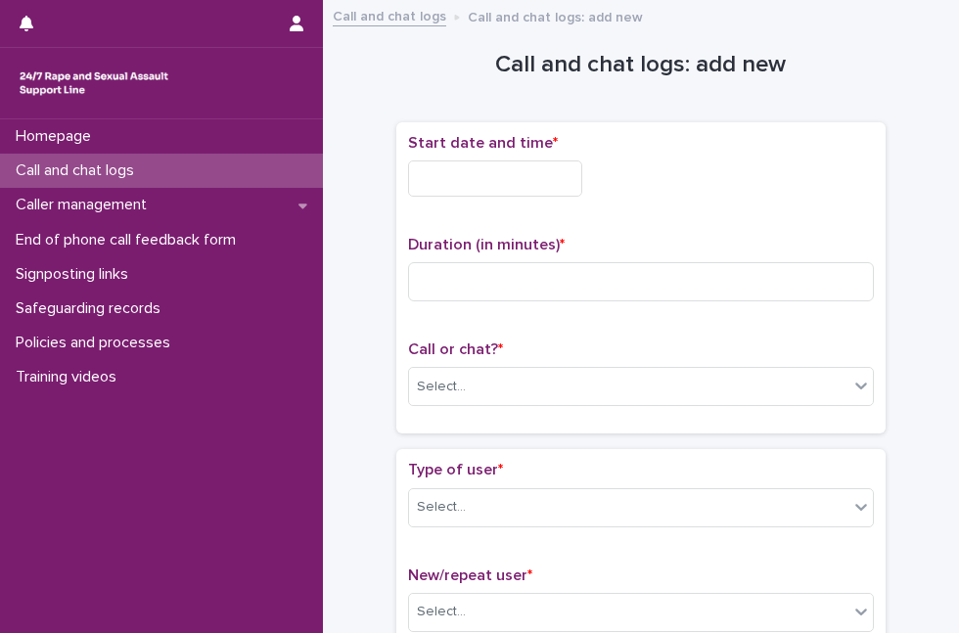
click at [512, 195] on div "Start date and time *" at bounding box center [641, 173] width 466 height 78
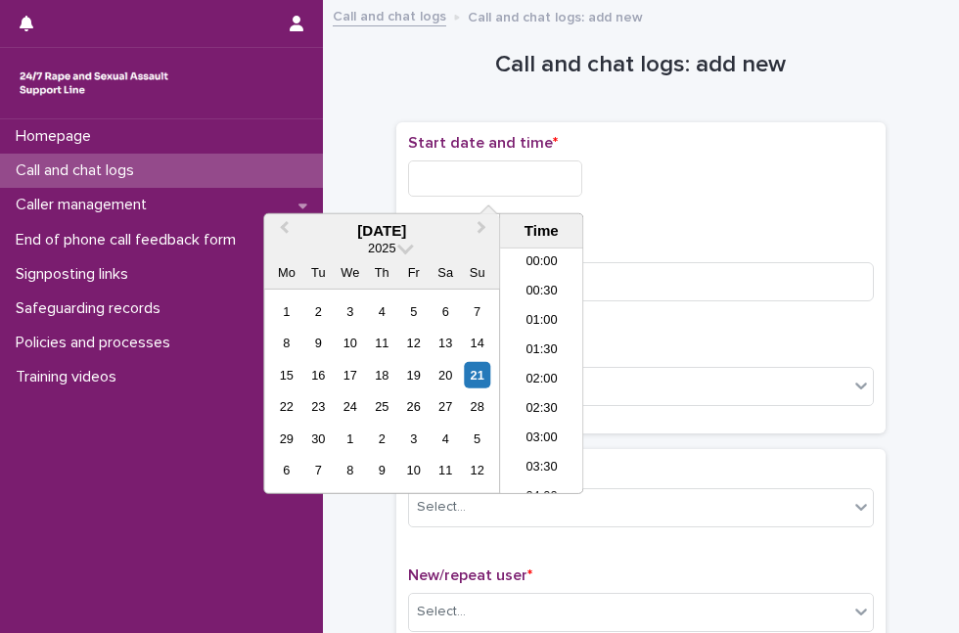
click at [511, 180] on input "text" at bounding box center [495, 179] width 174 height 36
drag, startPoint x: 462, startPoint y: 380, endPoint x: 480, endPoint y: 381, distance: 17.7
click at [480, 381] on div "15 16 17 18 19 20 21" at bounding box center [382, 374] width 222 height 31
click at [480, 381] on div "21" at bounding box center [477, 375] width 26 height 26
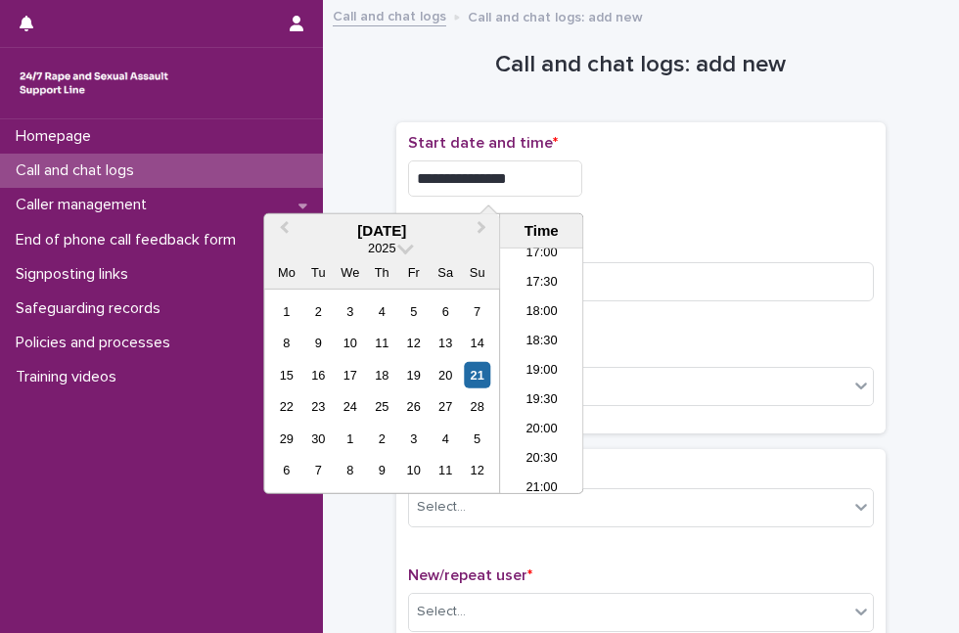
click at [527, 161] on input "**********" at bounding box center [495, 179] width 174 height 36
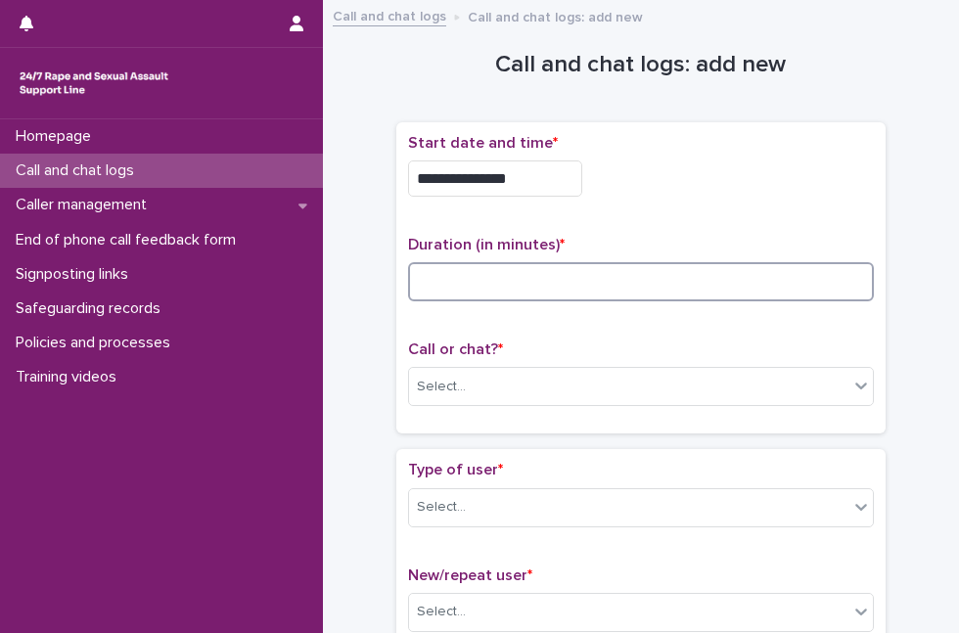
click at [643, 290] on input at bounding box center [641, 281] width 466 height 39
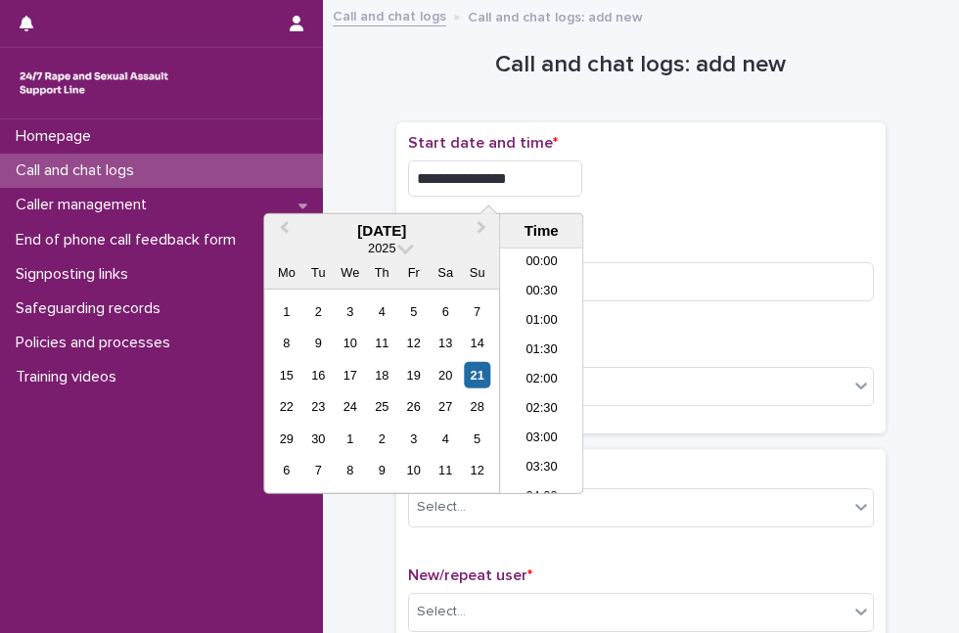
click at [562, 181] on input "**********" at bounding box center [495, 179] width 174 height 36
type input "**********"
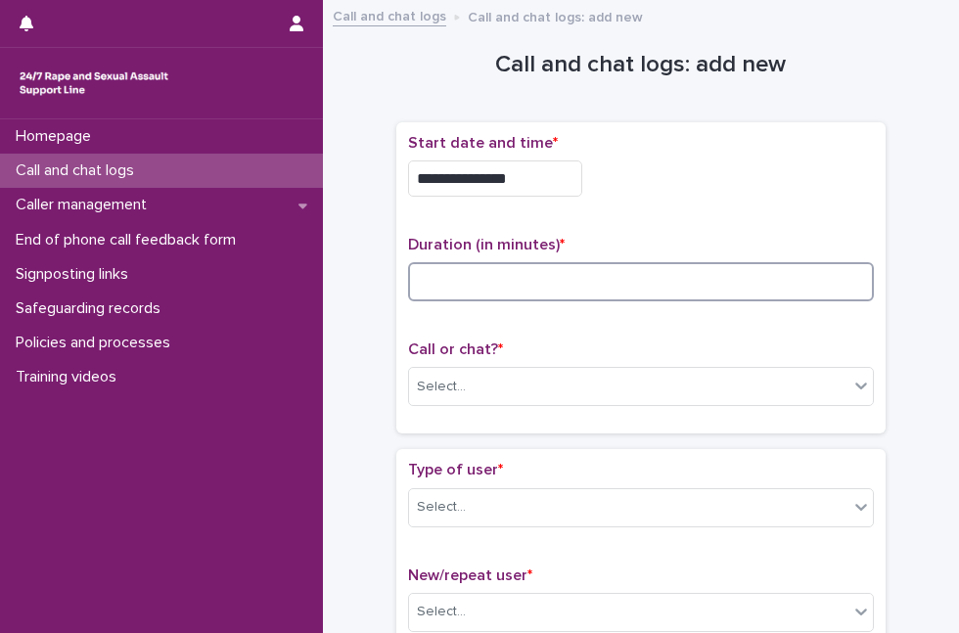
click at [604, 281] on input at bounding box center [641, 281] width 466 height 39
type input "*"
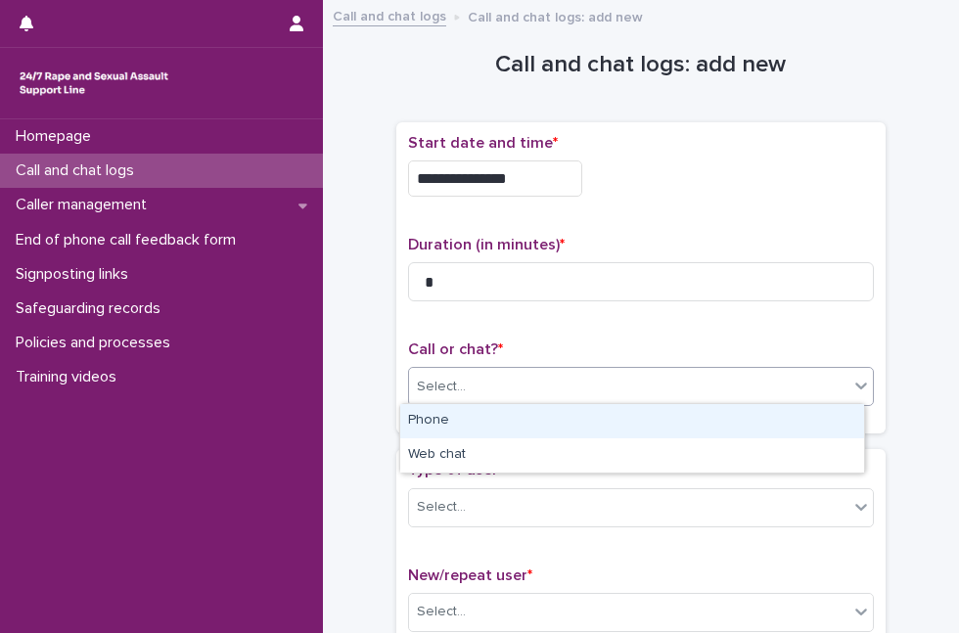
click at [559, 383] on div "Select..." at bounding box center [629, 387] width 440 height 32
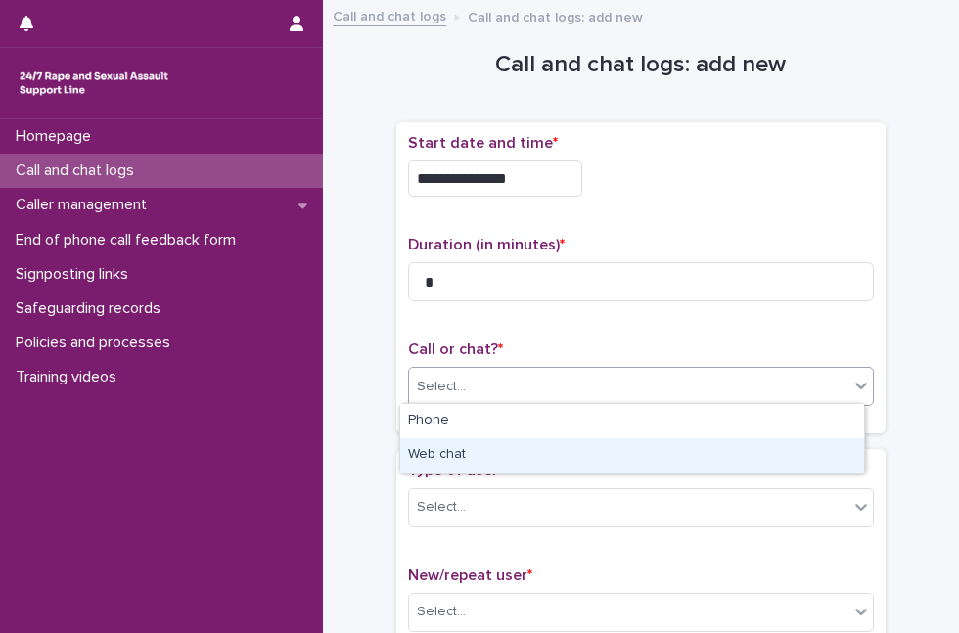
click at [515, 451] on div "Web chat" at bounding box center [632, 456] width 464 height 34
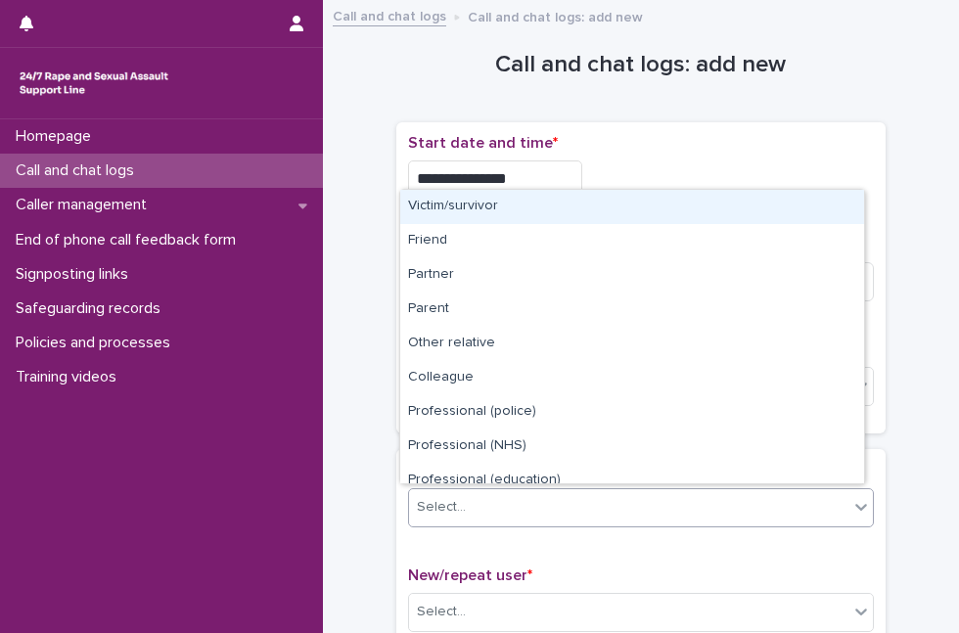
click at [470, 510] on div "Select..." at bounding box center [629, 507] width 440 height 32
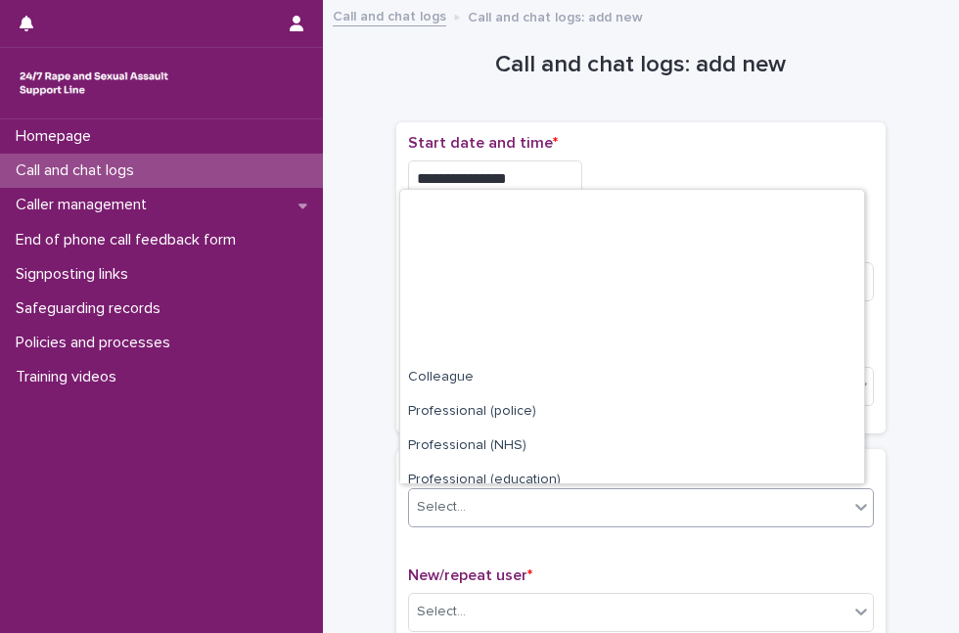
scroll to position [220, 0]
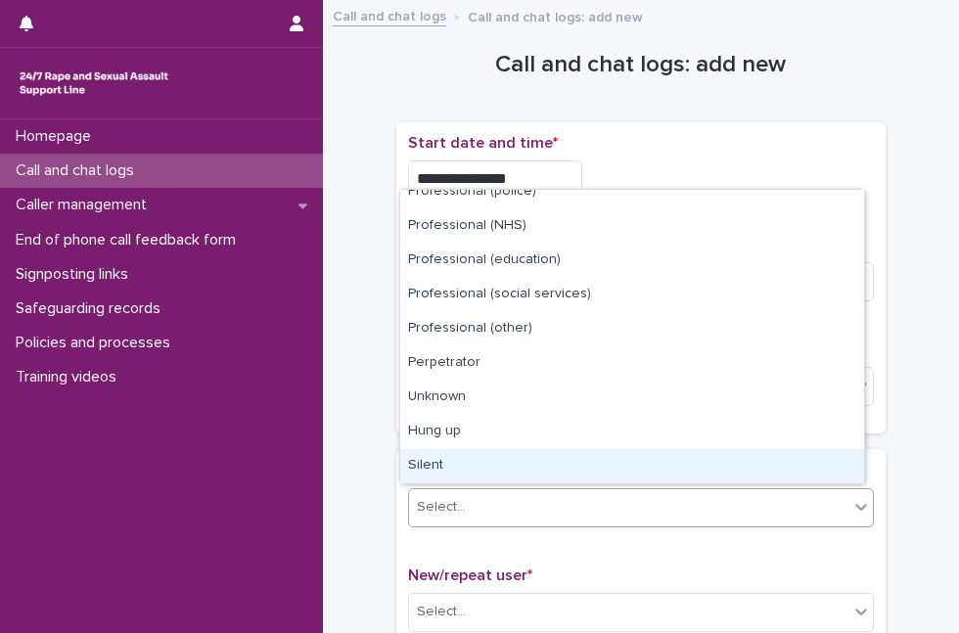
click at [632, 461] on div "Silent" at bounding box center [632, 466] width 464 height 34
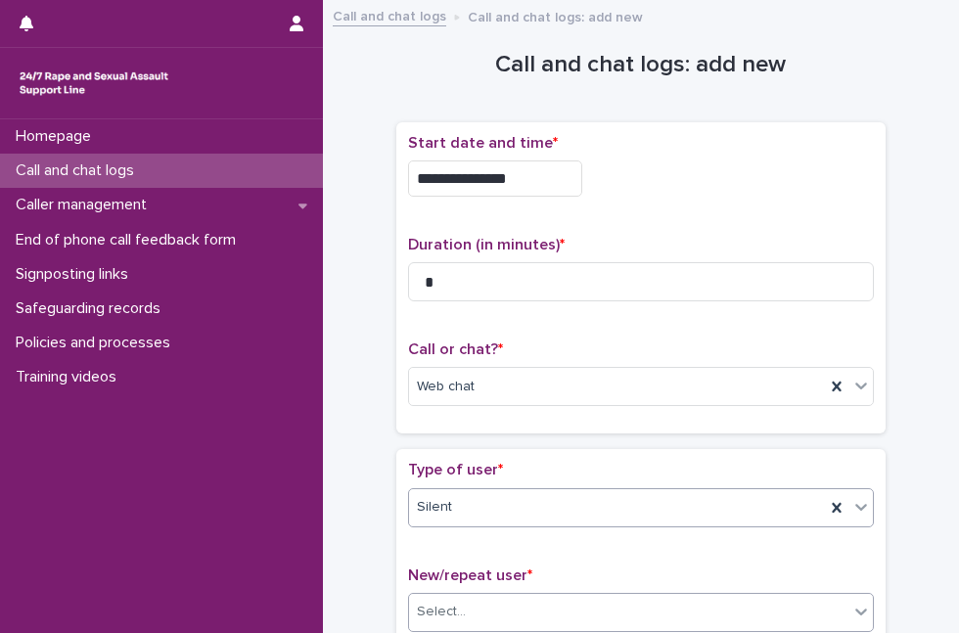
click at [528, 609] on div "Select..." at bounding box center [629, 612] width 440 height 32
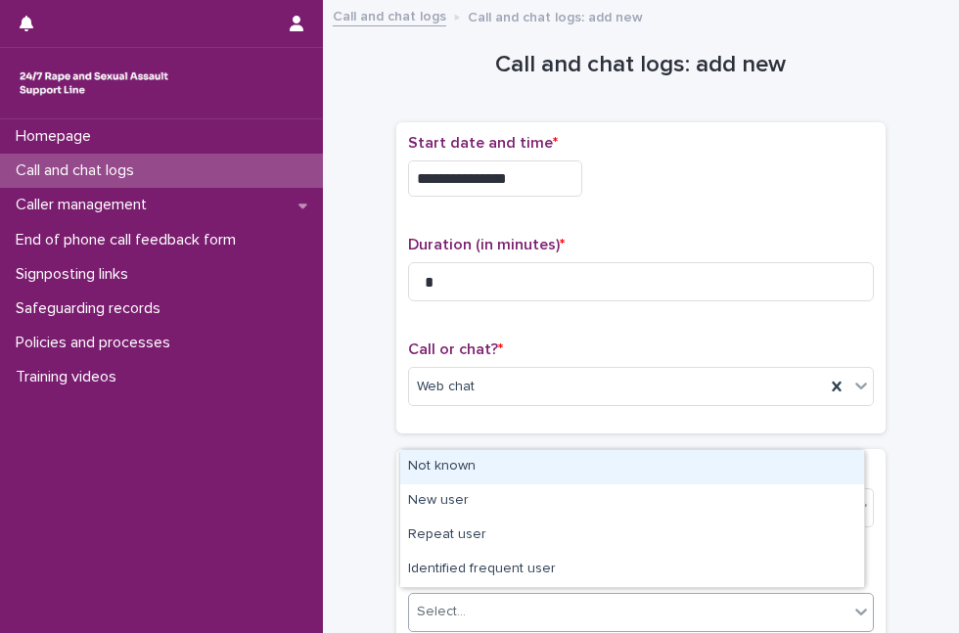
click at [521, 479] on div "Not known" at bounding box center [632, 467] width 464 height 34
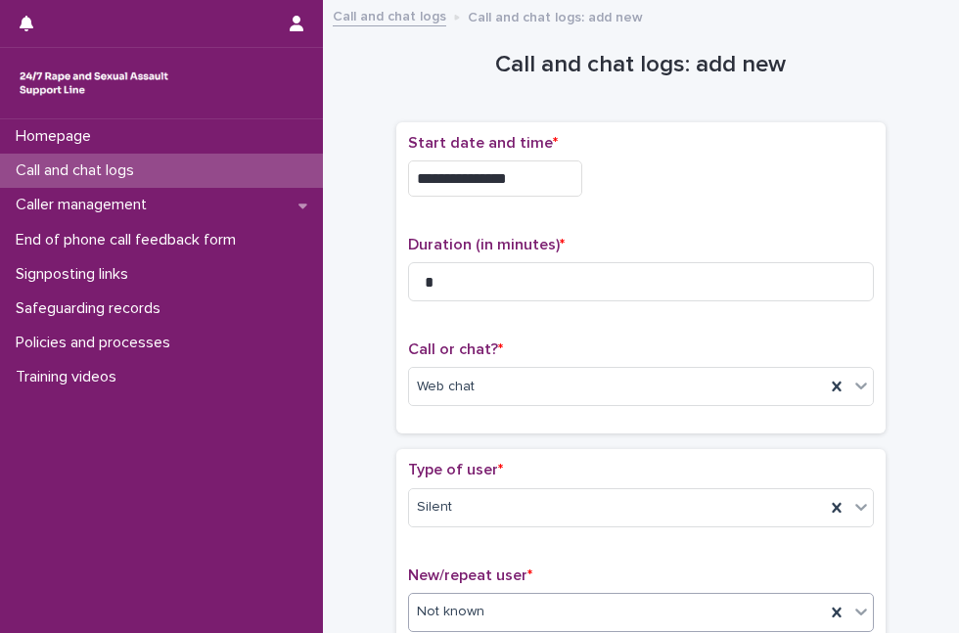
scroll to position [345, 0]
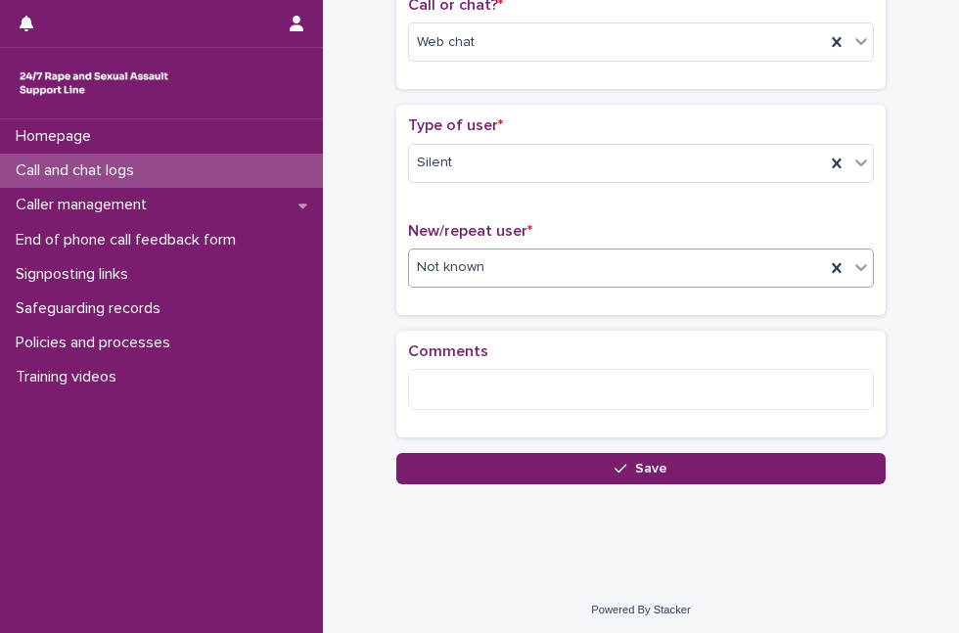
click at [704, 446] on div "Loading... Saving… Comments" at bounding box center [642, 392] width 490 height 123
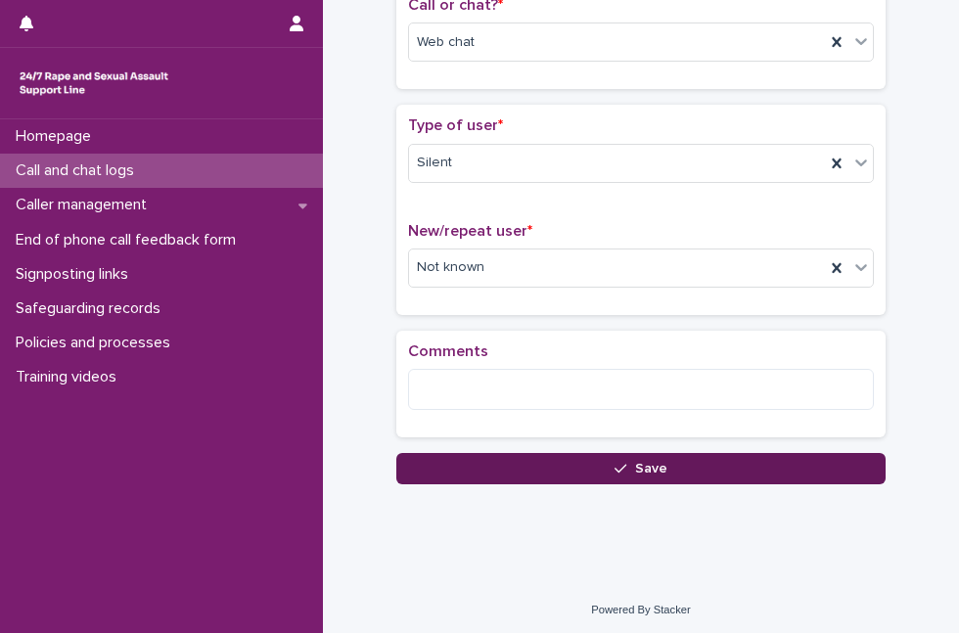
click at [699, 459] on button "Save" at bounding box center [642, 468] width 490 height 31
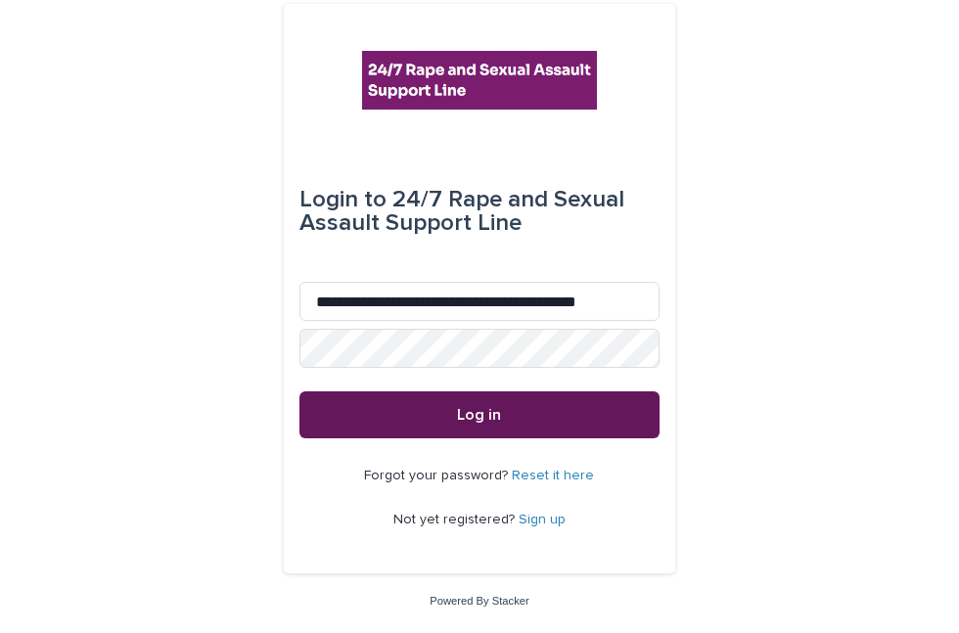
type input "**********"
click at [304, 418] on button "Log in" at bounding box center [480, 415] width 360 height 47
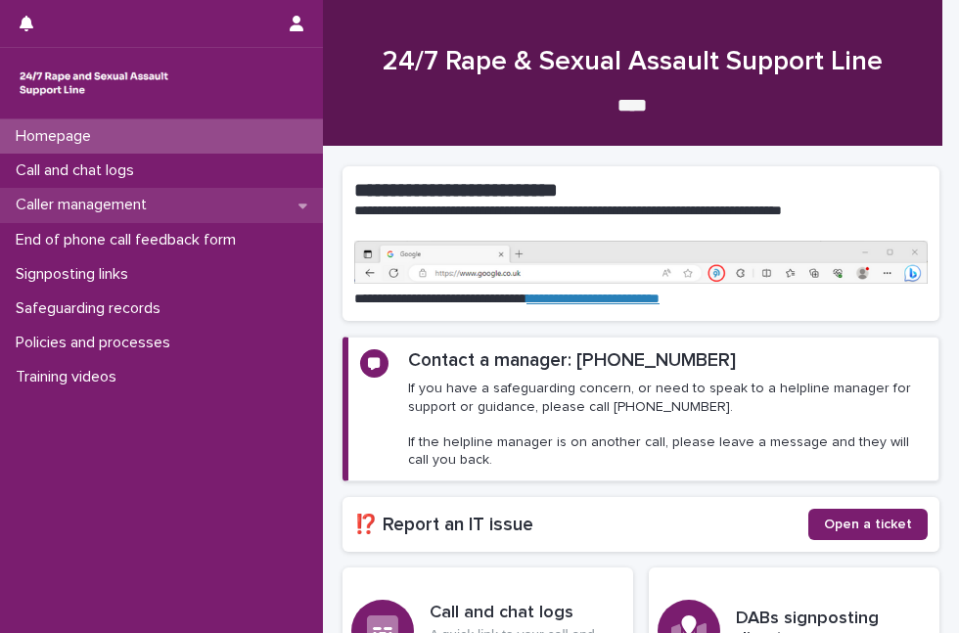
click at [142, 220] on div "Caller management" at bounding box center [161, 205] width 323 height 34
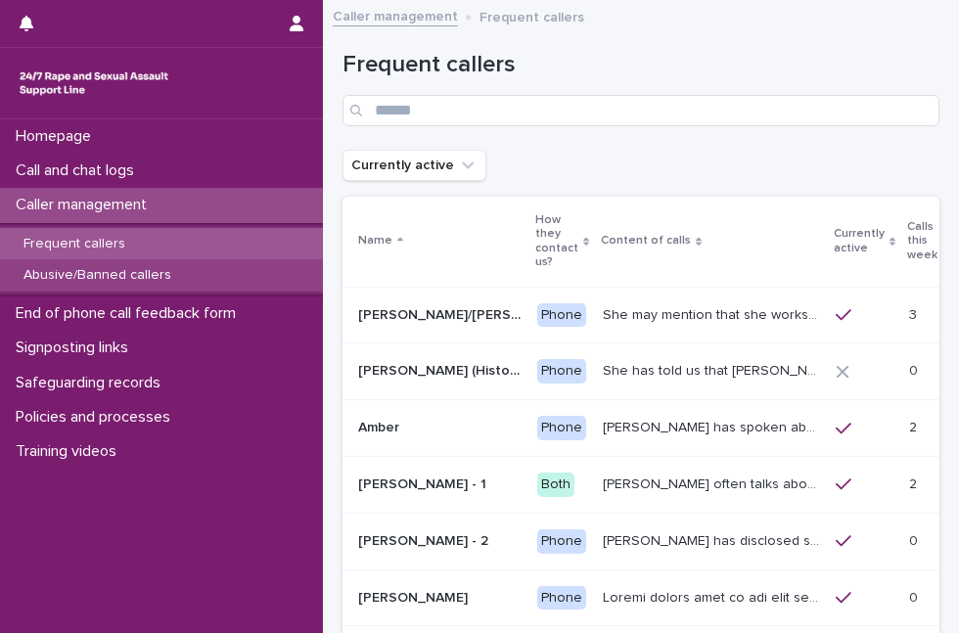
click at [148, 278] on p "Abusive/Banned callers" at bounding box center [97, 275] width 179 height 17
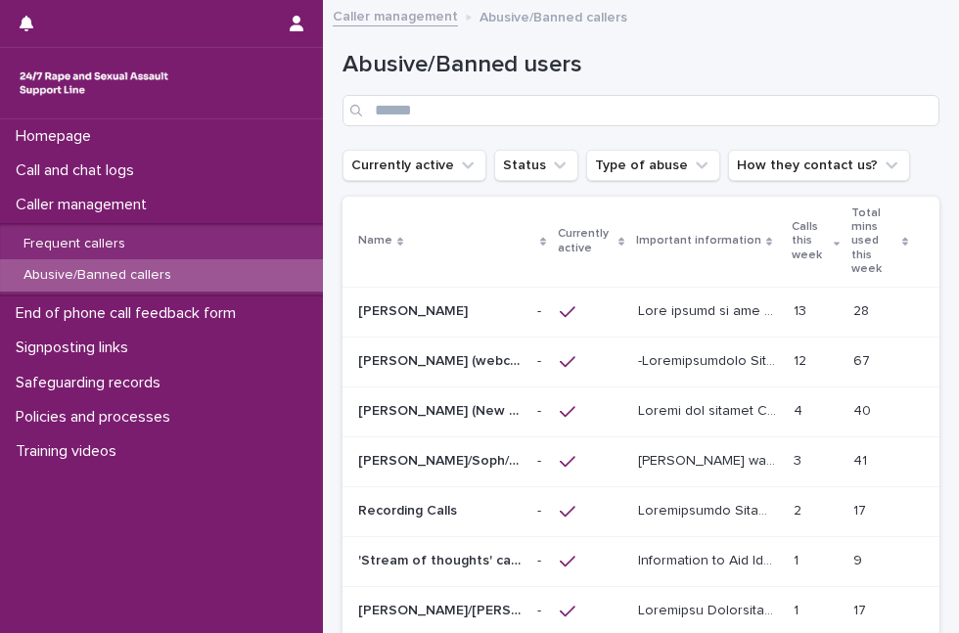
click at [669, 372] on div at bounding box center [707, 362] width 139 height 32
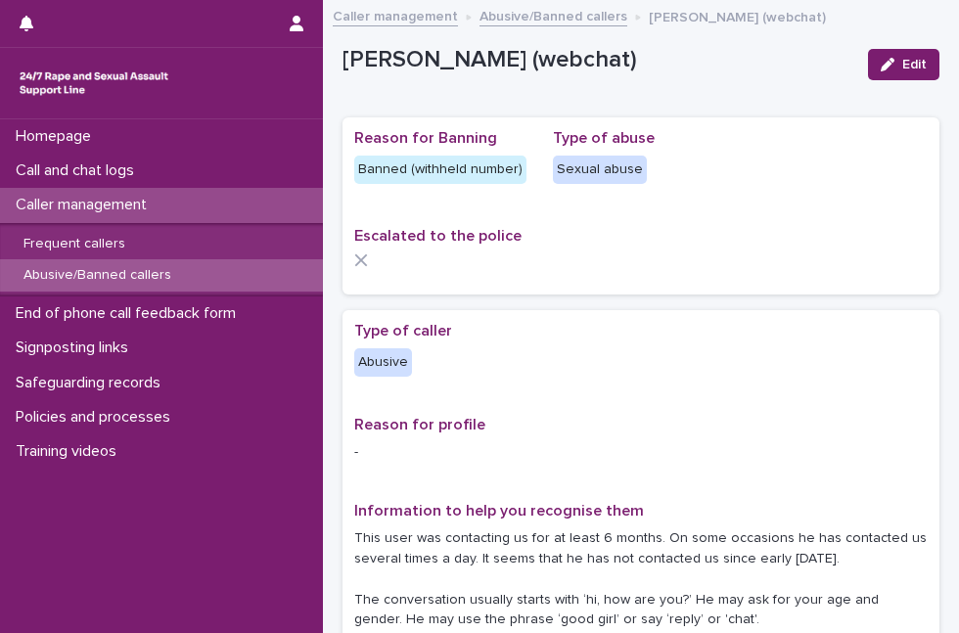
click at [688, 276] on div "Escalated to the police" at bounding box center [641, 255] width 574 height 56
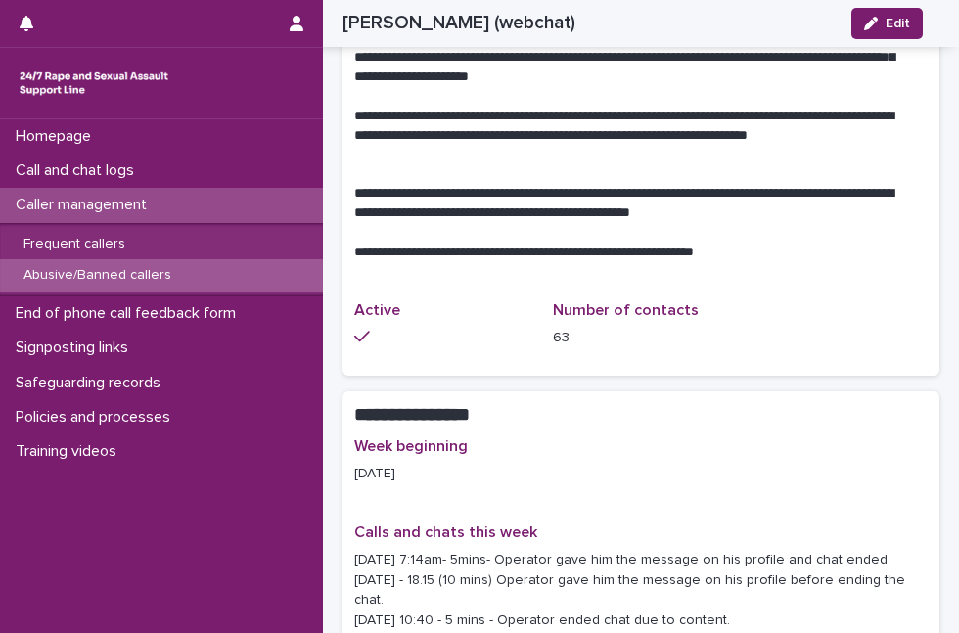
scroll to position [1328, 0]
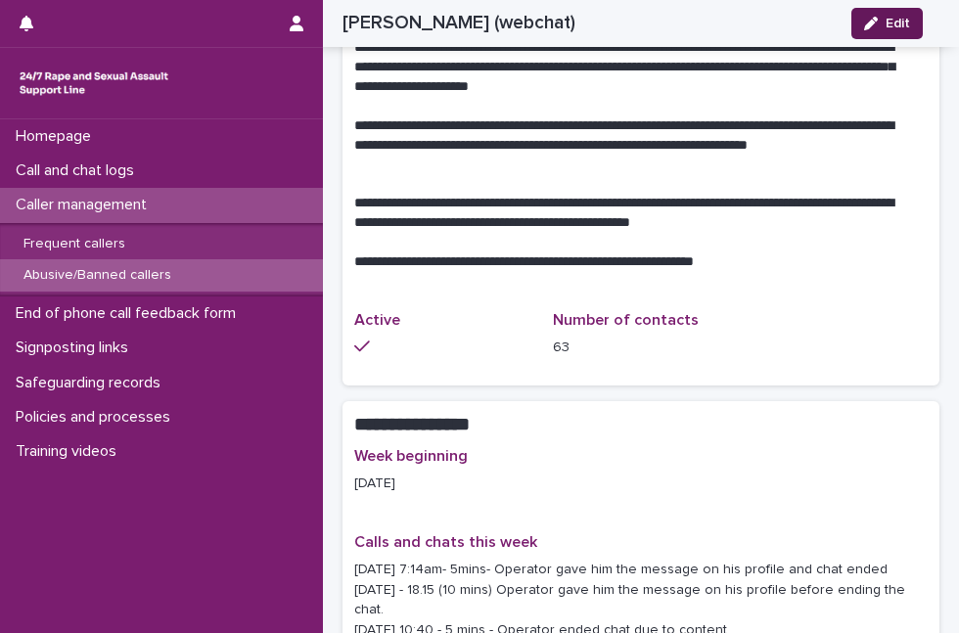
click at [889, 22] on span "Edit" at bounding box center [898, 24] width 24 height 14
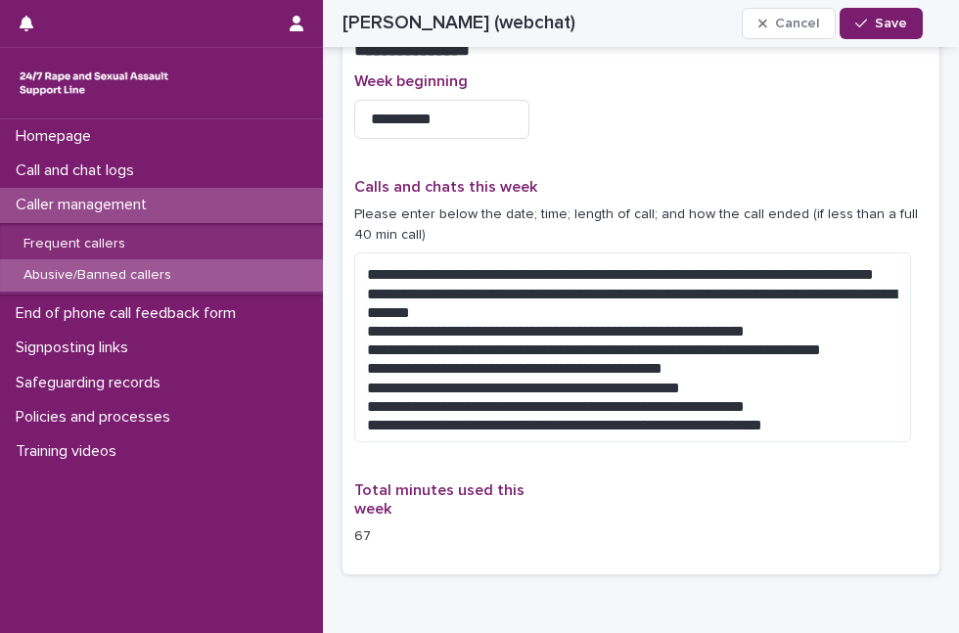
scroll to position [1796, 0]
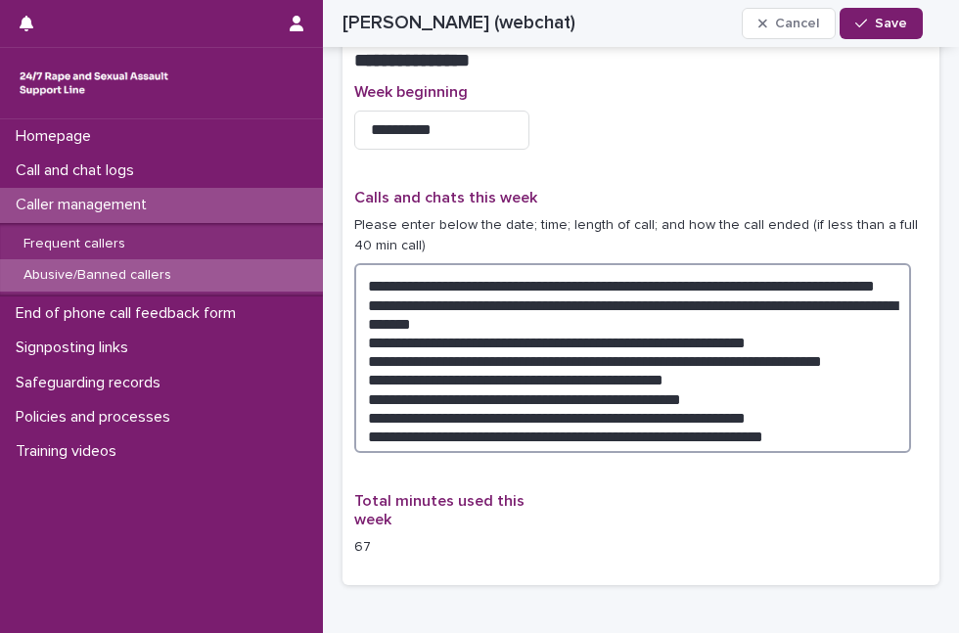
click at [783, 391] on textarea "**********" at bounding box center [632, 357] width 557 height 189
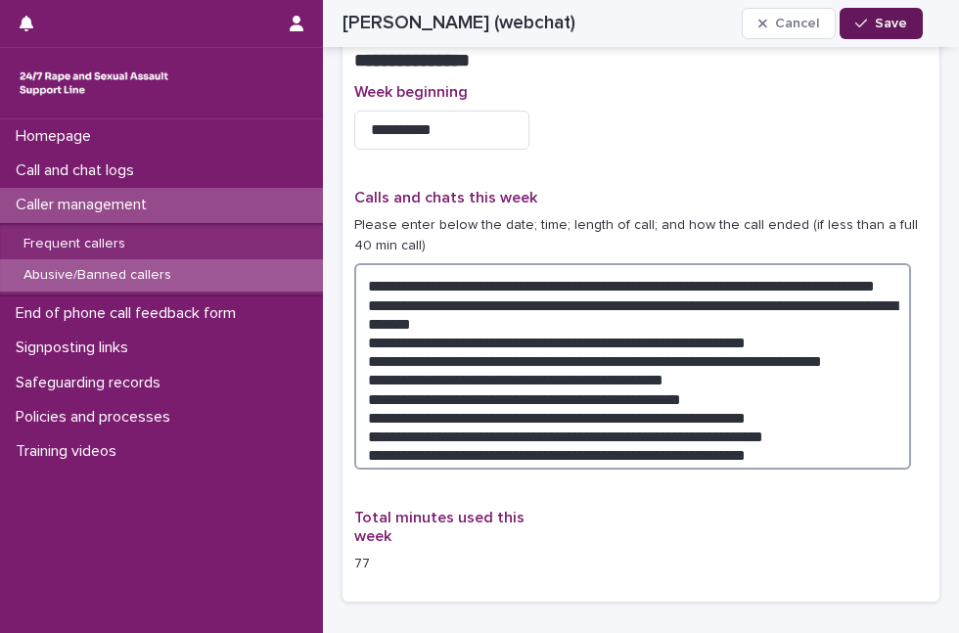
type textarea "**********"
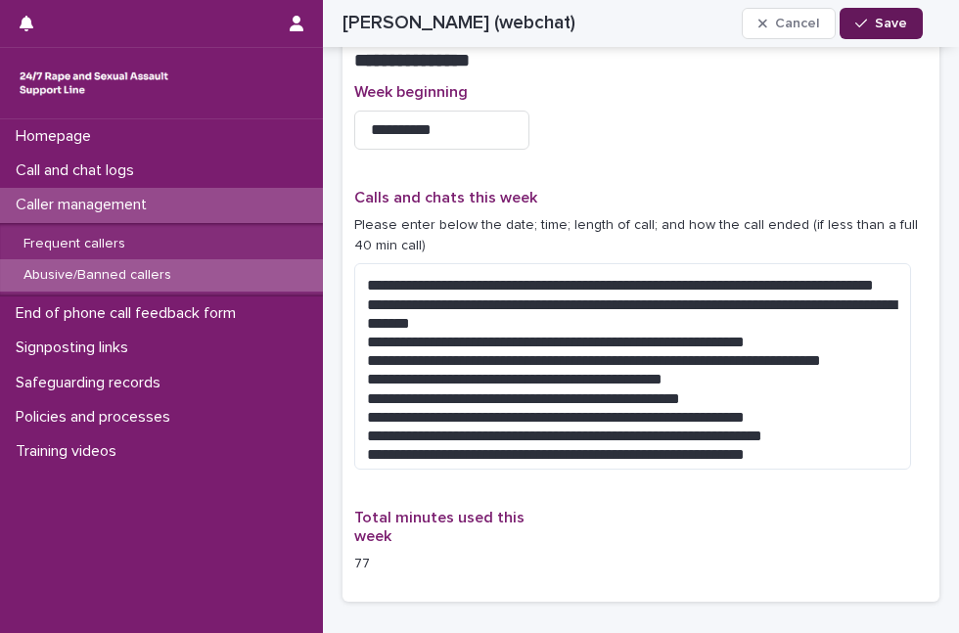
click at [879, 23] on span "Save" at bounding box center [891, 24] width 32 height 14
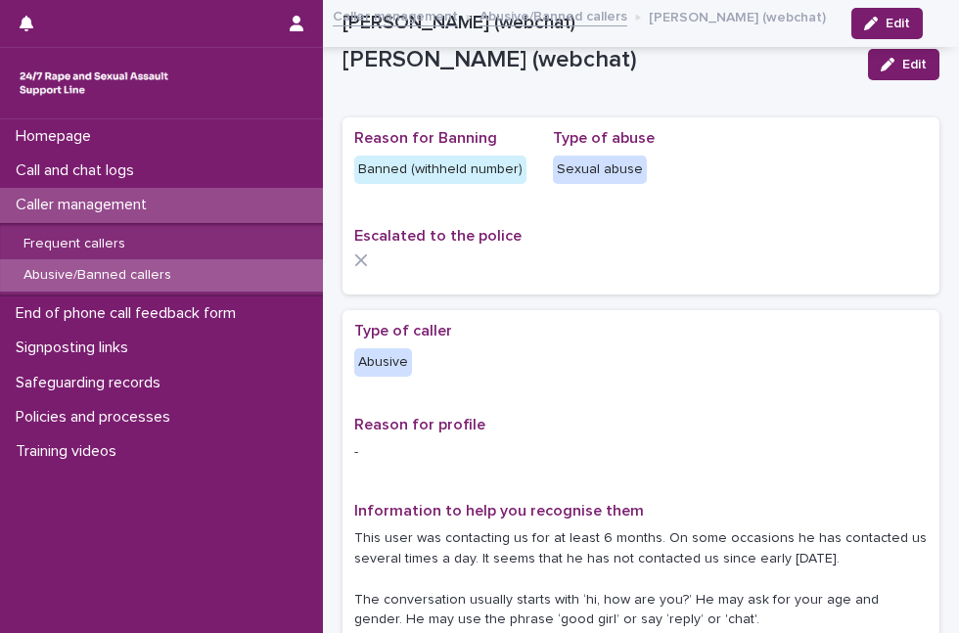
scroll to position [1796, 0]
